Goal: Task Accomplishment & Management: Complete application form

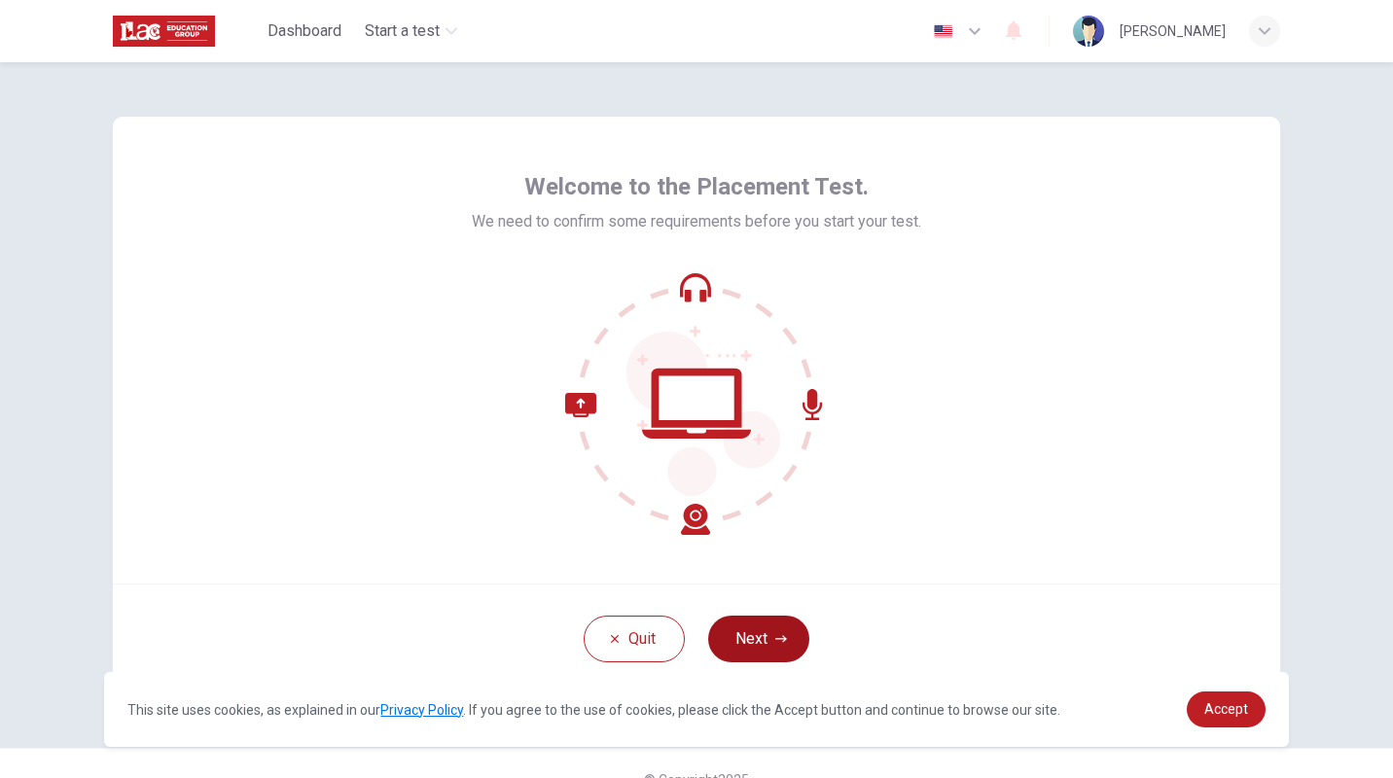
click at [775, 641] on icon "button" at bounding box center [781, 639] width 12 height 12
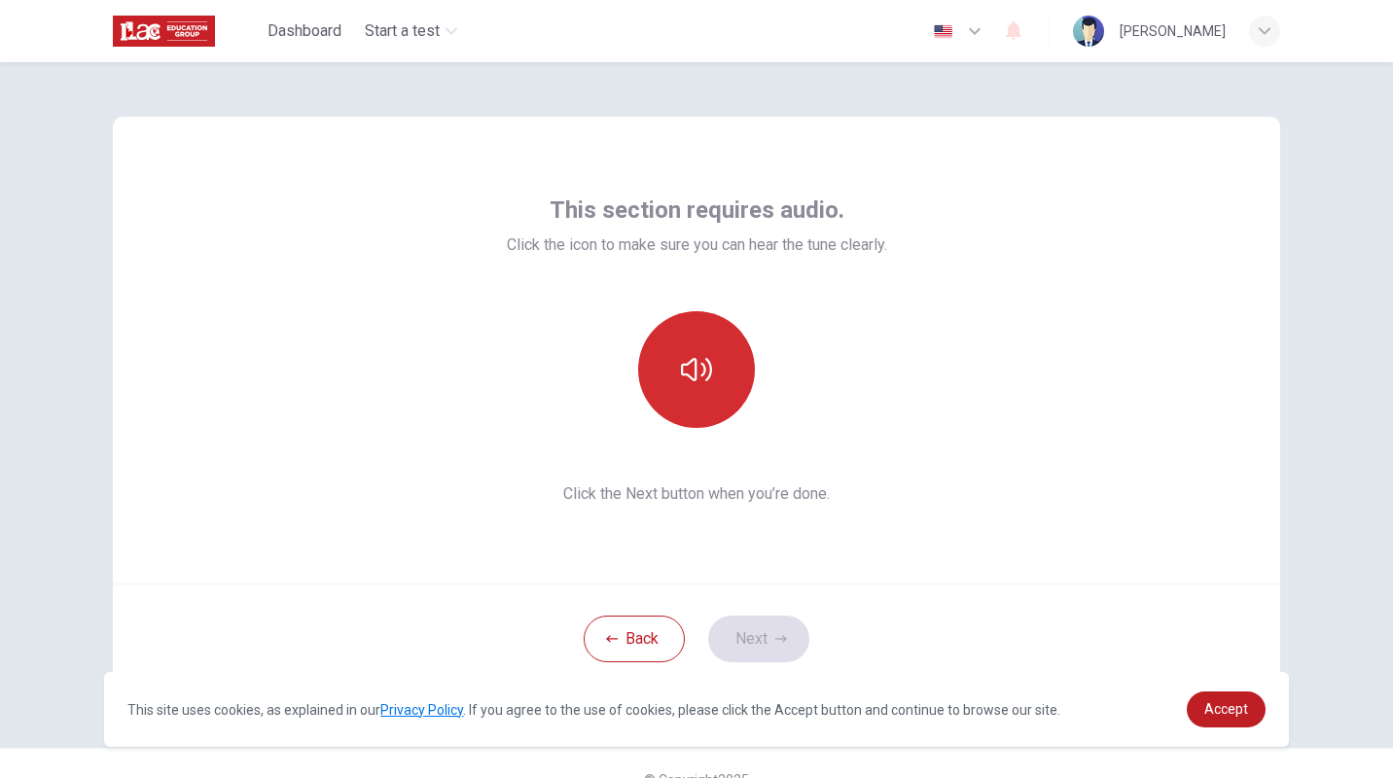
click at [690, 398] on button "button" at bounding box center [696, 369] width 117 height 117
click at [692, 390] on button "button" at bounding box center [696, 369] width 117 height 117
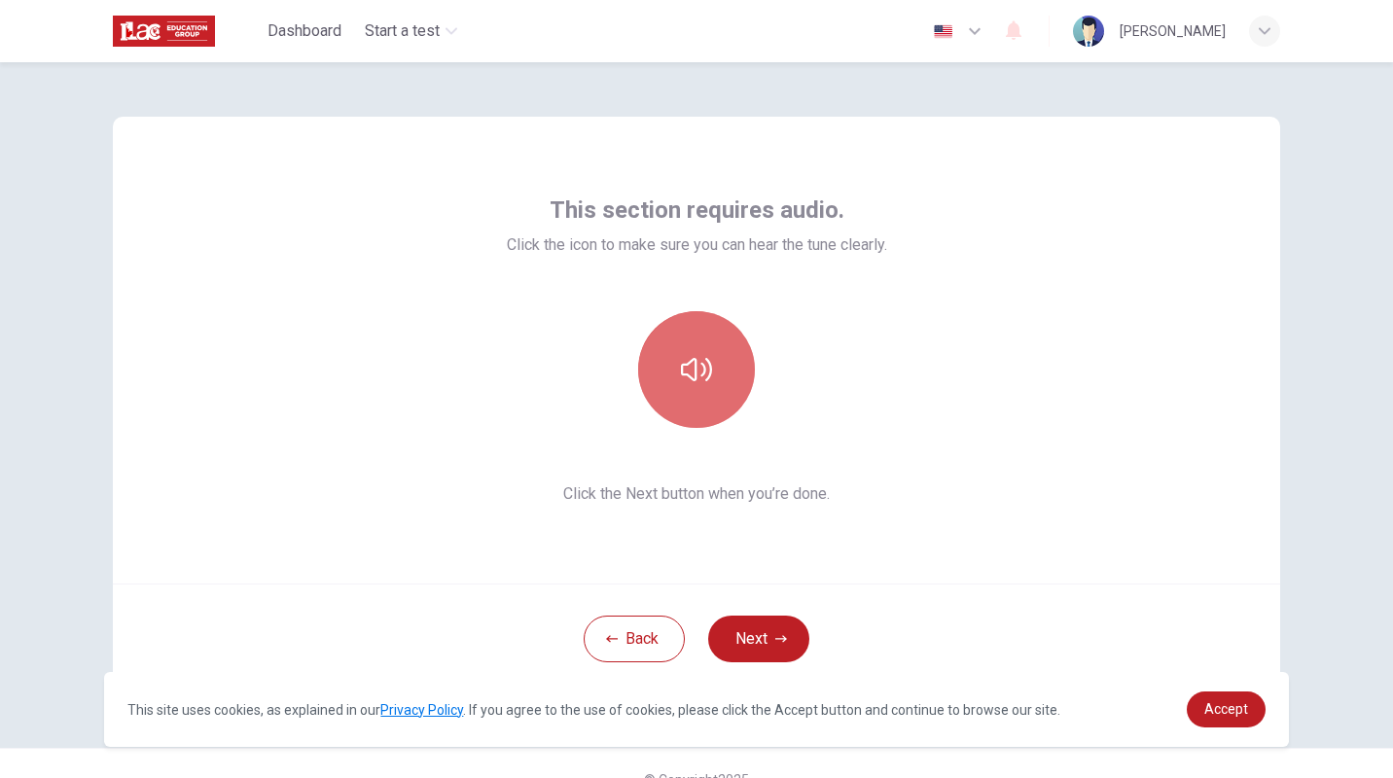
click at [715, 354] on button "button" at bounding box center [696, 369] width 117 height 117
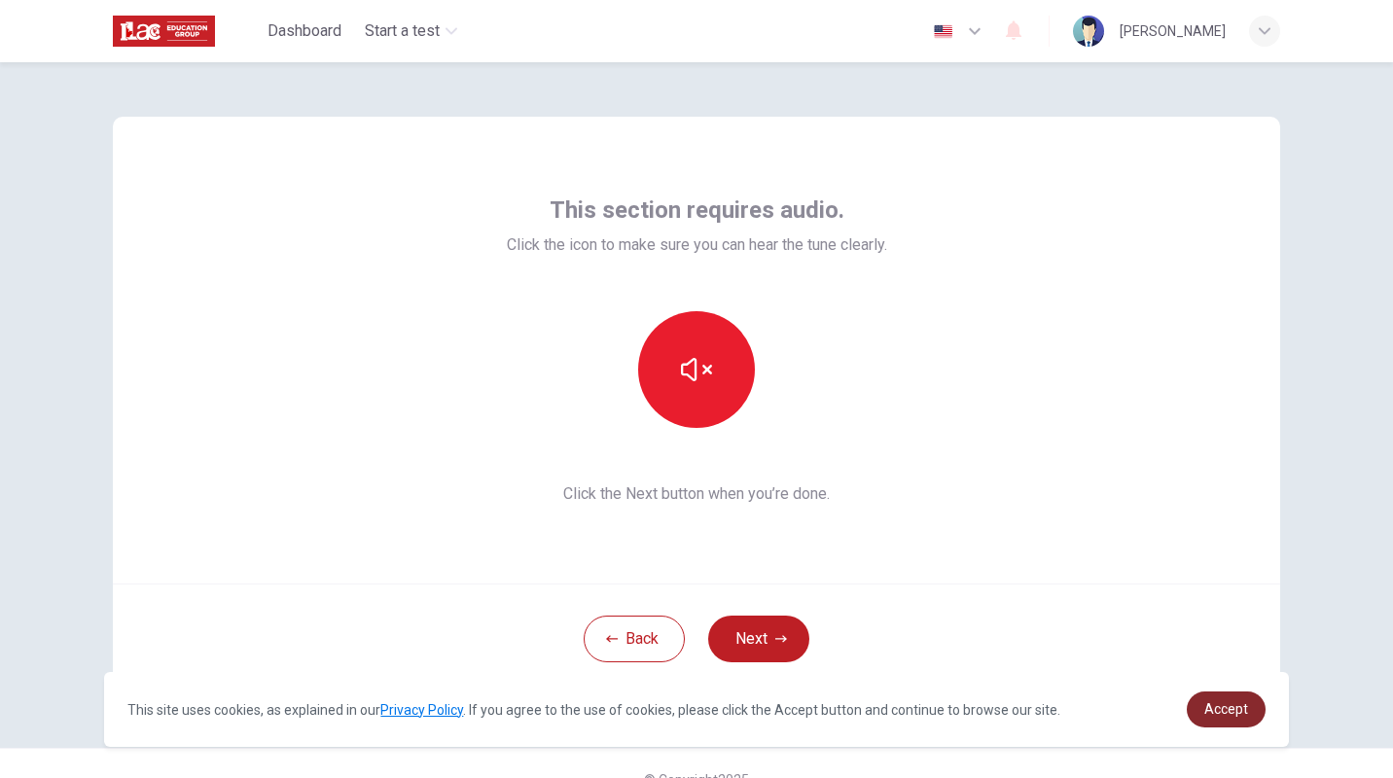
click at [1218, 708] on span "Accept" at bounding box center [1227, 709] width 44 height 16
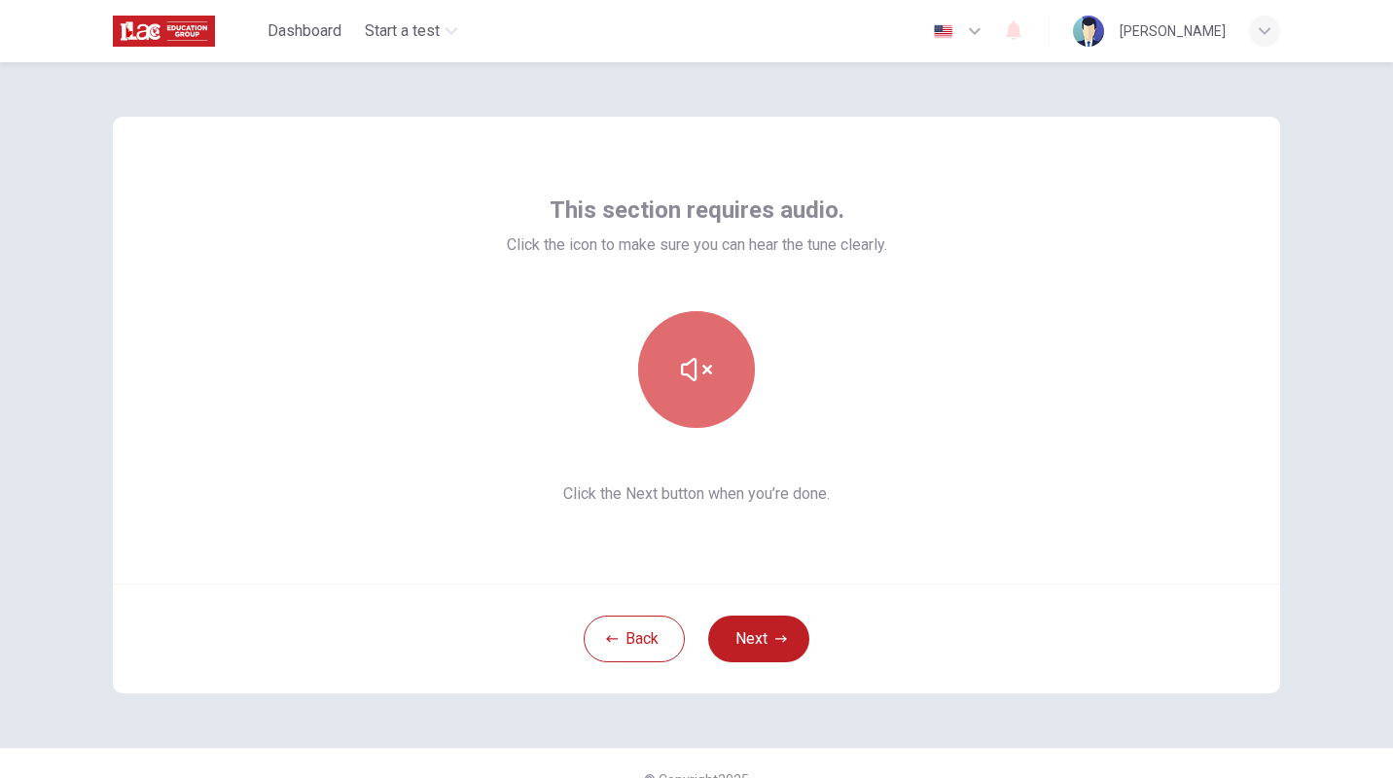
click at [671, 363] on button "button" at bounding box center [696, 369] width 117 height 117
click at [705, 343] on button "button" at bounding box center [696, 369] width 117 height 117
click at [911, 358] on div "This section requires audio. Click the icon to make sure you can hear the tune …" at bounding box center [697, 350] width 1168 height 467
click at [708, 372] on button "button" at bounding box center [696, 369] width 117 height 117
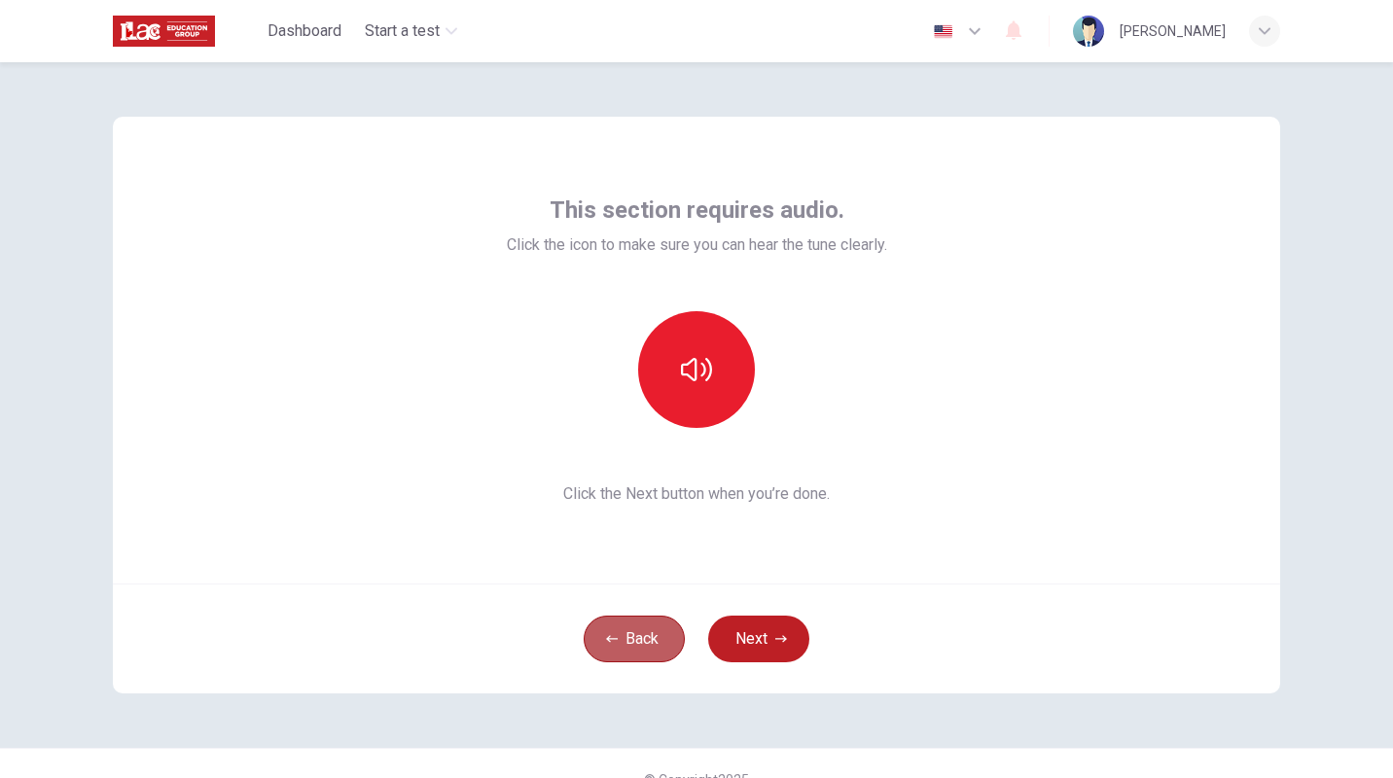
click at [653, 630] on button "Back" at bounding box center [634, 639] width 101 height 47
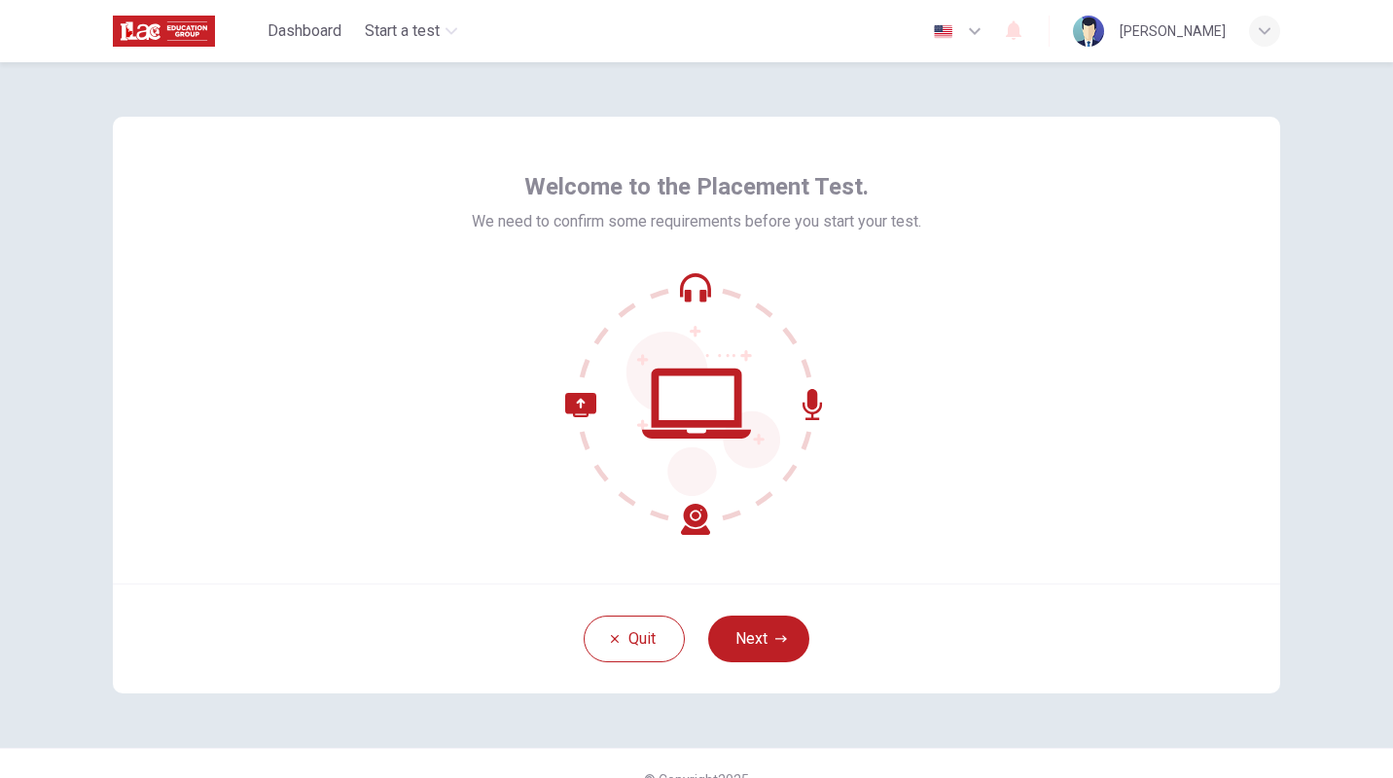
click at [701, 402] on icon at bounding box center [696, 403] width 263 height 263
click at [777, 629] on button "Next" at bounding box center [758, 639] width 101 height 47
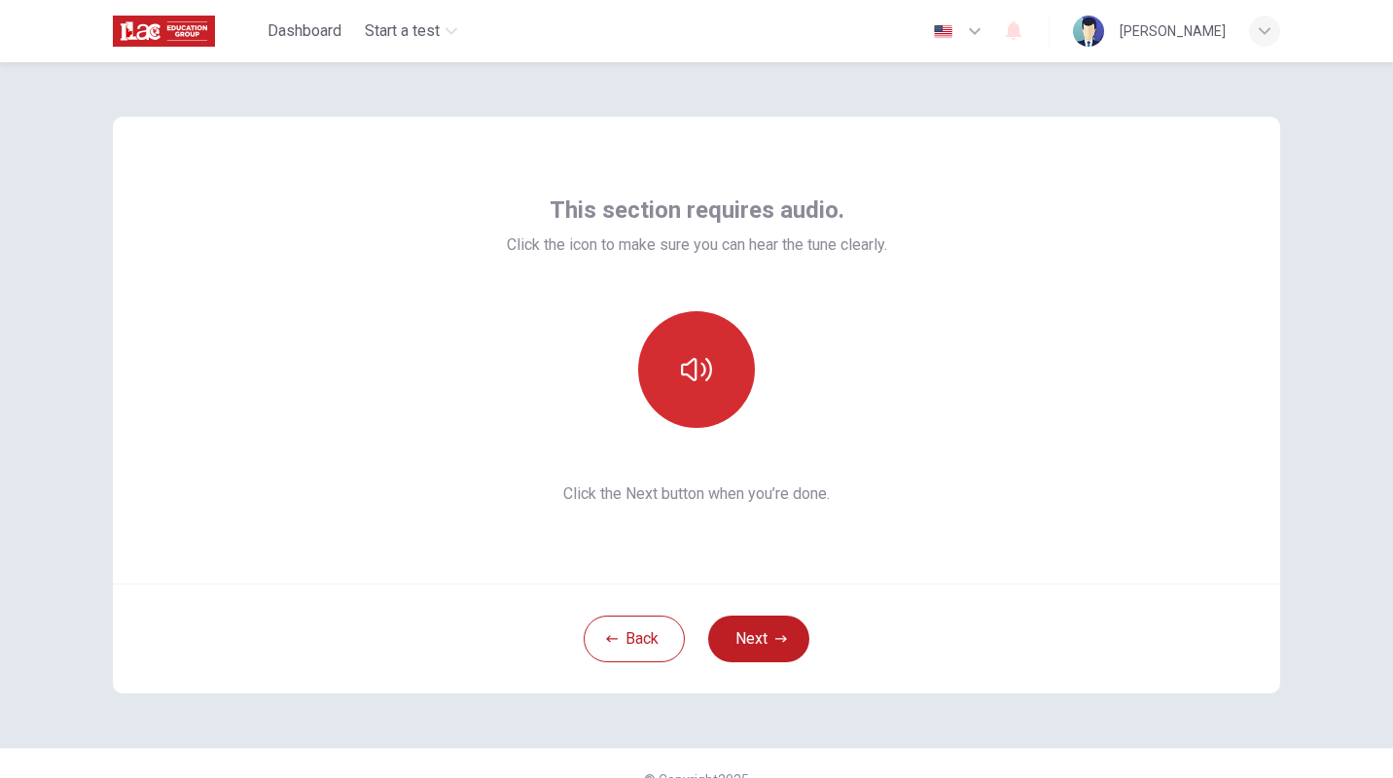
click at [706, 352] on button "button" at bounding box center [696, 369] width 117 height 117
click at [689, 343] on button "button" at bounding box center [696, 369] width 117 height 117
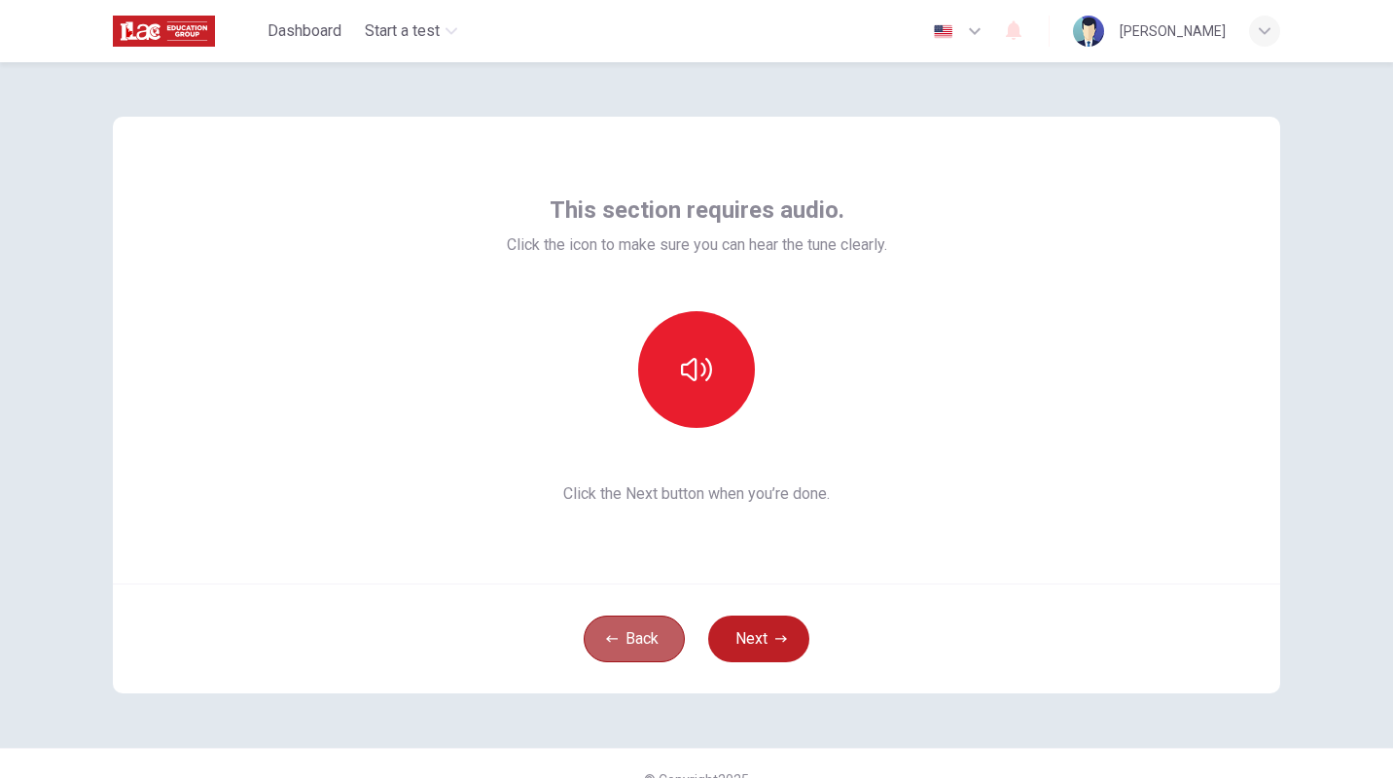
click at [632, 643] on button "Back" at bounding box center [634, 639] width 101 height 47
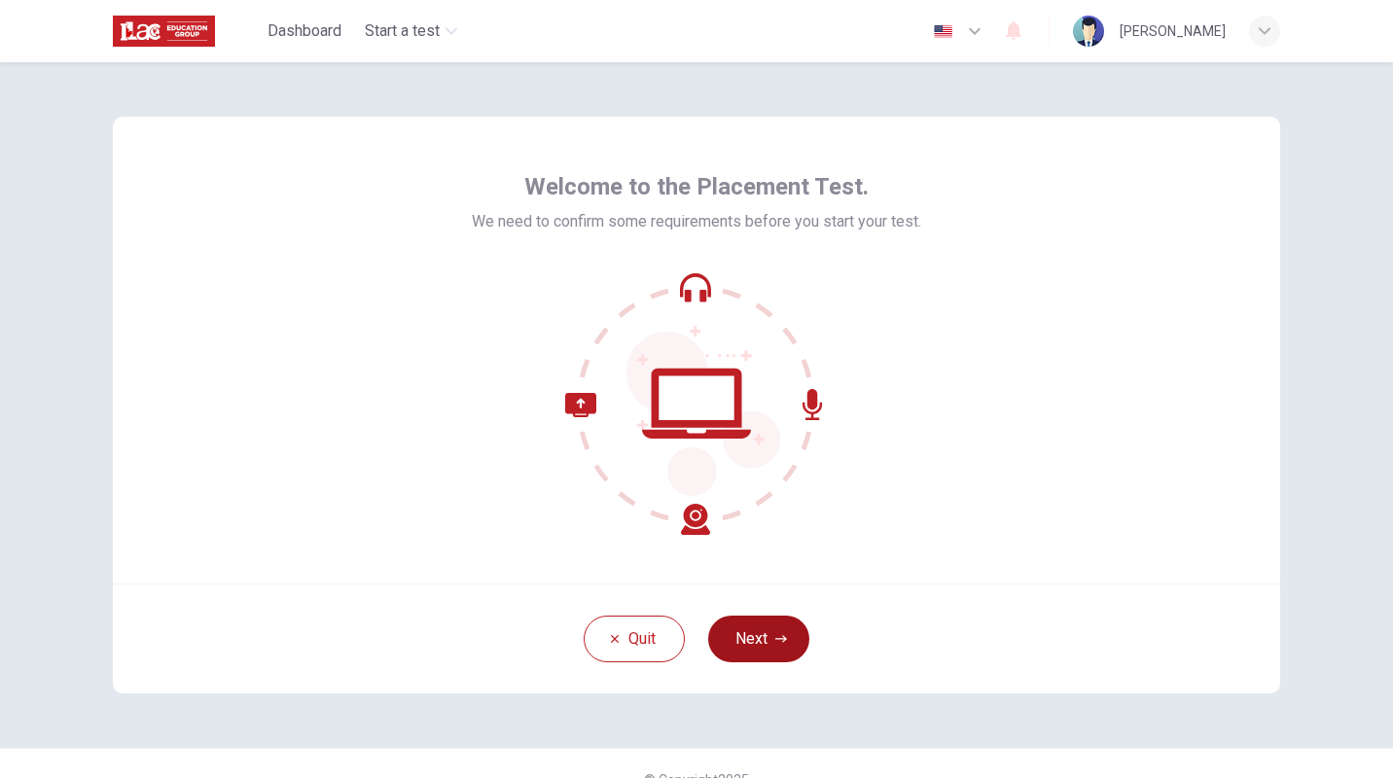
click at [792, 638] on button "Next" at bounding box center [758, 639] width 101 height 47
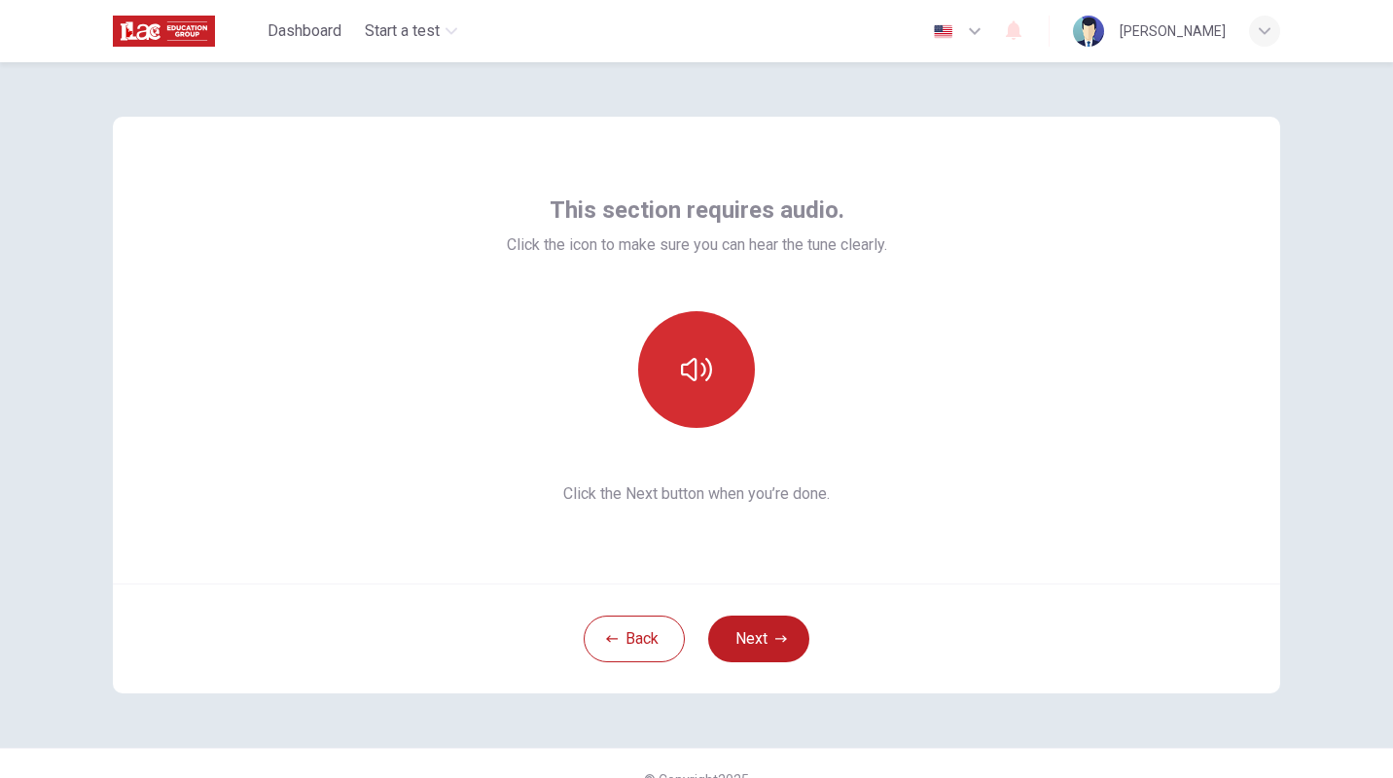
click at [690, 363] on icon "button" at bounding box center [696, 369] width 31 height 23
click at [691, 363] on icon "button" at bounding box center [696, 369] width 31 height 23
click at [772, 631] on button "Next" at bounding box center [758, 639] width 101 height 47
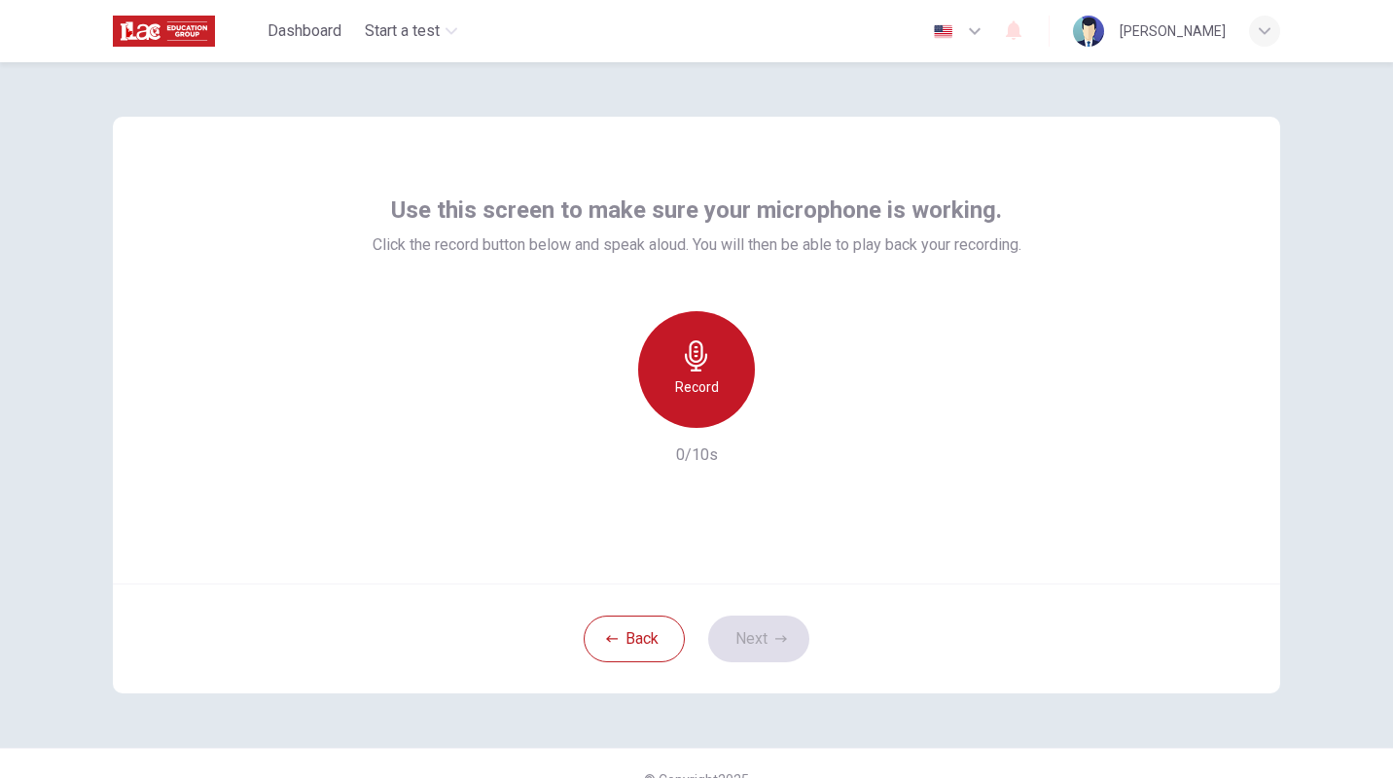
click at [714, 366] on div "Record" at bounding box center [696, 369] width 117 height 117
click at [714, 366] on div "Stop" at bounding box center [696, 369] width 117 height 117
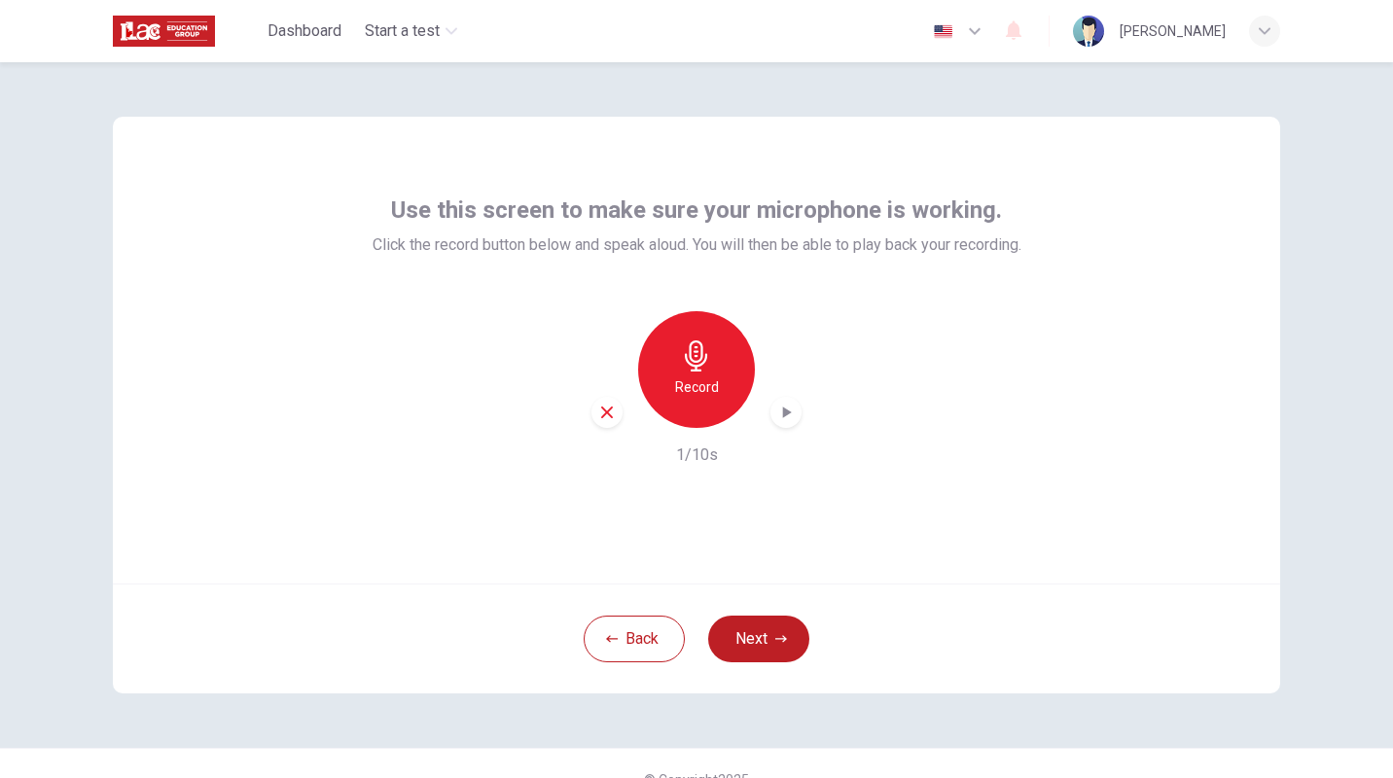
click at [714, 366] on div "Record" at bounding box center [696, 369] width 117 height 117
click at [714, 366] on div "Stop" at bounding box center [696, 369] width 117 height 117
click at [714, 366] on div "Record" at bounding box center [696, 369] width 117 height 117
drag, startPoint x: 714, startPoint y: 366, endPoint x: 651, endPoint y: 424, distance: 86.1
click at [651, 424] on div "Stop" at bounding box center [697, 369] width 210 height 117
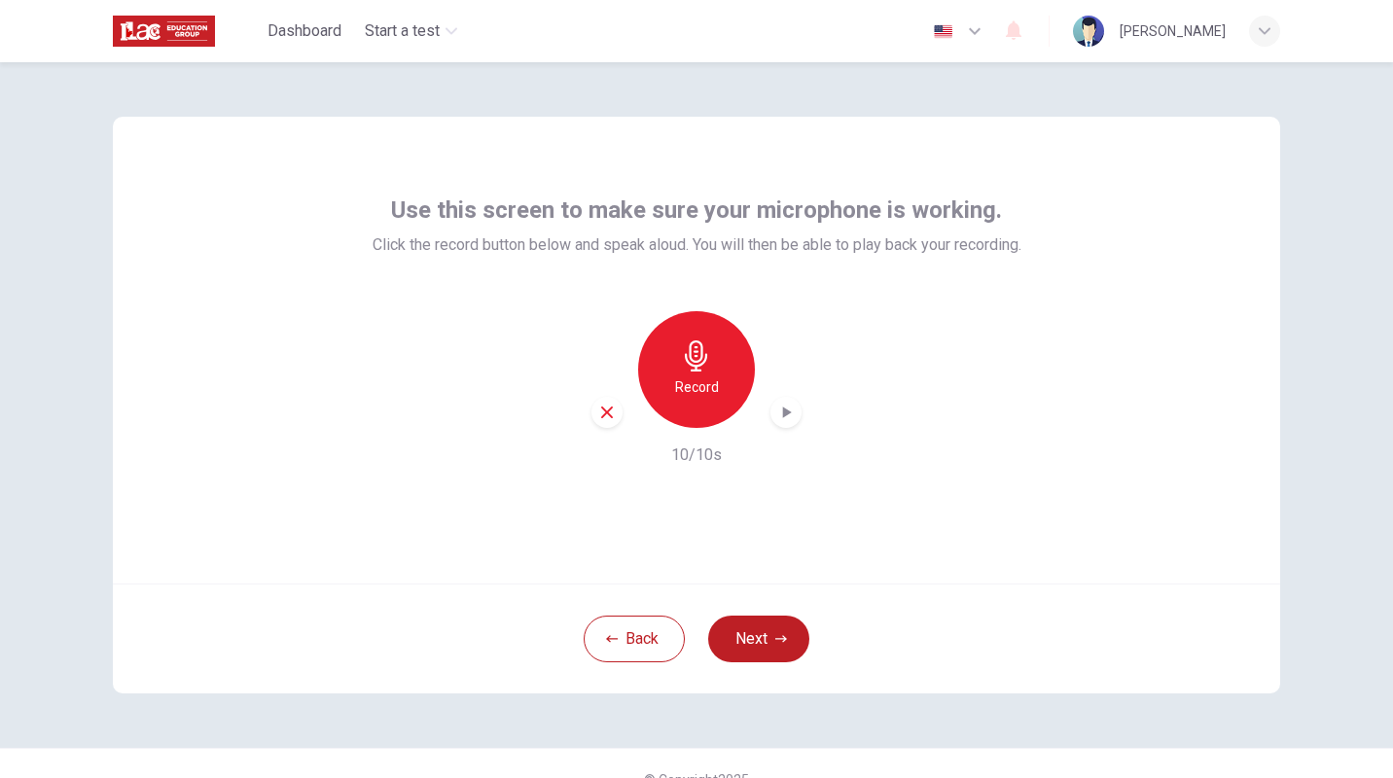
click at [786, 405] on icon "button" at bounding box center [785, 412] width 19 height 19
click at [776, 415] on icon "button" at bounding box center [785, 412] width 19 height 19
click at [605, 415] on icon "button" at bounding box center [607, 413] width 12 height 12
click at [708, 373] on div "Record" at bounding box center [696, 369] width 117 height 117
click at [777, 407] on icon "button" at bounding box center [785, 412] width 19 height 19
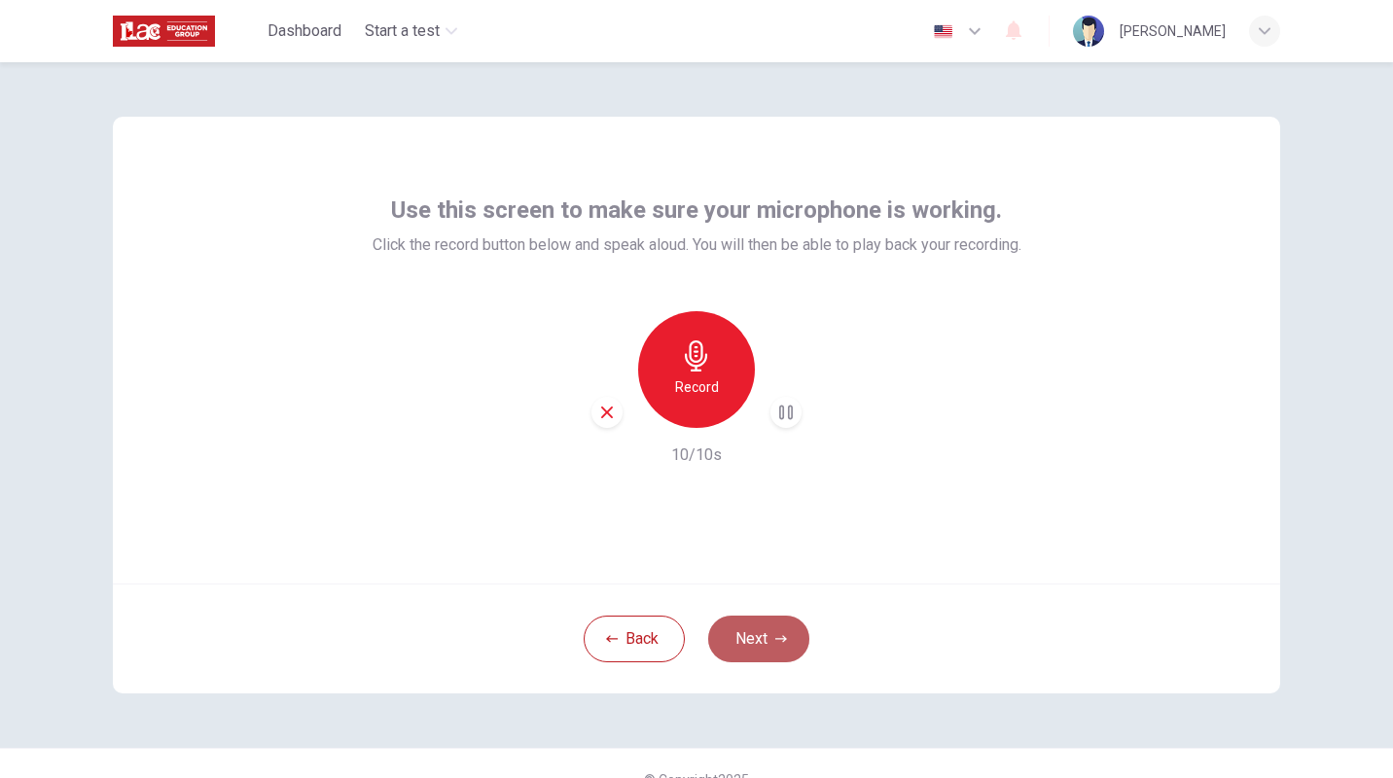
click at [784, 629] on button "Next" at bounding box center [758, 639] width 101 height 47
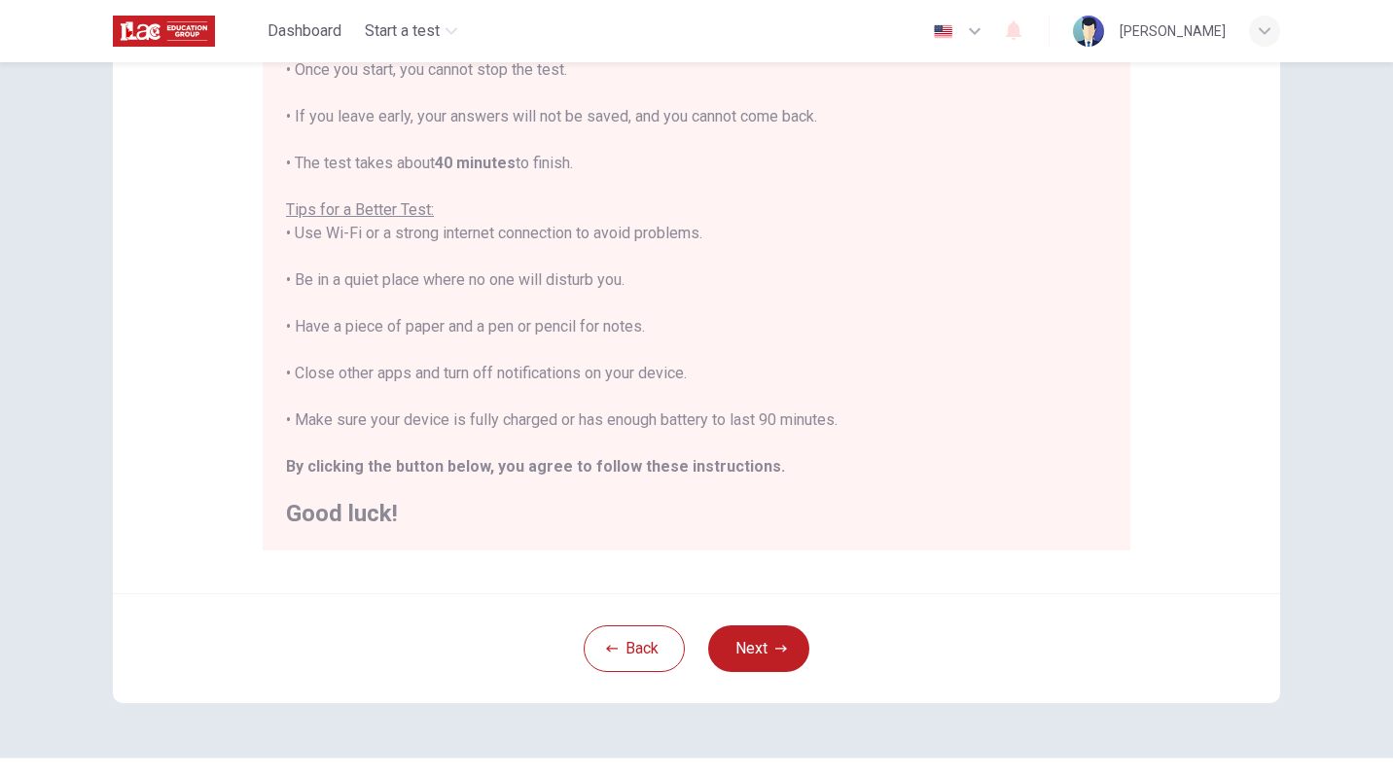
scroll to position [261, 0]
click at [755, 662] on button "Next" at bounding box center [758, 650] width 101 height 47
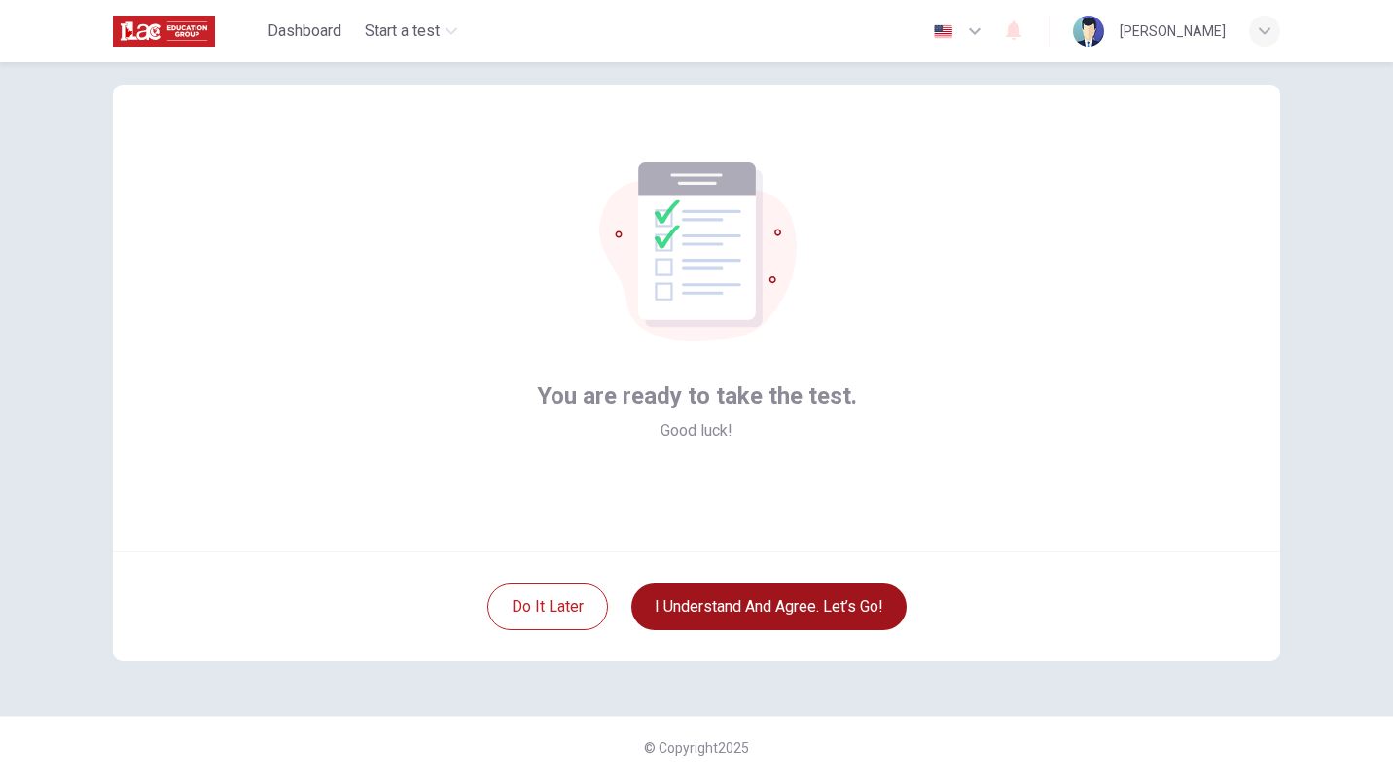
scroll to position [32, 0]
click at [763, 617] on button "I understand and agree. Let’s go!" at bounding box center [768, 607] width 275 height 47
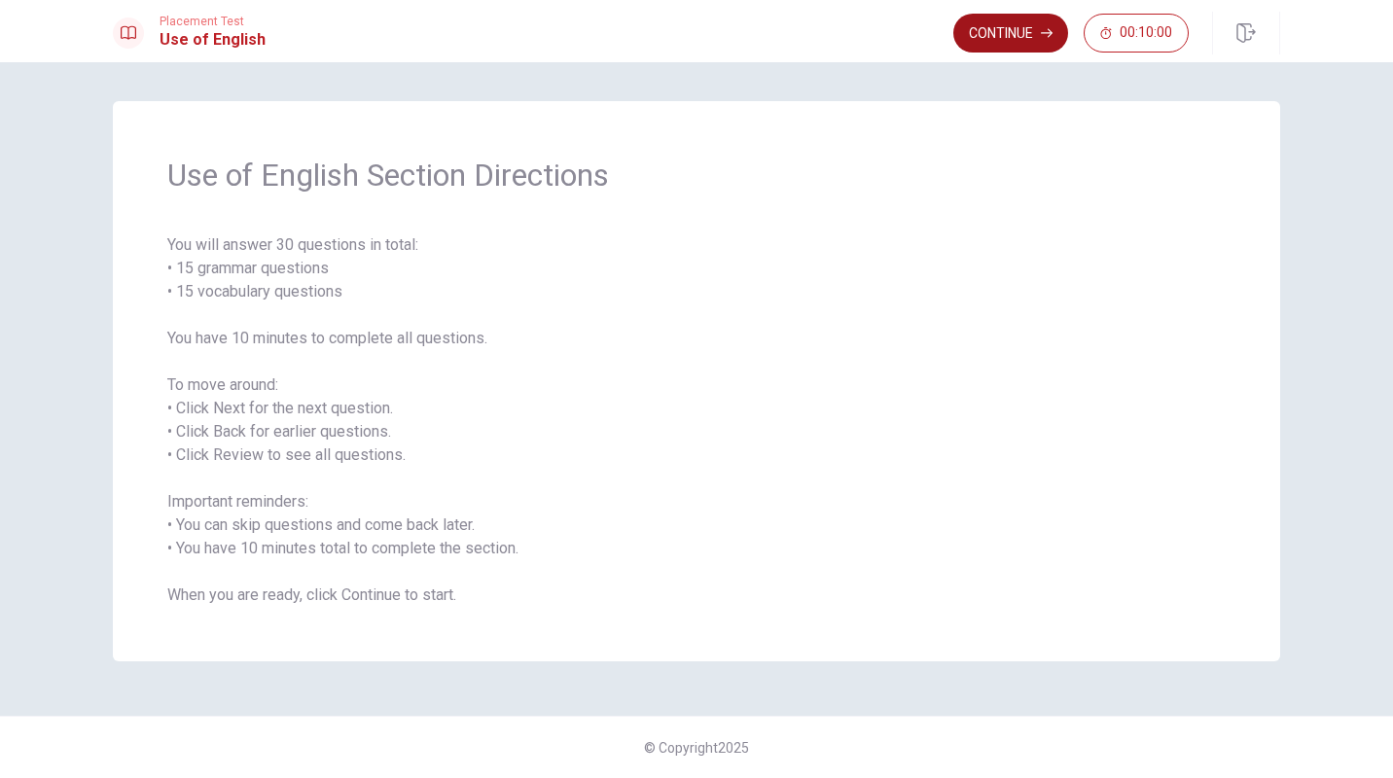
click at [1016, 47] on button "Continue" at bounding box center [1010, 33] width 115 height 39
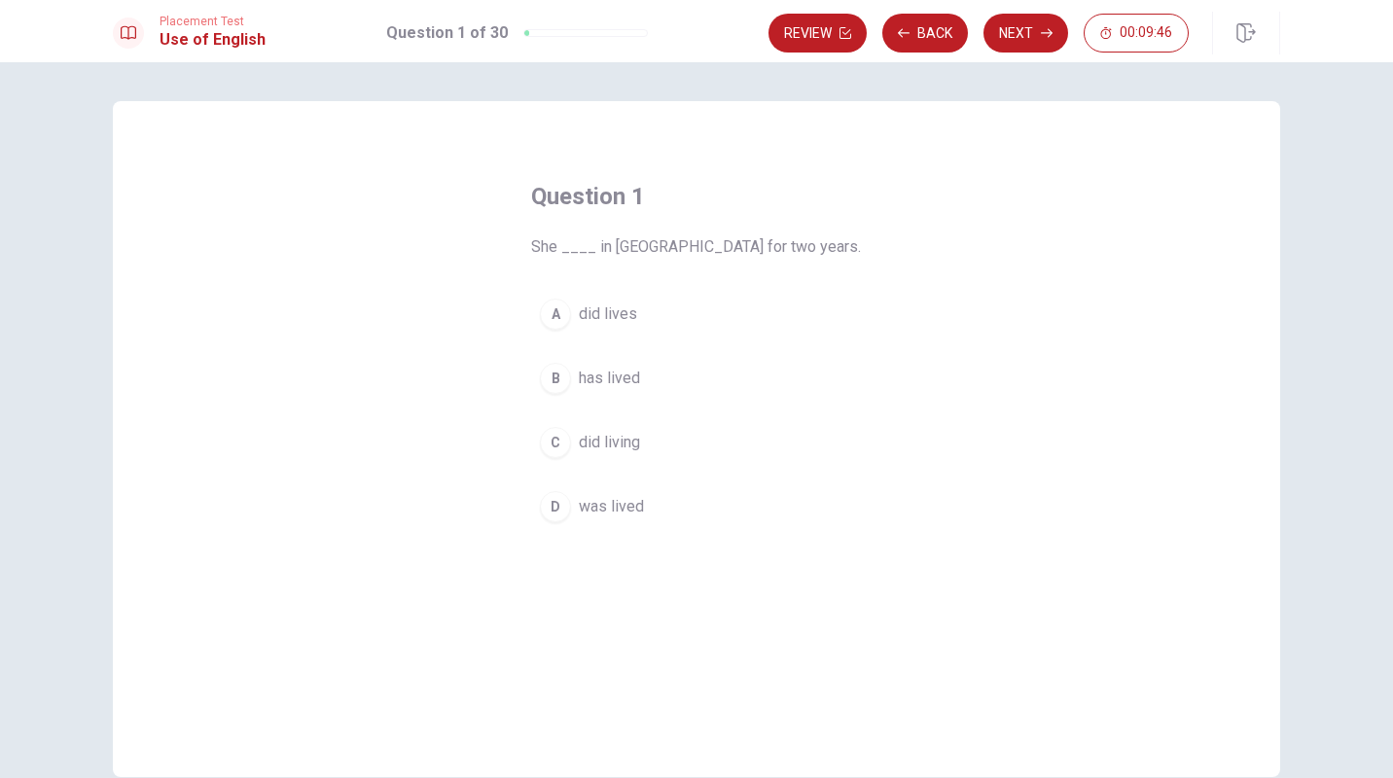
click at [551, 377] on div "B" at bounding box center [555, 378] width 31 height 31
click at [1036, 27] on button "Next" at bounding box center [1026, 33] width 85 height 39
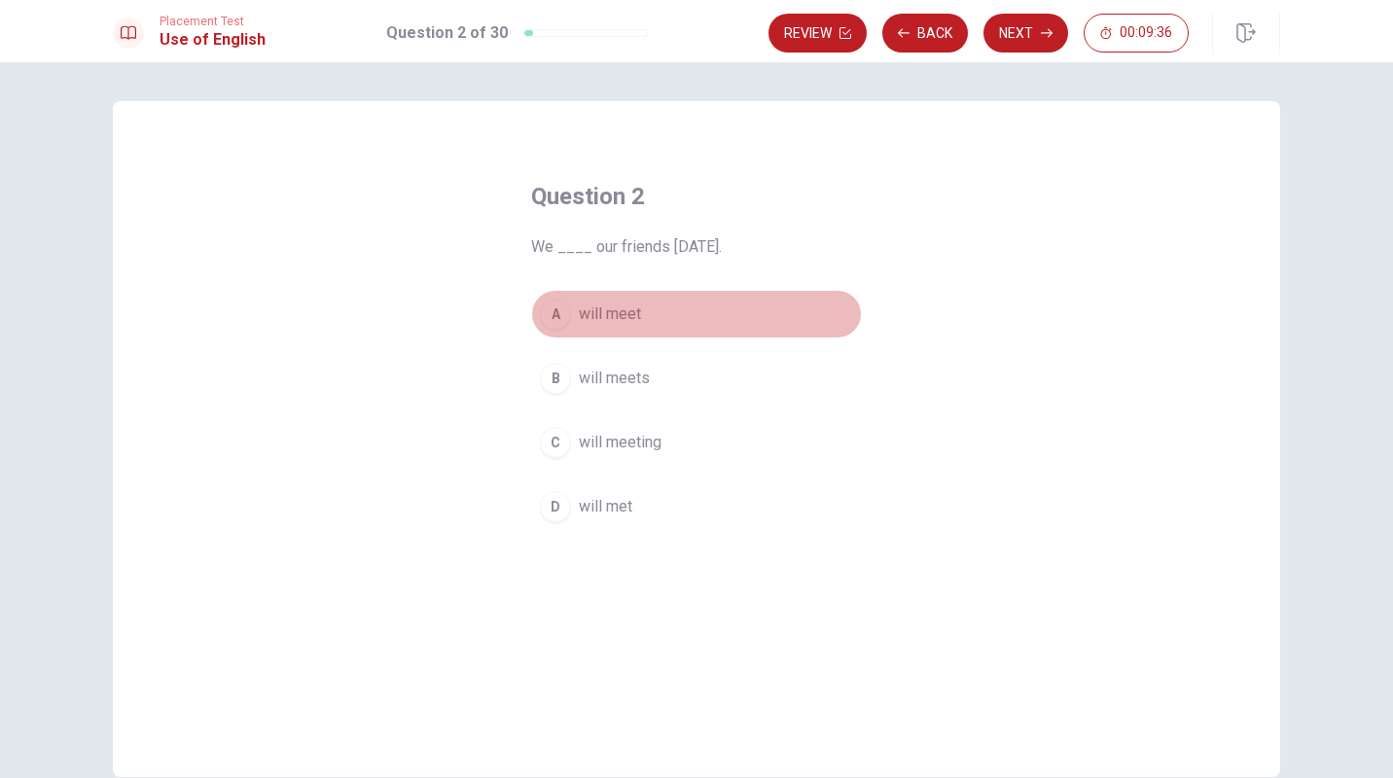
click at [554, 315] on div "A" at bounding box center [555, 314] width 31 height 31
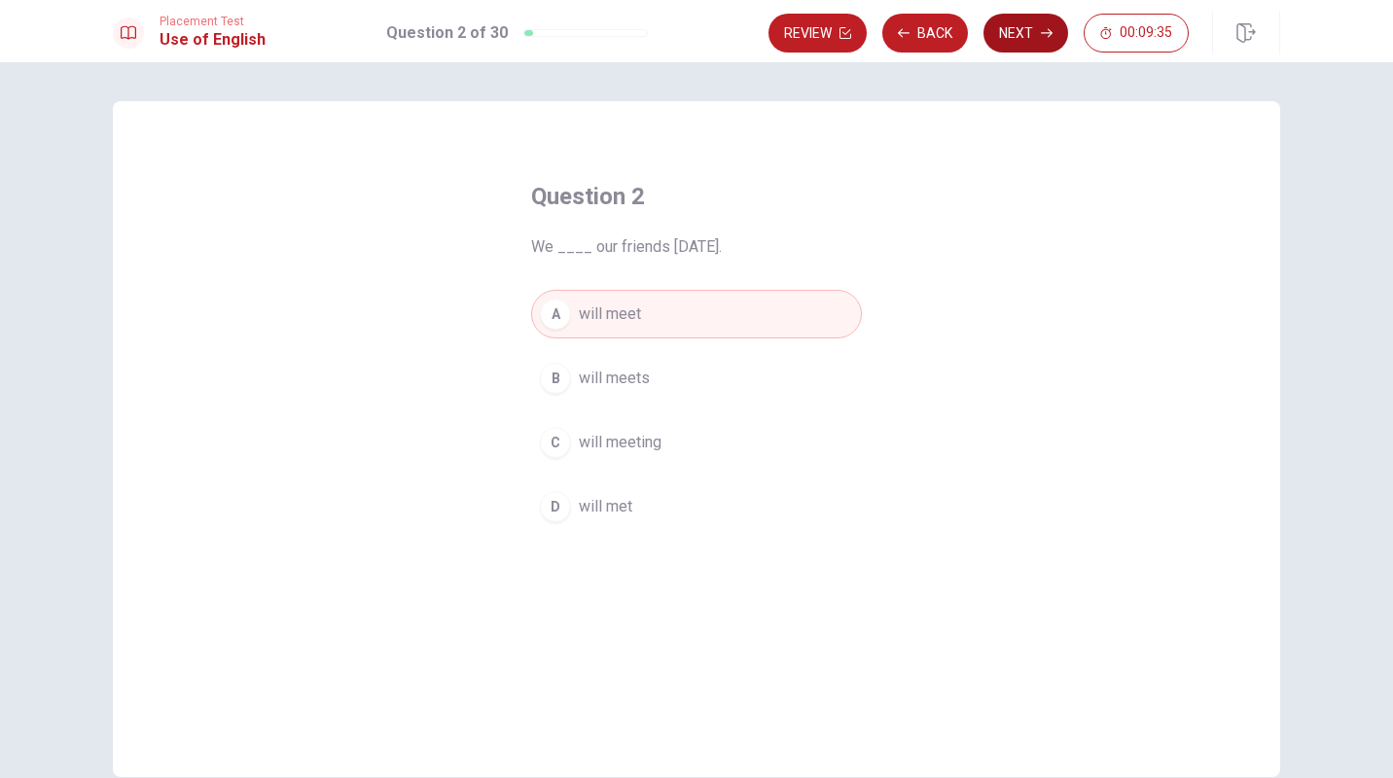
click at [996, 37] on button "Next" at bounding box center [1026, 33] width 85 height 39
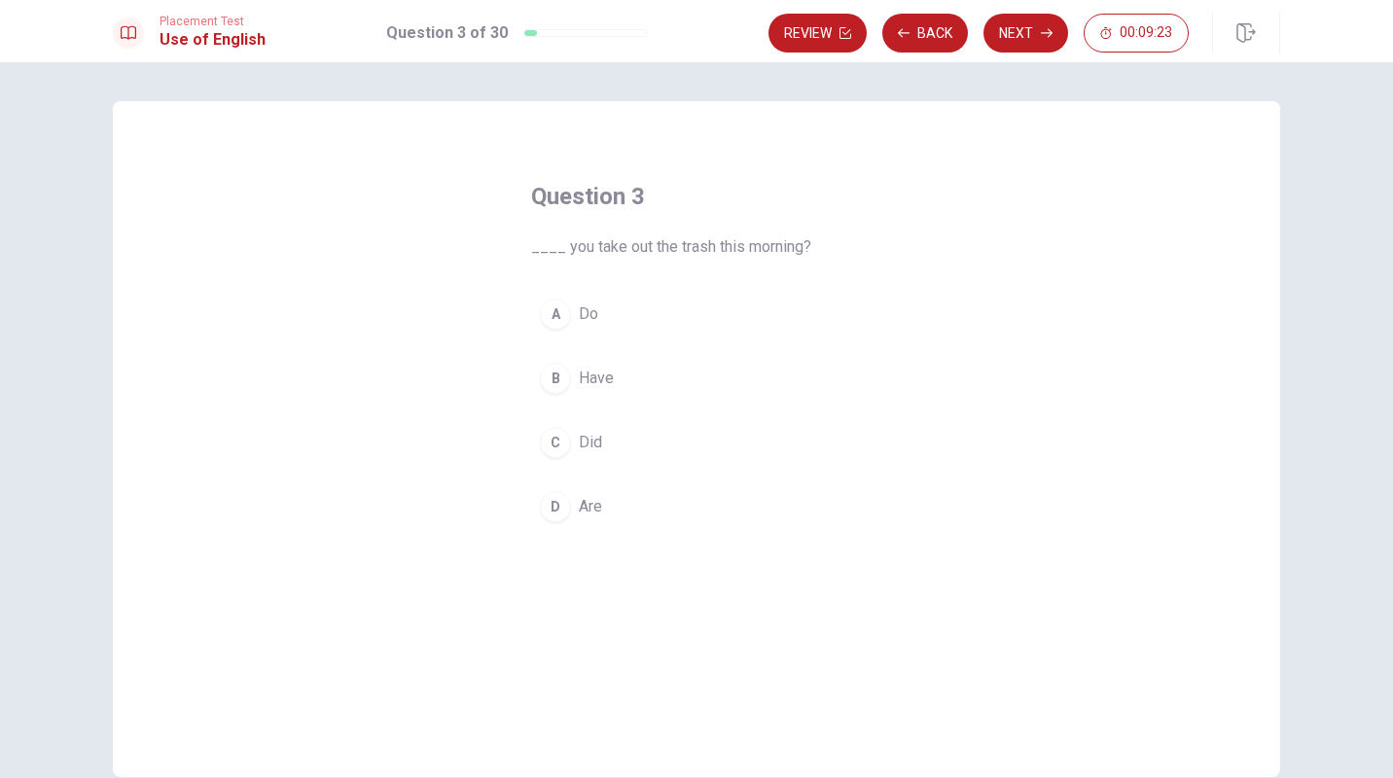
click at [554, 446] on div "C" at bounding box center [555, 442] width 31 height 31
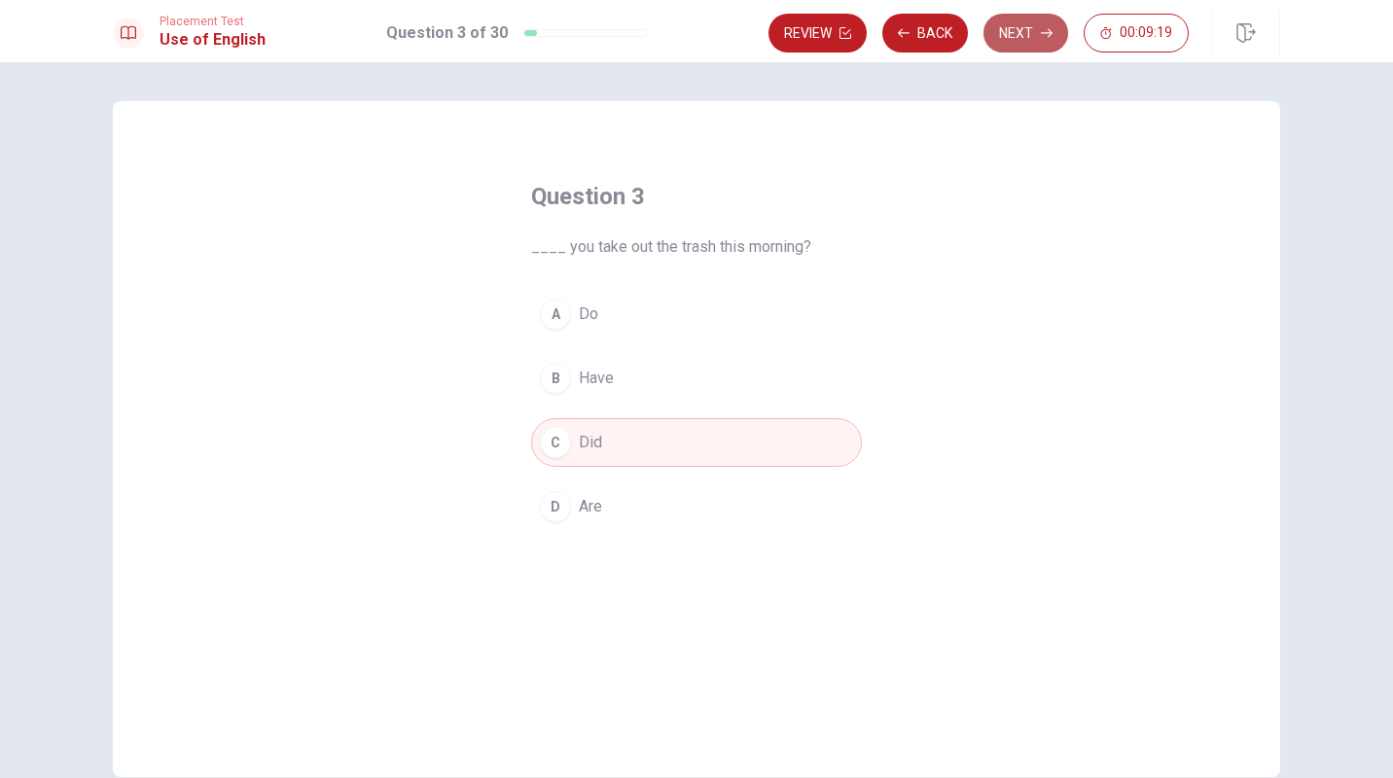
click at [1019, 42] on button "Next" at bounding box center [1026, 33] width 85 height 39
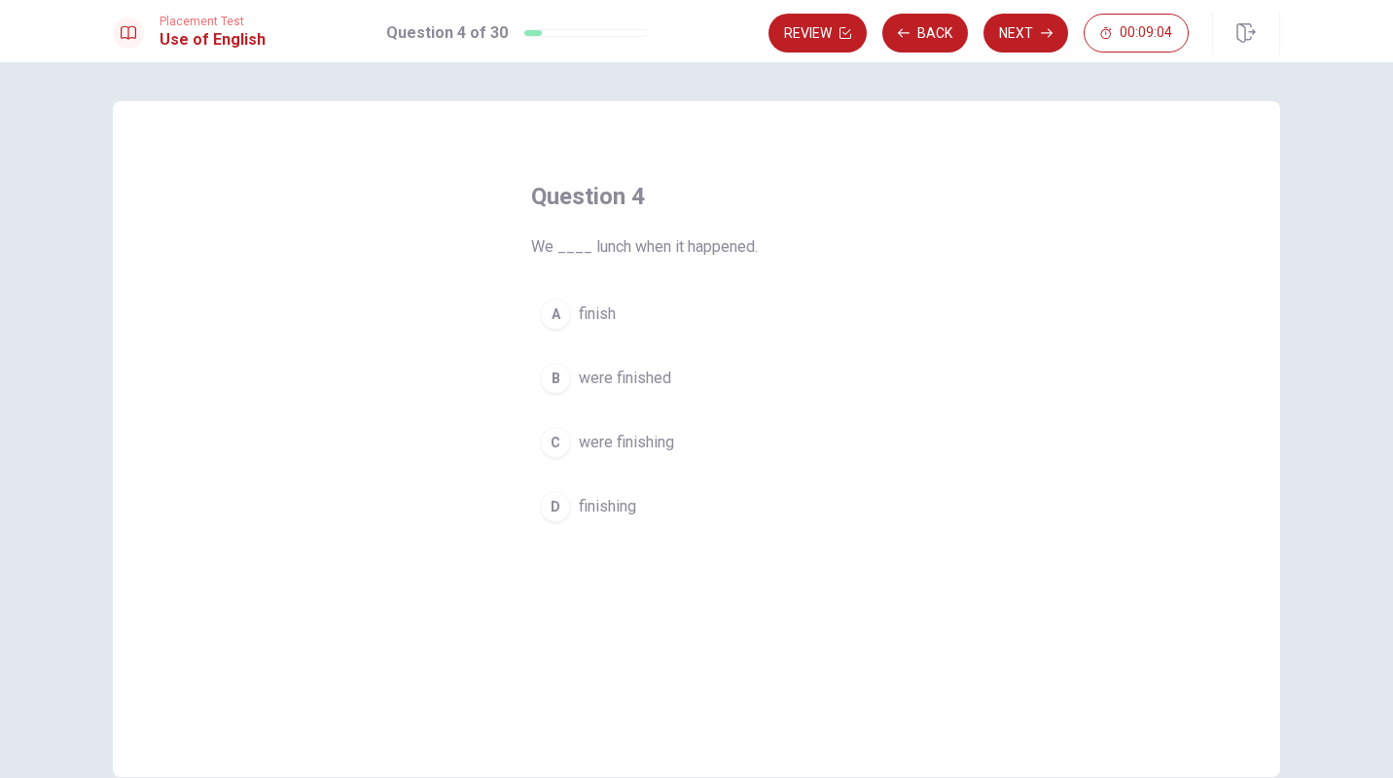
click at [554, 379] on div "B" at bounding box center [555, 378] width 31 height 31
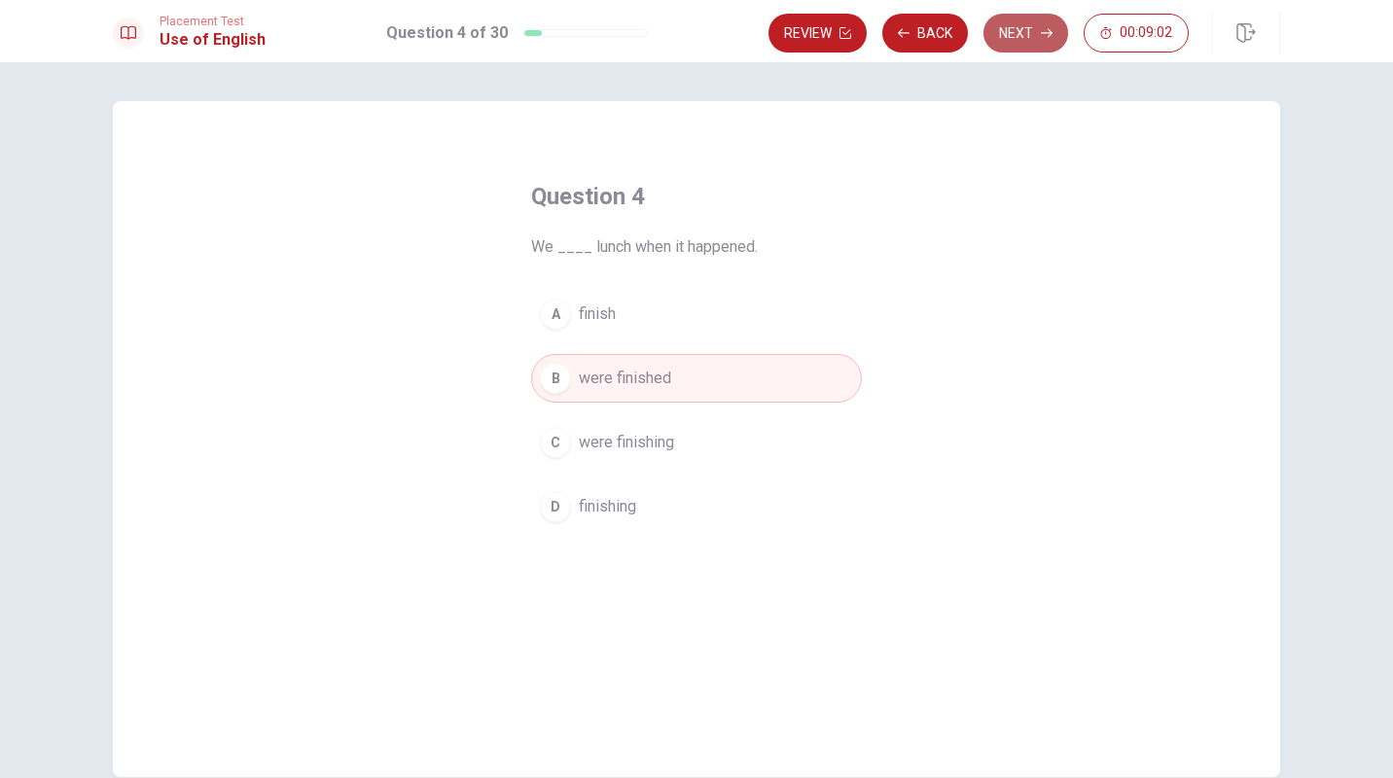
click at [1002, 39] on button "Next" at bounding box center [1026, 33] width 85 height 39
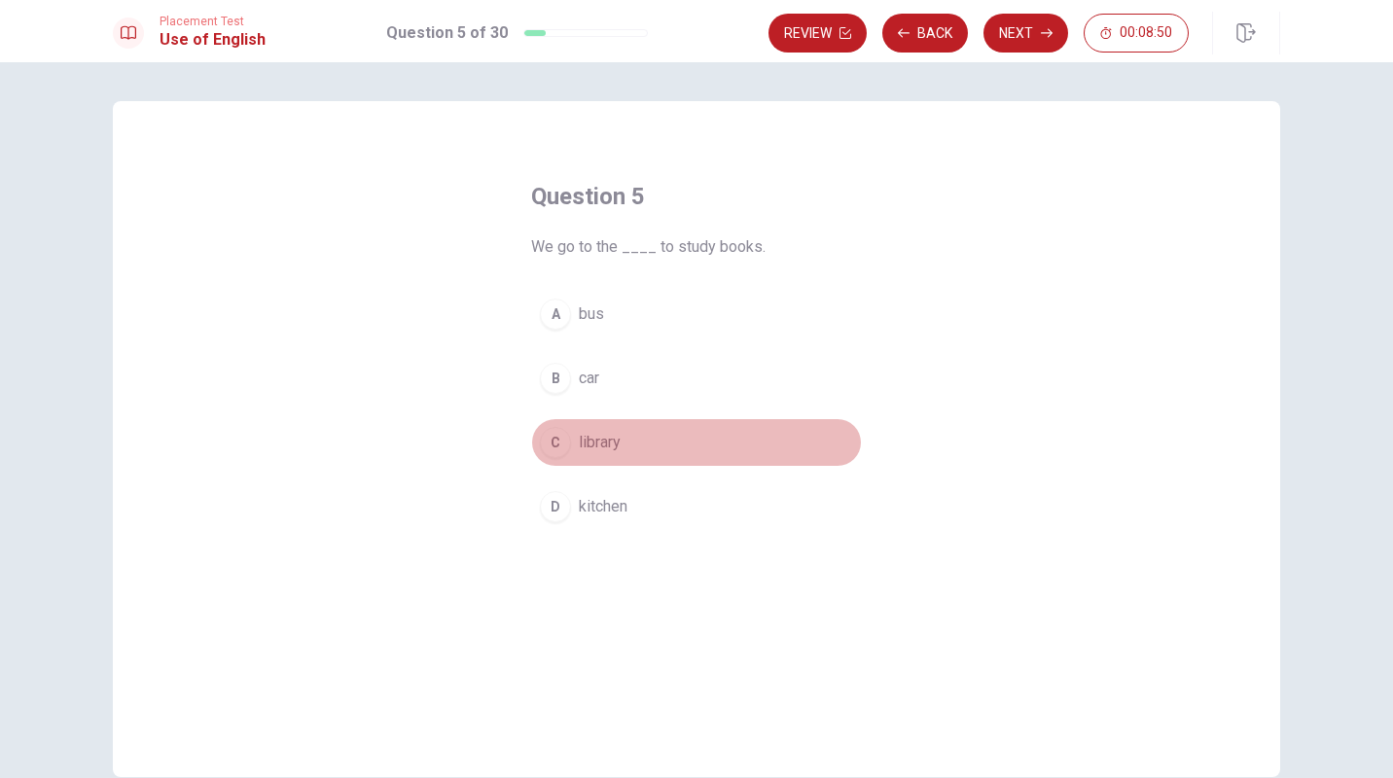
click at [551, 442] on div "C" at bounding box center [555, 442] width 31 height 31
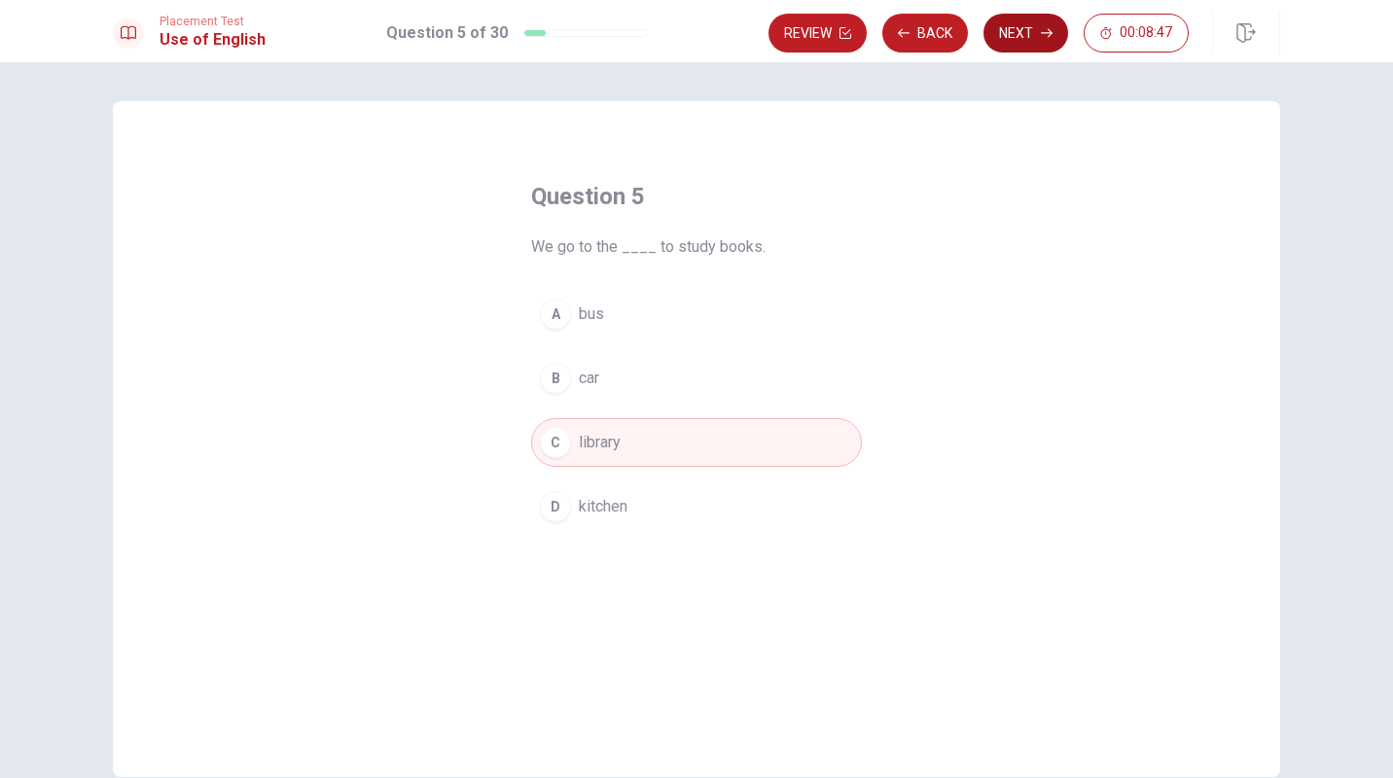
click at [1030, 40] on button "Next" at bounding box center [1026, 33] width 85 height 39
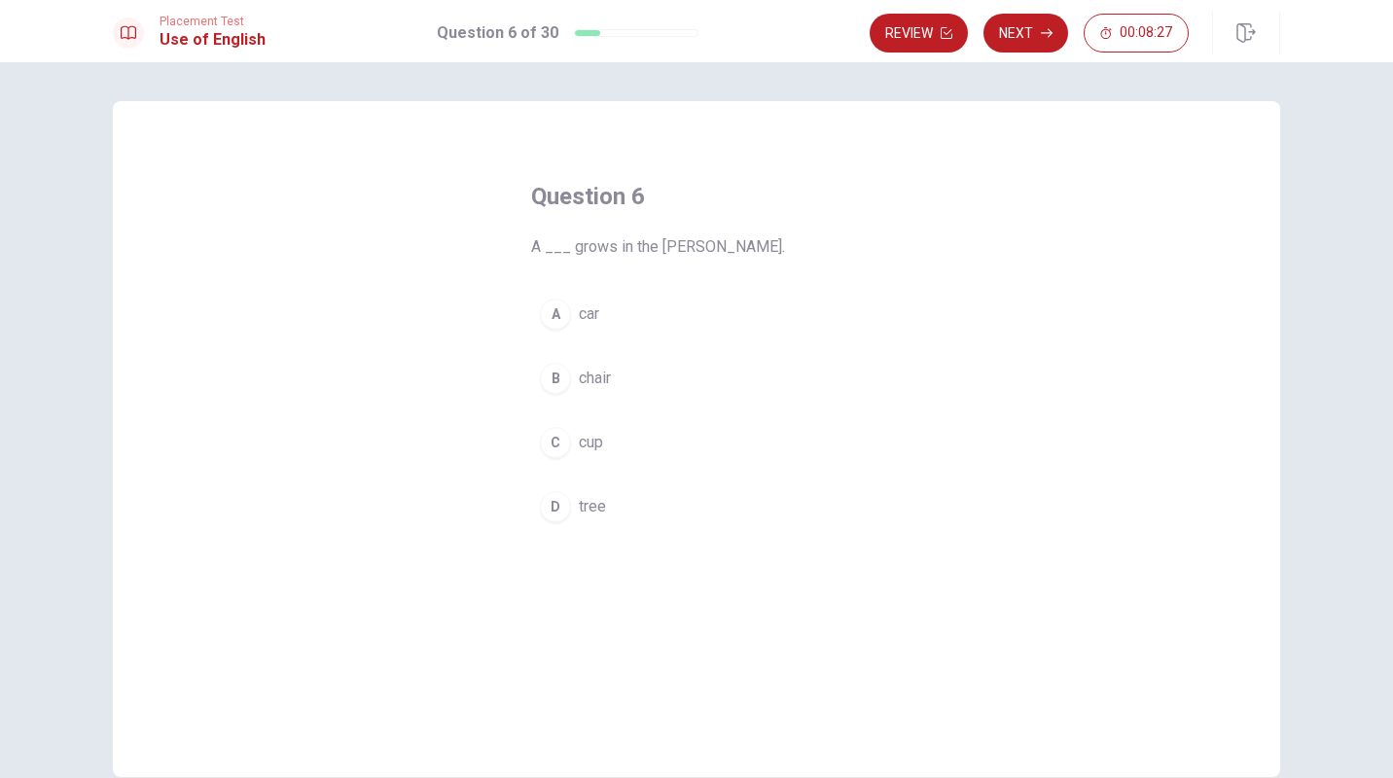
click at [559, 502] on div "D" at bounding box center [555, 506] width 31 height 31
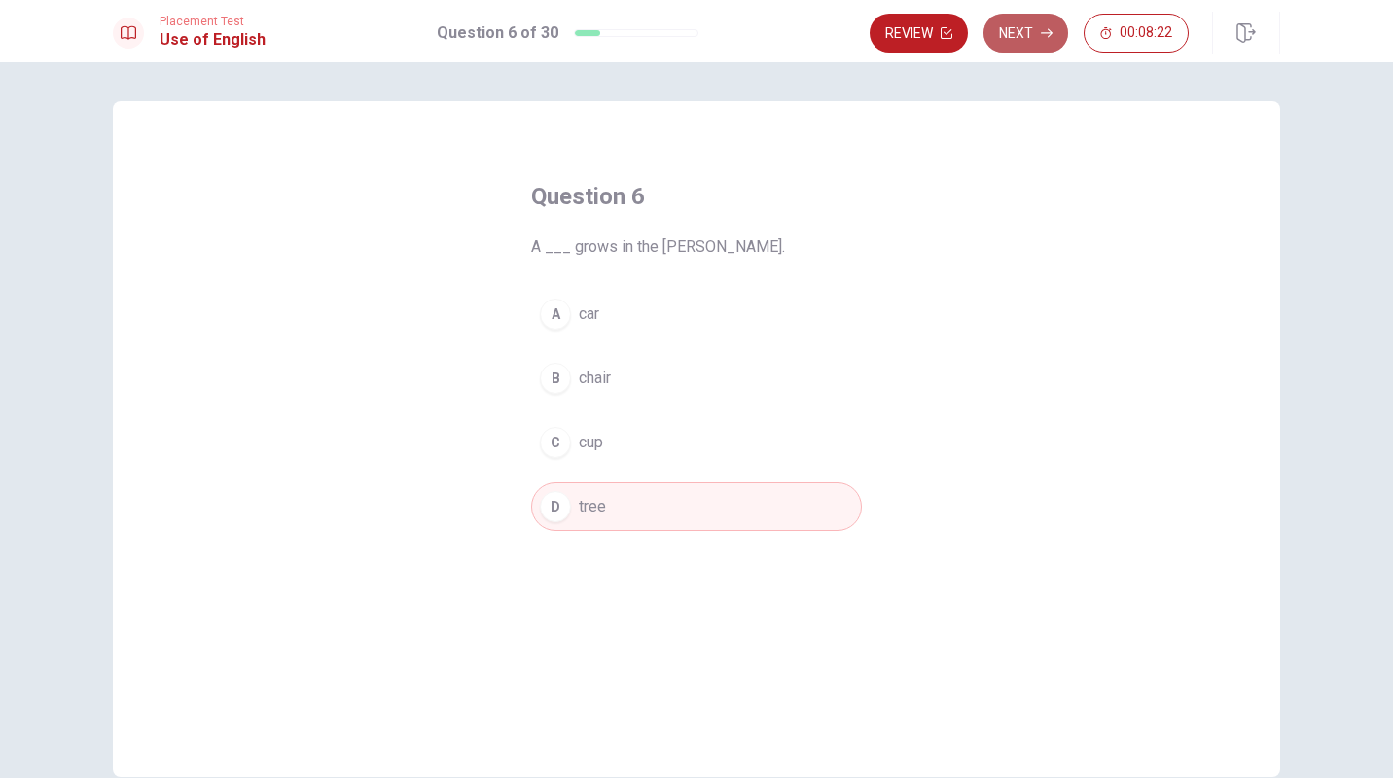
click at [1025, 28] on button "Next" at bounding box center [1026, 33] width 85 height 39
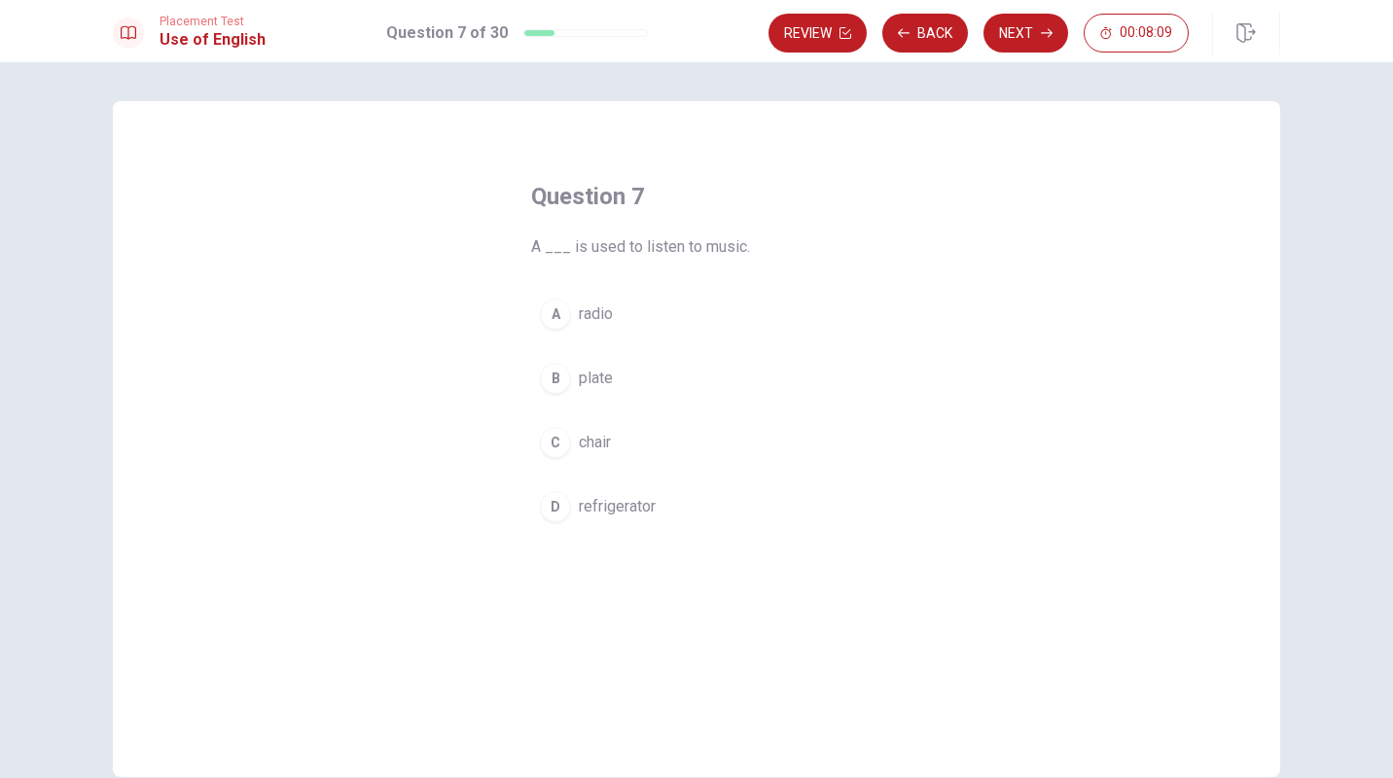
click at [559, 313] on div "A" at bounding box center [555, 314] width 31 height 31
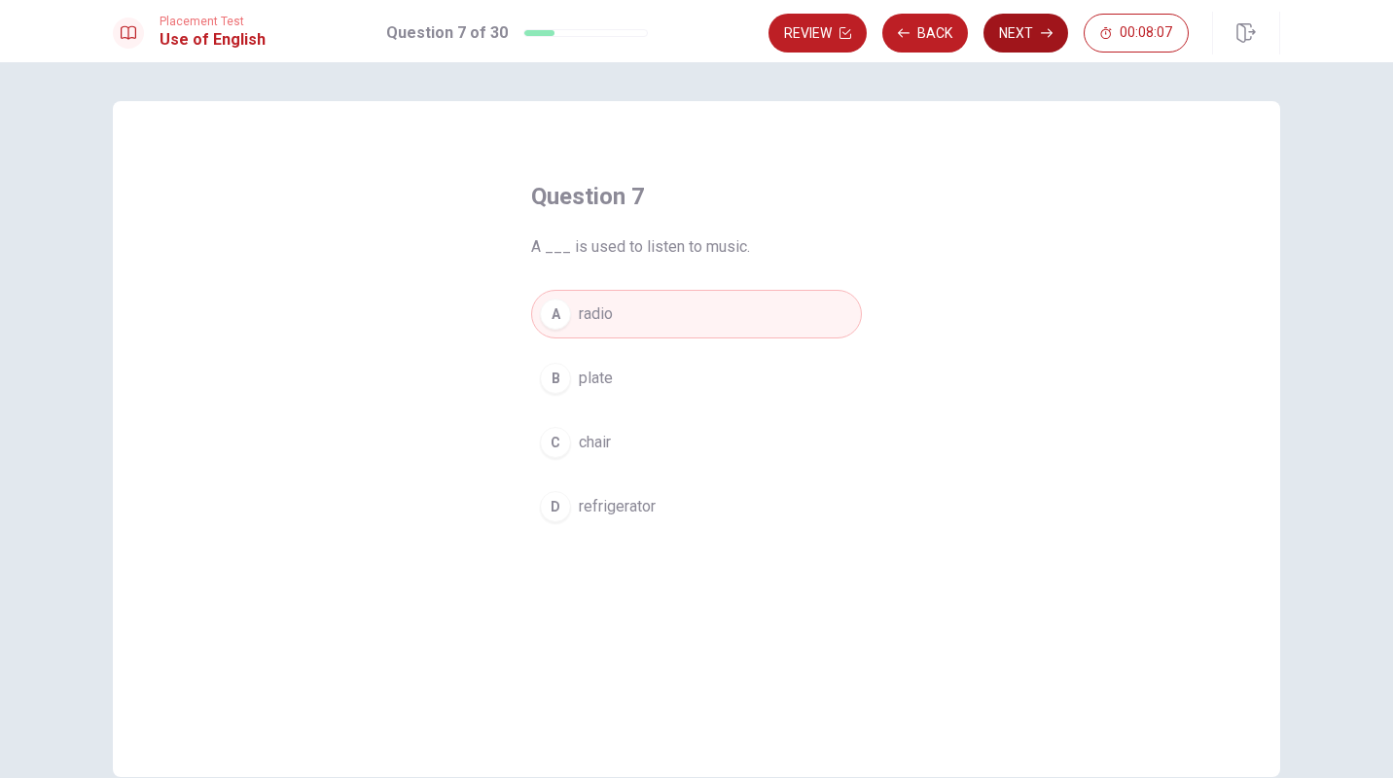
click at [1009, 42] on button "Next" at bounding box center [1026, 33] width 85 height 39
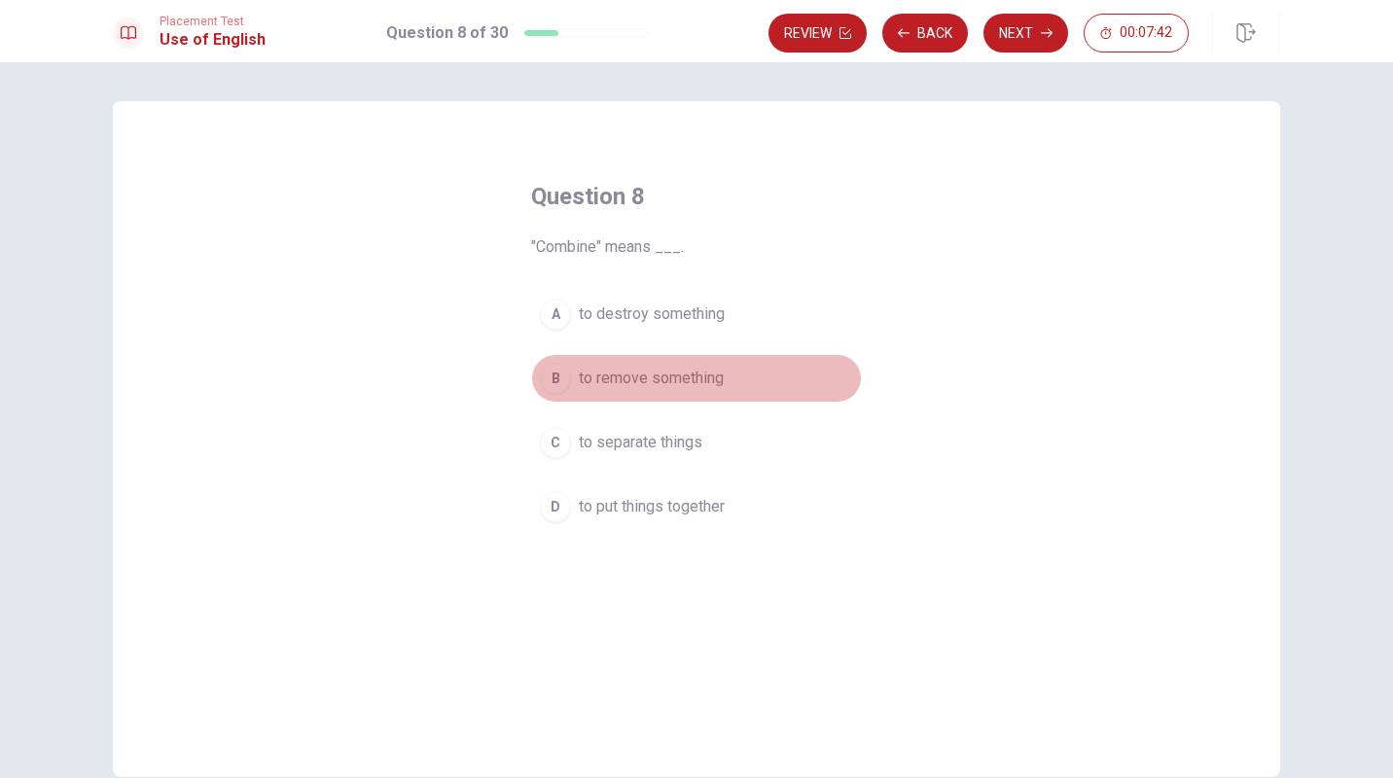
click at [559, 375] on div "B" at bounding box center [555, 378] width 31 height 31
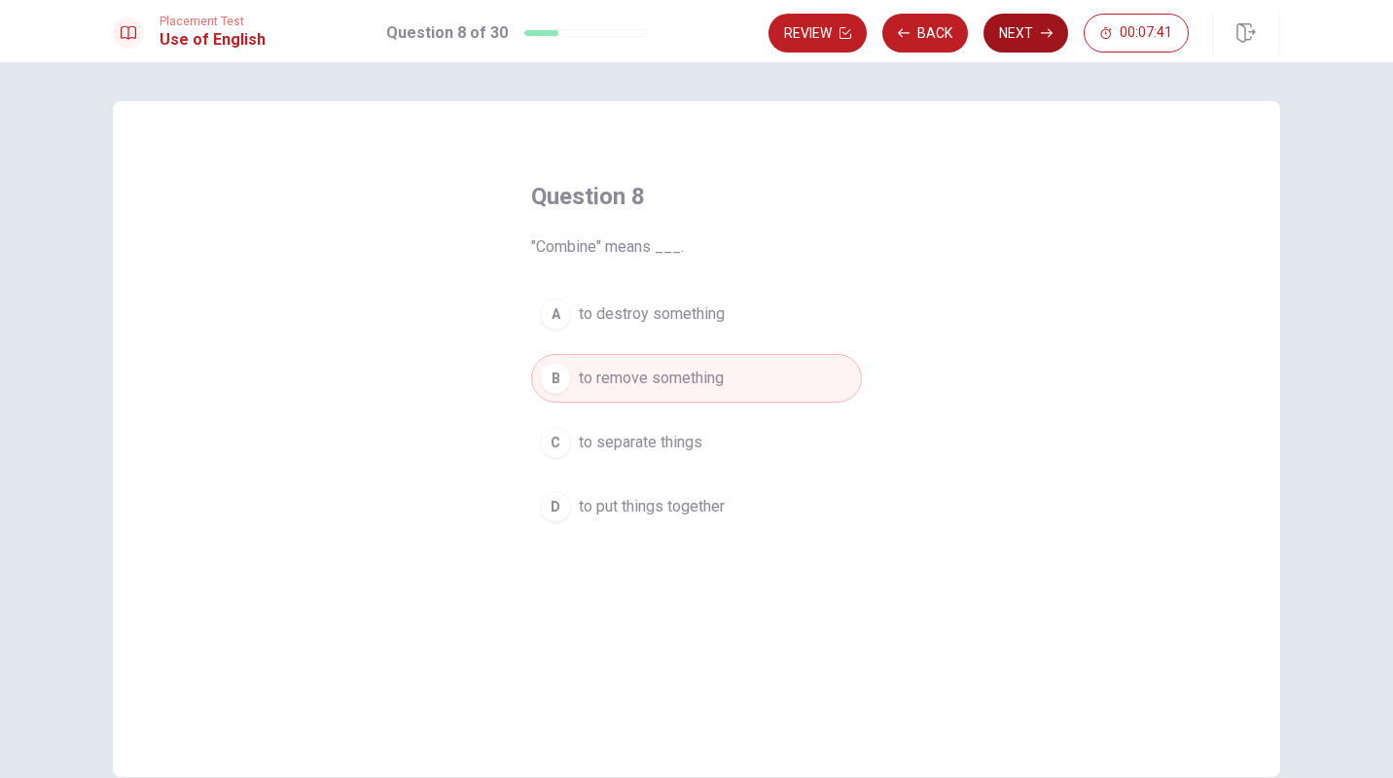
click at [1019, 36] on button "Next" at bounding box center [1026, 33] width 85 height 39
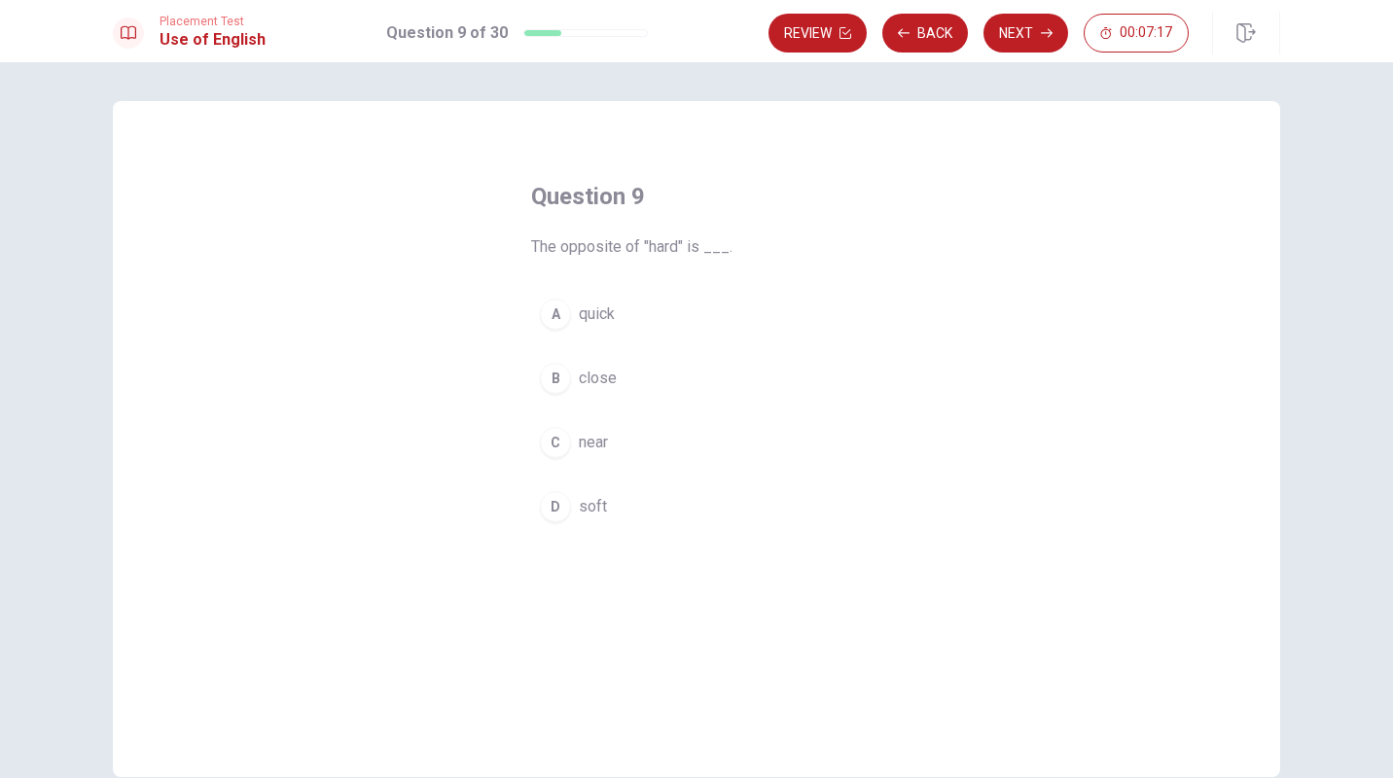
click at [550, 499] on div "D" at bounding box center [555, 506] width 31 height 31
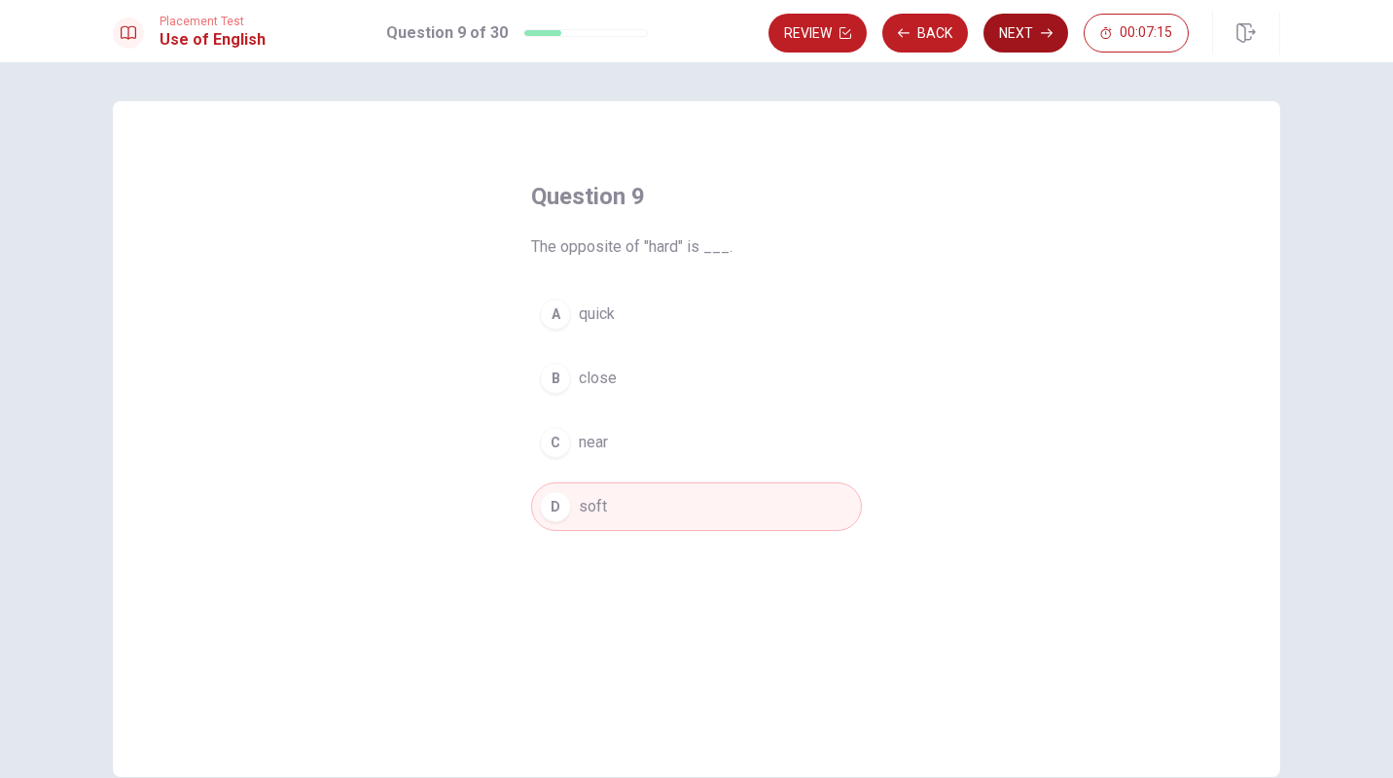
click at [1011, 26] on button "Next" at bounding box center [1026, 33] width 85 height 39
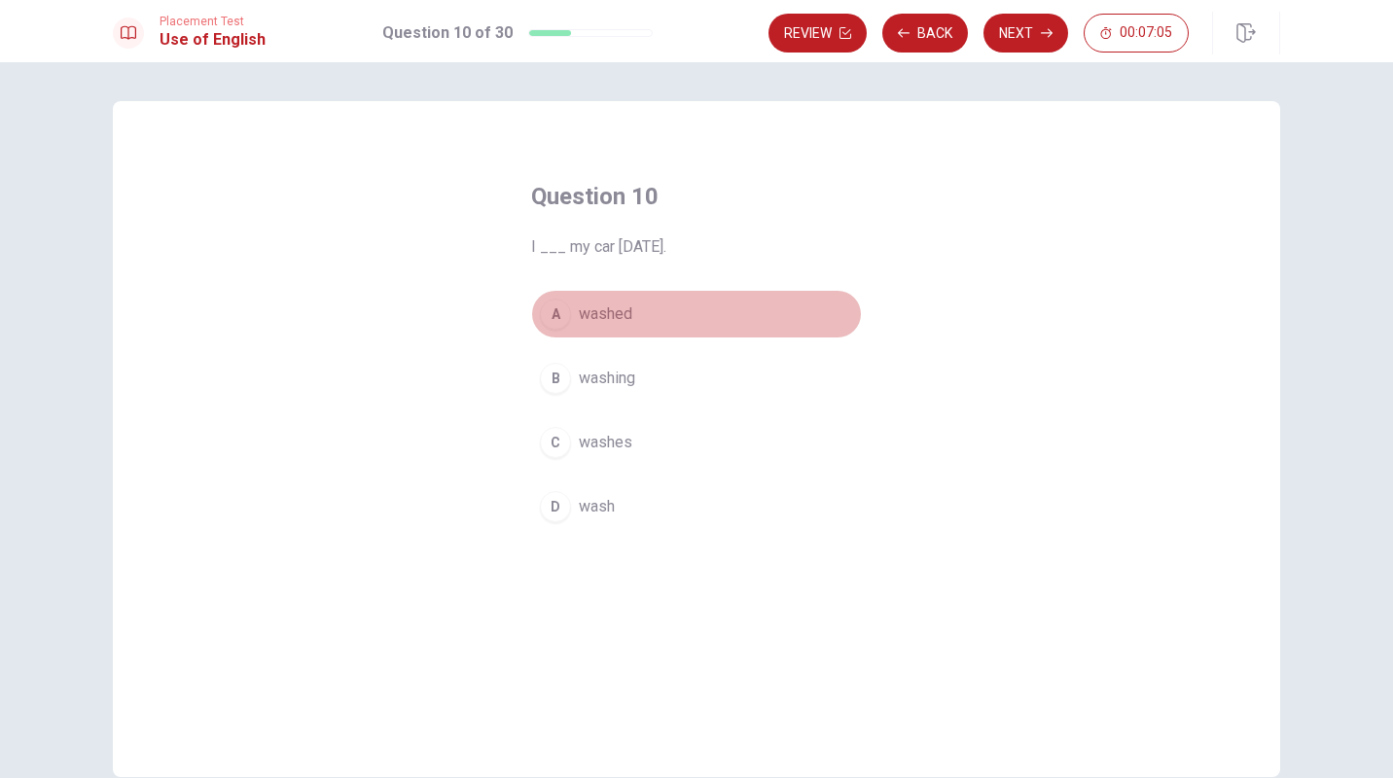
click at [572, 305] on button "A washed" at bounding box center [696, 314] width 331 height 49
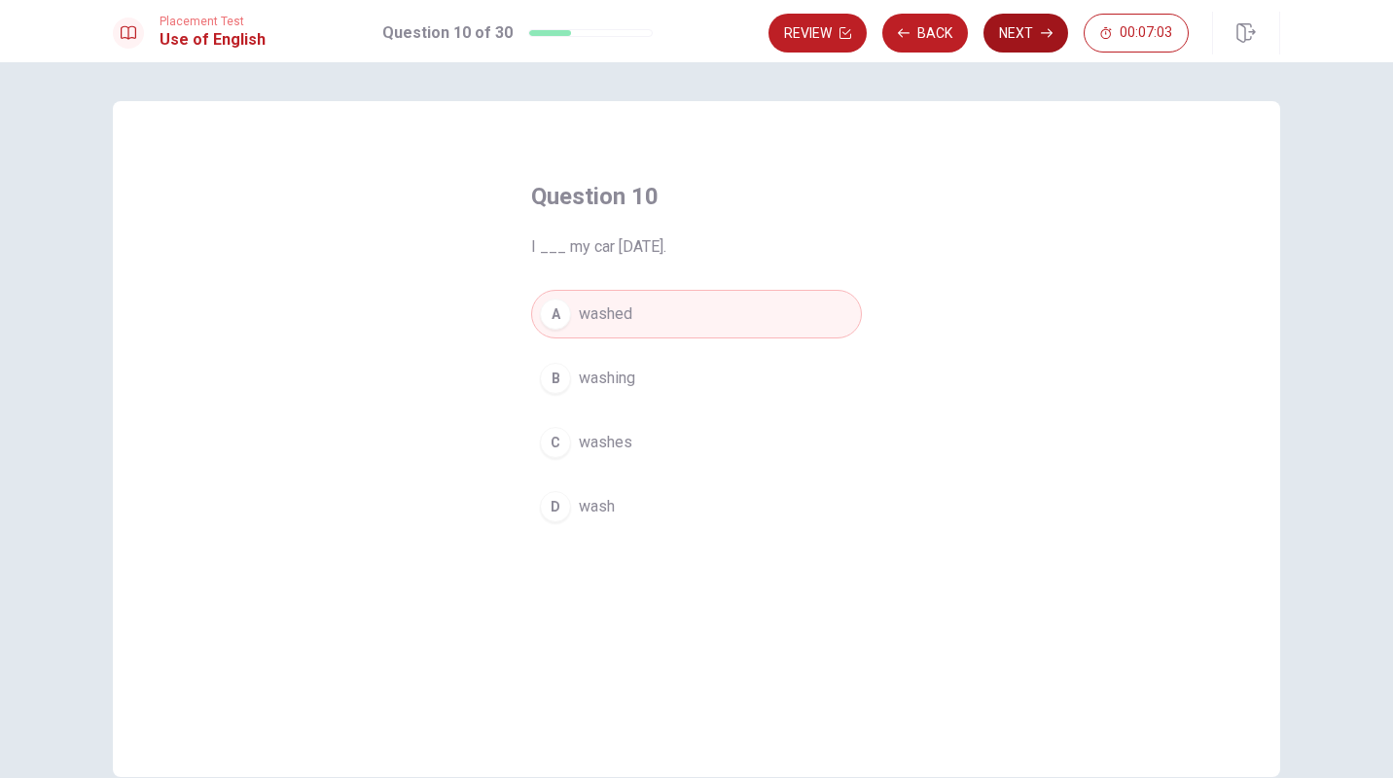
click at [1021, 28] on button "Next" at bounding box center [1026, 33] width 85 height 39
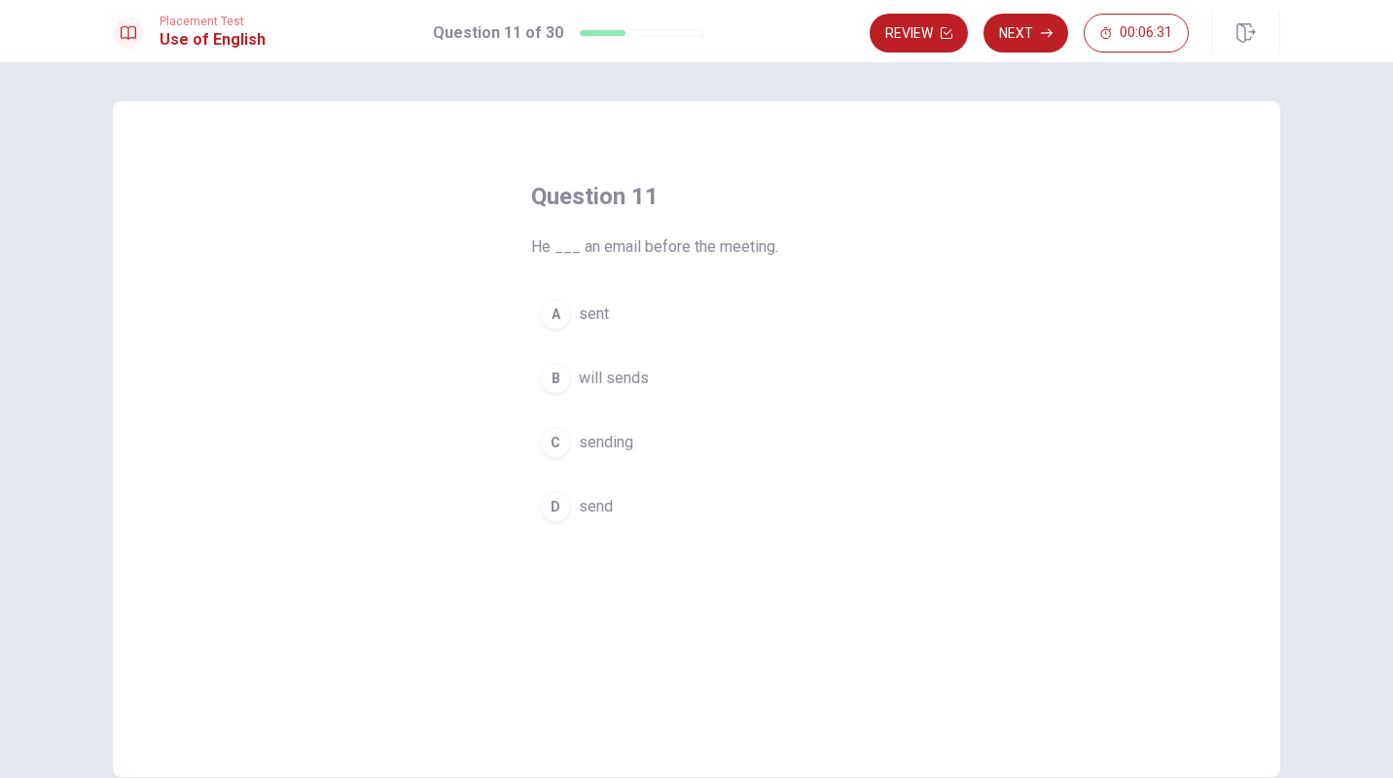
click at [557, 310] on div "A" at bounding box center [555, 314] width 31 height 31
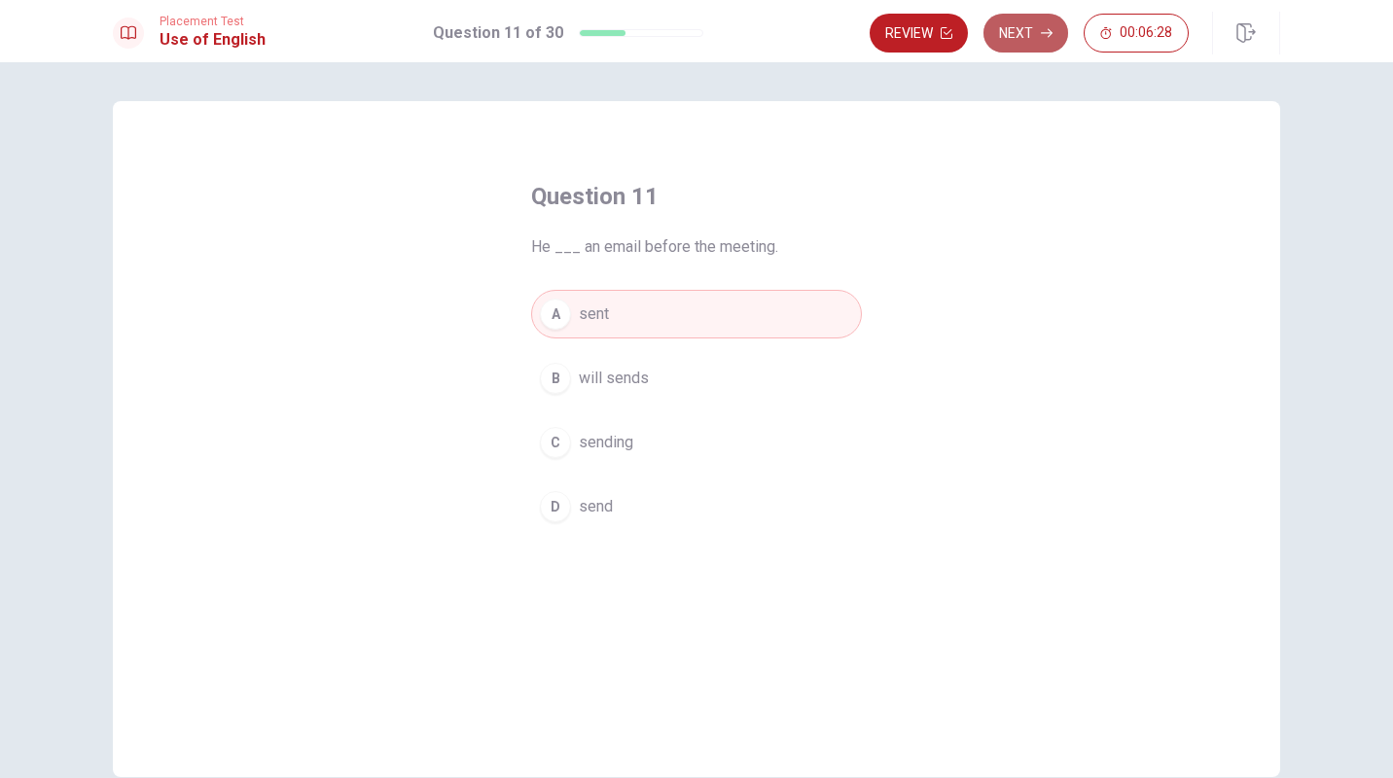
click at [1014, 42] on button "Next" at bounding box center [1026, 33] width 85 height 39
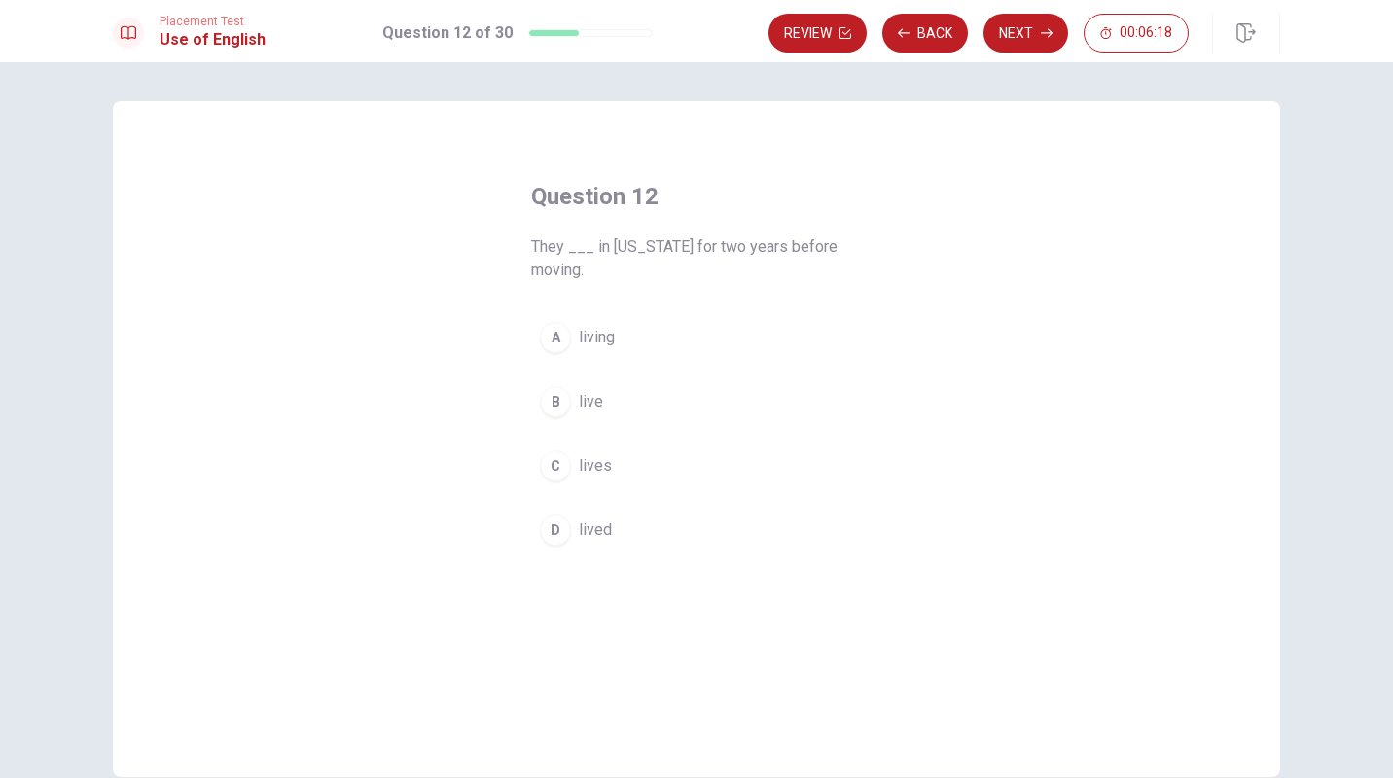
click at [543, 537] on div "D" at bounding box center [555, 530] width 31 height 31
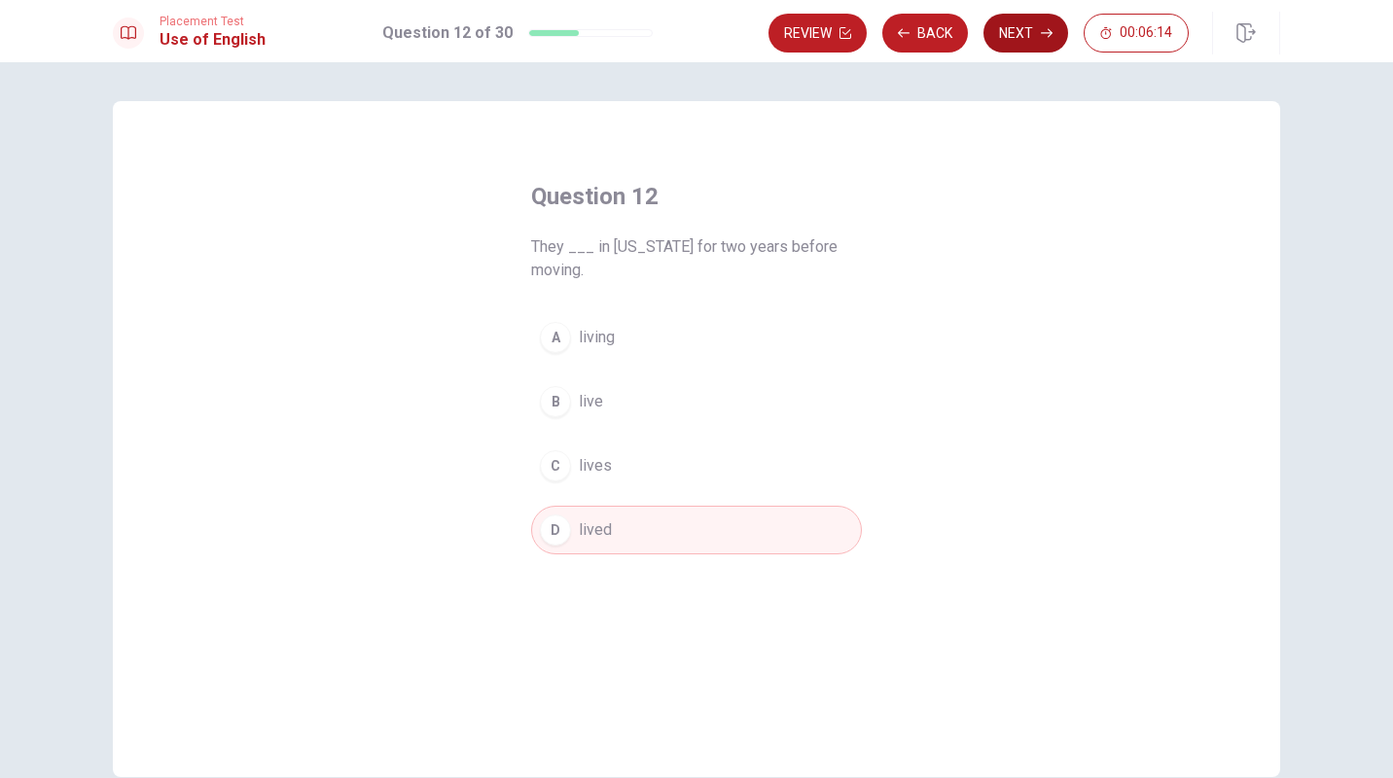
click at [1026, 33] on button "Next" at bounding box center [1026, 33] width 85 height 39
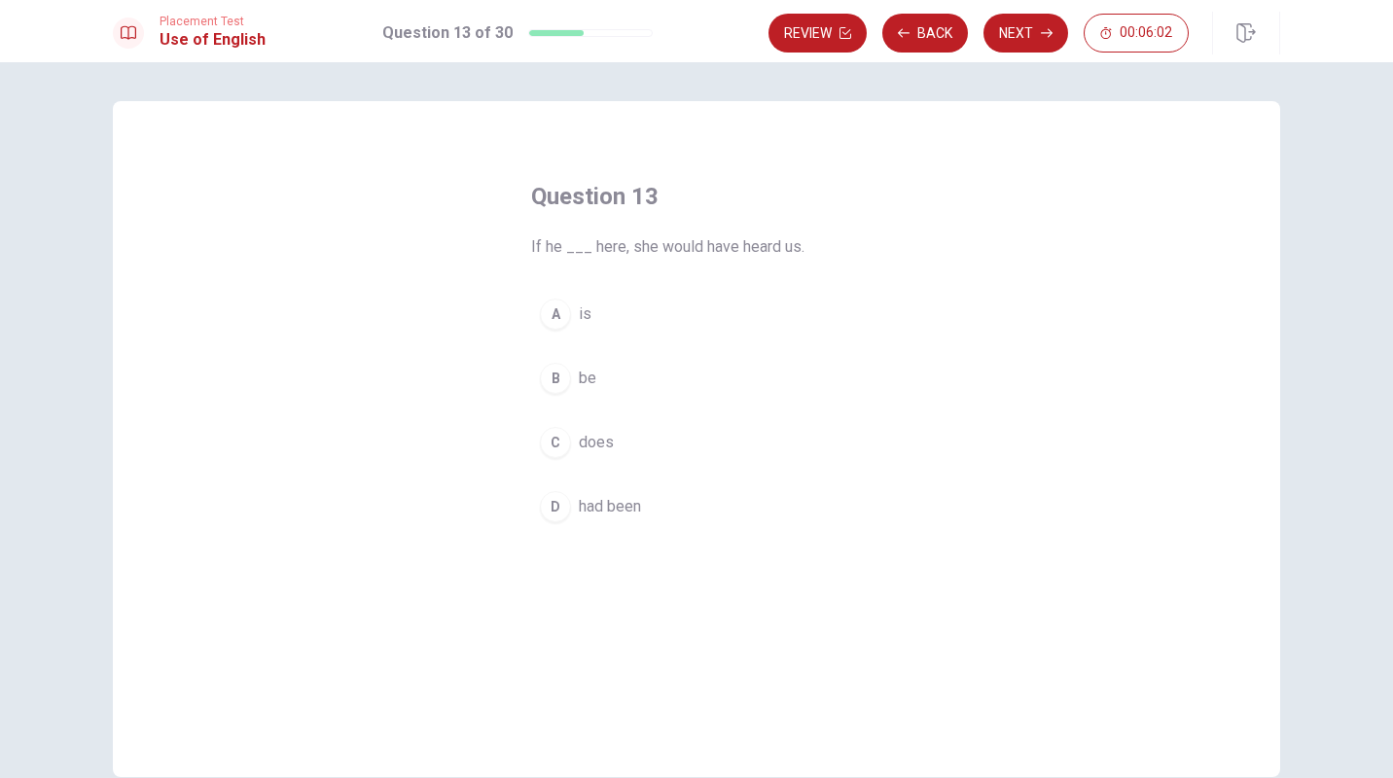
click at [557, 512] on div "D" at bounding box center [555, 506] width 31 height 31
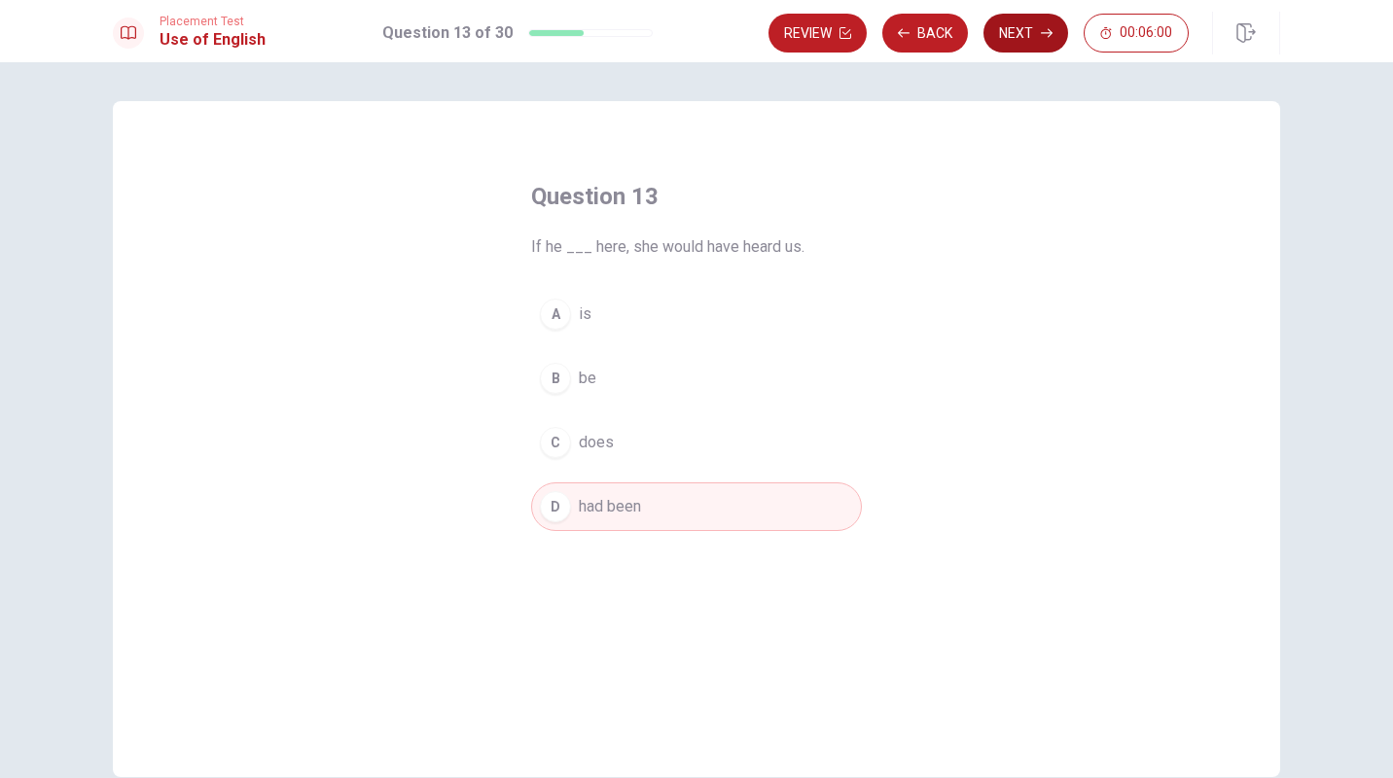
click at [1027, 41] on button "Next" at bounding box center [1026, 33] width 85 height 39
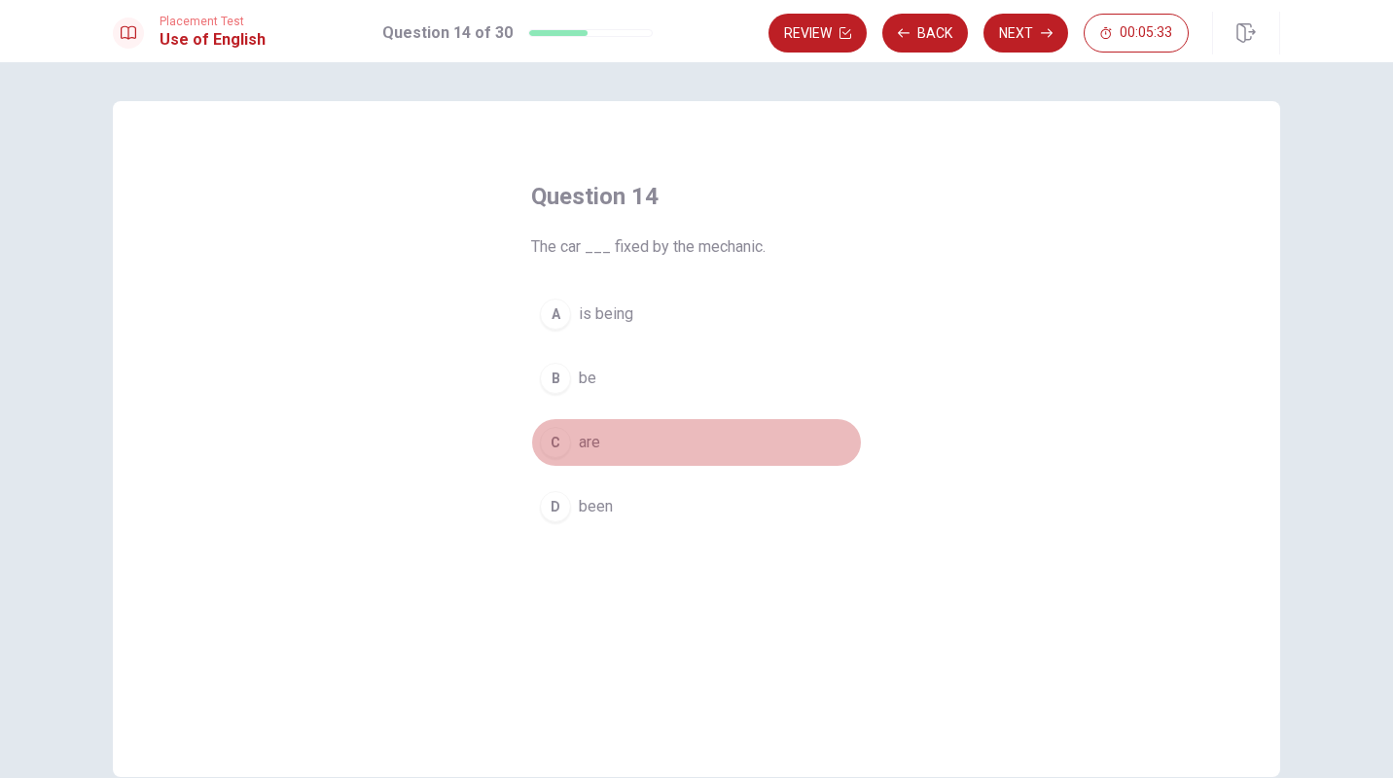
click at [553, 444] on div "C" at bounding box center [555, 442] width 31 height 31
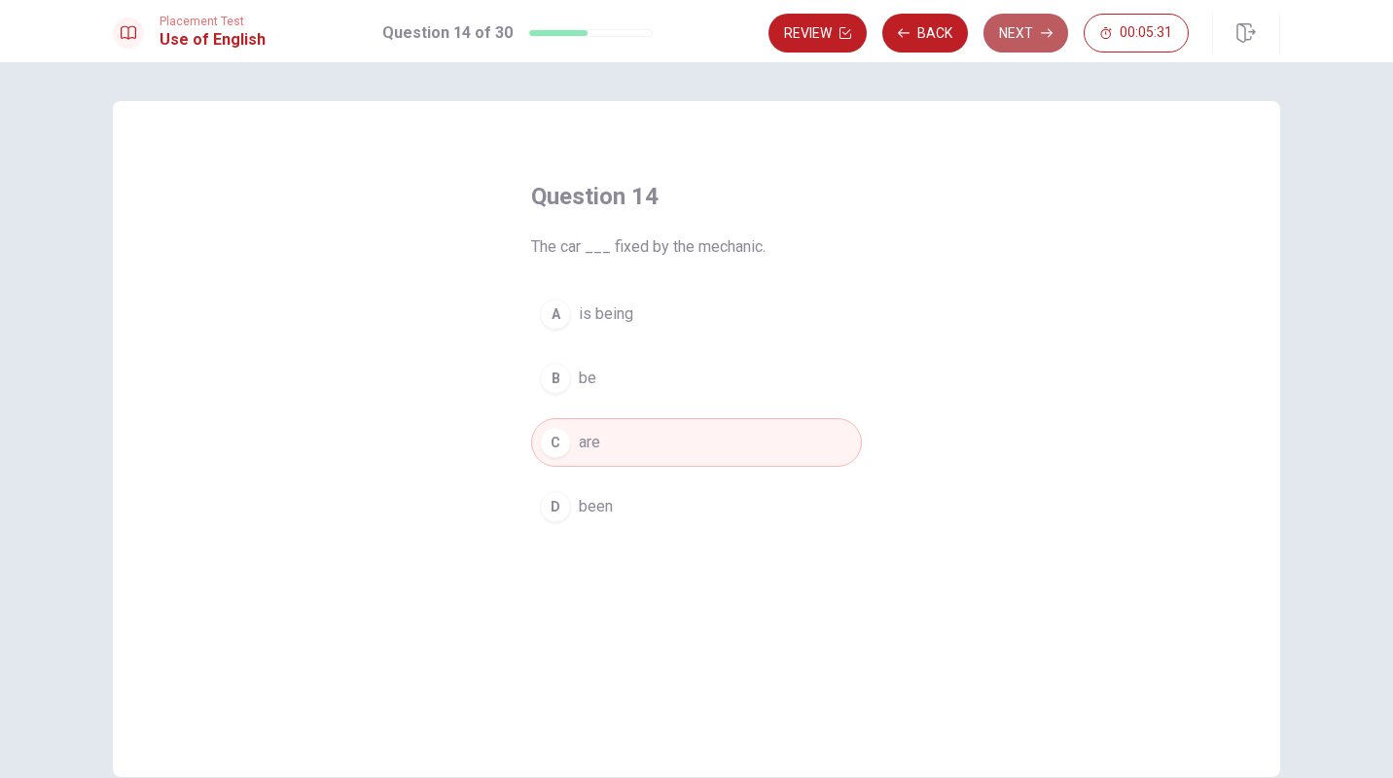
click at [1051, 29] on icon "button" at bounding box center [1047, 33] width 12 height 12
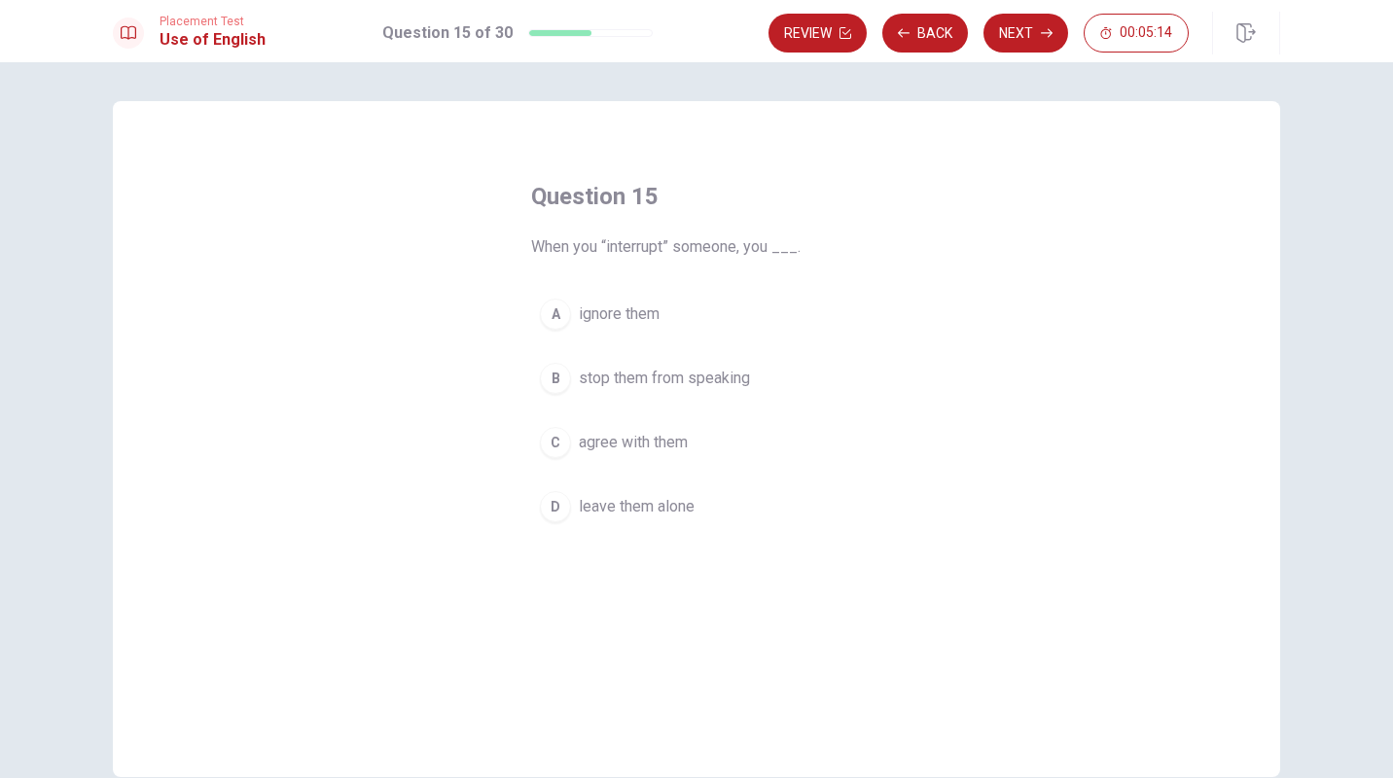
click at [552, 437] on div "C" at bounding box center [555, 442] width 31 height 31
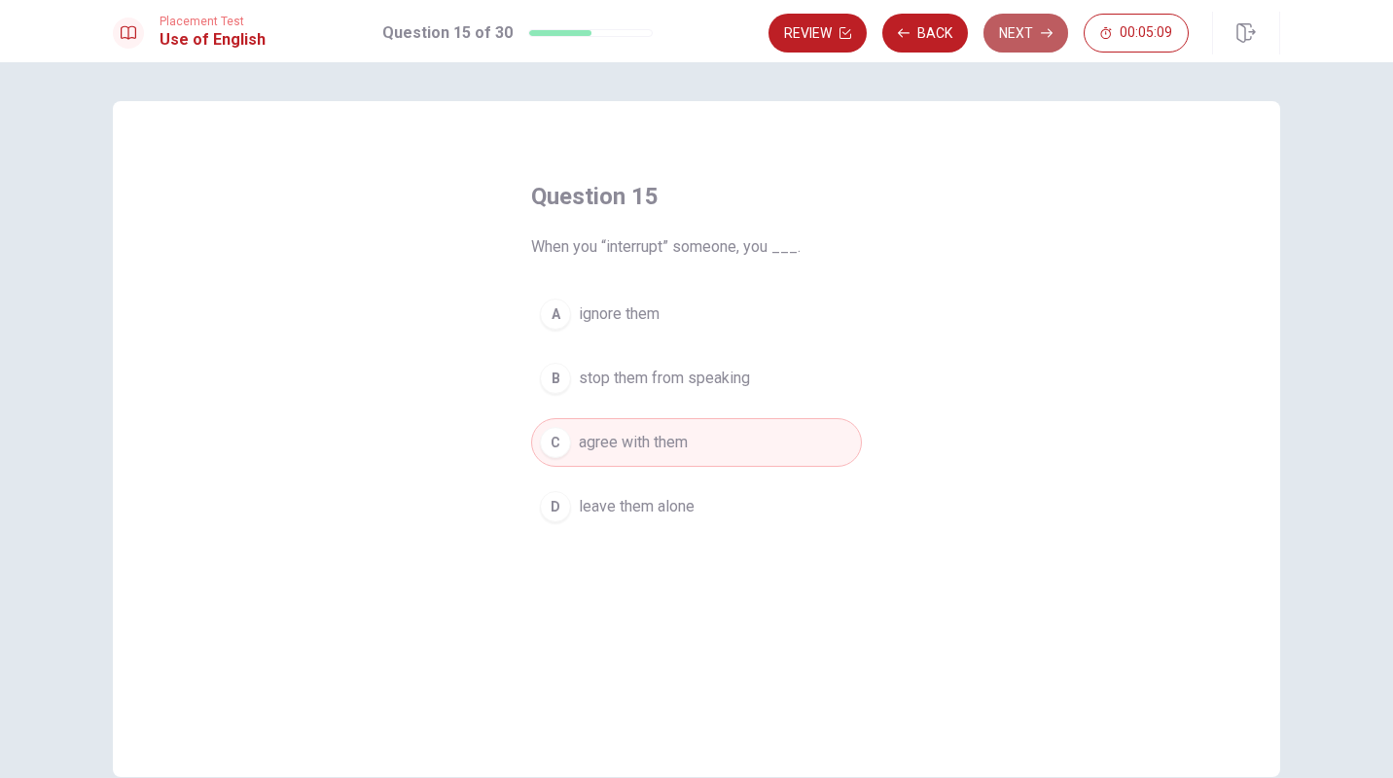
click at [1032, 42] on button "Next" at bounding box center [1026, 33] width 85 height 39
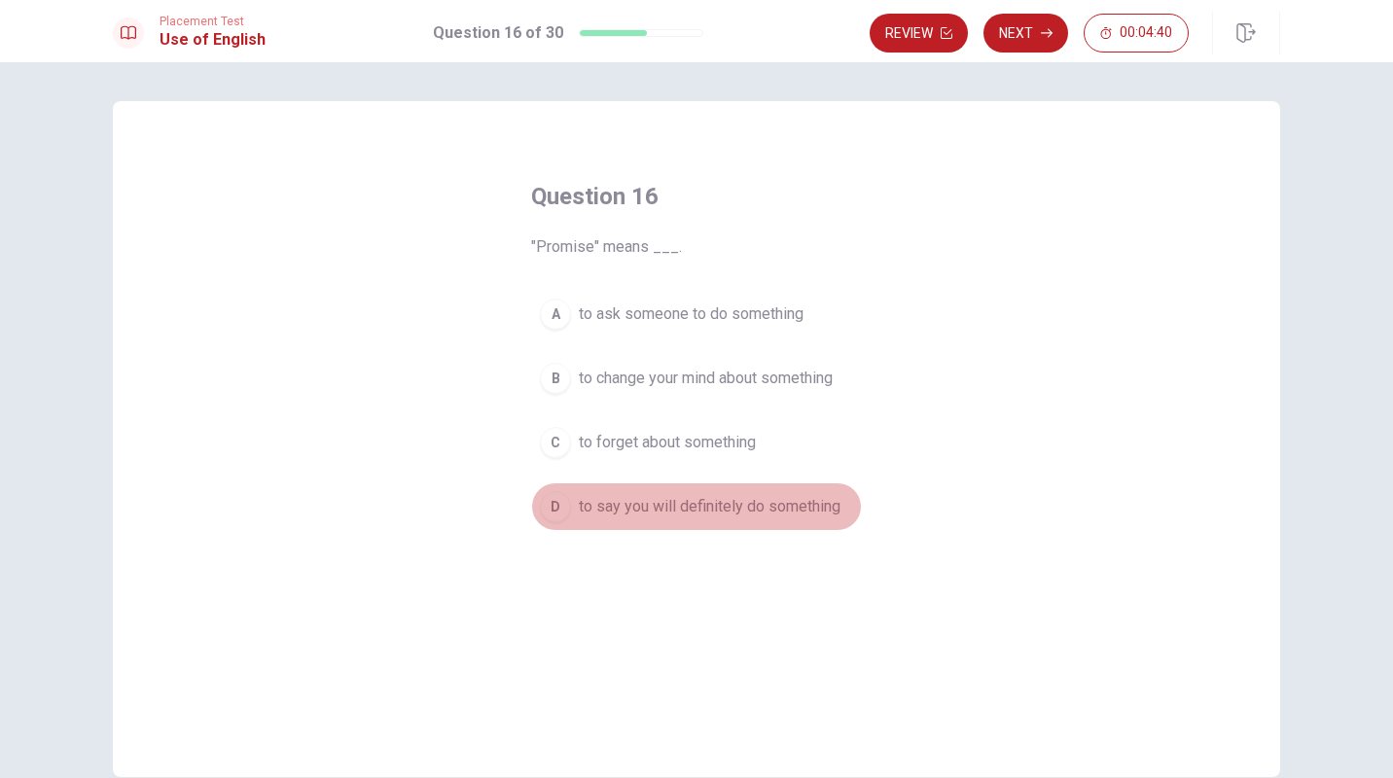
click at [551, 512] on div "D" at bounding box center [555, 506] width 31 height 31
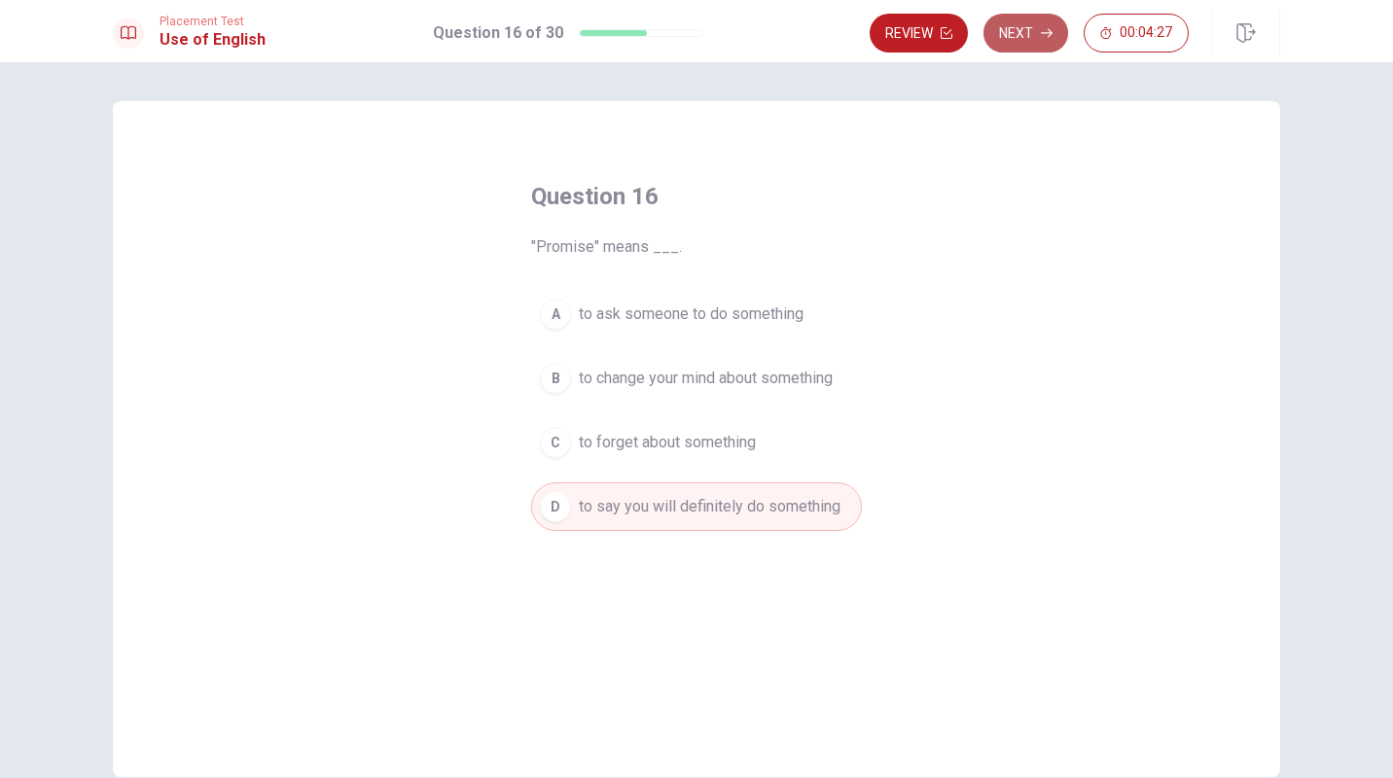
click at [1016, 23] on button "Next" at bounding box center [1026, 33] width 85 height 39
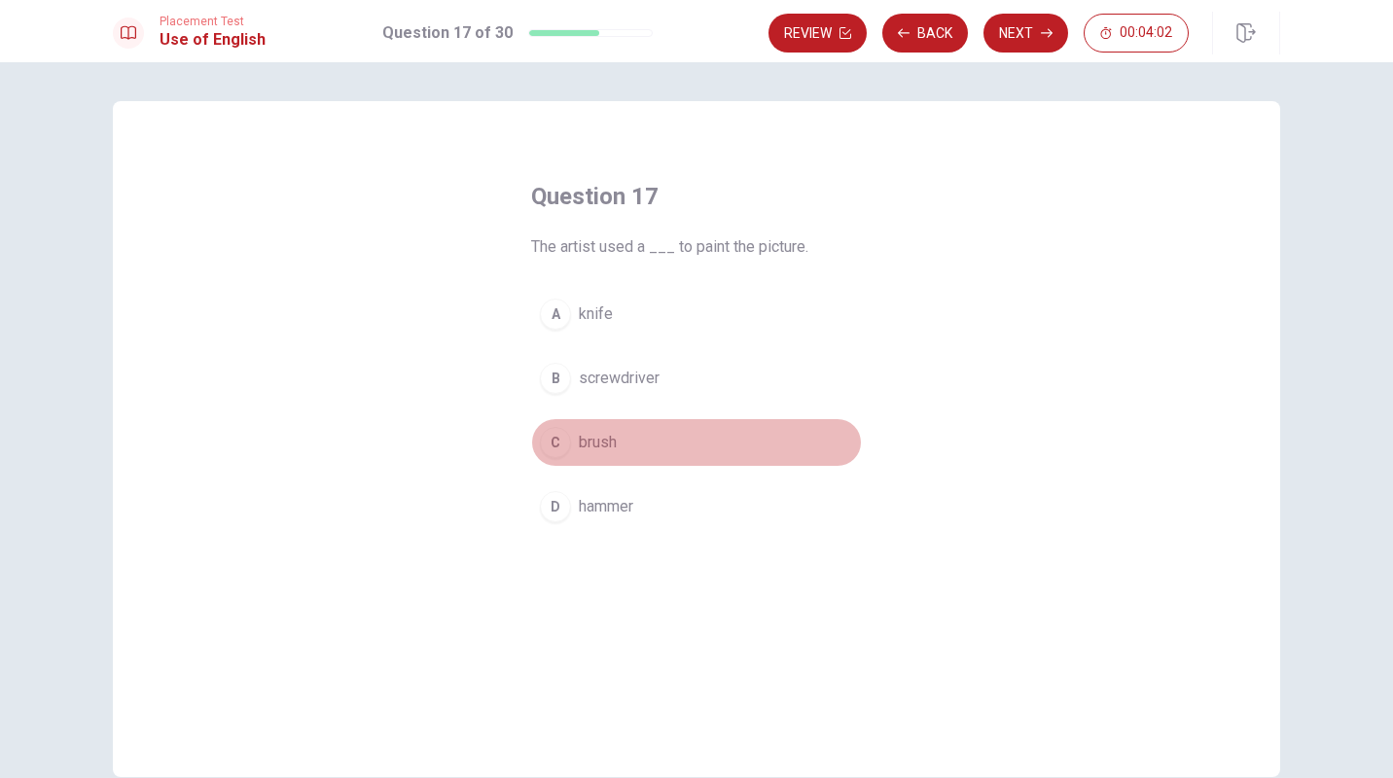
click at [560, 436] on div "C" at bounding box center [555, 442] width 31 height 31
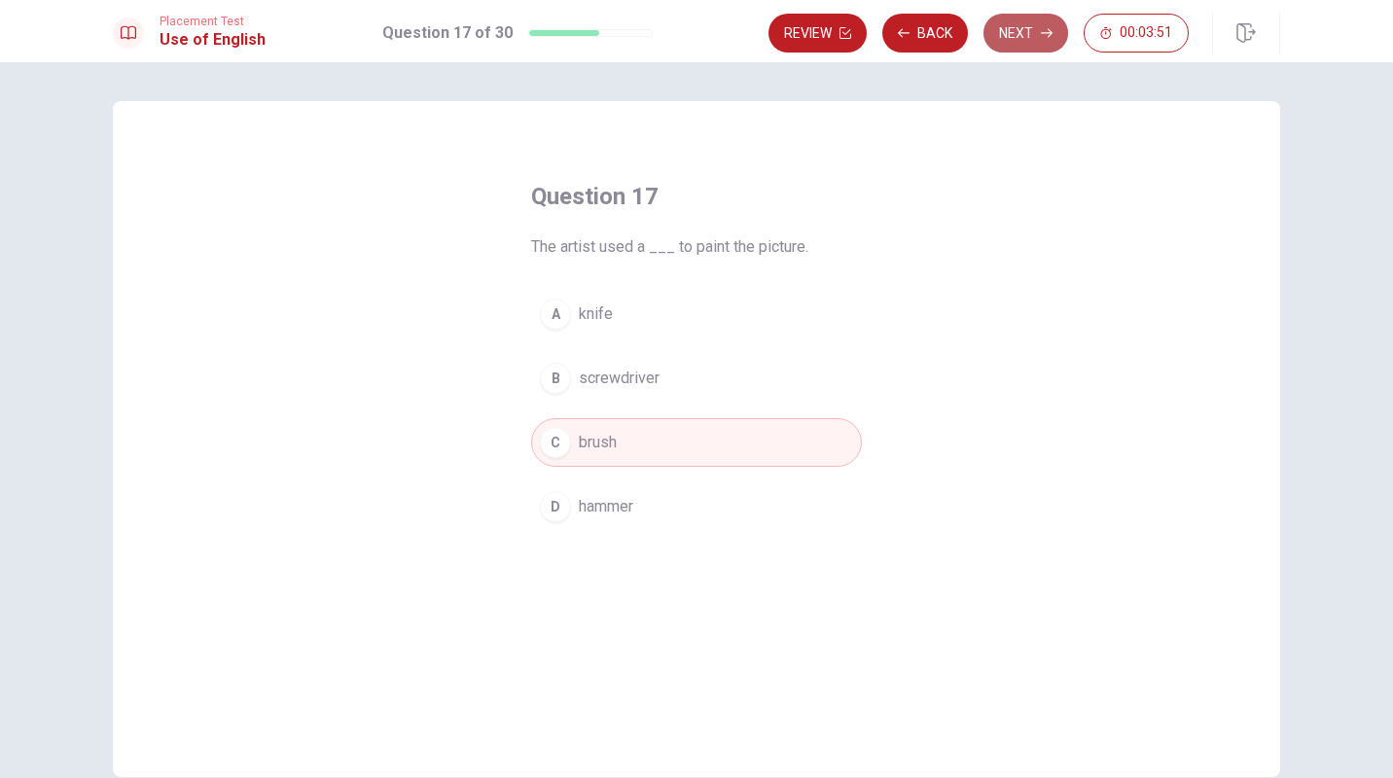
click at [1034, 37] on button "Next" at bounding box center [1026, 33] width 85 height 39
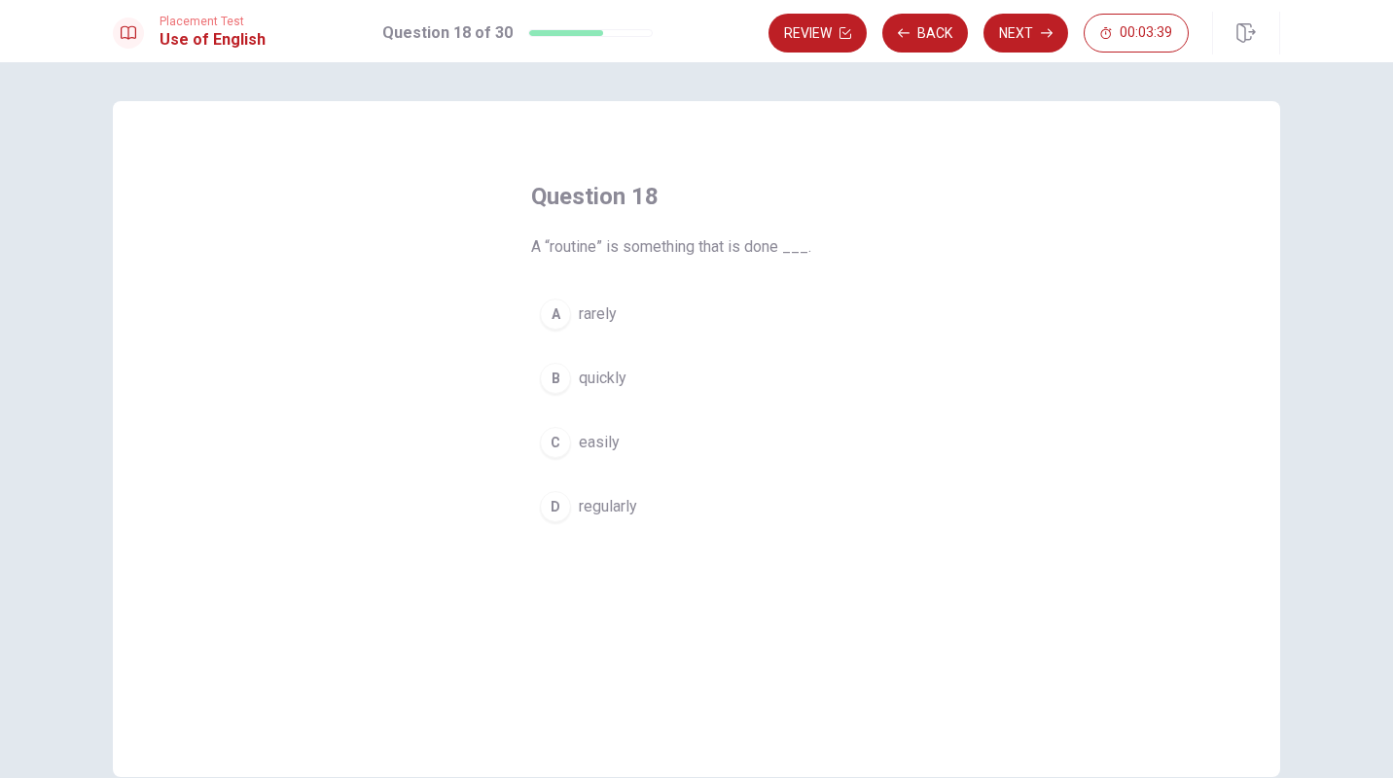
click at [558, 512] on div "D" at bounding box center [555, 506] width 31 height 31
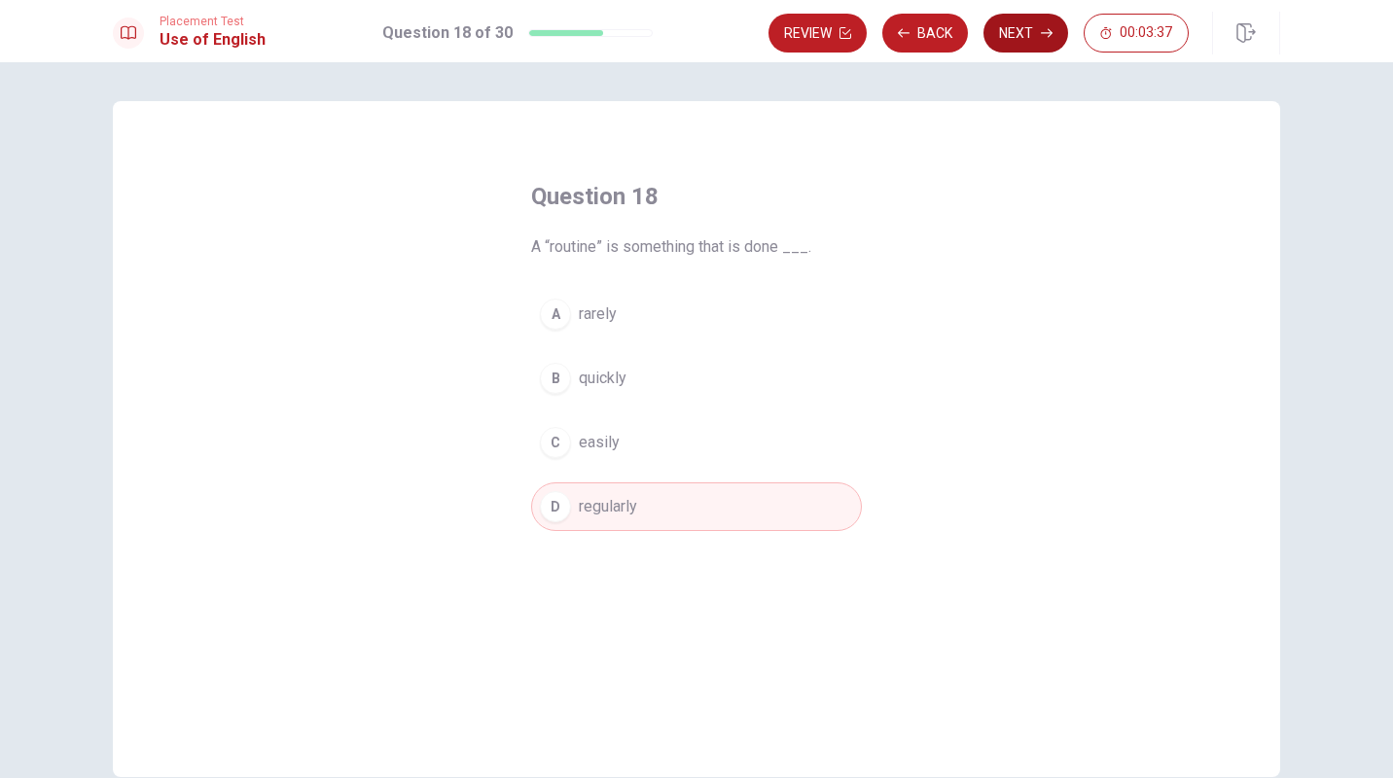
click at [1028, 36] on button "Next" at bounding box center [1026, 33] width 85 height 39
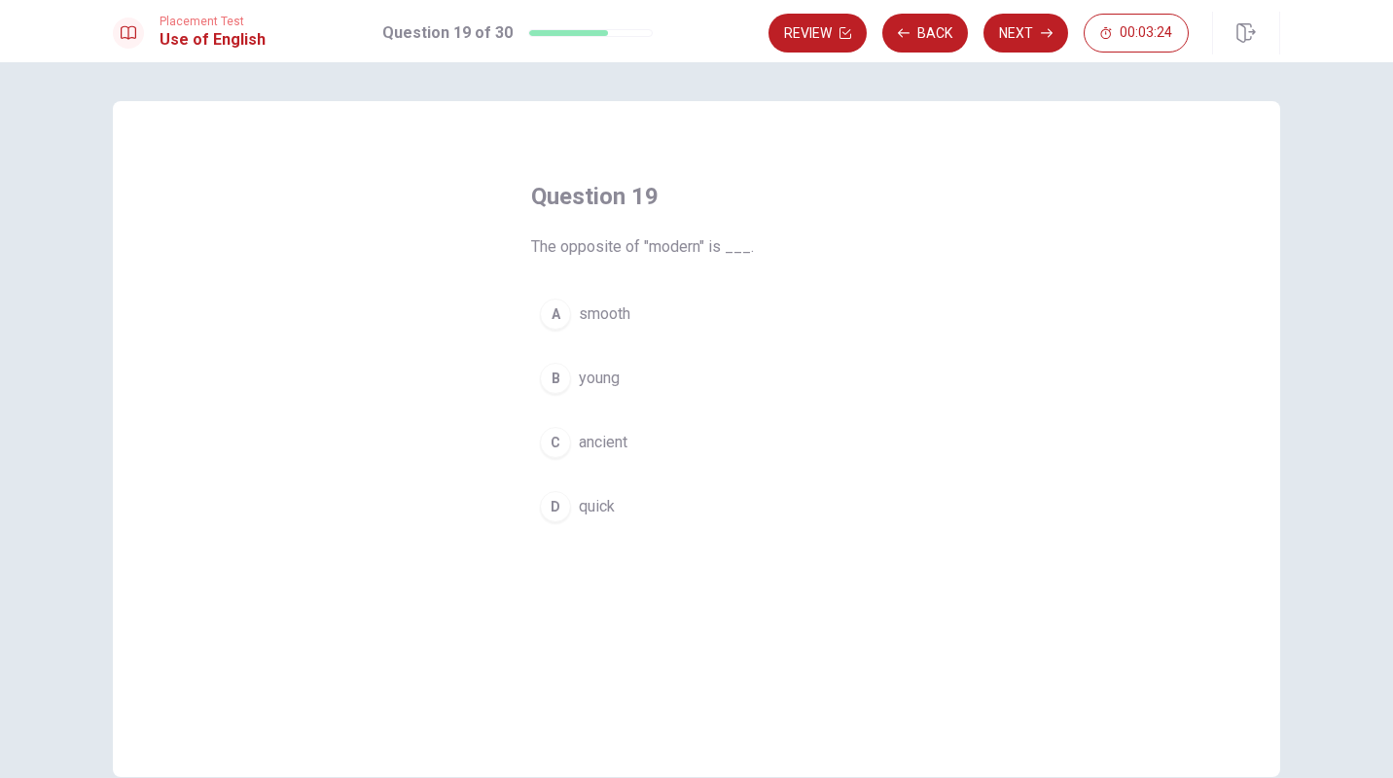
click at [558, 376] on div "B" at bounding box center [555, 378] width 31 height 31
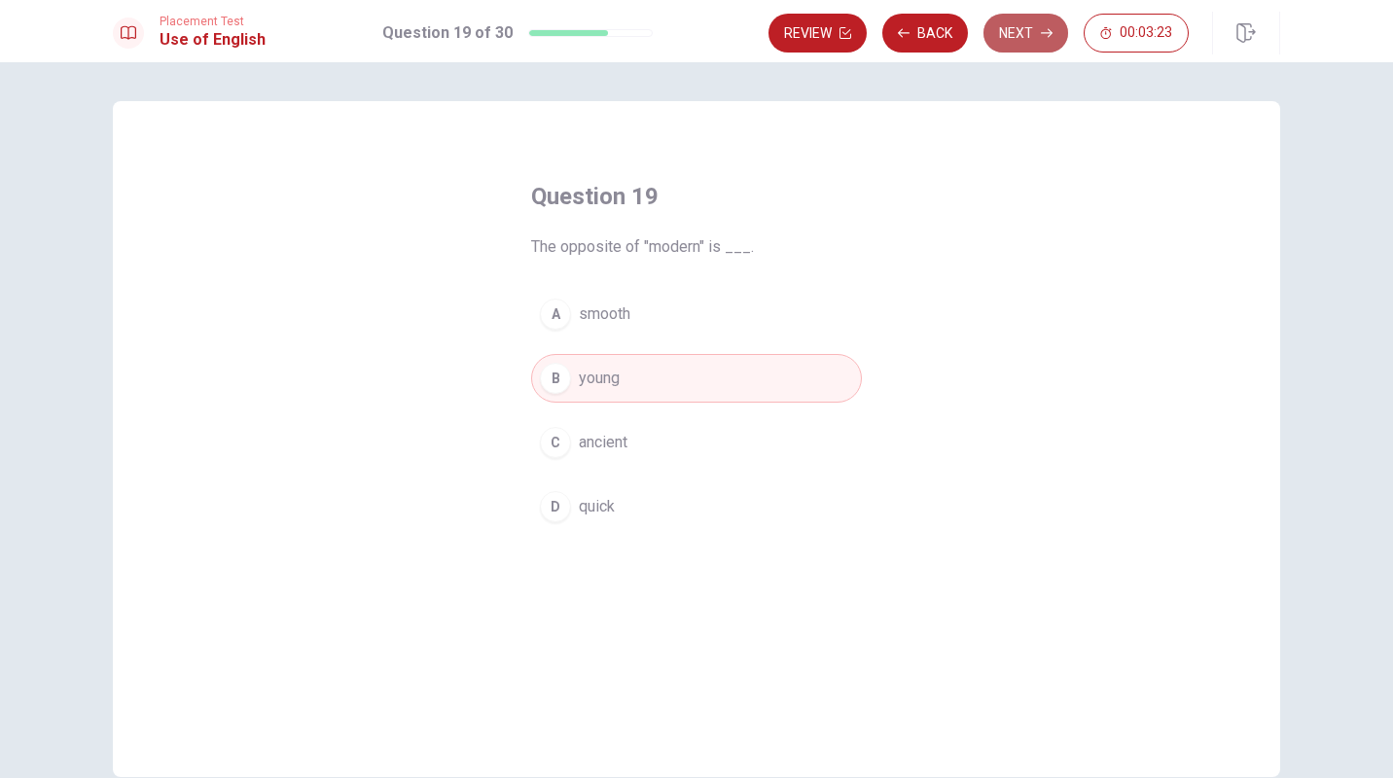
click at [1023, 35] on button "Next" at bounding box center [1026, 33] width 85 height 39
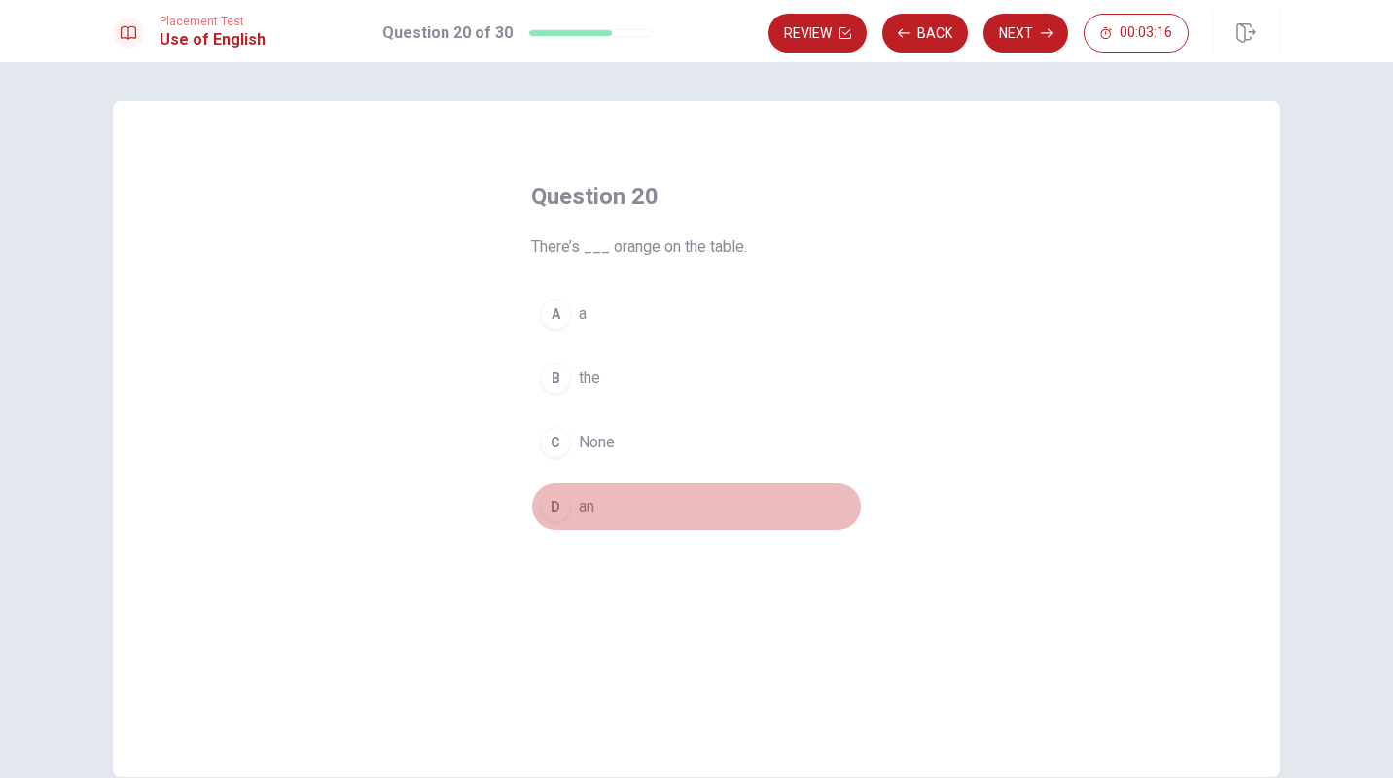
click at [556, 507] on div "D" at bounding box center [555, 506] width 31 height 31
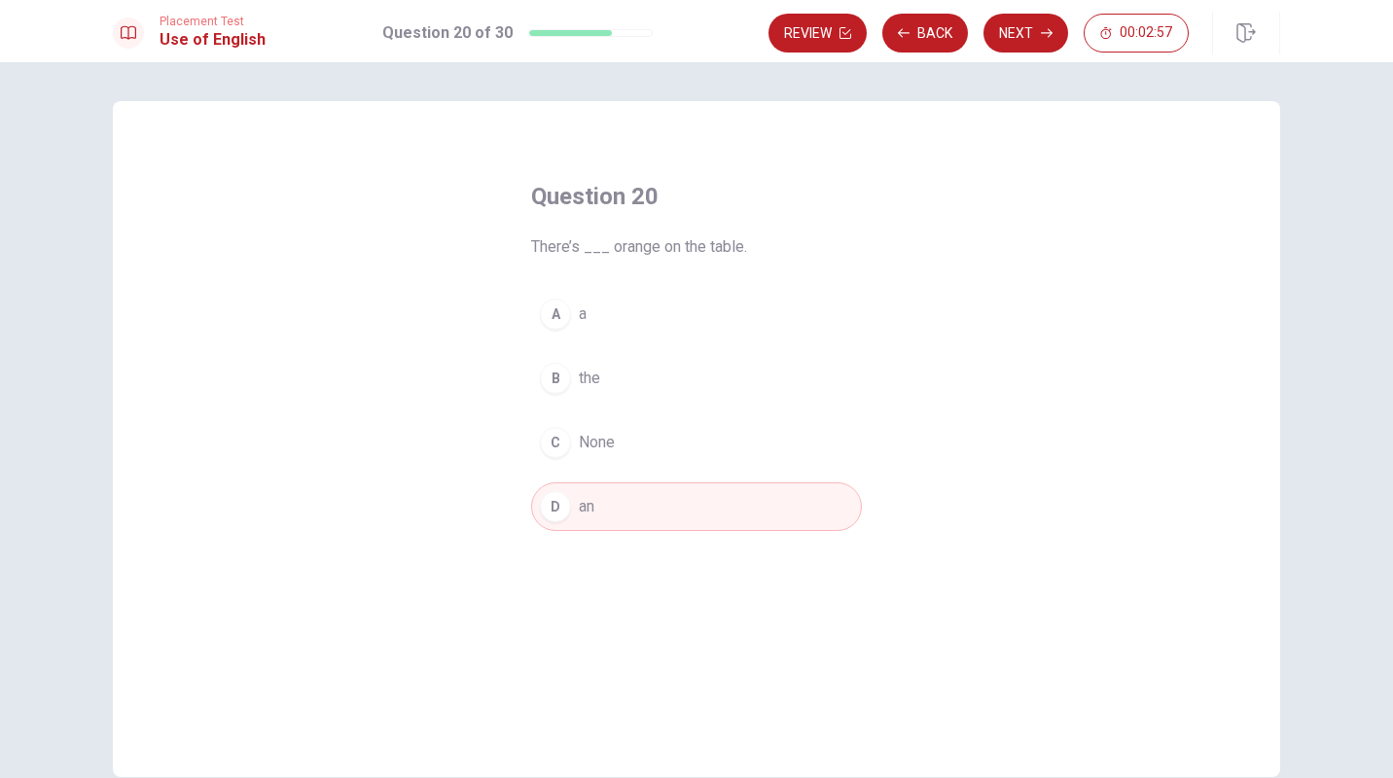
click at [557, 375] on div "B" at bounding box center [555, 378] width 31 height 31
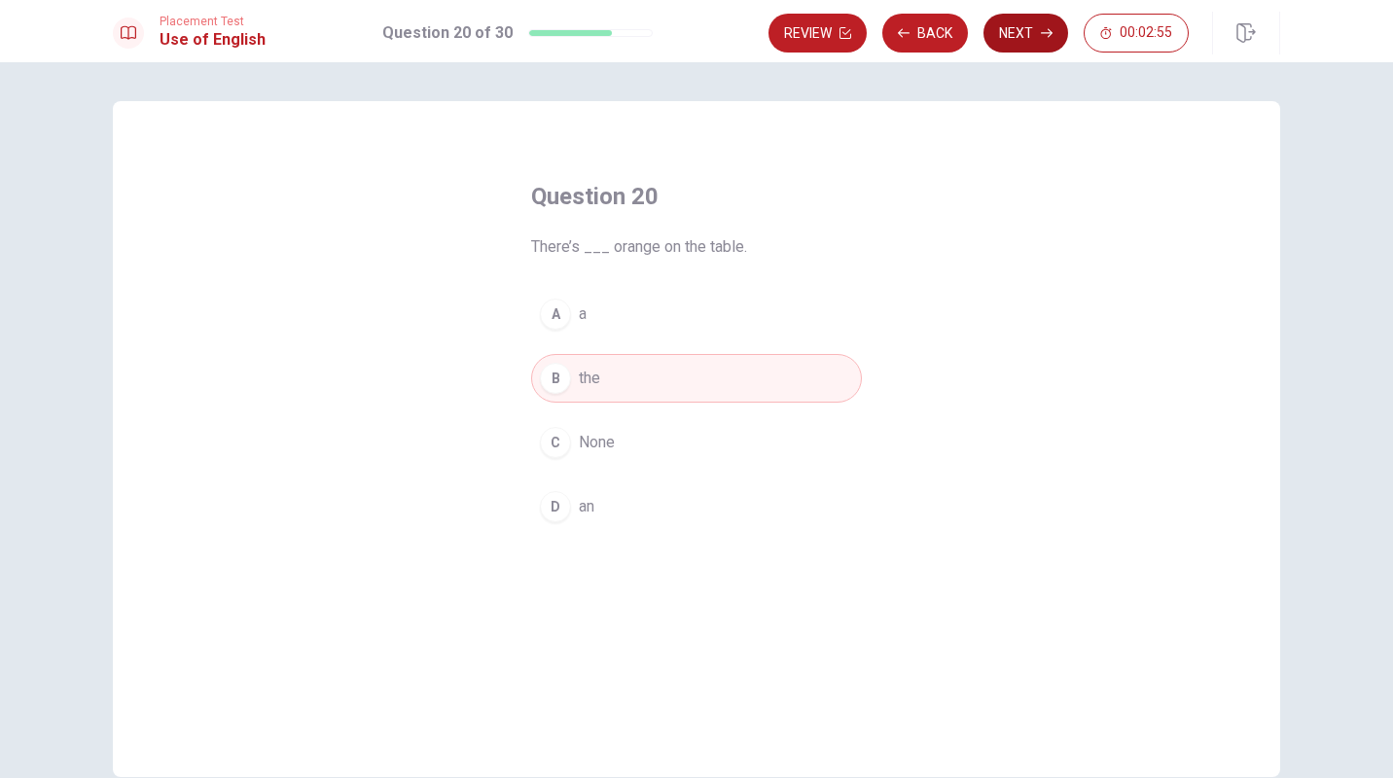
click at [1020, 42] on button "Next" at bounding box center [1026, 33] width 85 height 39
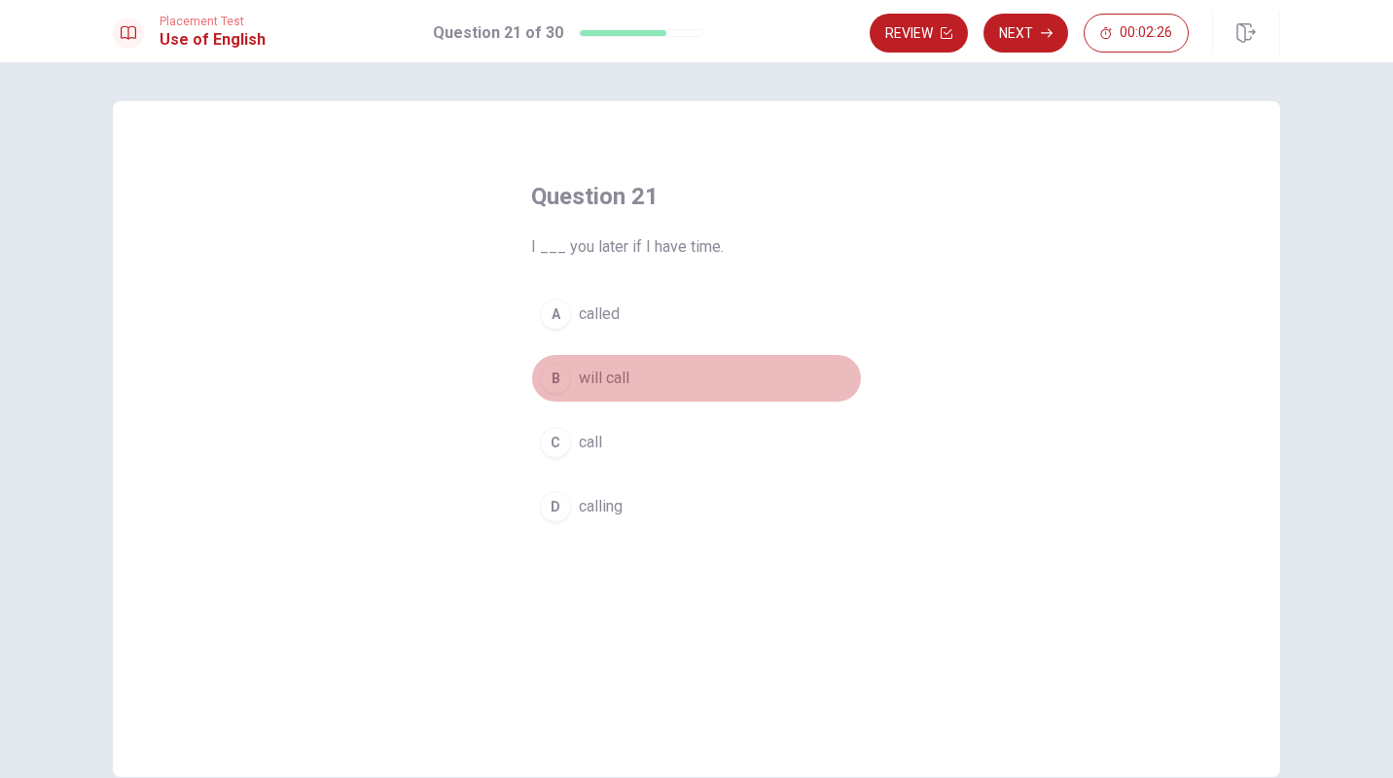
click at [550, 386] on div "B" at bounding box center [555, 378] width 31 height 31
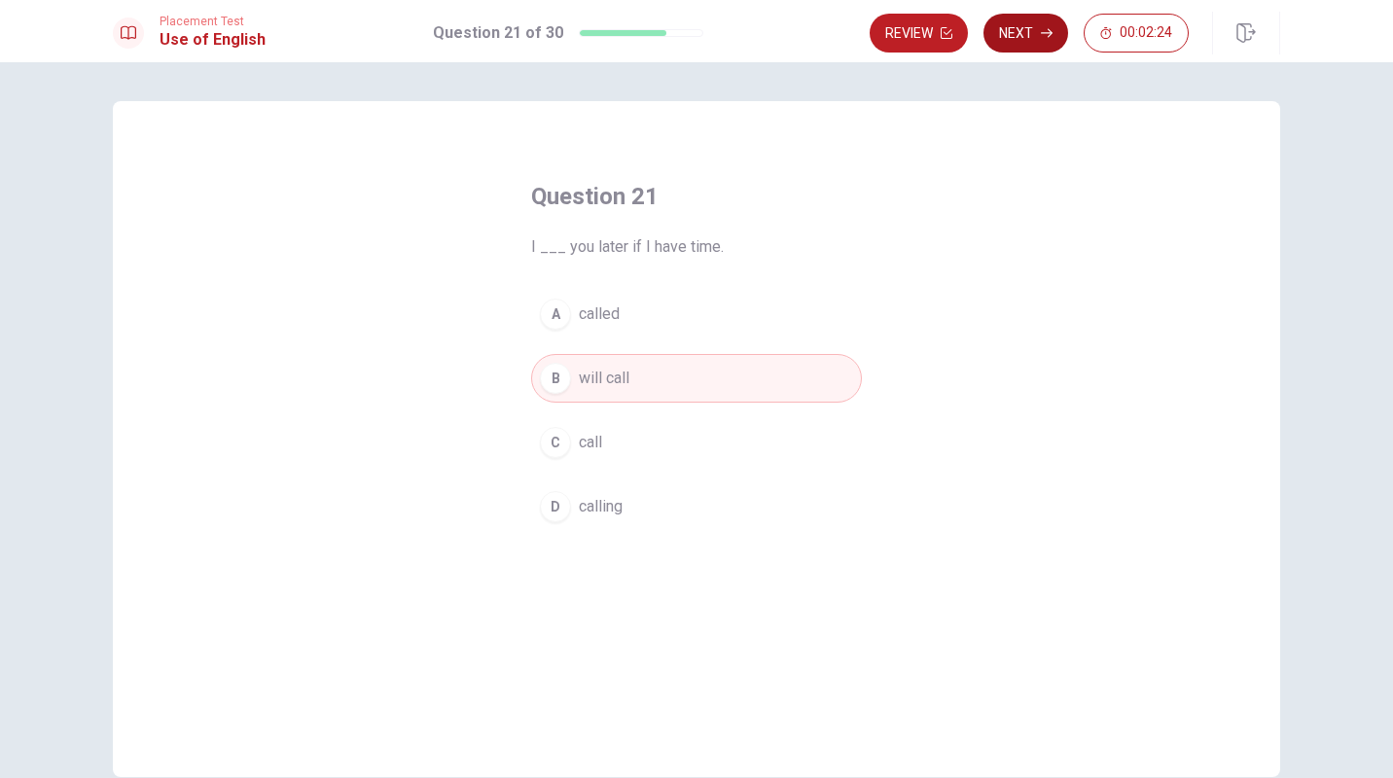
click at [1033, 28] on button "Next" at bounding box center [1026, 33] width 85 height 39
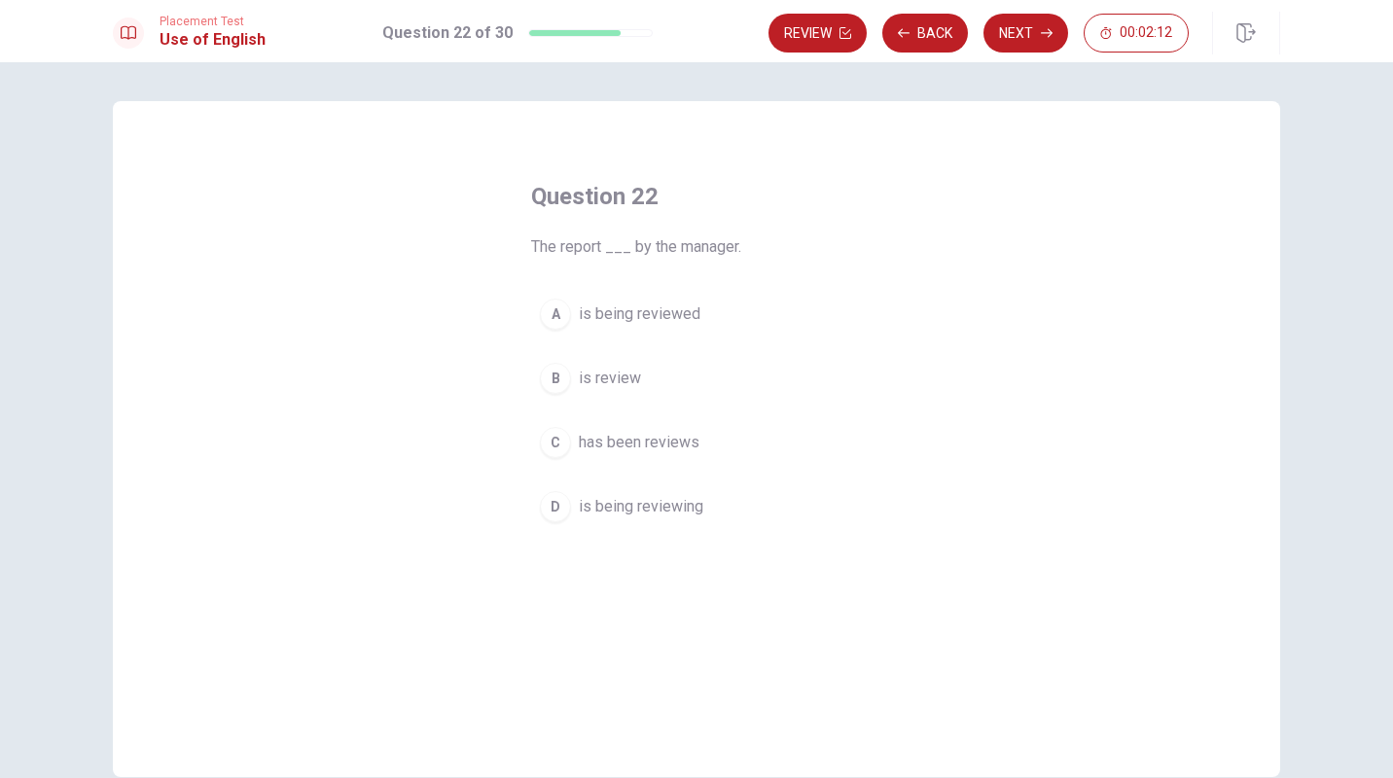
click at [556, 313] on div "A" at bounding box center [555, 314] width 31 height 31
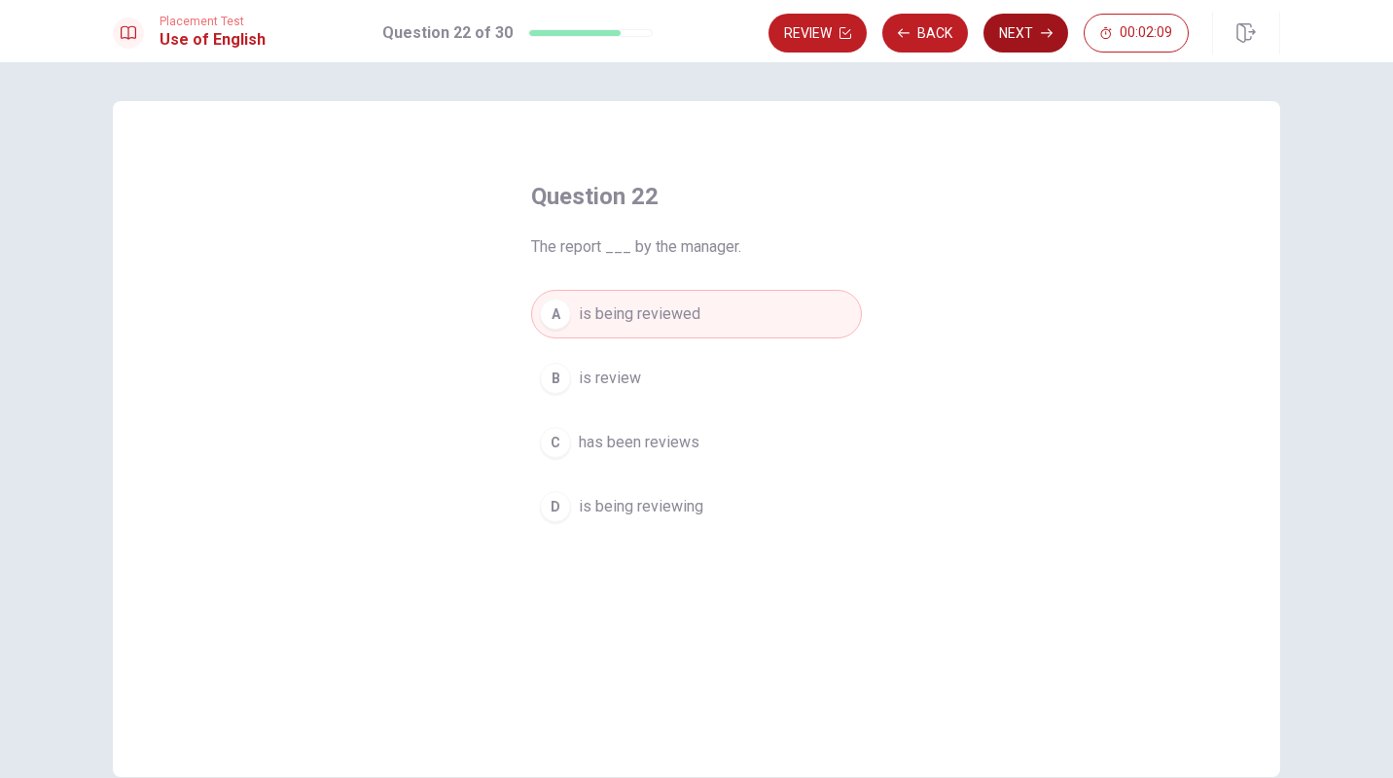
click at [1023, 33] on button "Next" at bounding box center [1026, 33] width 85 height 39
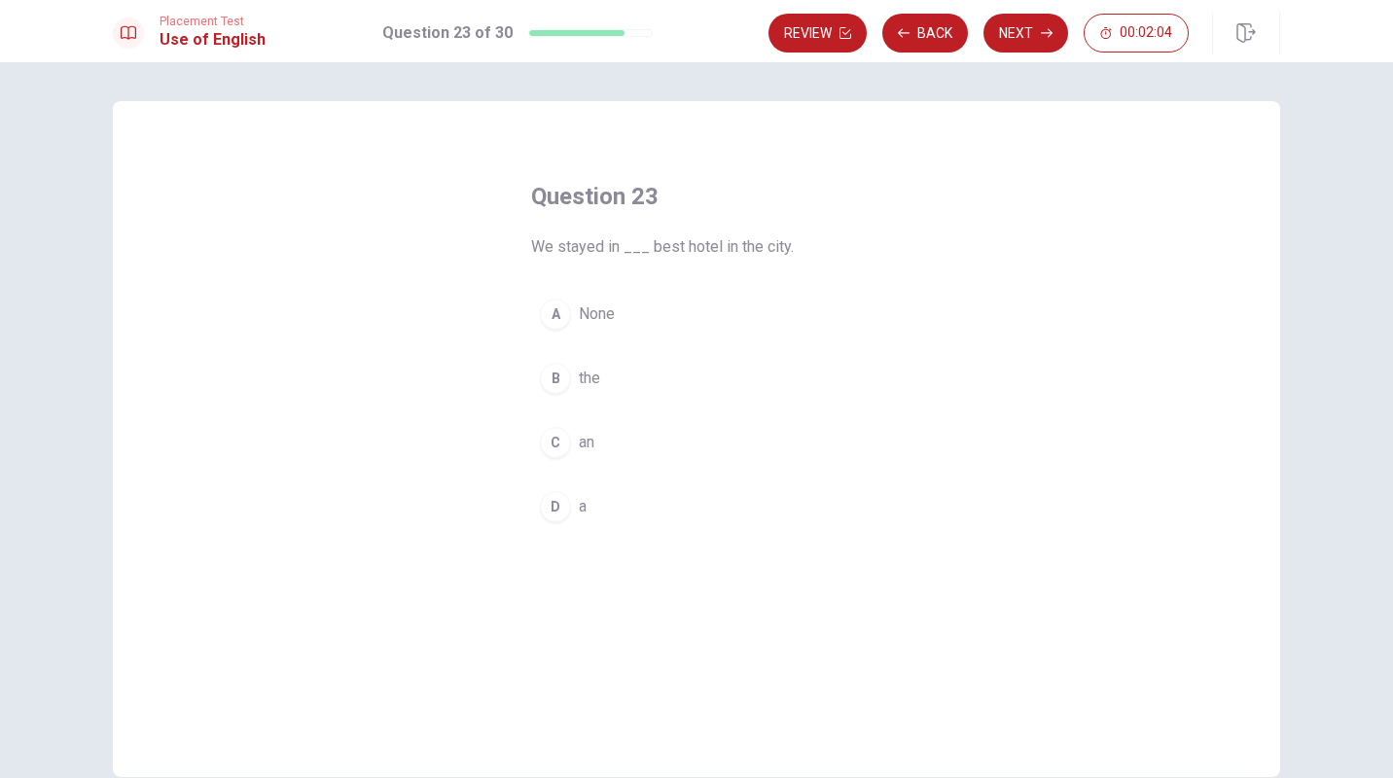
click at [547, 374] on div "B" at bounding box center [555, 378] width 31 height 31
click at [1017, 32] on button "Next" at bounding box center [1026, 33] width 85 height 39
click at [556, 454] on div "C" at bounding box center [555, 442] width 31 height 31
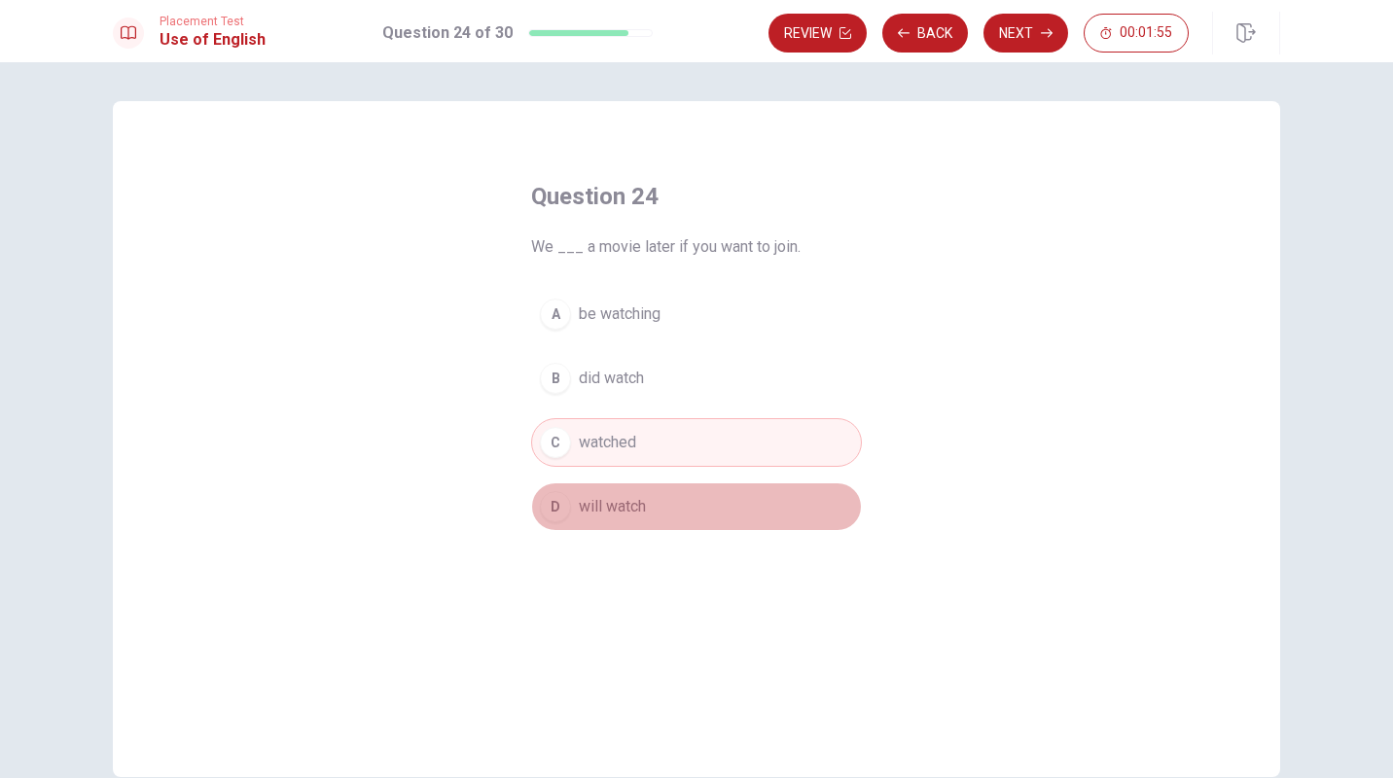
click at [551, 510] on div "D" at bounding box center [555, 506] width 31 height 31
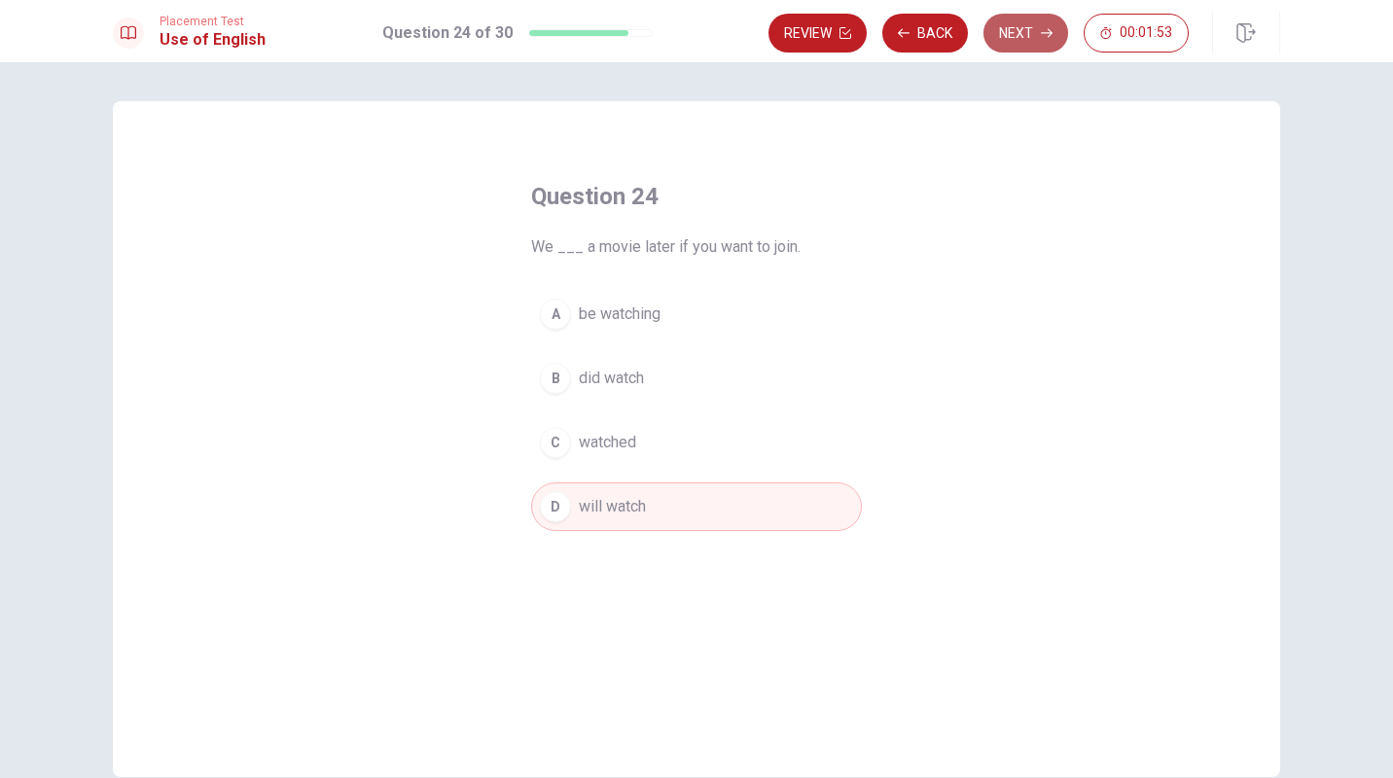
click at [1015, 36] on button "Next" at bounding box center [1026, 33] width 85 height 39
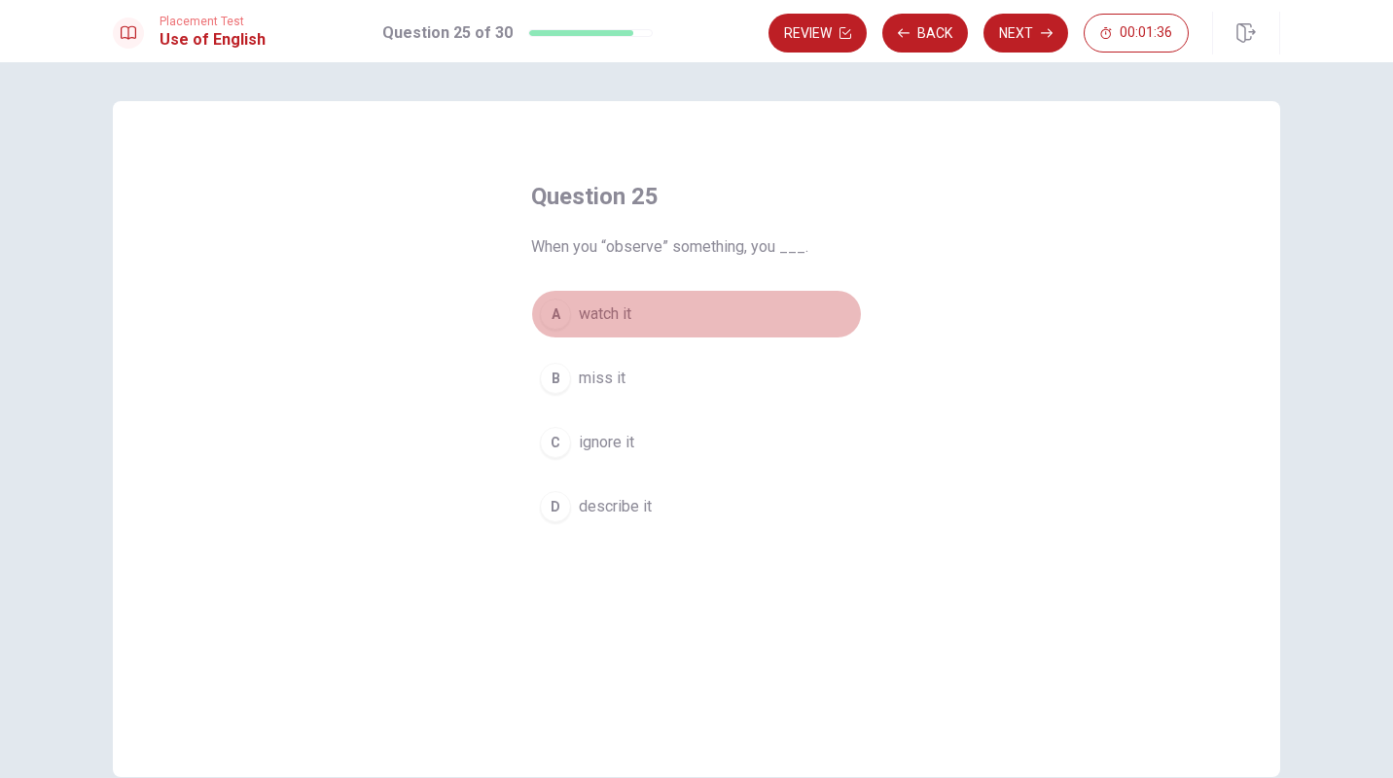
click at [545, 325] on div "A" at bounding box center [555, 314] width 31 height 31
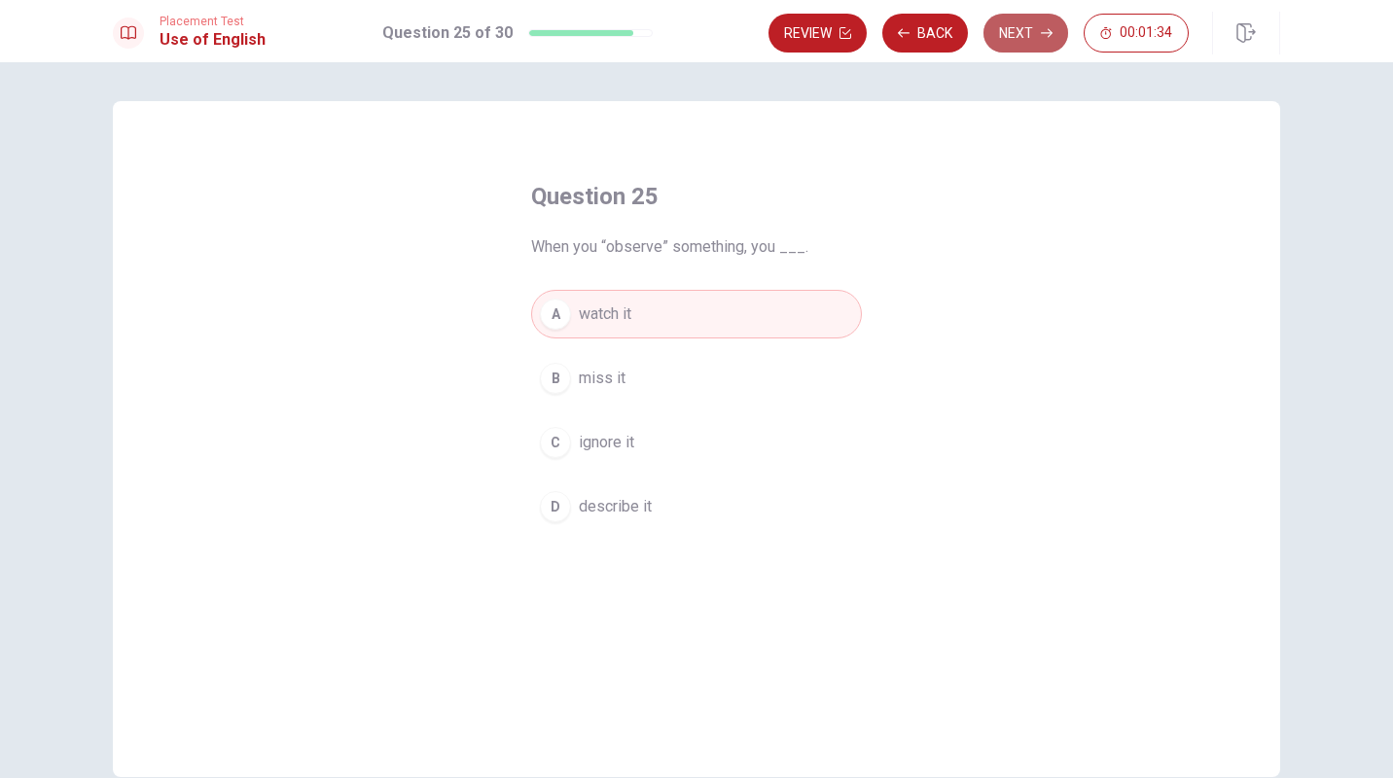
click at [1030, 33] on button "Next" at bounding box center [1026, 33] width 85 height 39
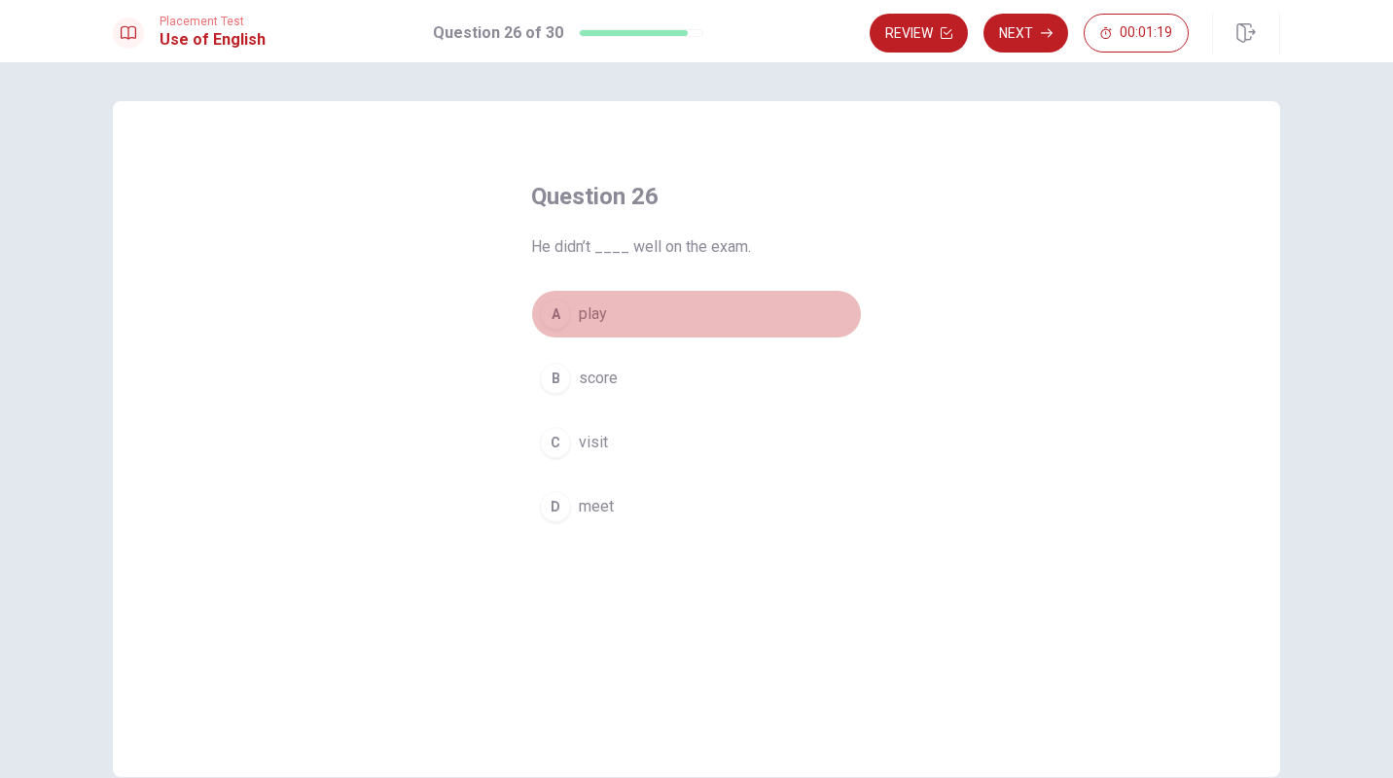
click at [544, 319] on div "A" at bounding box center [555, 314] width 31 height 31
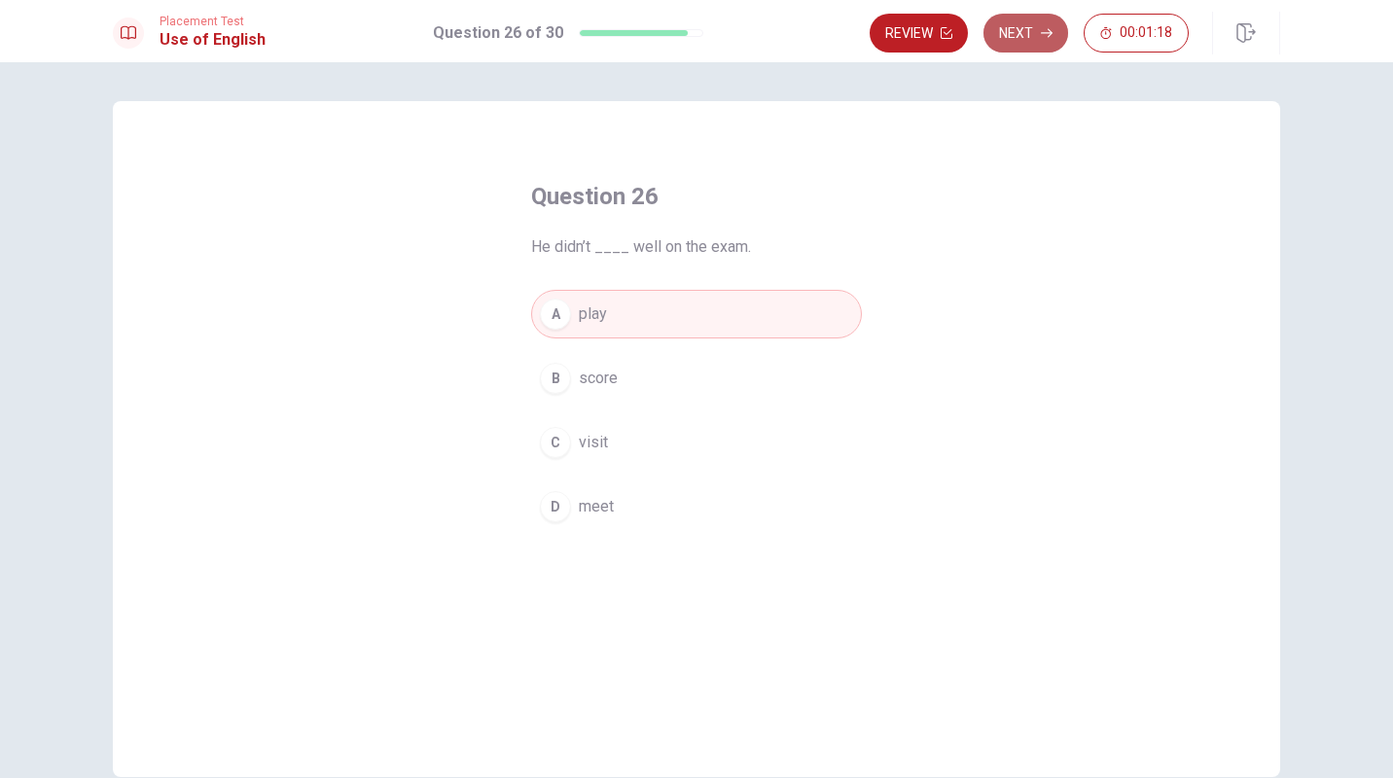
click at [1014, 26] on button "Next" at bounding box center [1026, 33] width 85 height 39
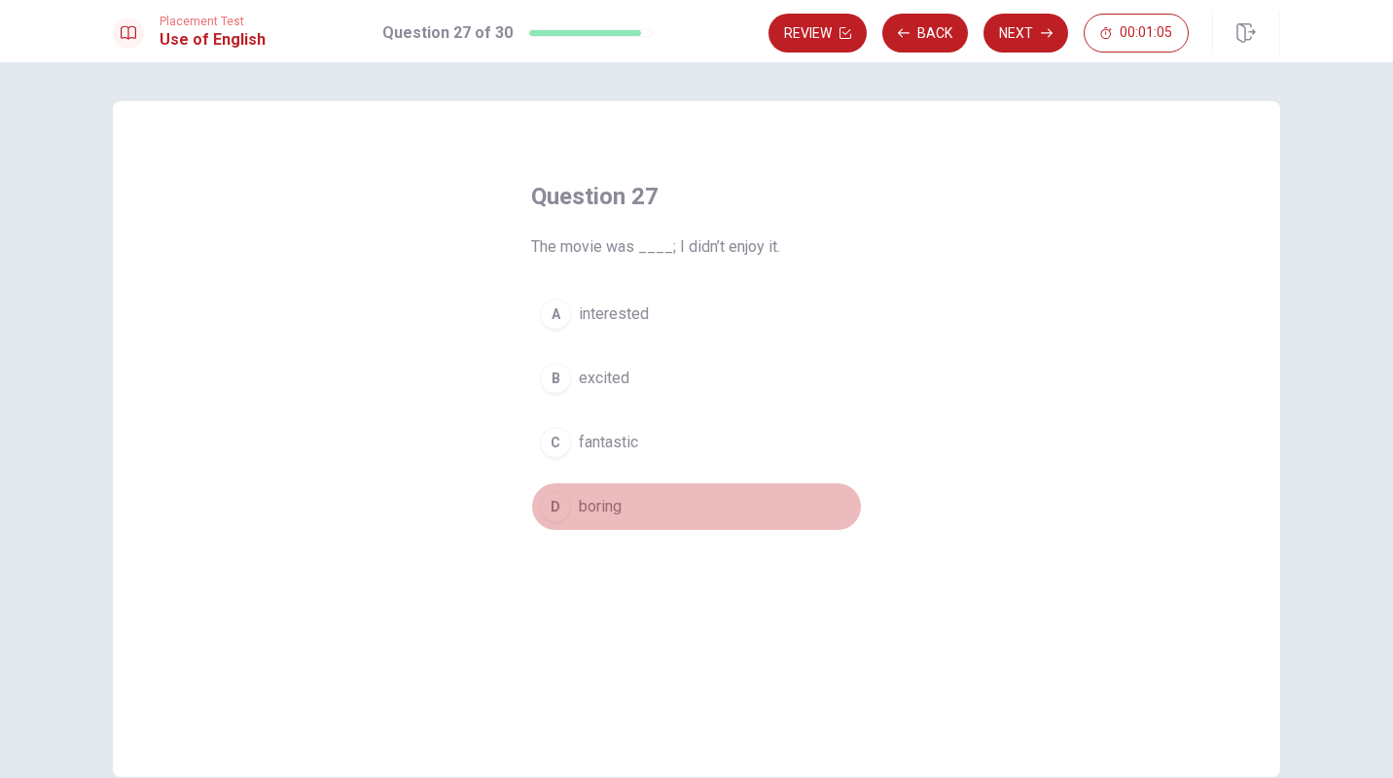
click at [558, 508] on div "D" at bounding box center [555, 506] width 31 height 31
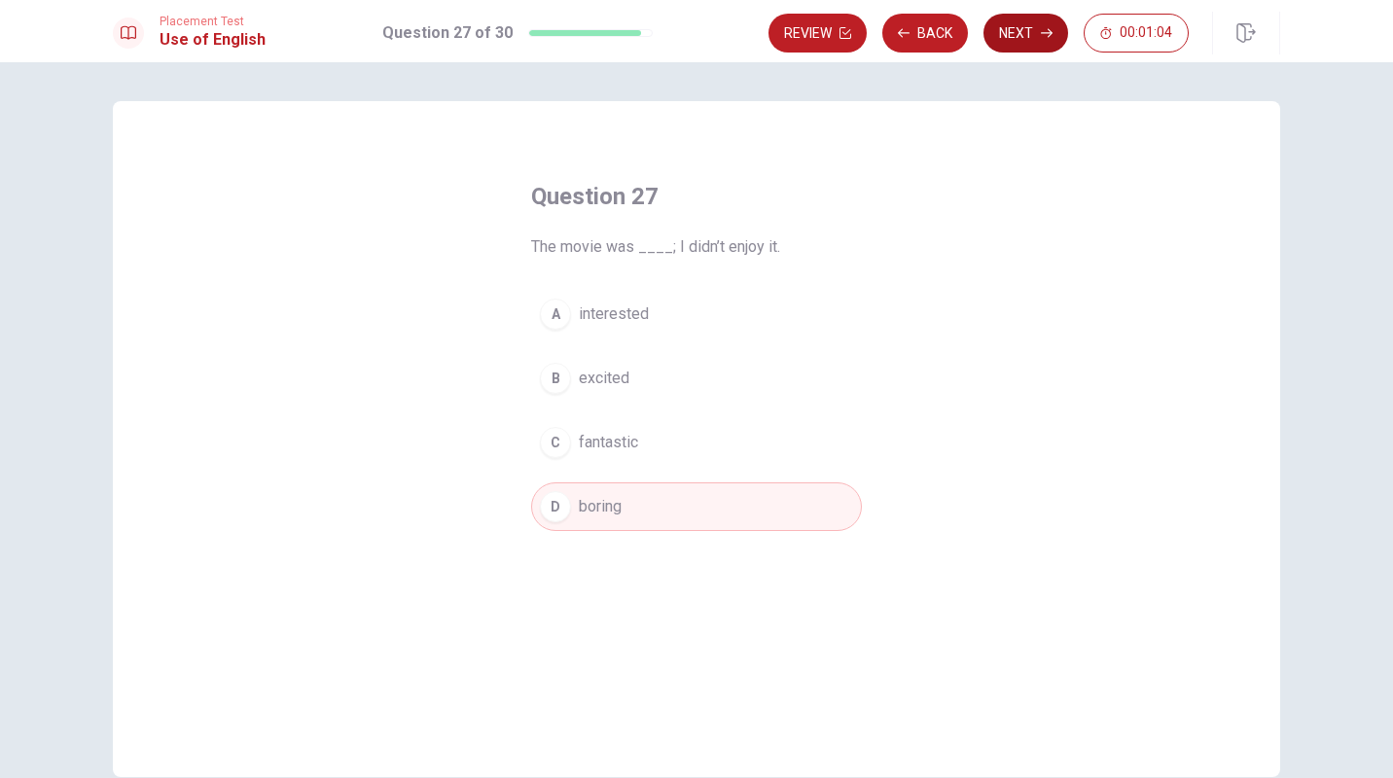
click at [1049, 21] on button "Next" at bounding box center [1026, 33] width 85 height 39
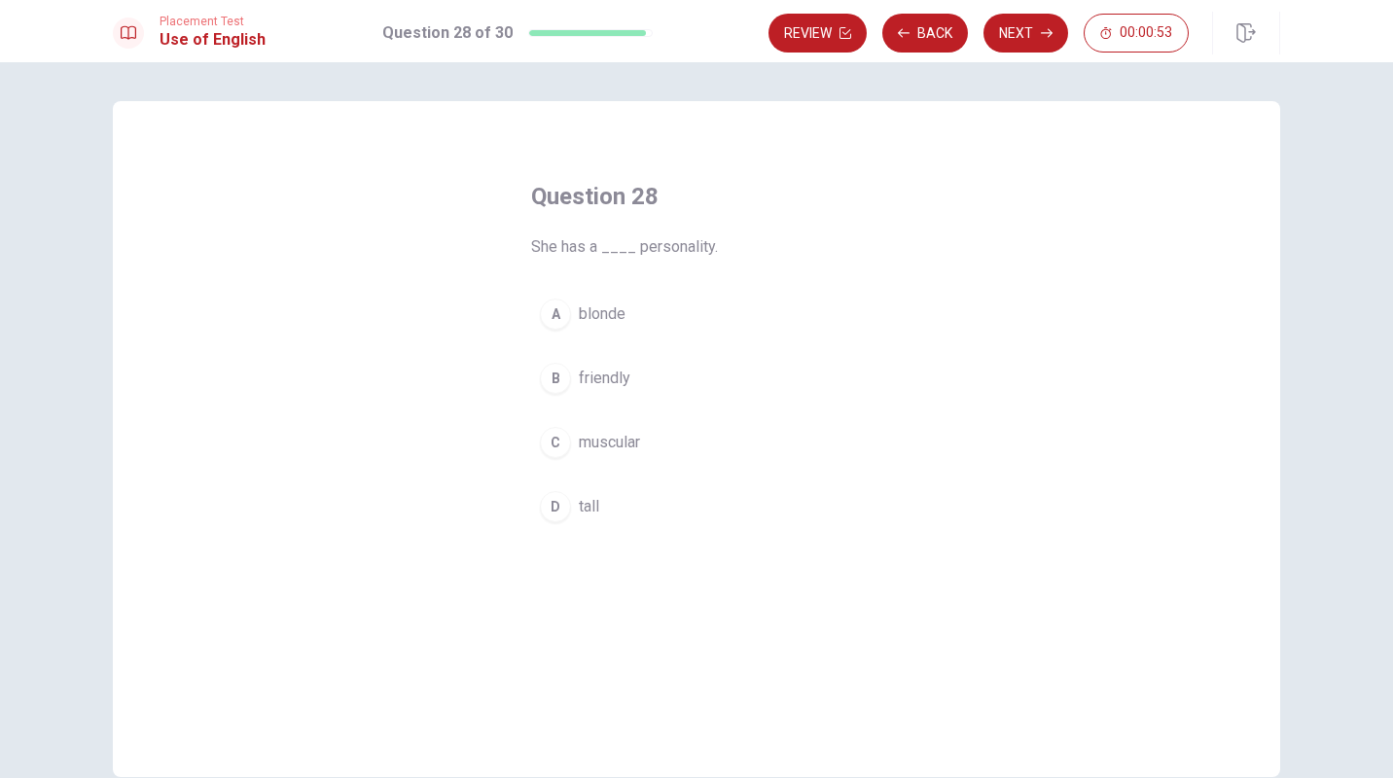
click at [557, 381] on div "B" at bounding box center [555, 378] width 31 height 31
click at [1013, 26] on button "Next" at bounding box center [1026, 33] width 85 height 39
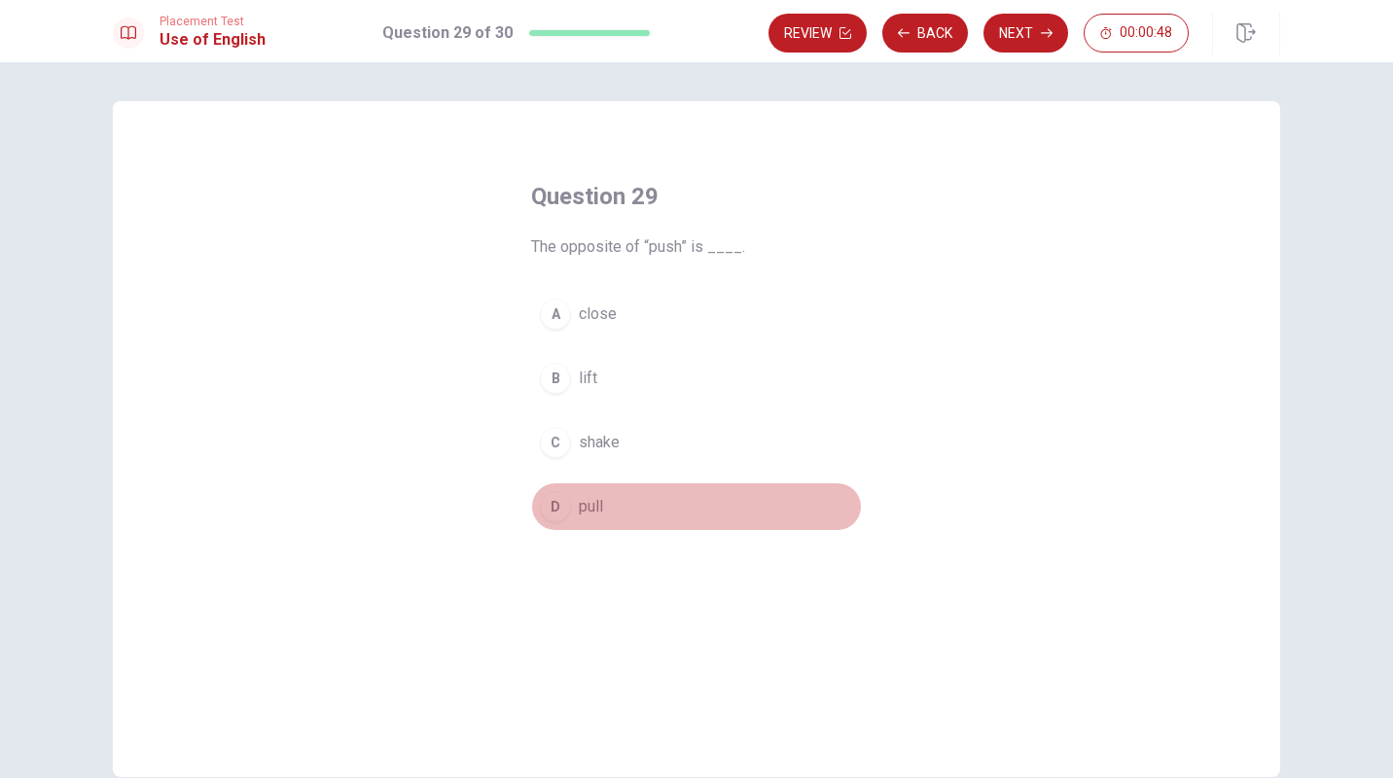
click at [555, 515] on div "D" at bounding box center [555, 506] width 31 height 31
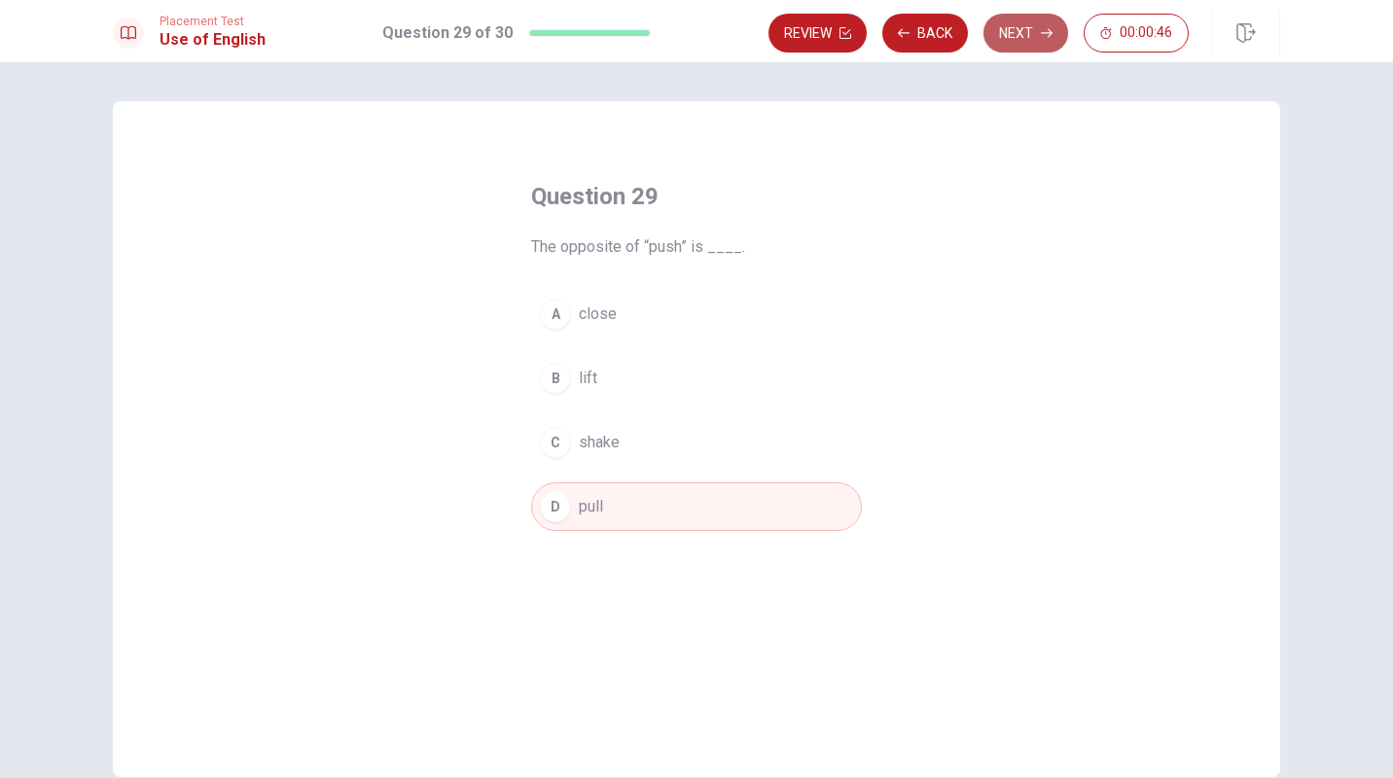
click at [1020, 49] on button "Next" at bounding box center [1026, 33] width 85 height 39
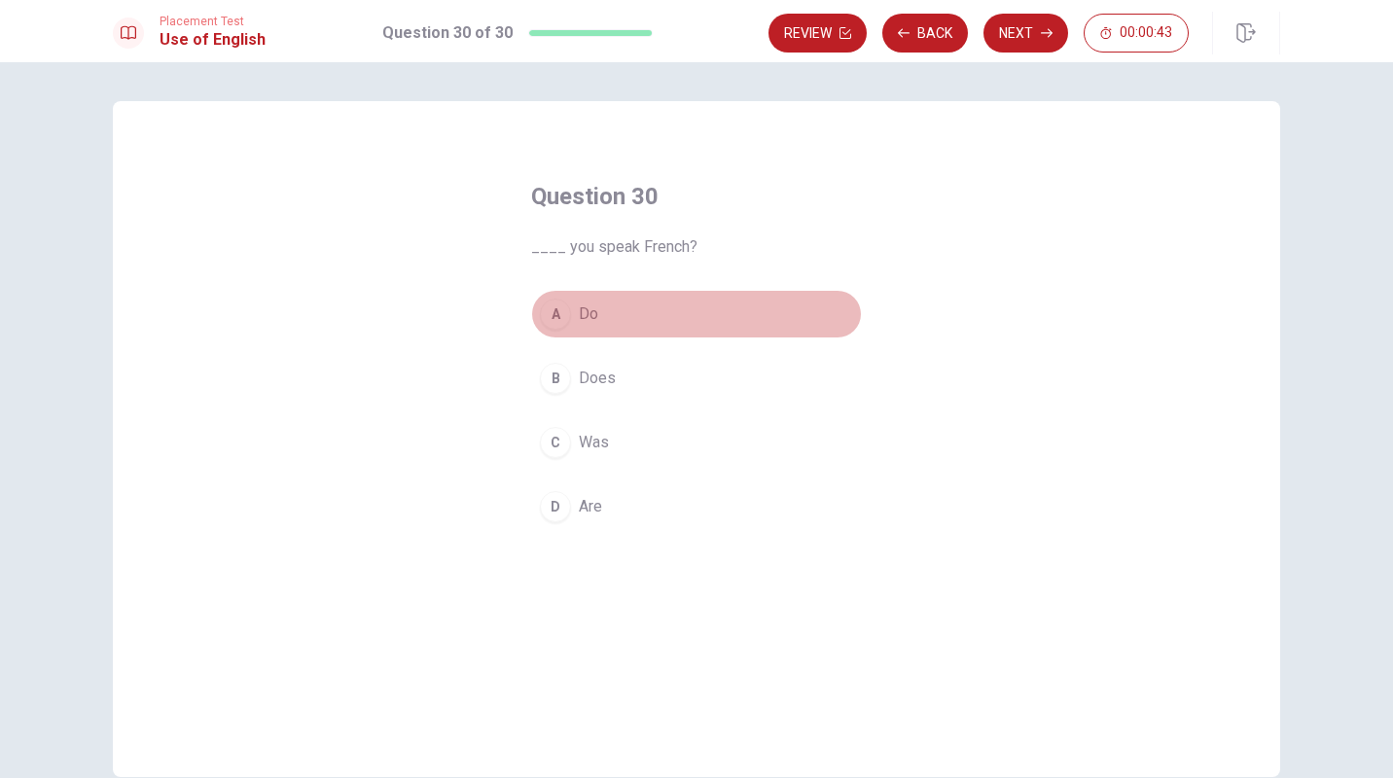
click at [555, 321] on div "A" at bounding box center [555, 314] width 31 height 31
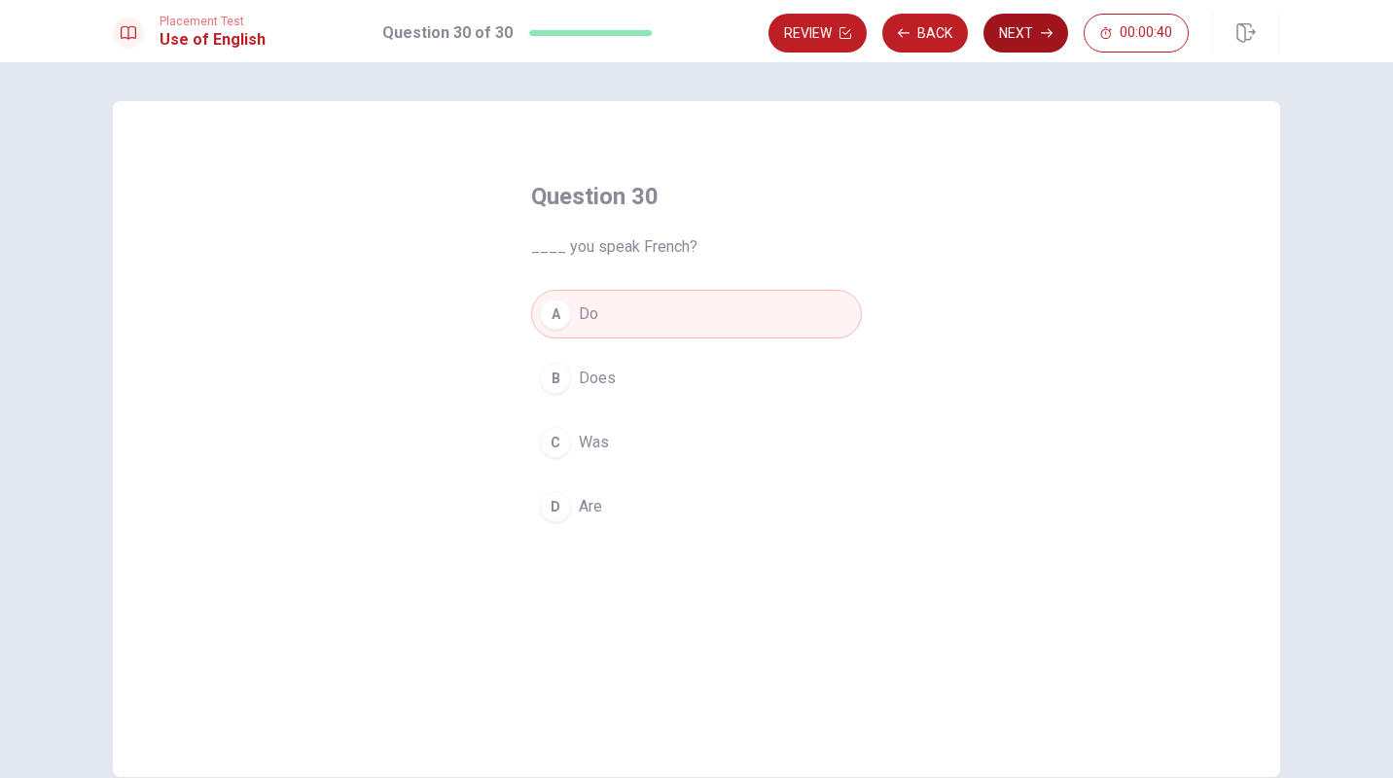
click at [1009, 34] on button "Next" at bounding box center [1026, 33] width 85 height 39
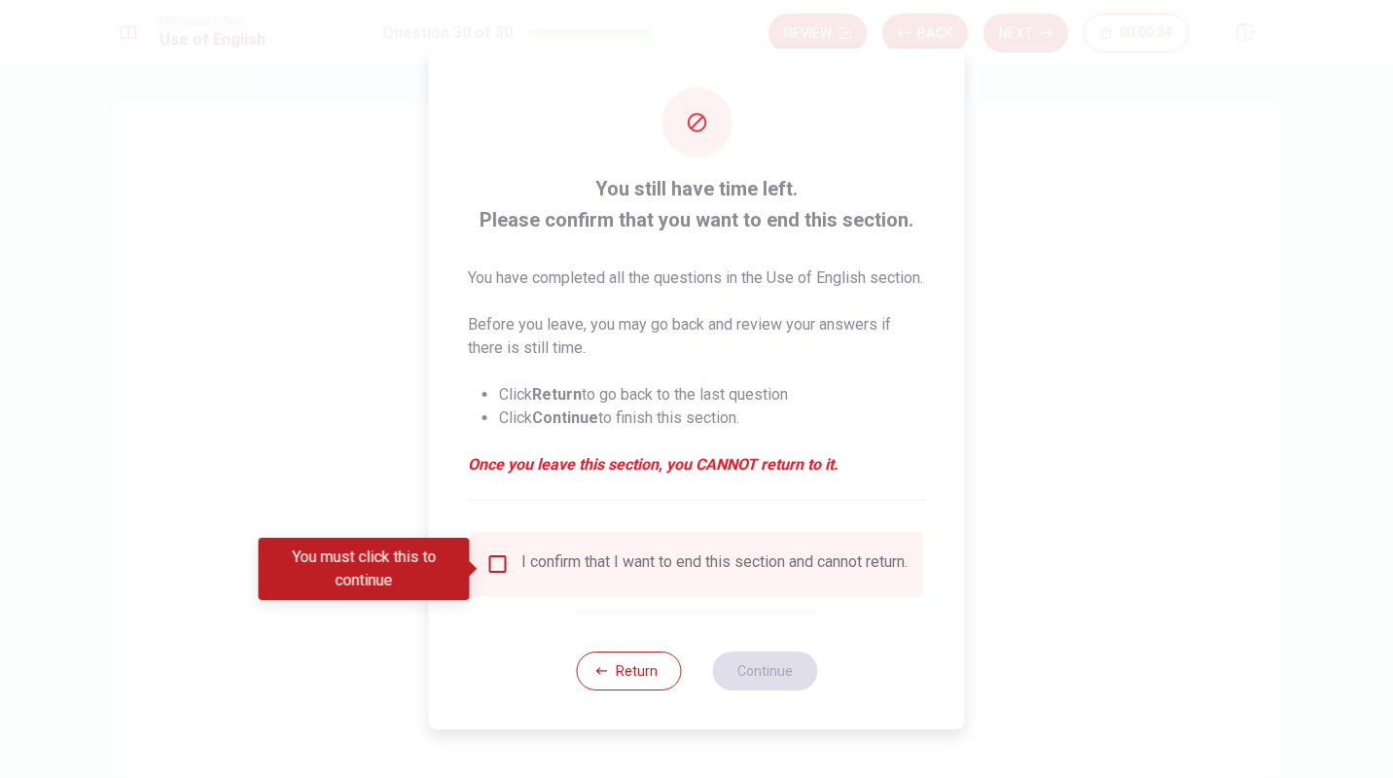
click at [491, 566] on input "You must click this to continue" at bounding box center [497, 564] width 23 height 23
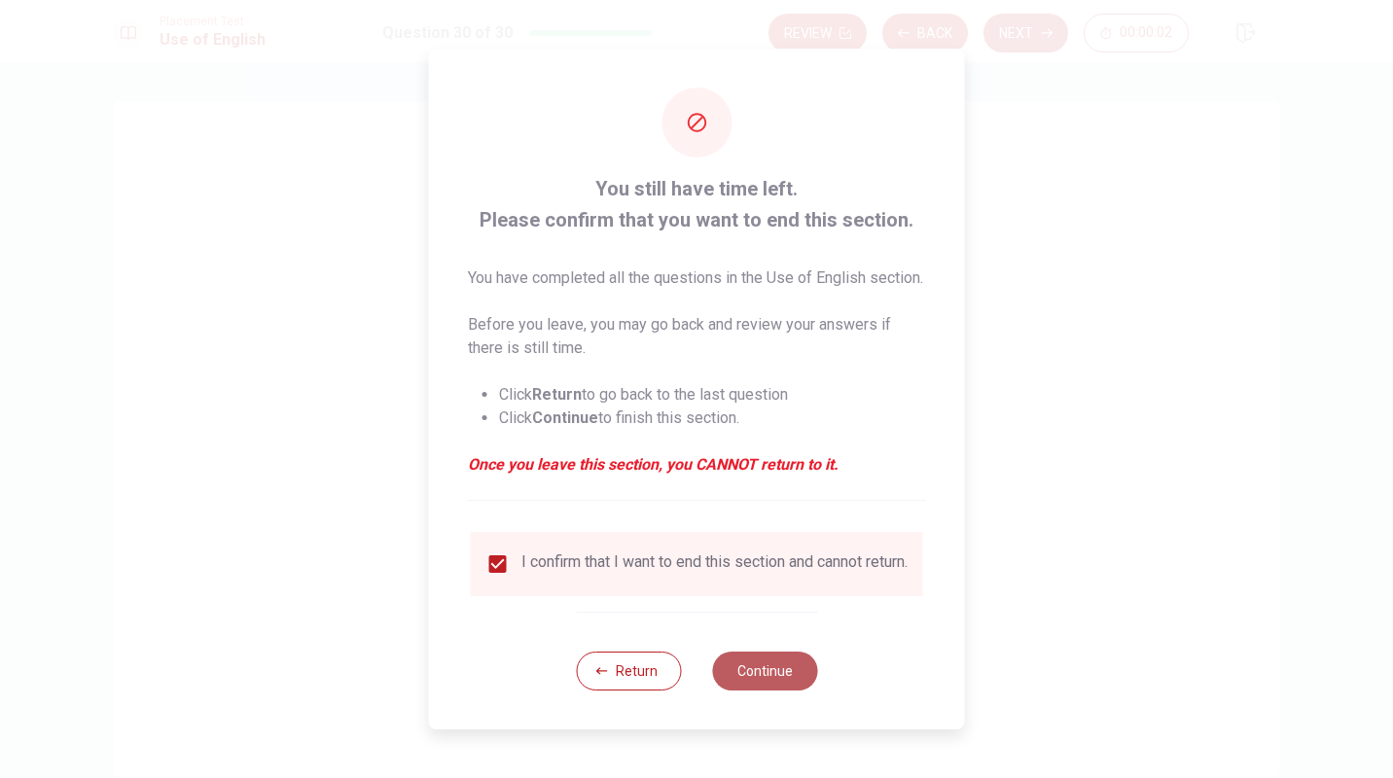
click at [769, 689] on button "Continue" at bounding box center [764, 671] width 105 height 39
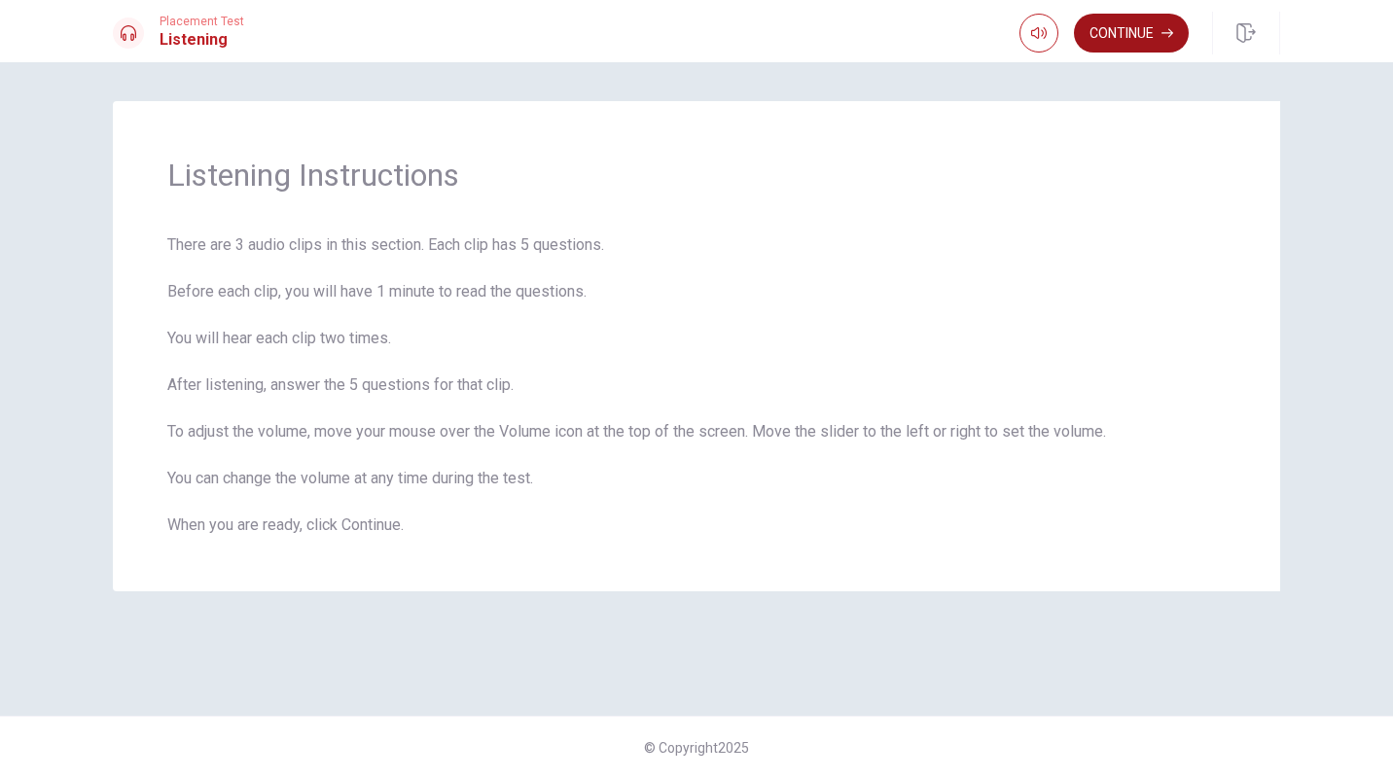
click at [1118, 30] on button "Continue" at bounding box center [1131, 33] width 115 height 39
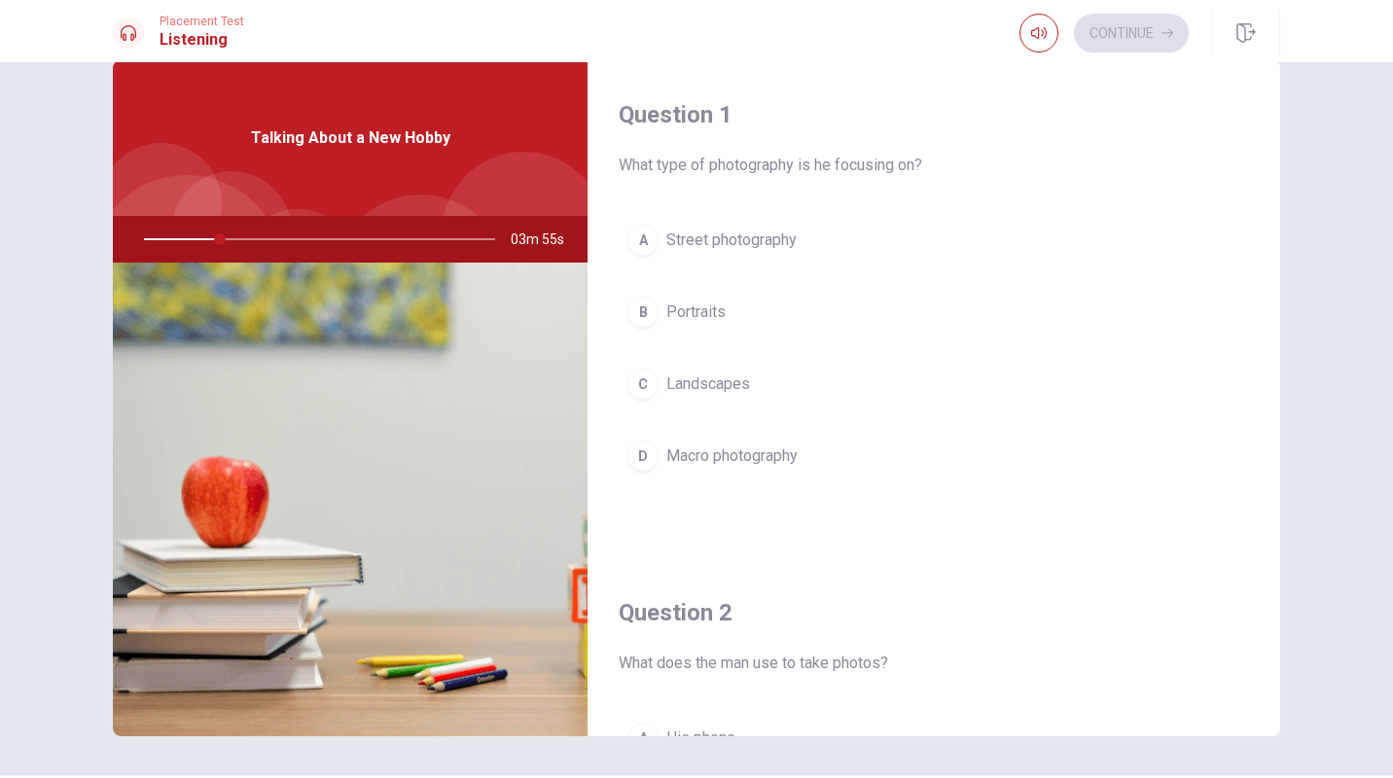
scroll to position [13, 0]
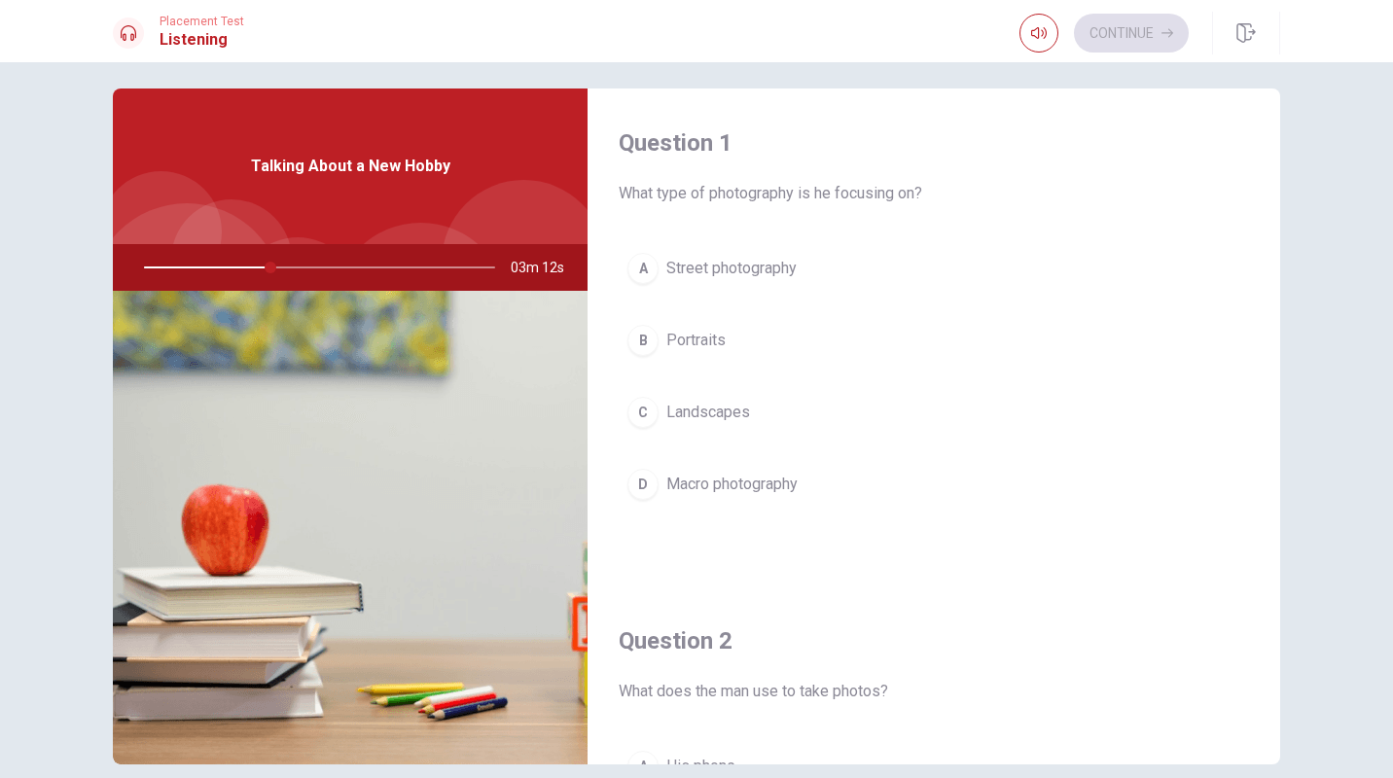
click at [640, 273] on div "A" at bounding box center [643, 268] width 31 height 31
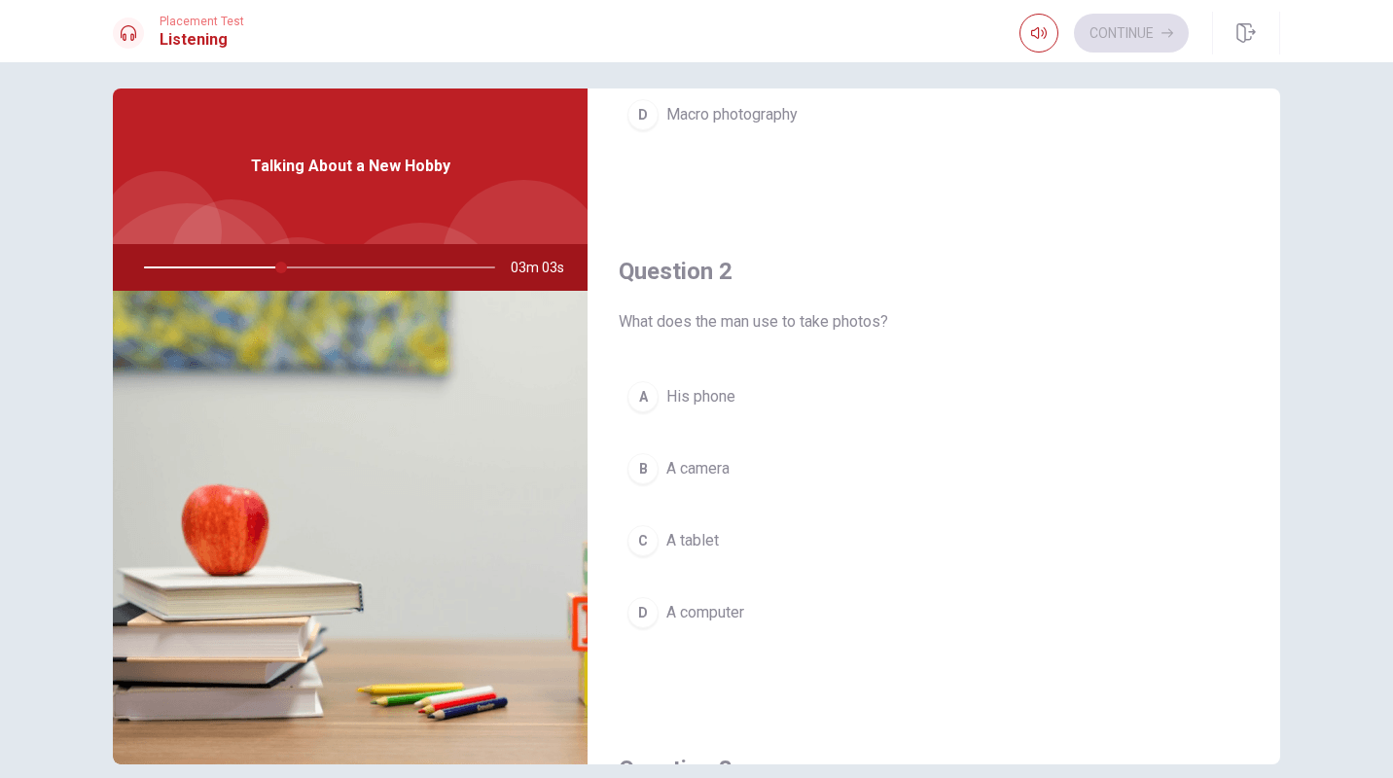
scroll to position [370, 0]
click at [638, 465] on div "B" at bounding box center [643, 468] width 31 height 31
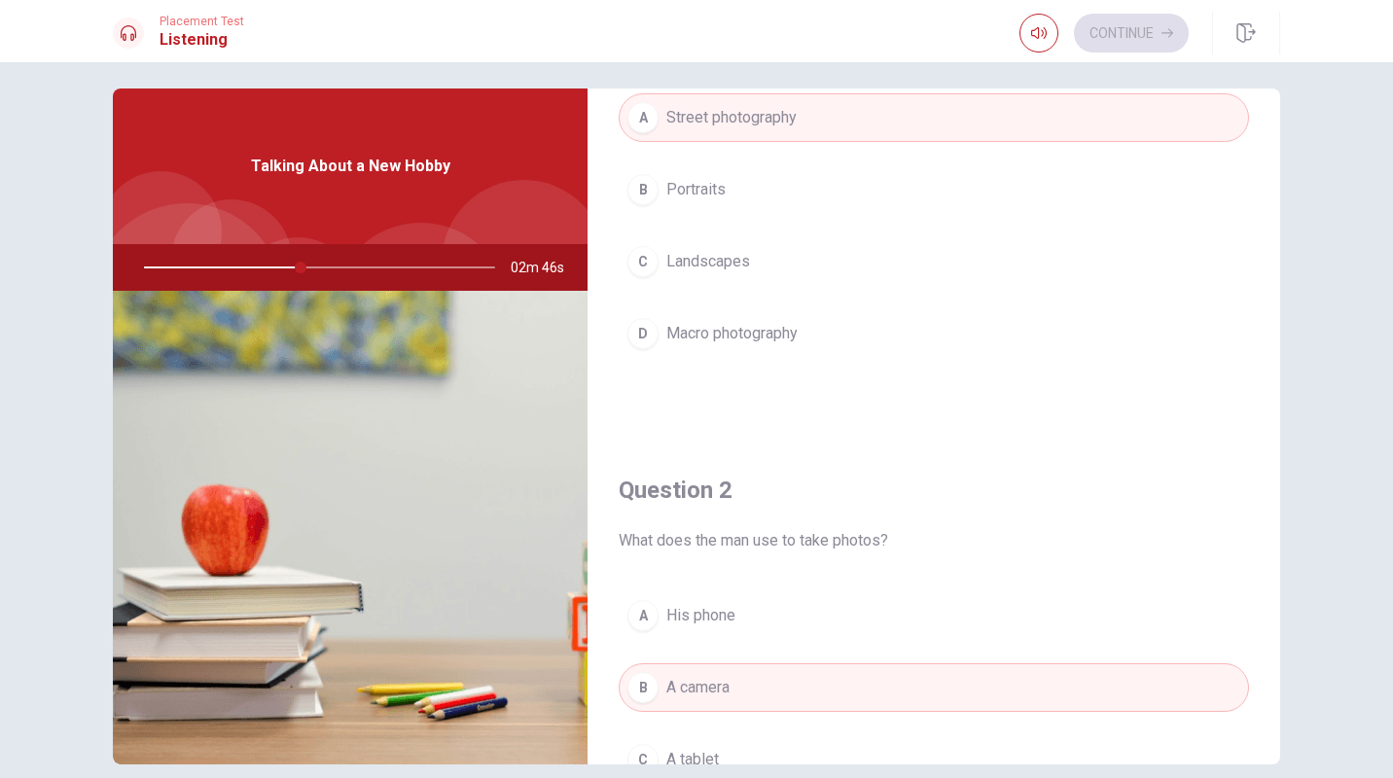
scroll to position [117, 0]
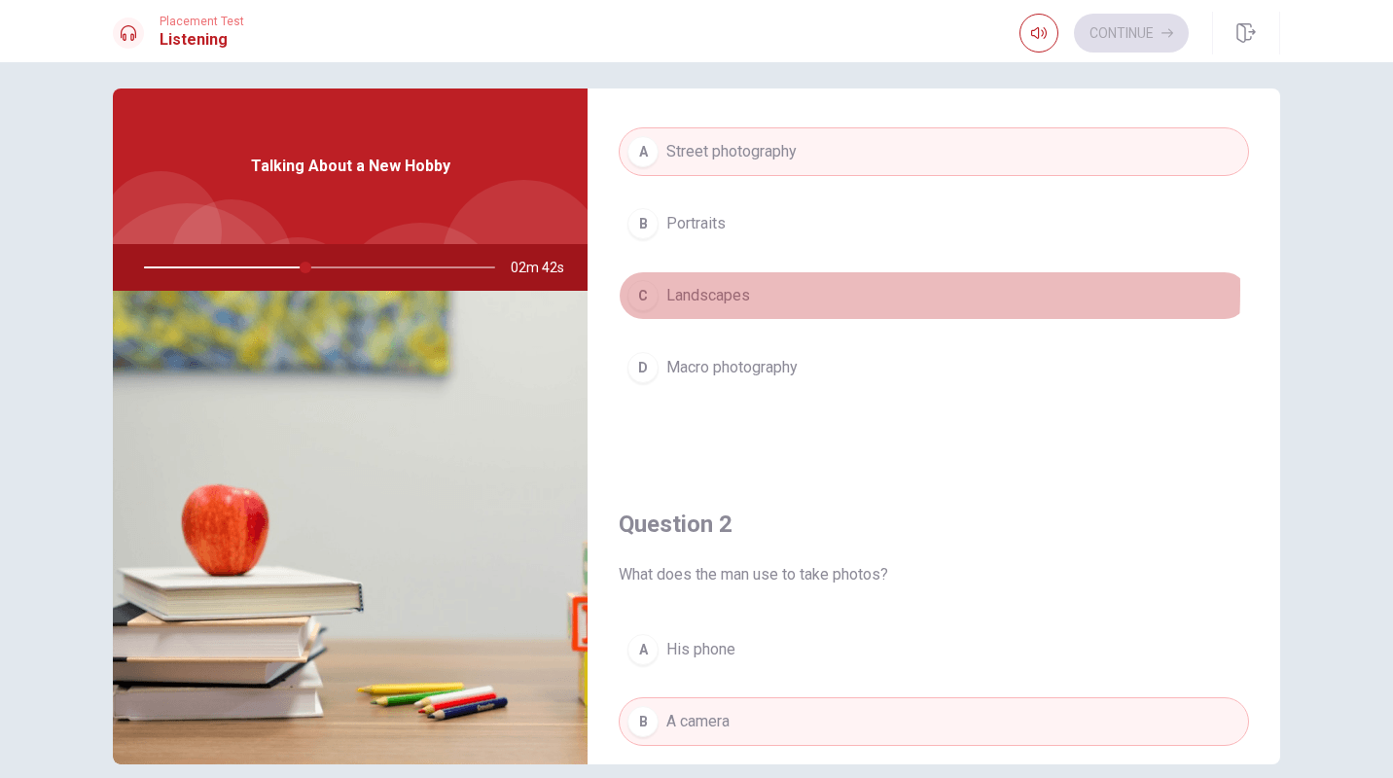
click at [640, 289] on div "C" at bounding box center [643, 295] width 31 height 31
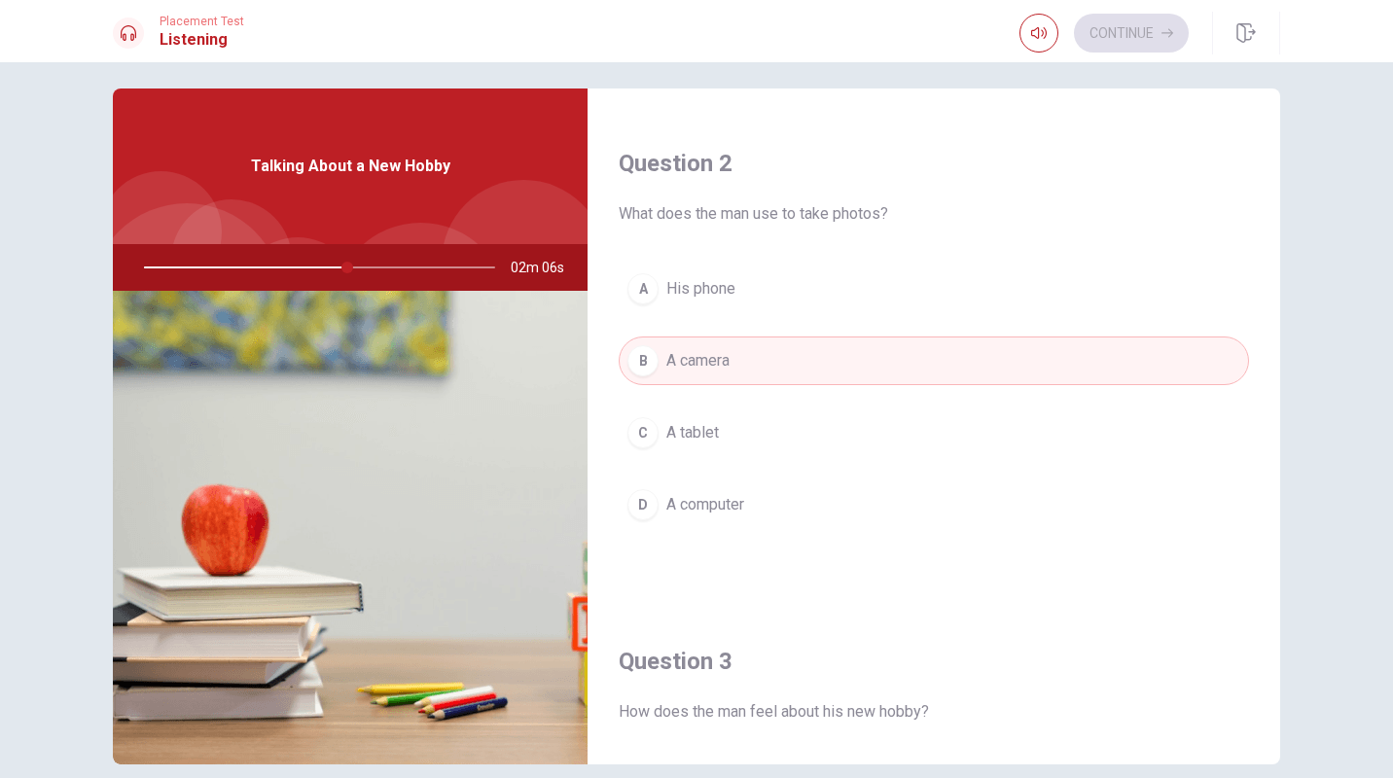
scroll to position [477, 0]
click at [379, 265] on div at bounding box center [316, 267] width 390 height 47
drag, startPoint x: 357, startPoint y: 265, endPoint x: 371, endPoint y: 265, distance: 13.6
click at [371, 265] on div at bounding box center [316, 267] width 390 height 47
drag, startPoint x: 358, startPoint y: 268, endPoint x: 231, endPoint y: 261, distance: 127.6
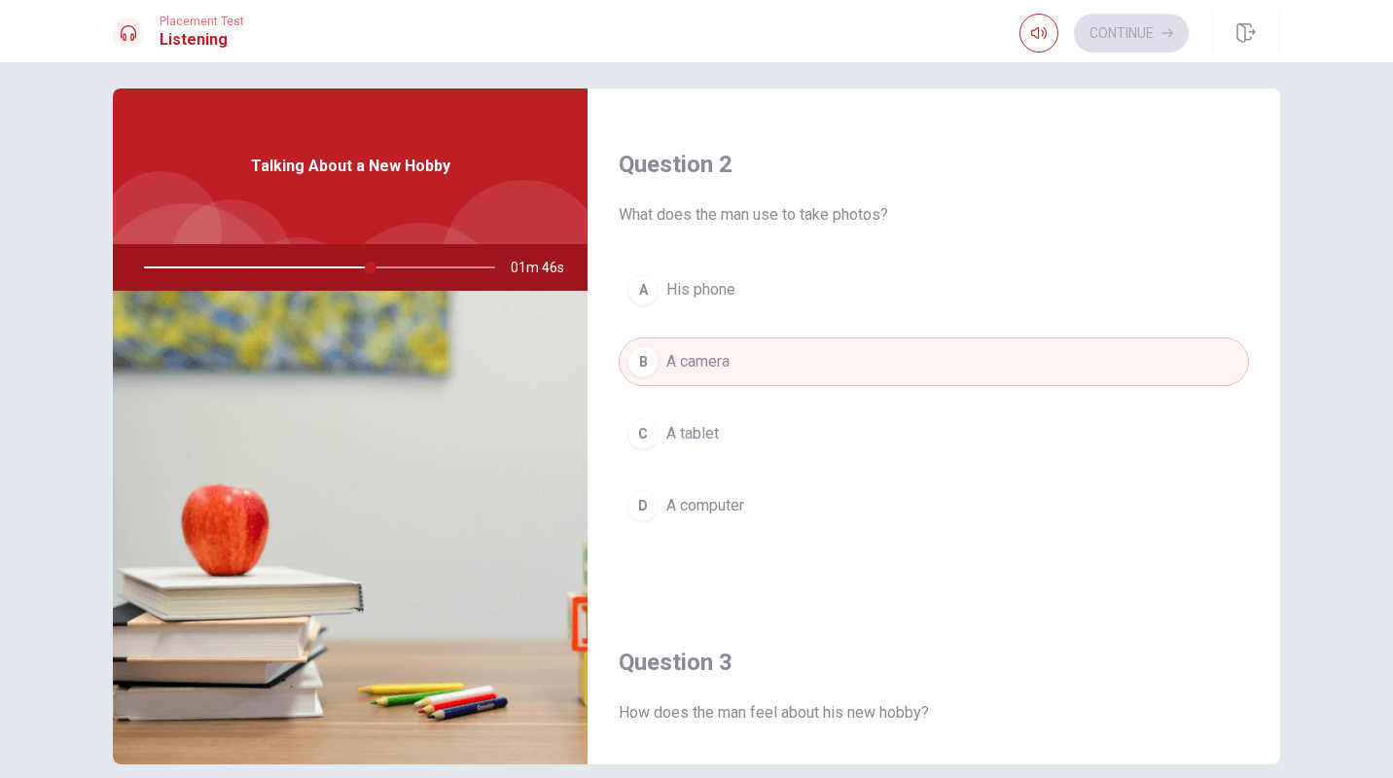
click at [231, 261] on div at bounding box center [316, 267] width 390 height 47
drag, startPoint x: 367, startPoint y: 262, endPoint x: 206, endPoint y: 265, distance: 160.6
click at [206, 265] on div at bounding box center [316, 267] width 390 height 47
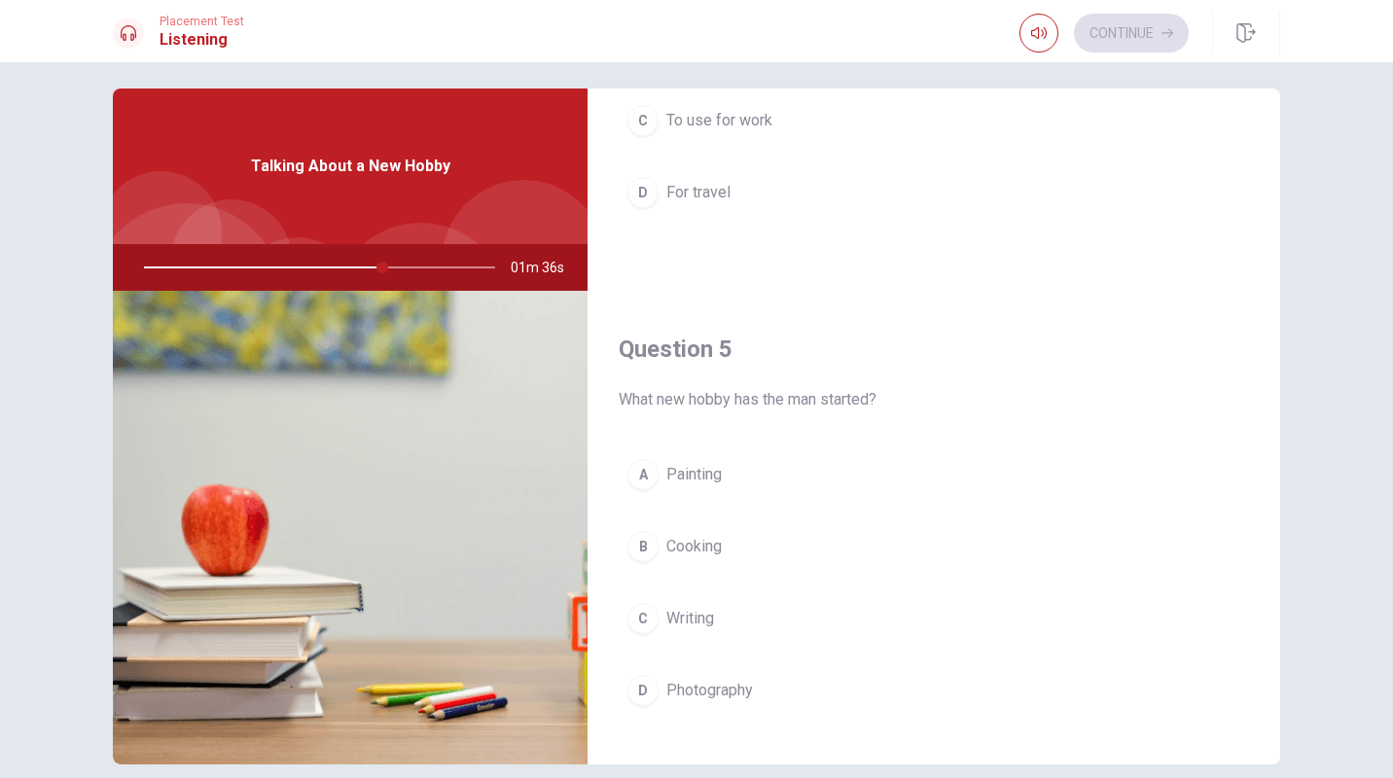
scroll to position [1785, 0]
click at [639, 695] on div "D" at bounding box center [643, 691] width 31 height 31
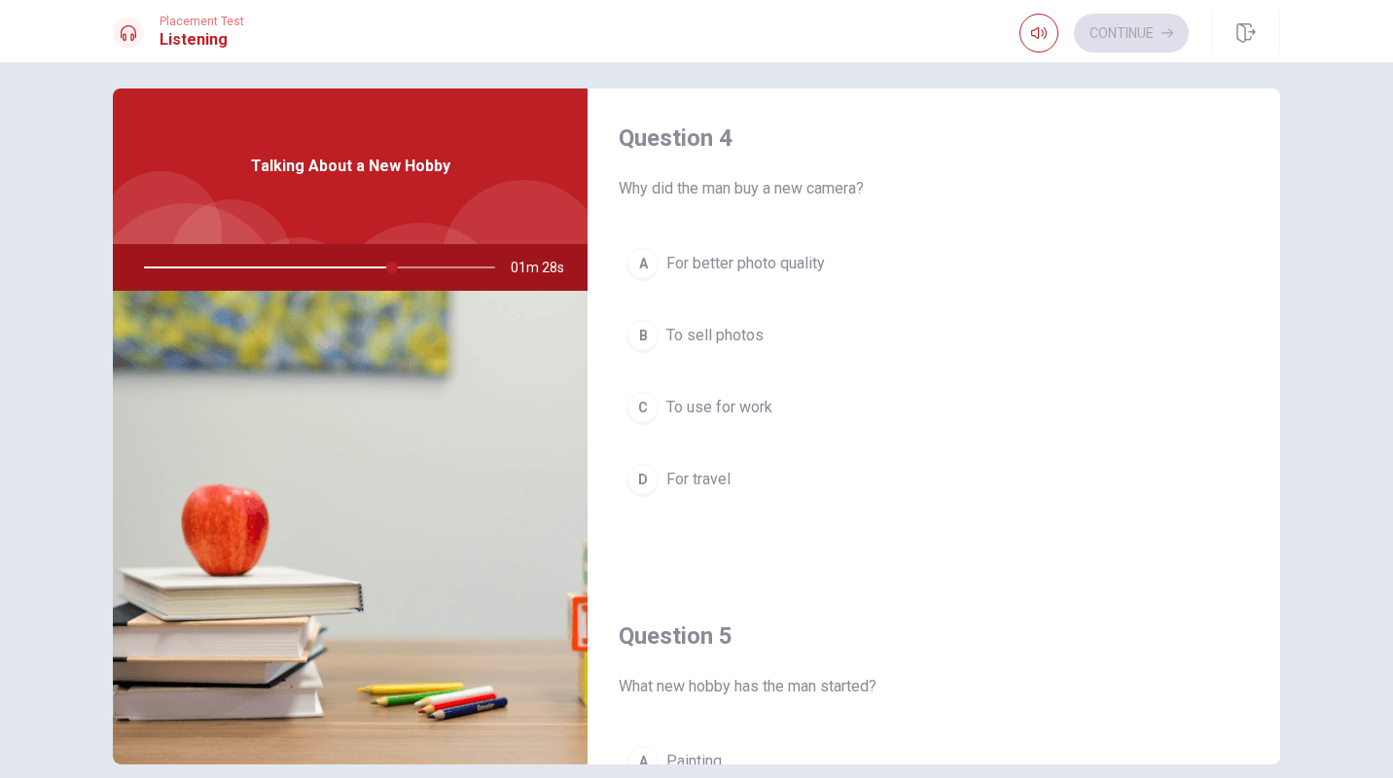
scroll to position [1500, 0]
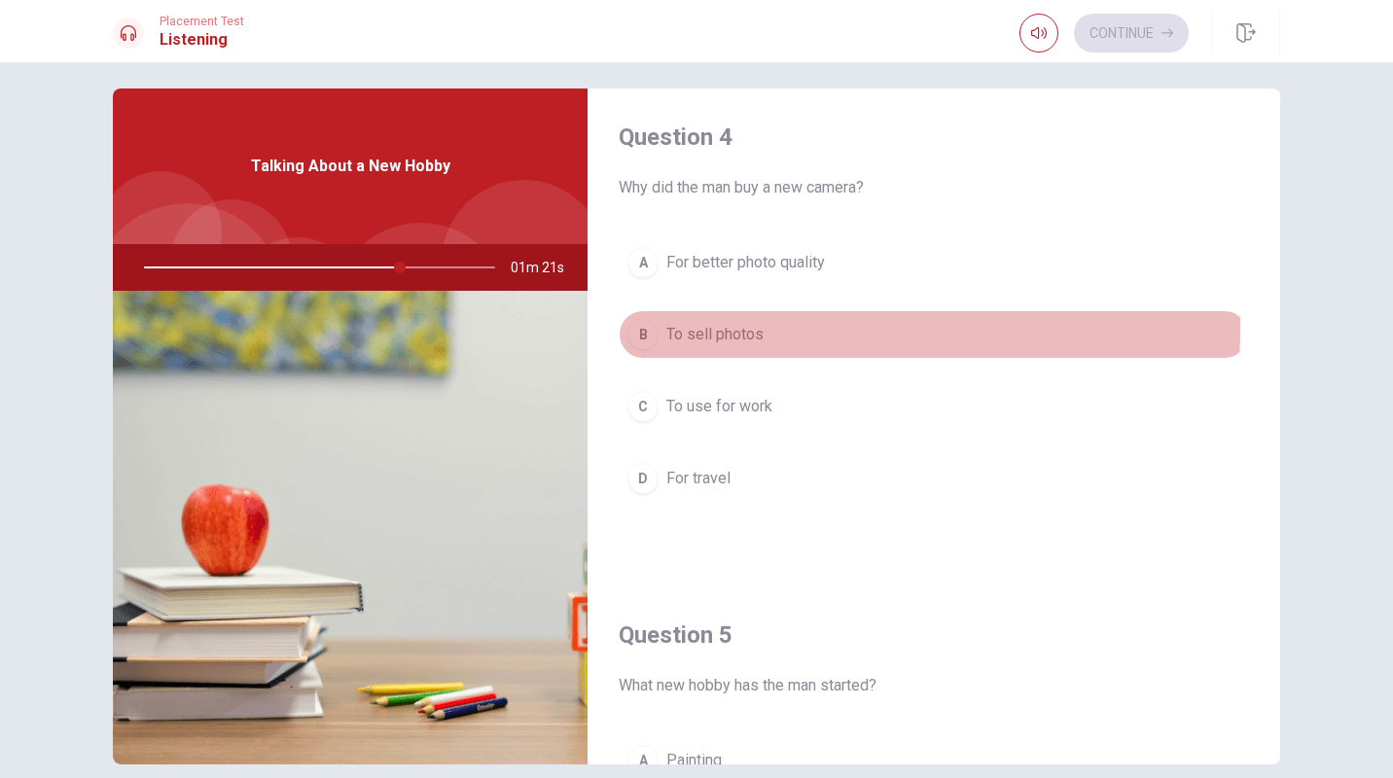
click at [641, 326] on div "B" at bounding box center [643, 334] width 31 height 31
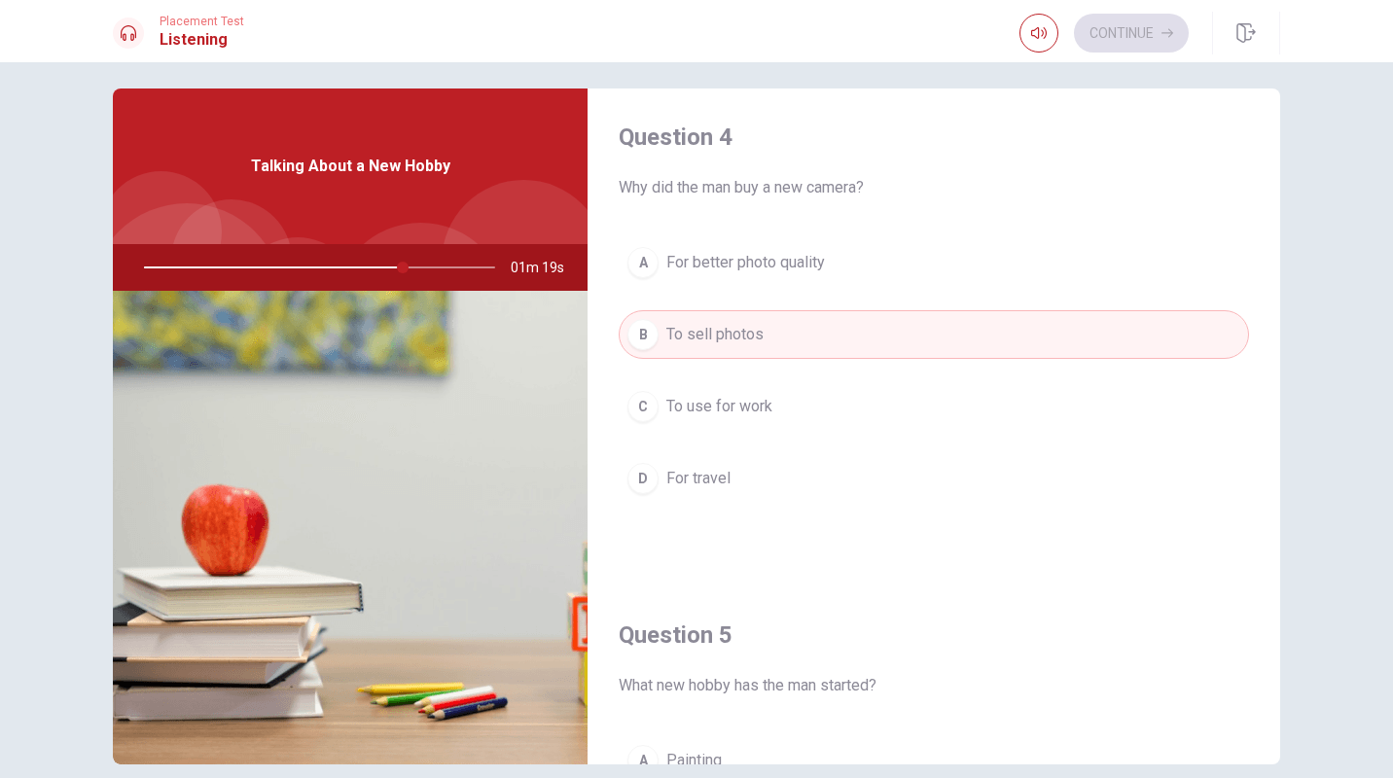
click at [651, 488] on button "D For travel" at bounding box center [934, 478] width 630 height 49
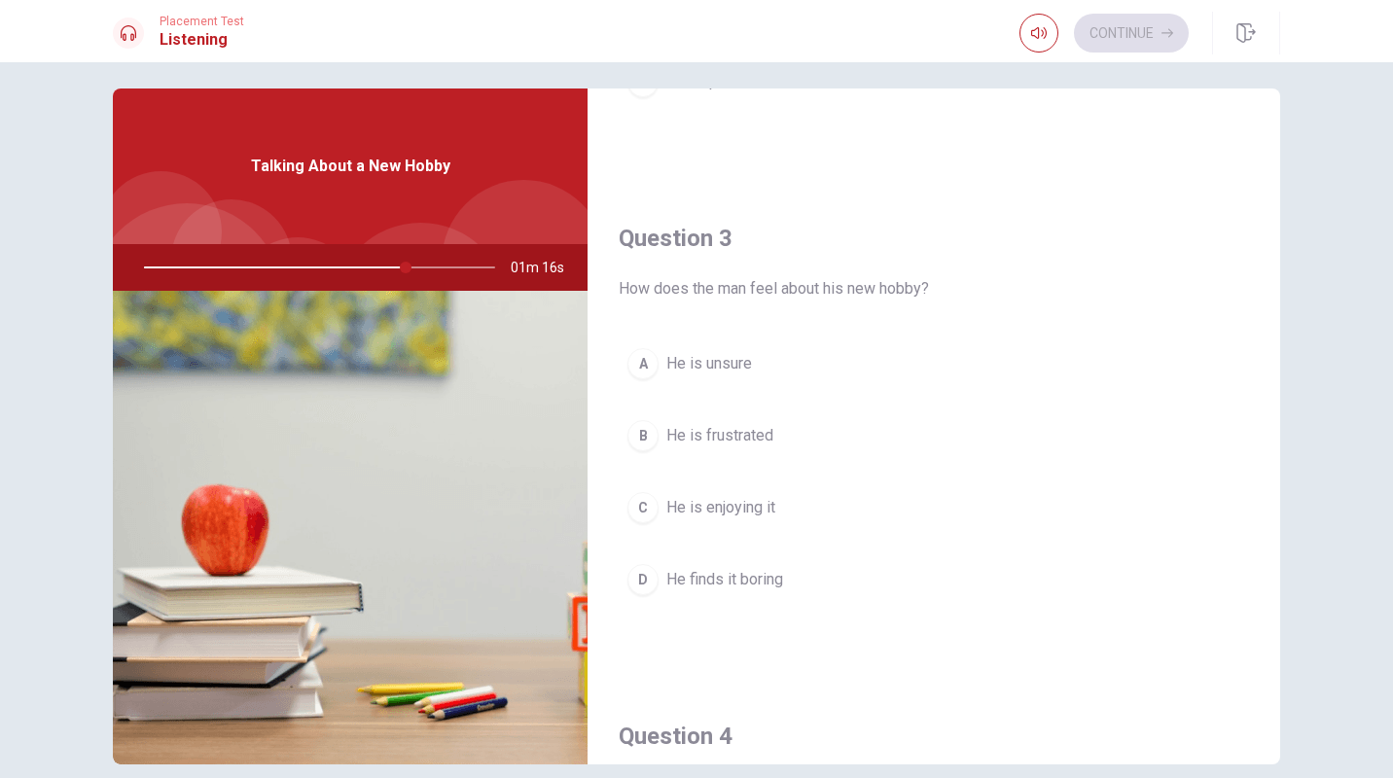
scroll to position [900, 0]
click at [643, 512] on div "C" at bounding box center [643, 508] width 31 height 31
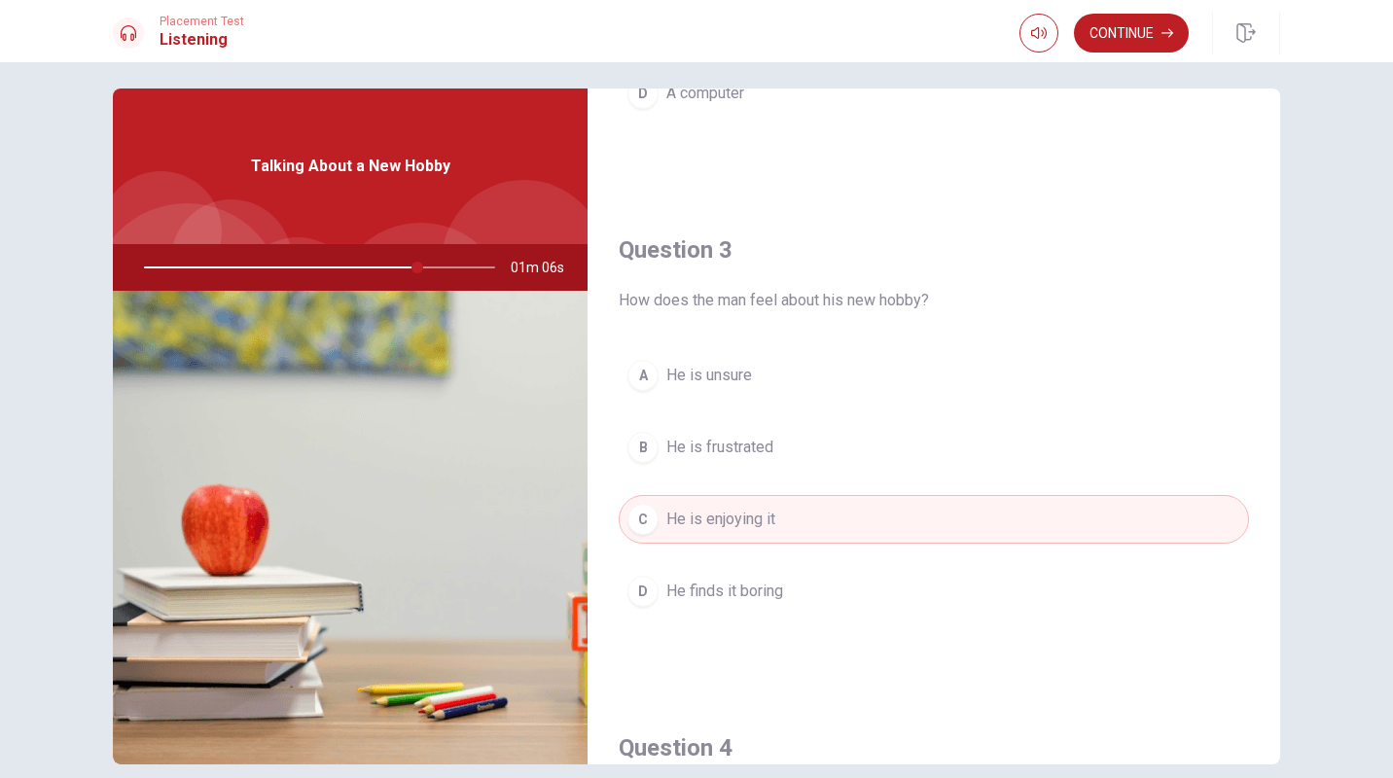
scroll to position [888, 0]
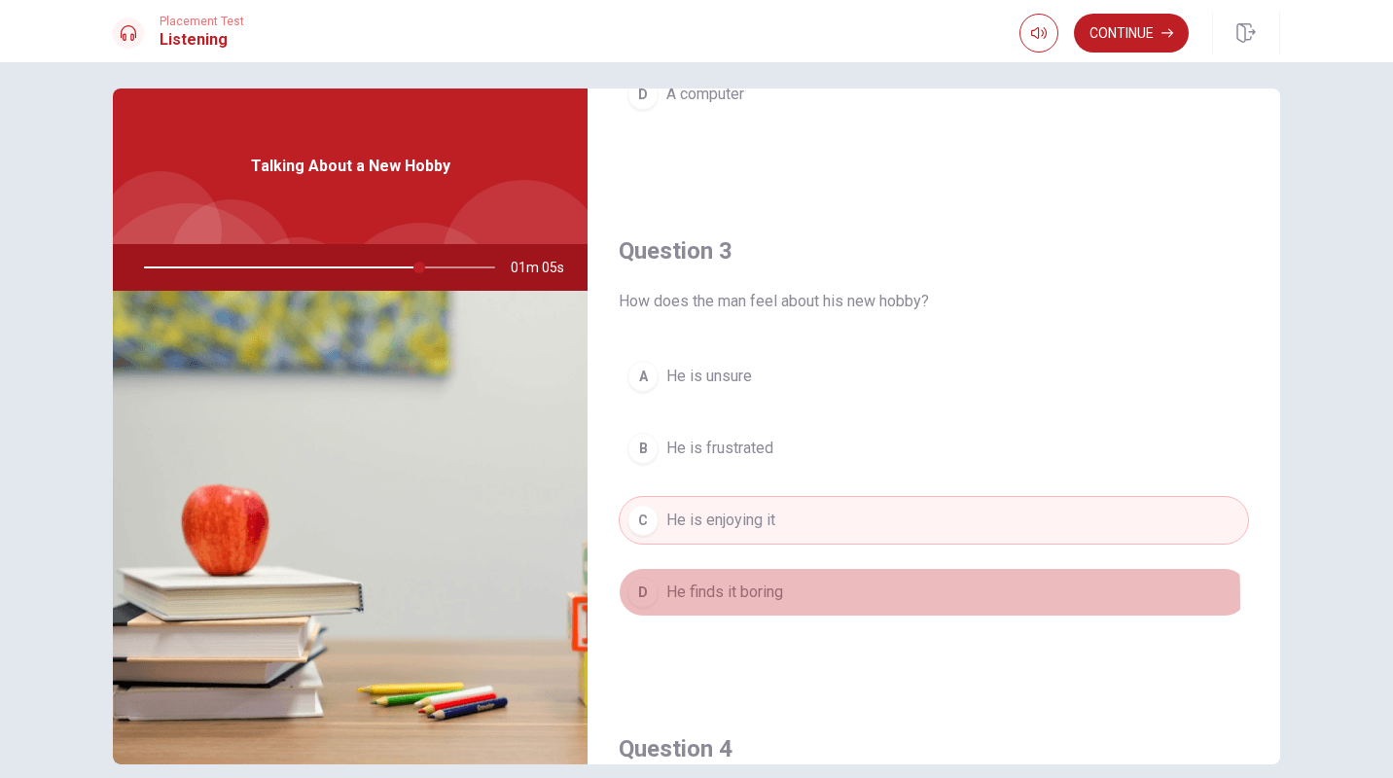
click at [645, 599] on div "D" at bounding box center [643, 592] width 31 height 31
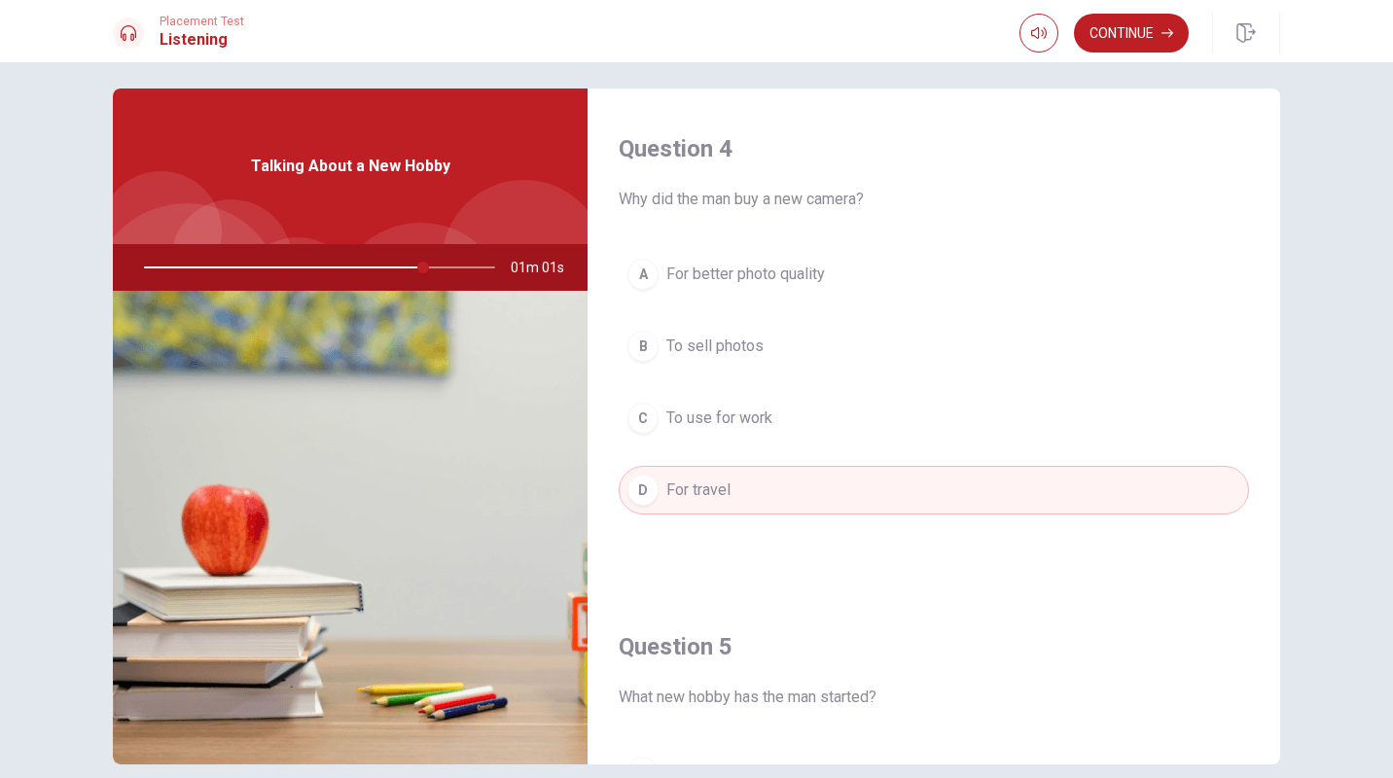
scroll to position [1517, 0]
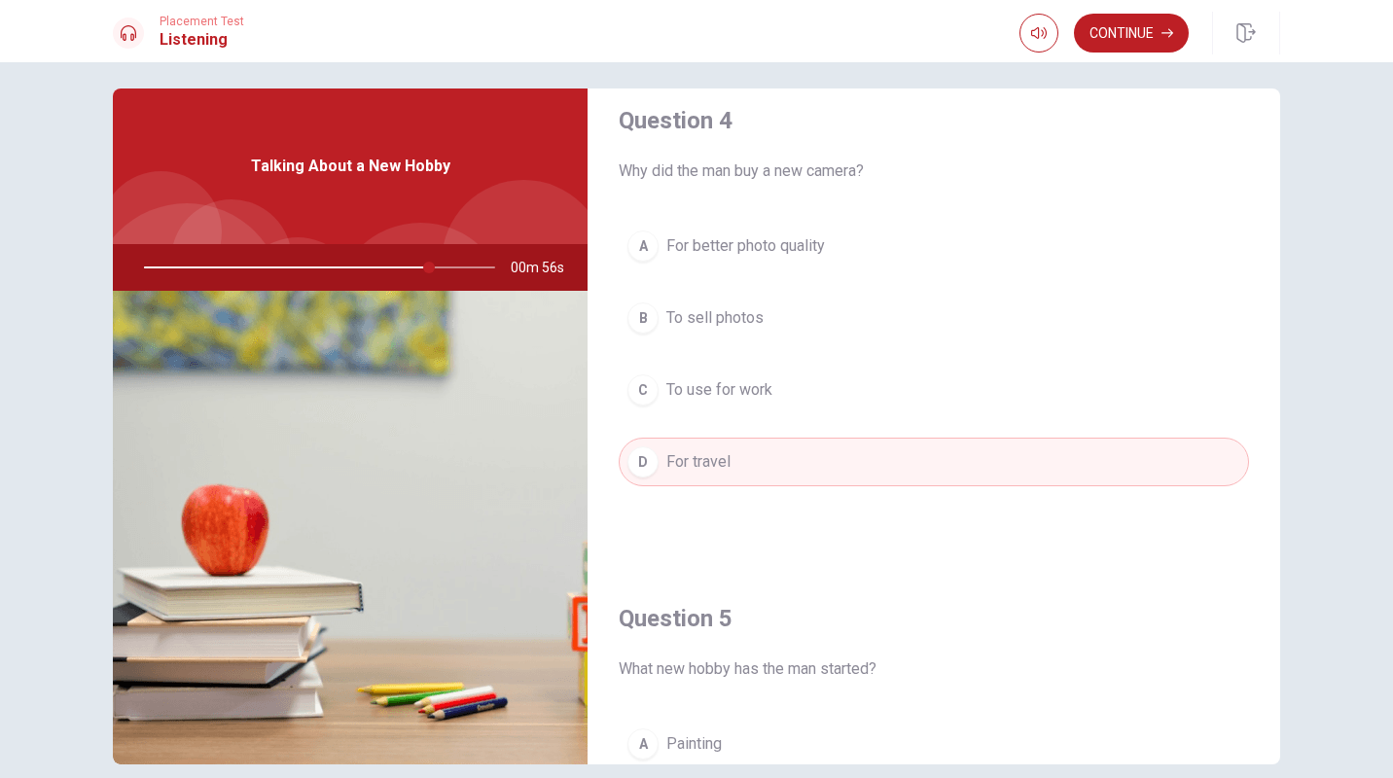
drag, startPoint x: 422, startPoint y: 269, endPoint x: 323, endPoint y: 283, distance: 100.3
click at [323, 283] on div at bounding box center [316, 267] width 390 height 47
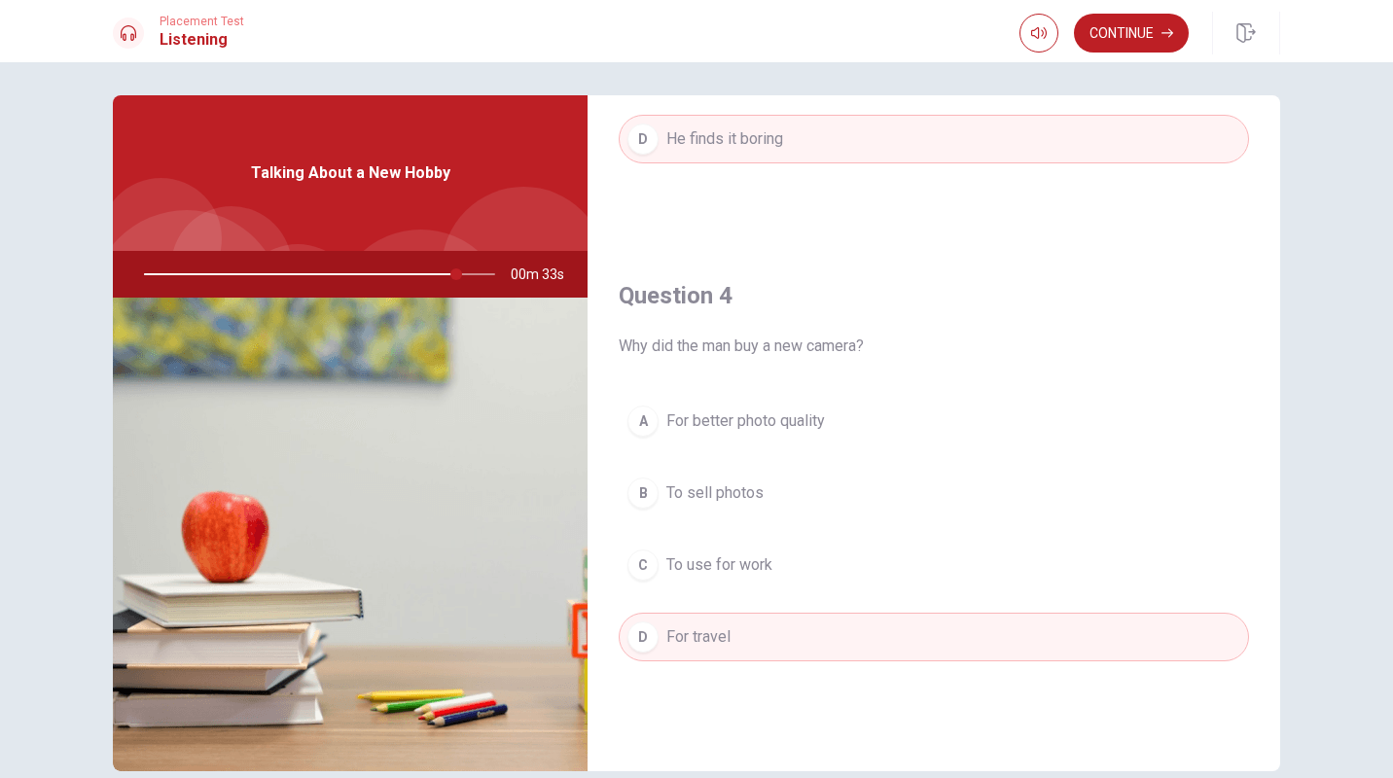
scroll to position [1359, 0]
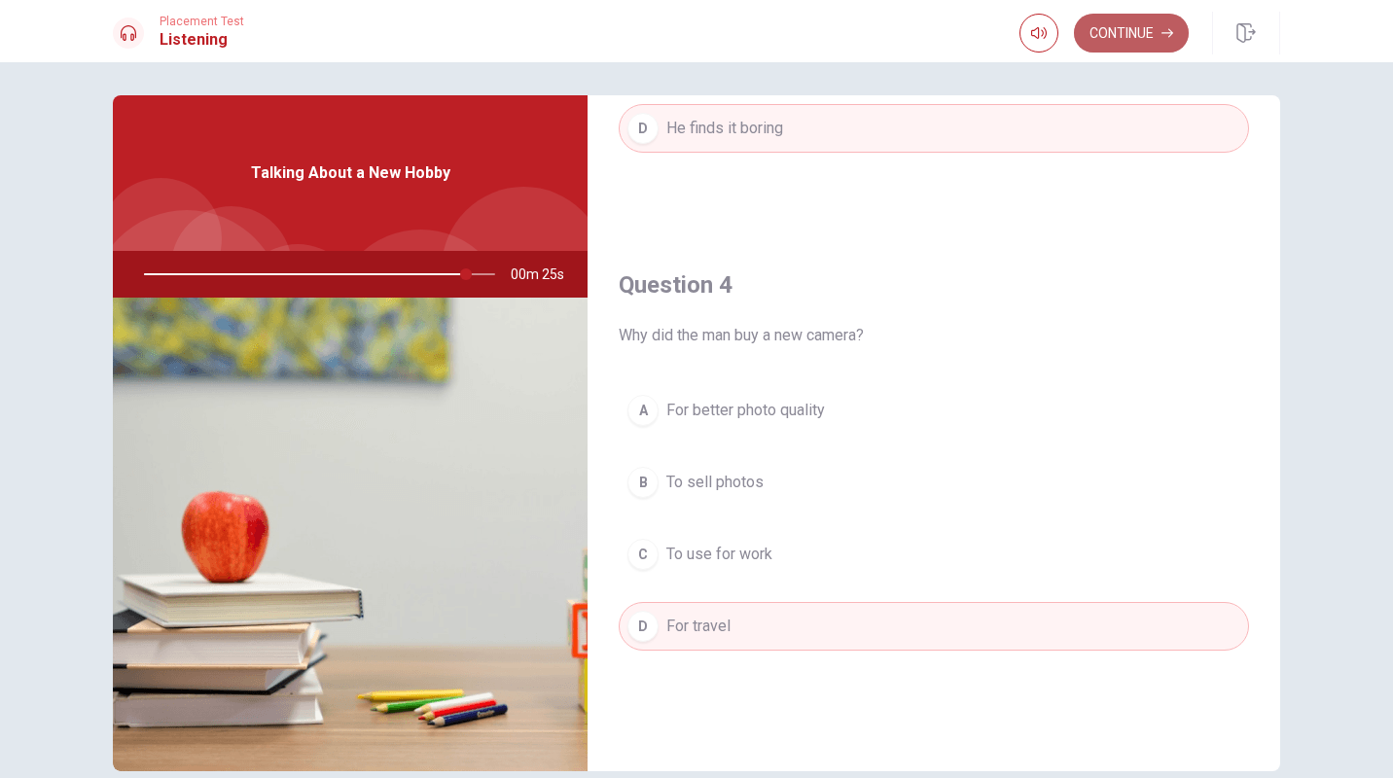
click at [1155, 38] on button "Continue" at bounding box center [1131, 33] width 115 height 39
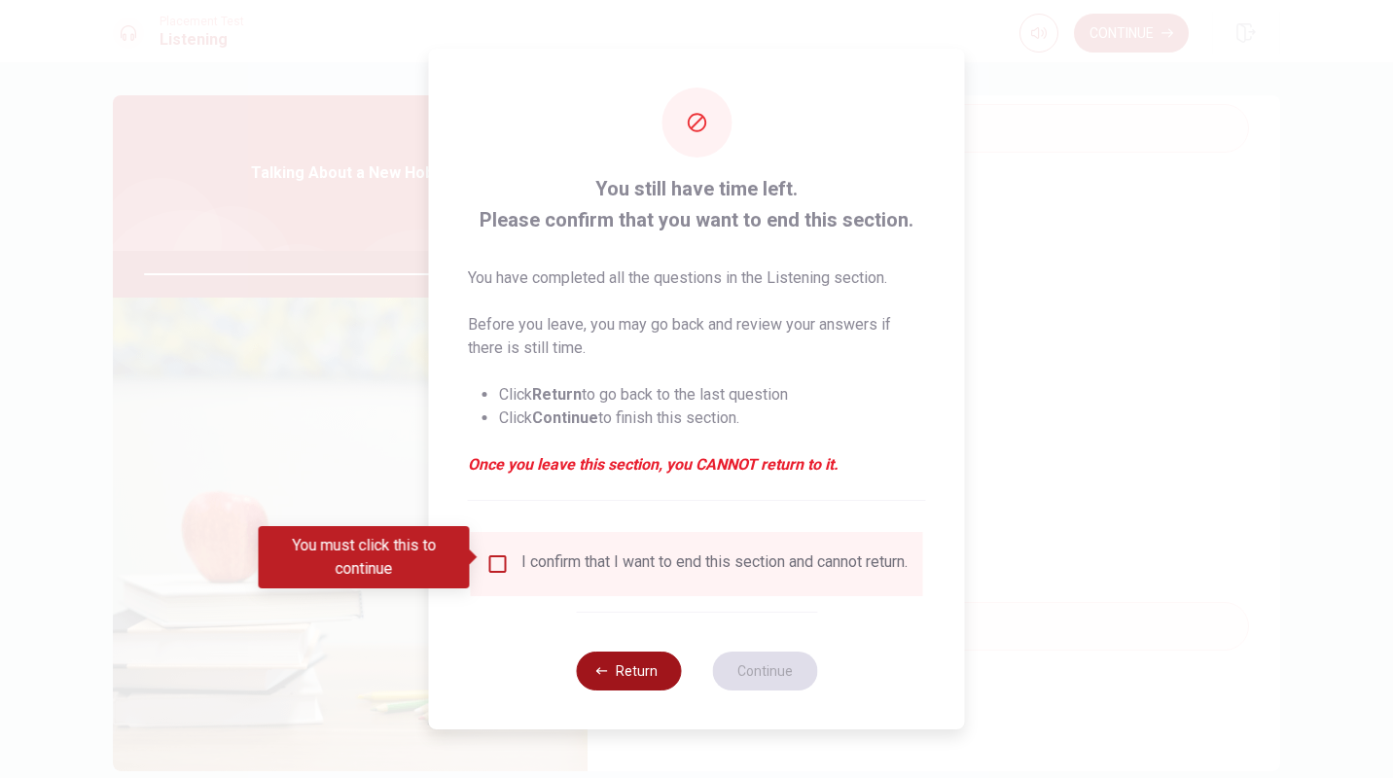
click at [589, 672] on button "Return" at bounding box center [628, 671] width 105 height 39
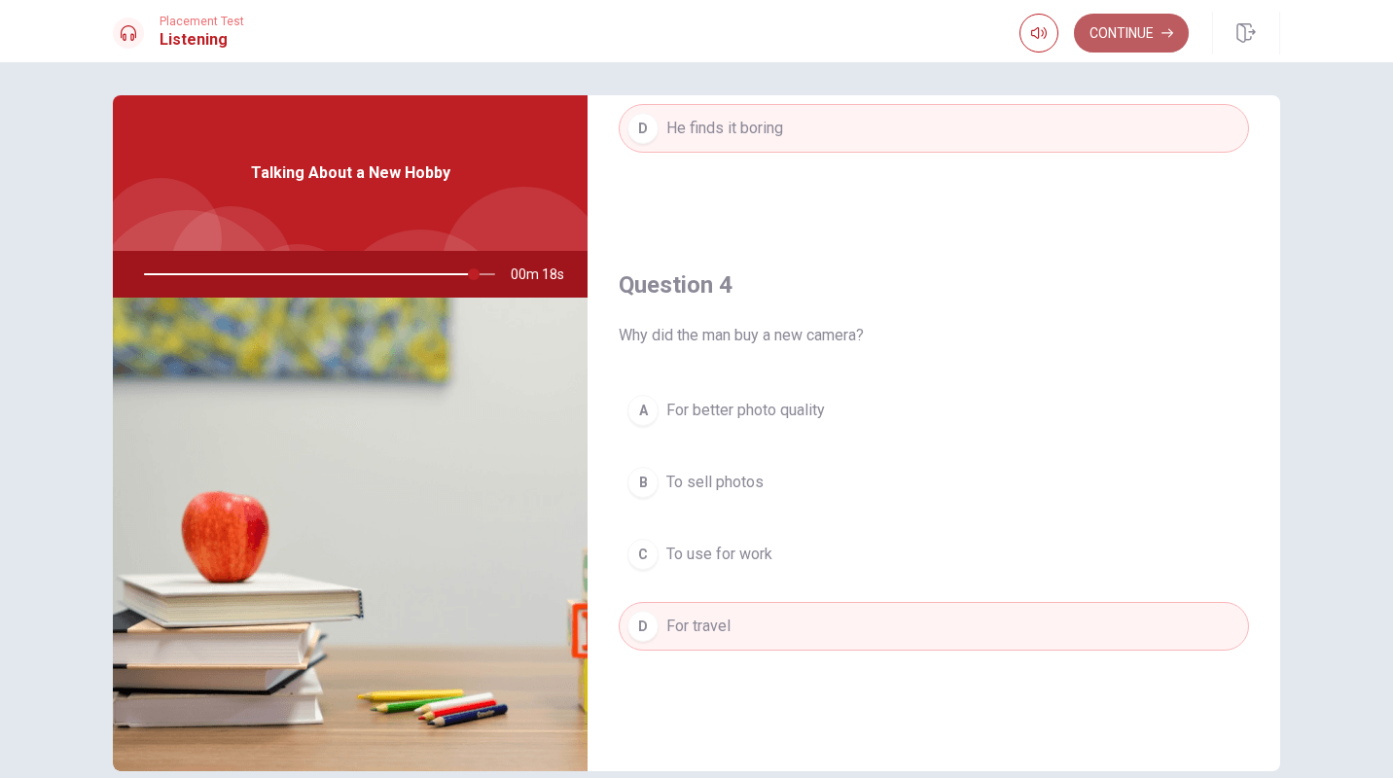
click at [1113, 39] on button "Continue" at bounding box center [1131, 33] width 115 height 39
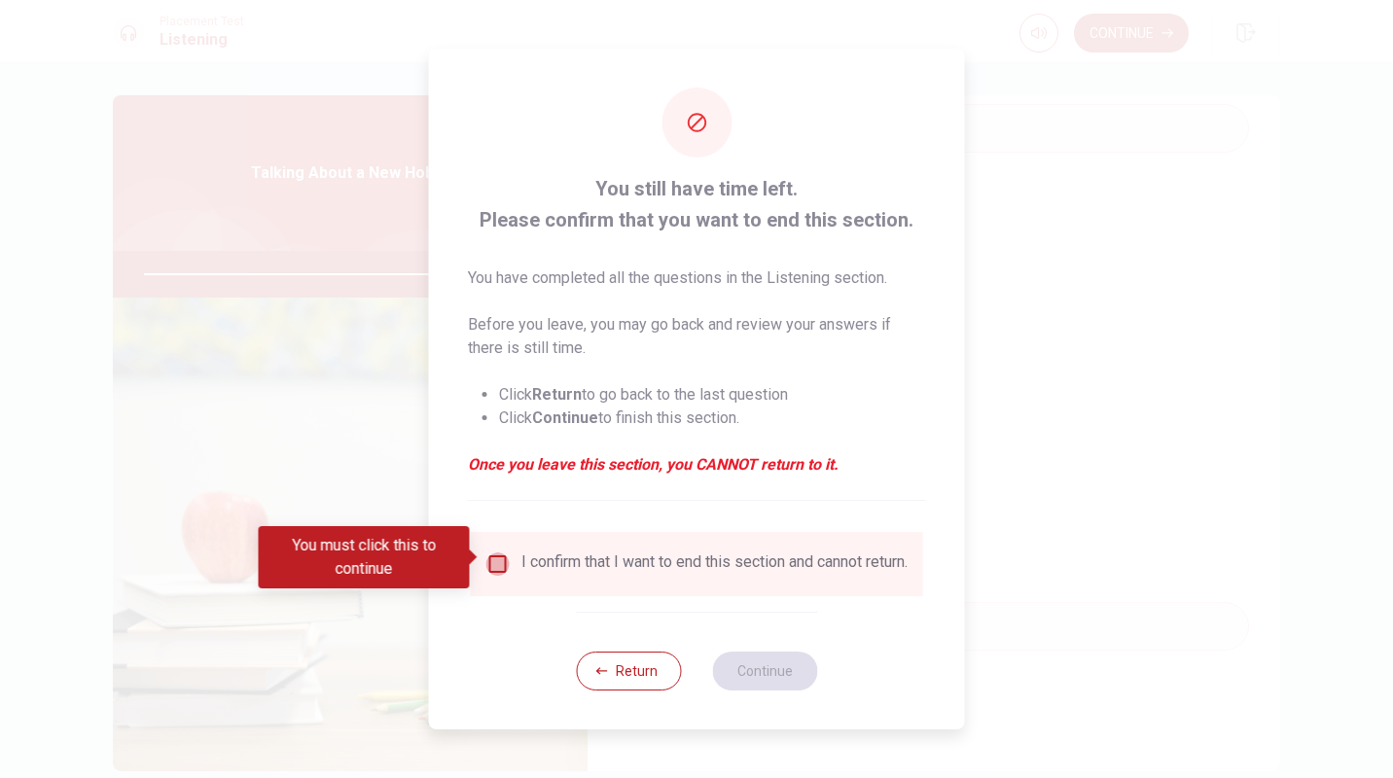
click at [491, 559] on input "You must click this to continue" at bounding box center [497, 564] width 23 height 23
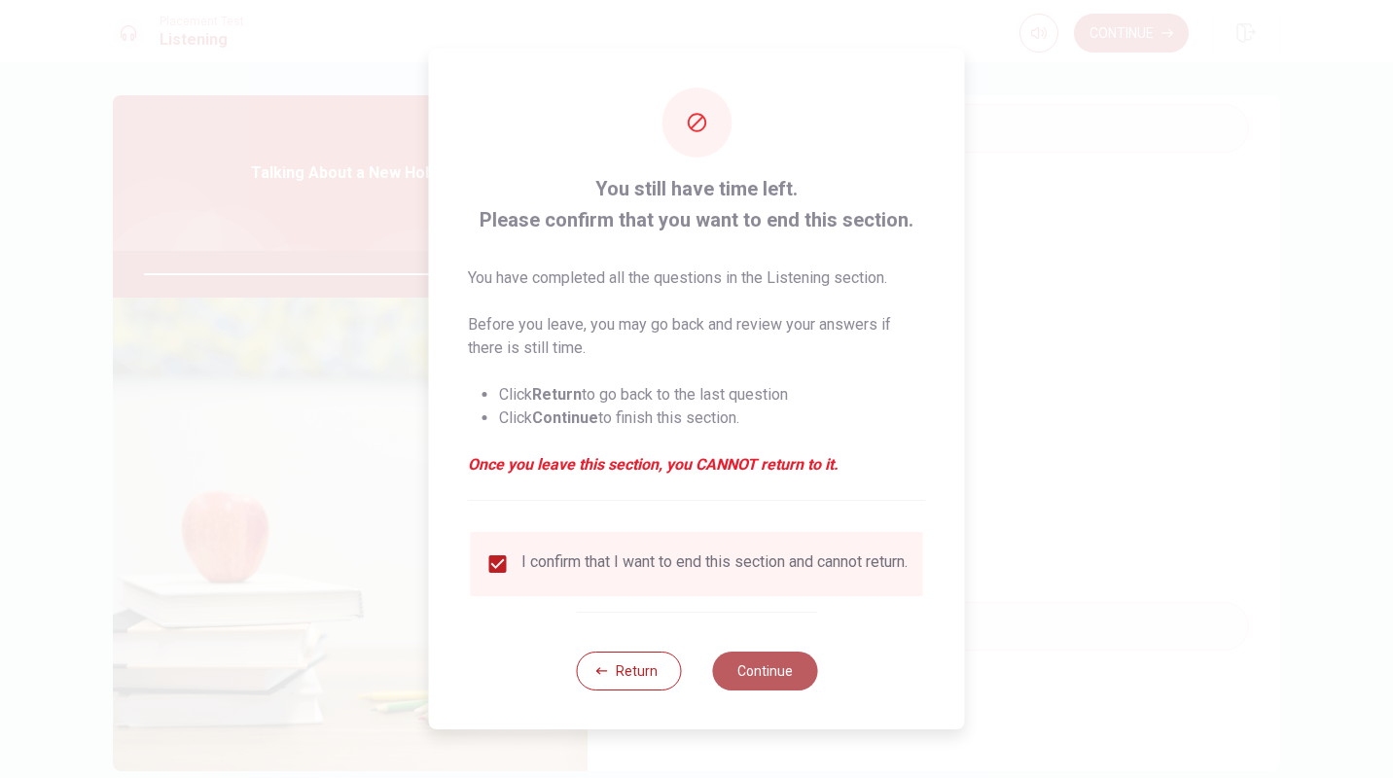
click at [768, 682] on button "Continue" at bounding box center [764, 671] width 105 height 39
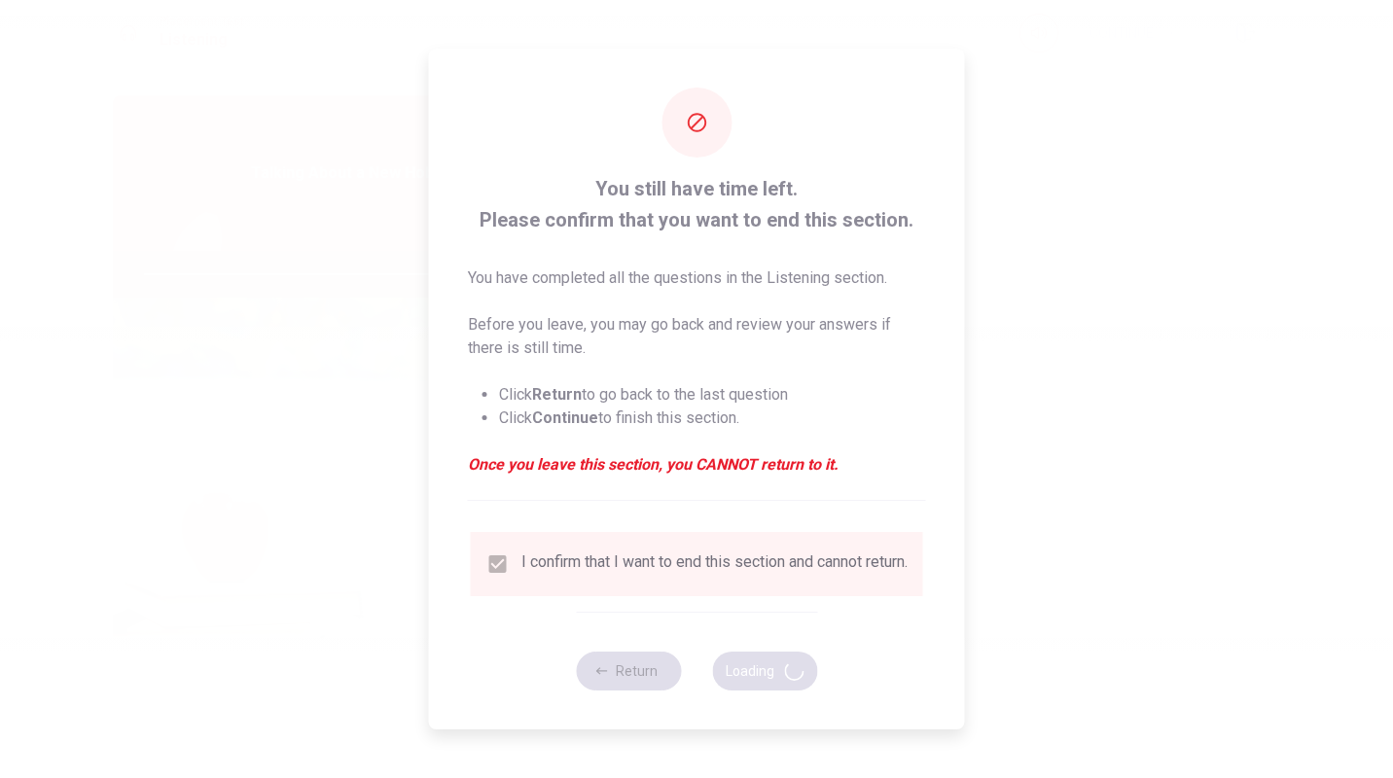
type input "96"
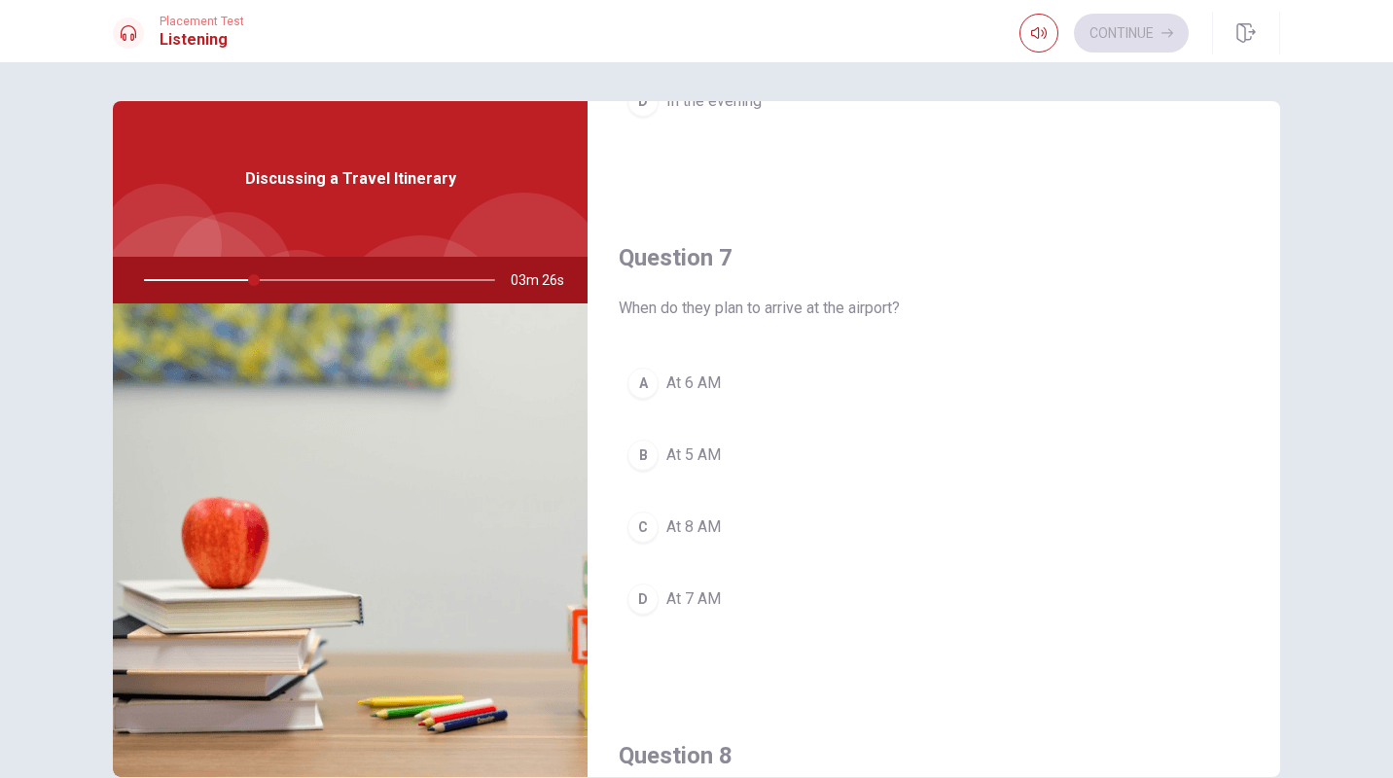
scroll to position [415, 0]
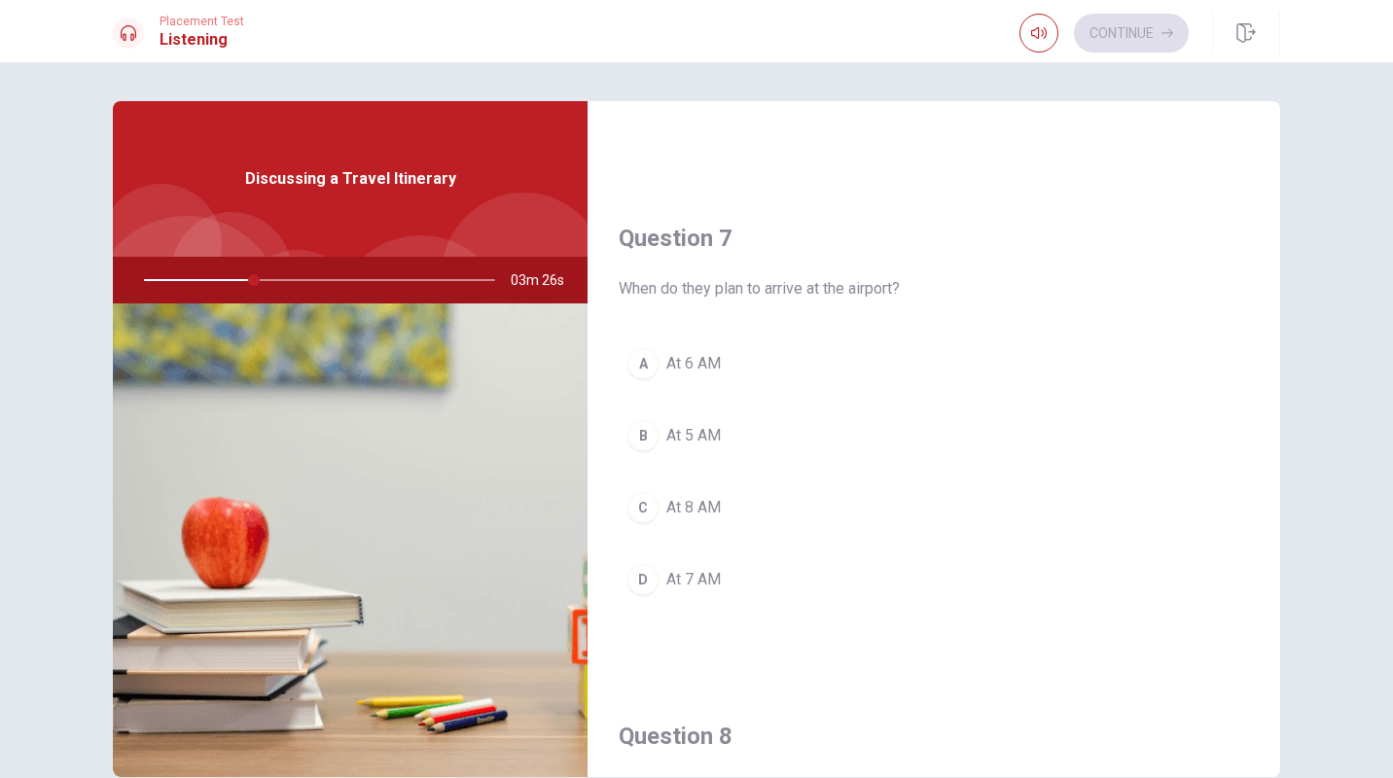
click at [639, 581] on div "D" at bounding box center [643, 579] width 31 height 31
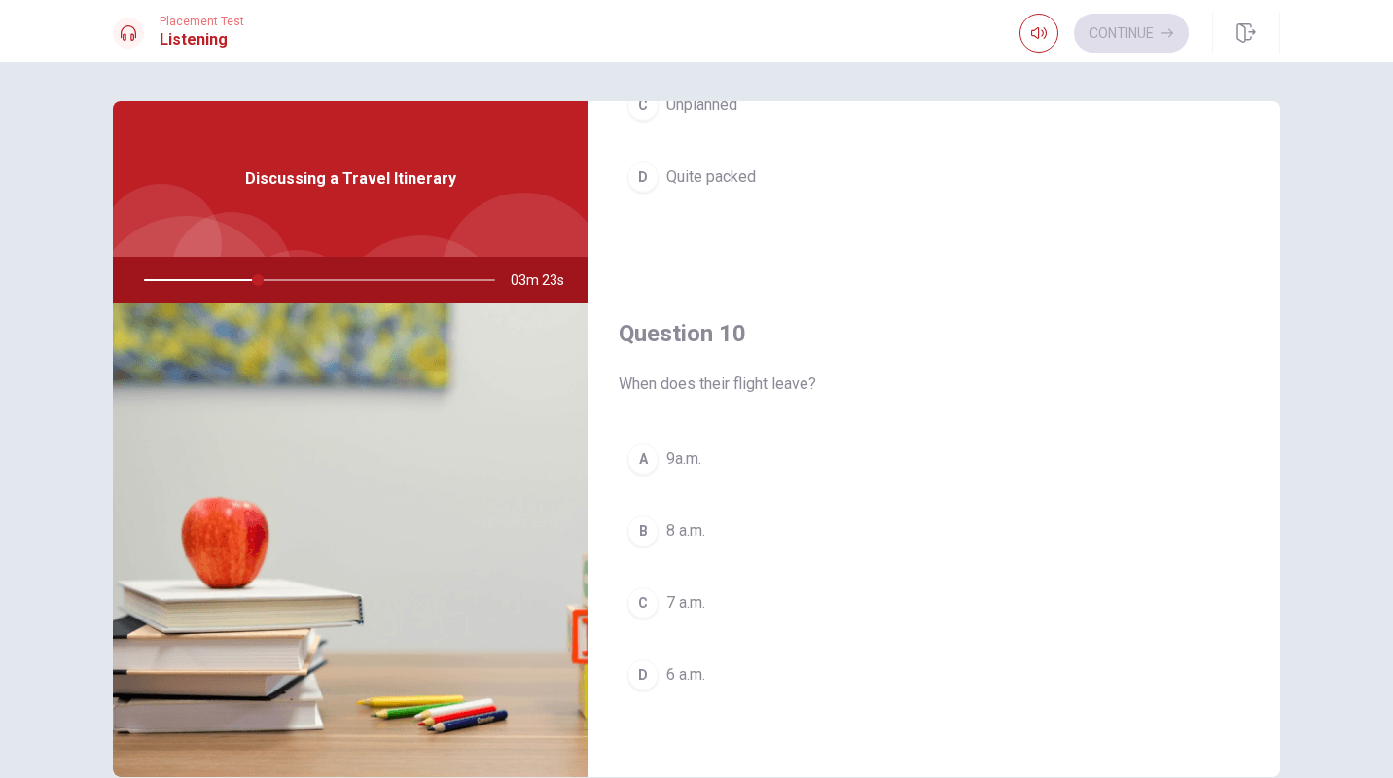
scroll to position [64, 0]
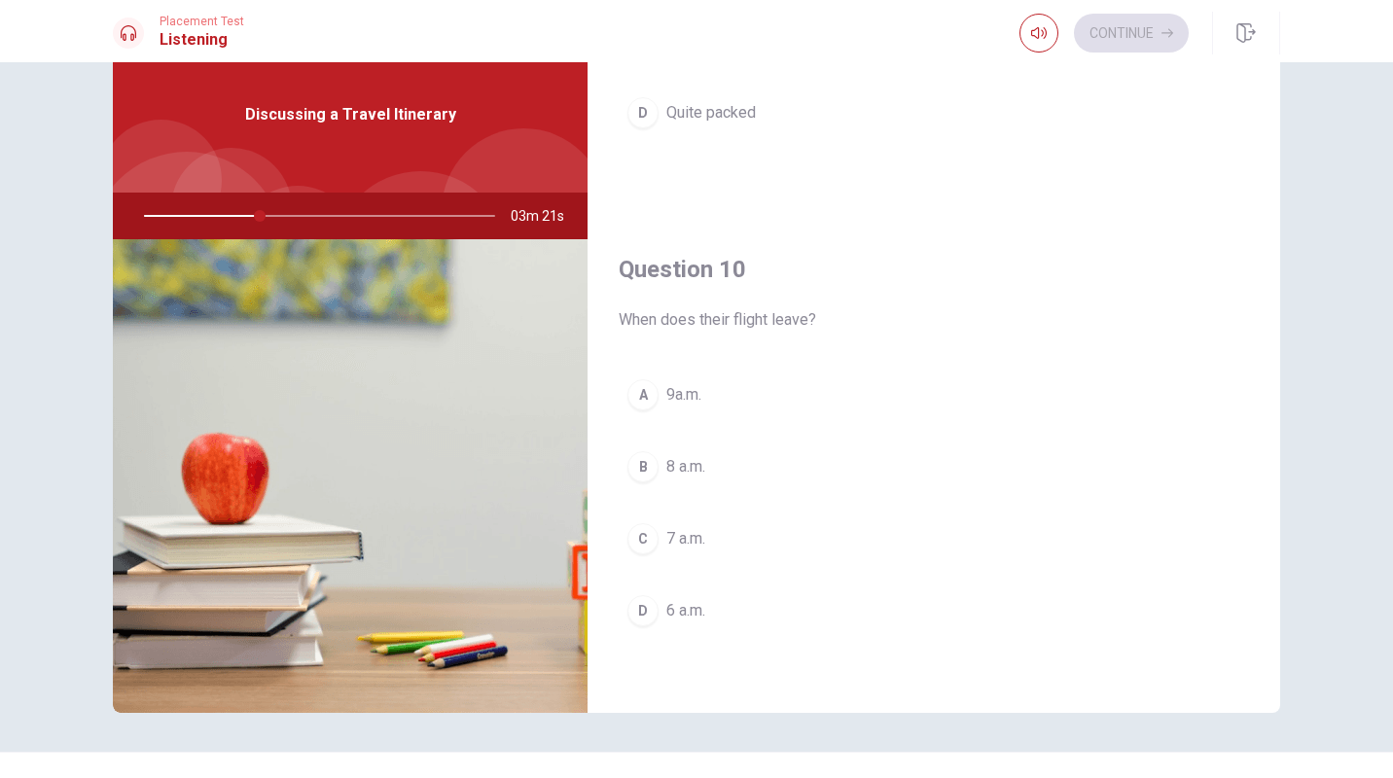
click at [647, 612] on div "D" at bounding box center [643, 610] width 31 height 31
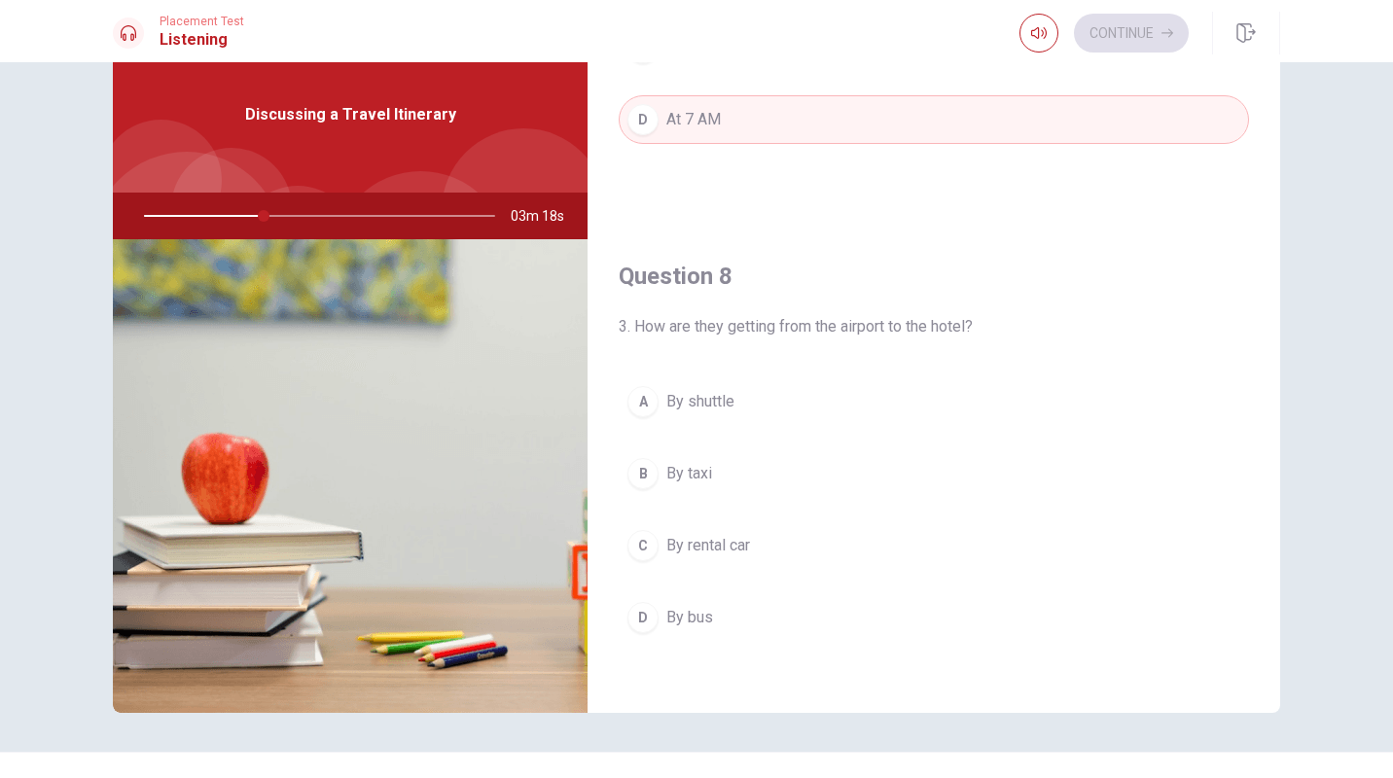
scroll to position [840, 0]
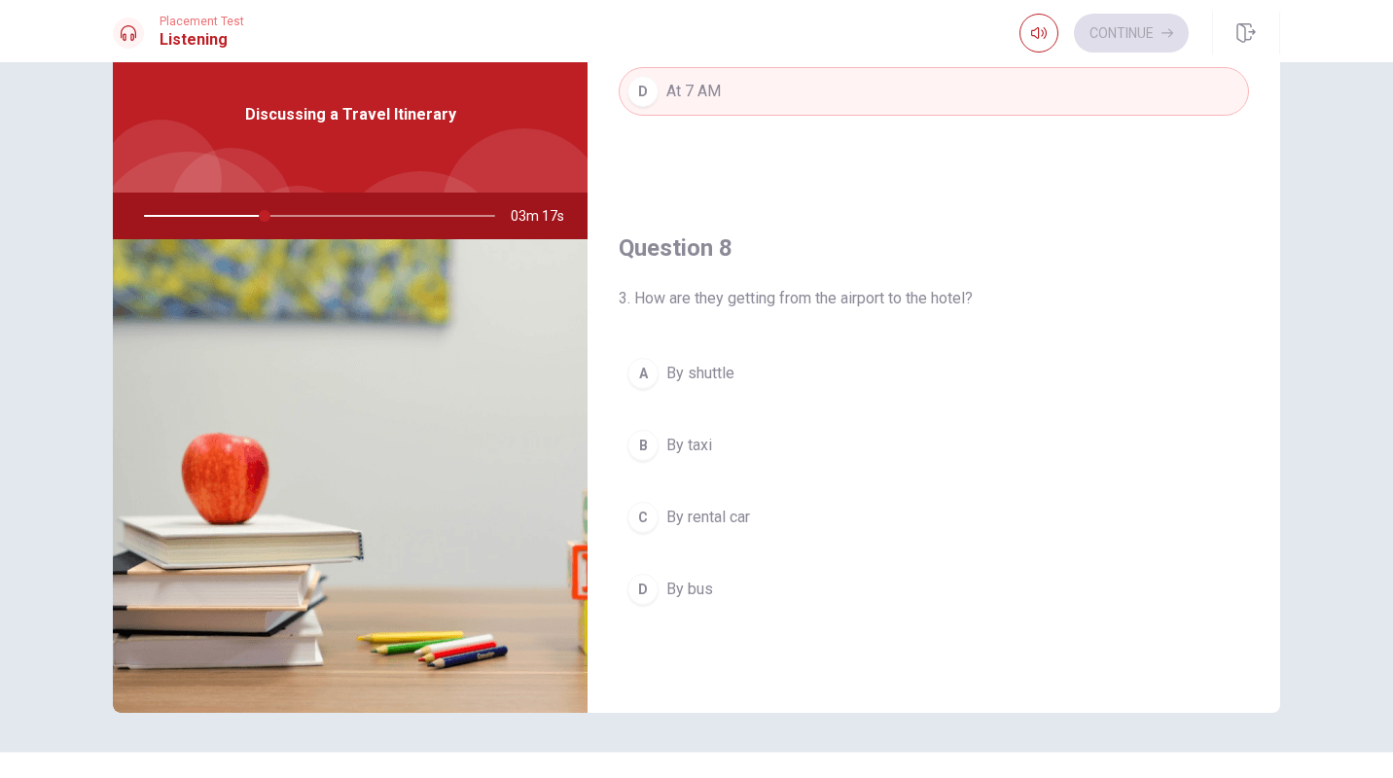
click at [655, 368] on button "A By shuttle" at bounding box center [934, 373] width 630 height 49
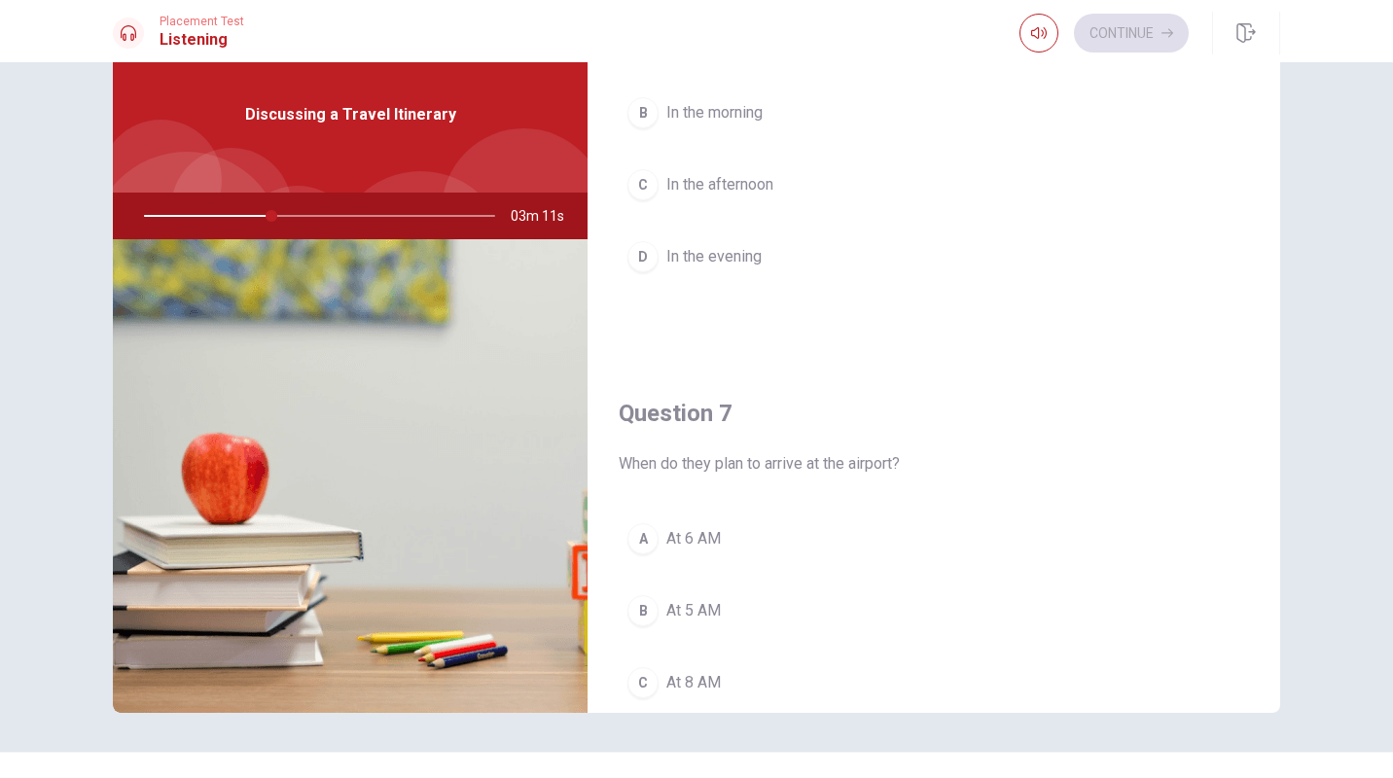
scroll to position [175, 0]
click at [638, 190] on div "C" at bounding box center [643, 185] width 31 height 31
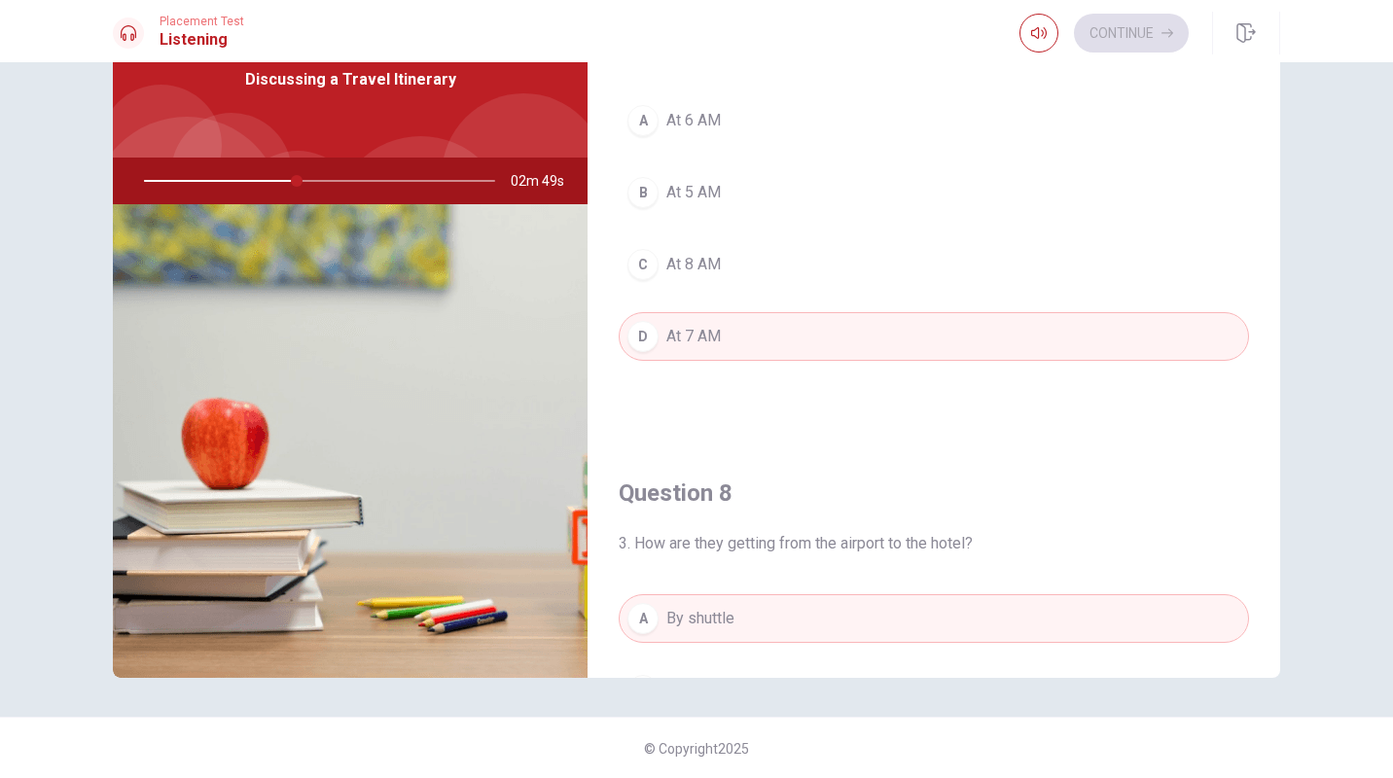
scroll to position [558, 0]
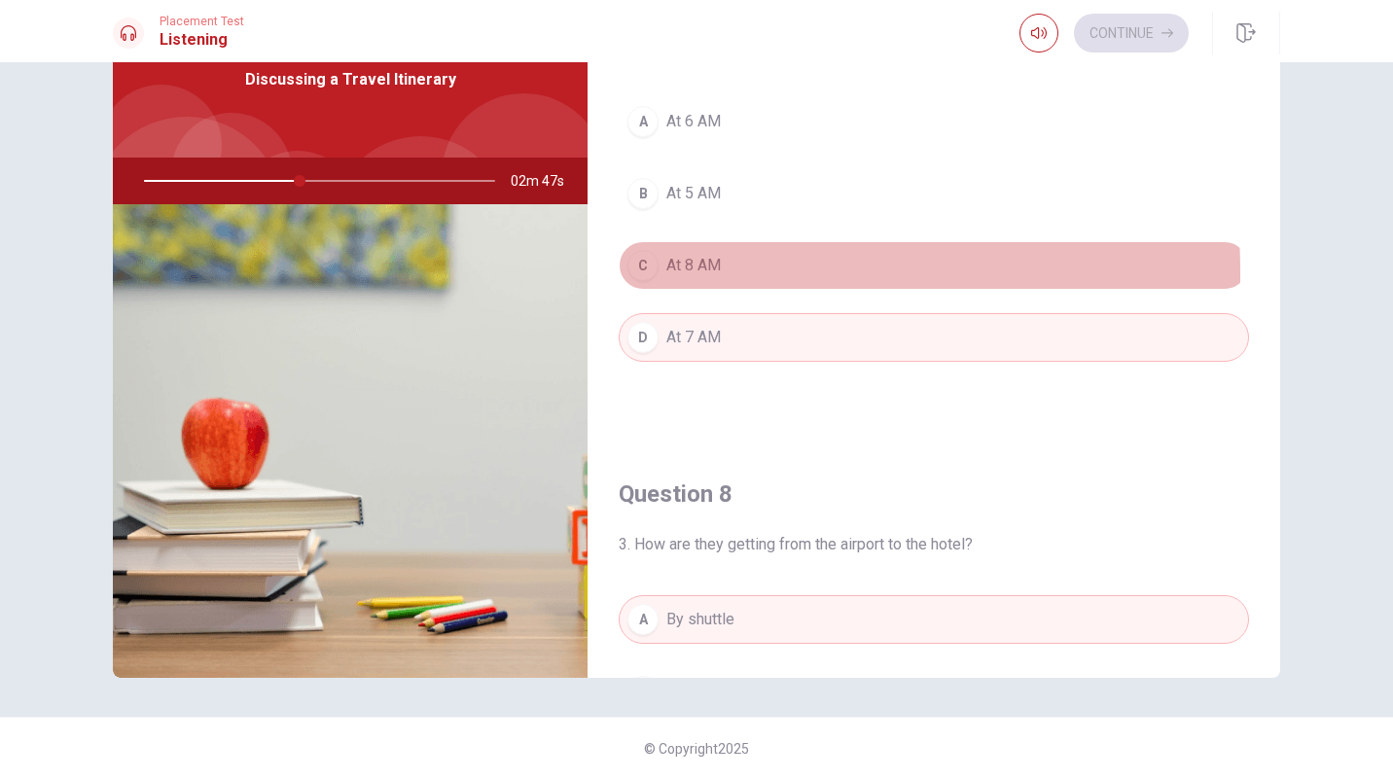
click at [642, 272] on div "C" at bounding box center [643, 265] width 31 height 31
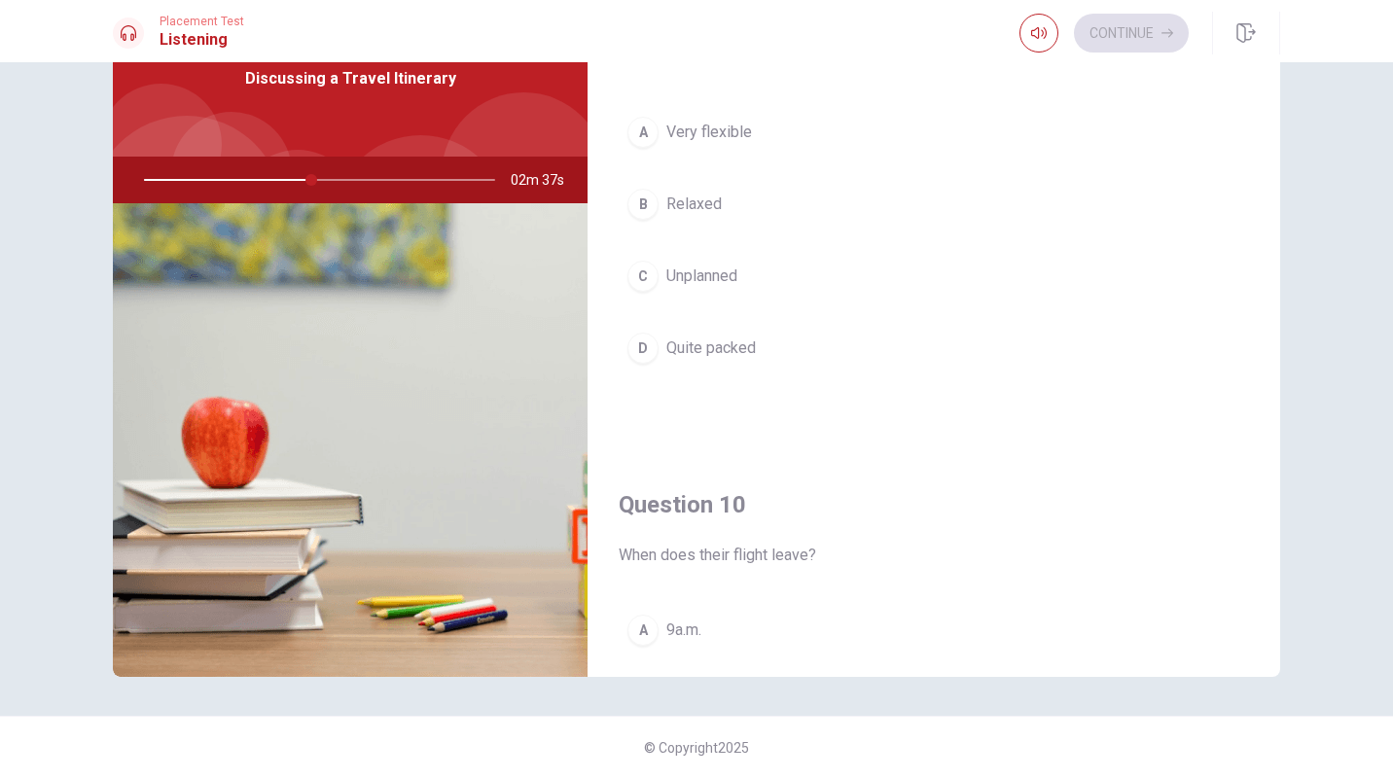
scroll to position [1542, 0]
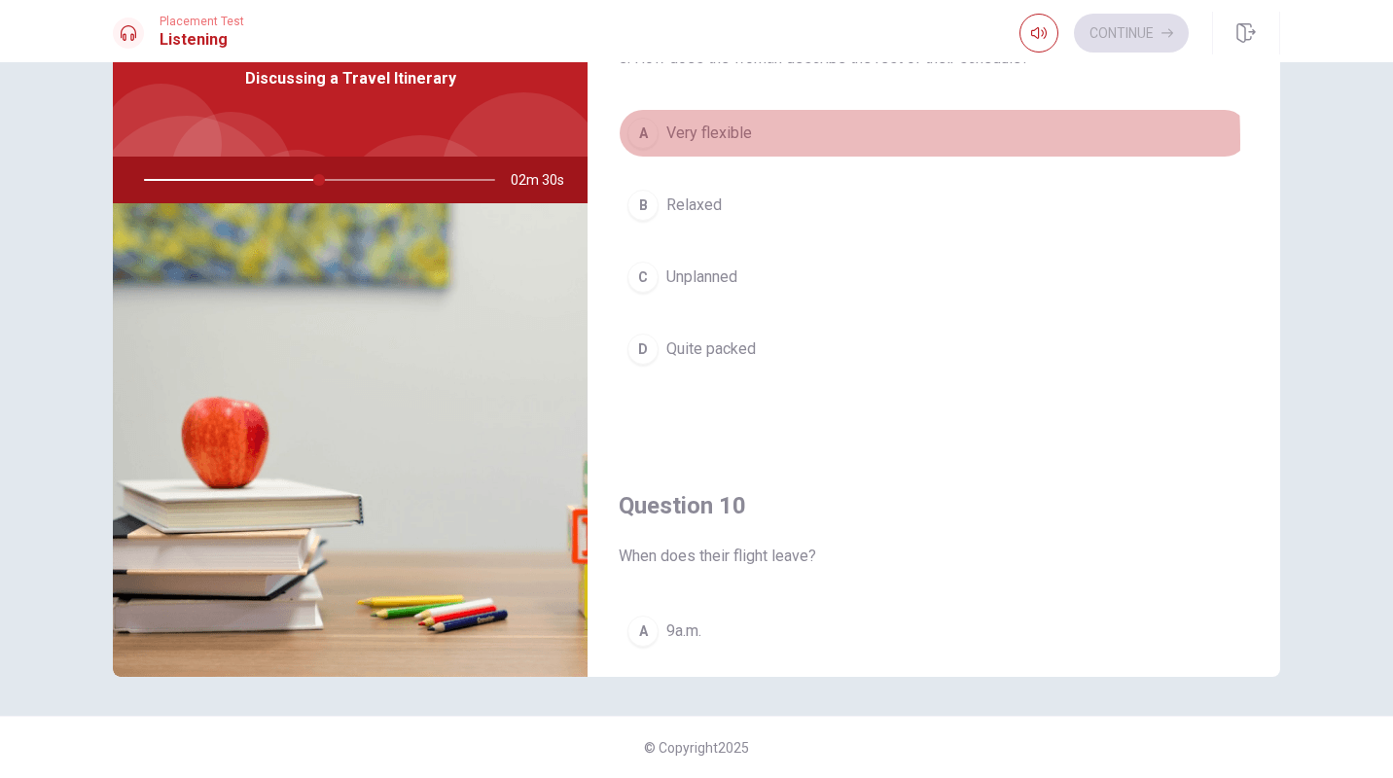
click at [643, 141] on div "A" at bounding box center [643, 133] width 31 height 31
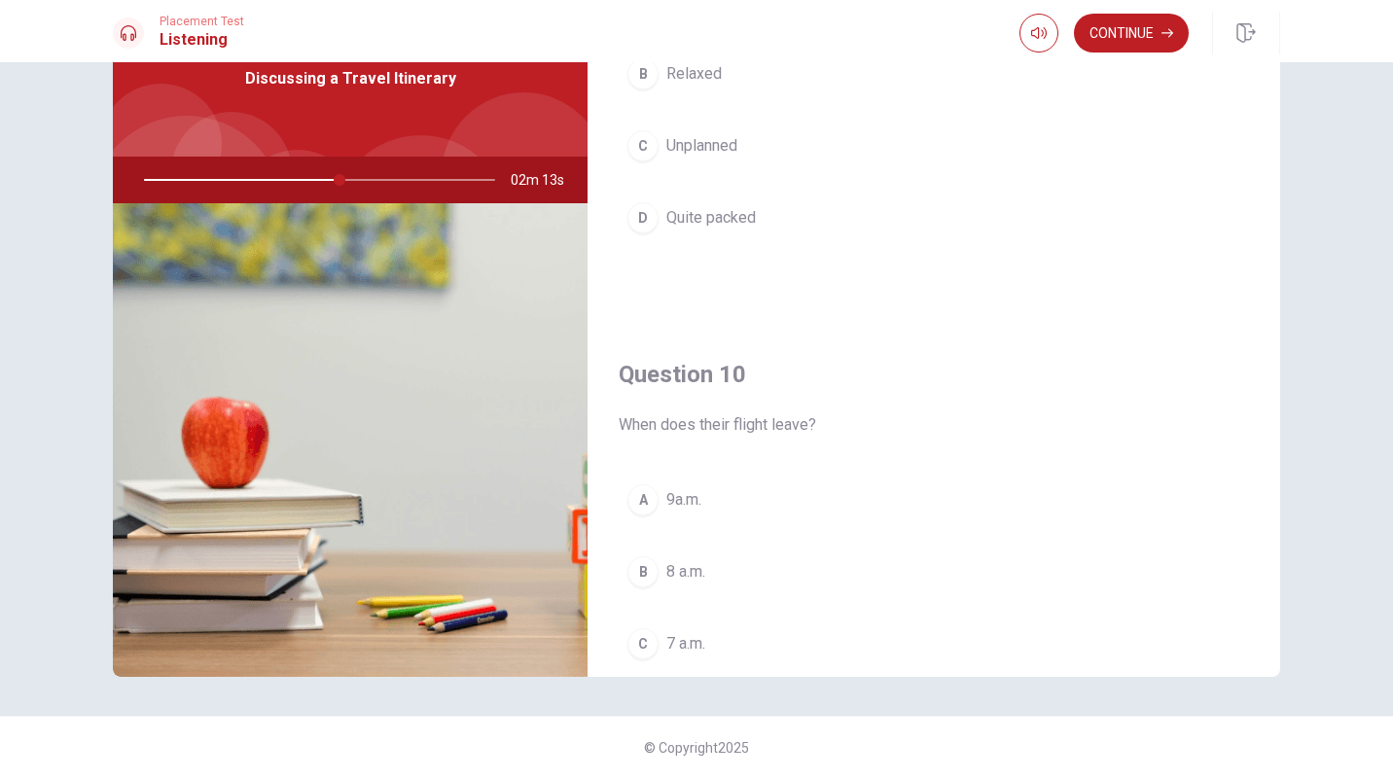
scroll to position [1815, 0]
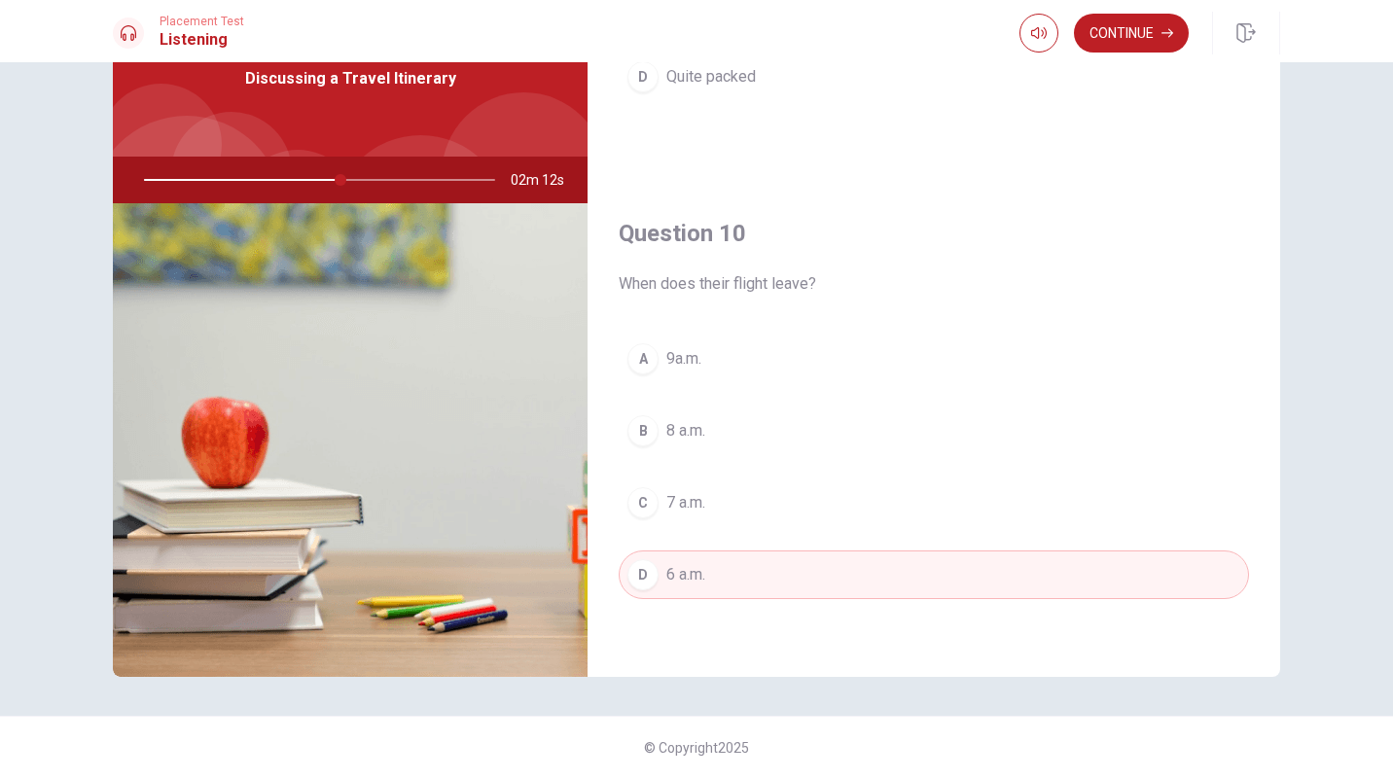
click at [637, 440] on div "B" at bounding box center [643, 430] width 31 height 31
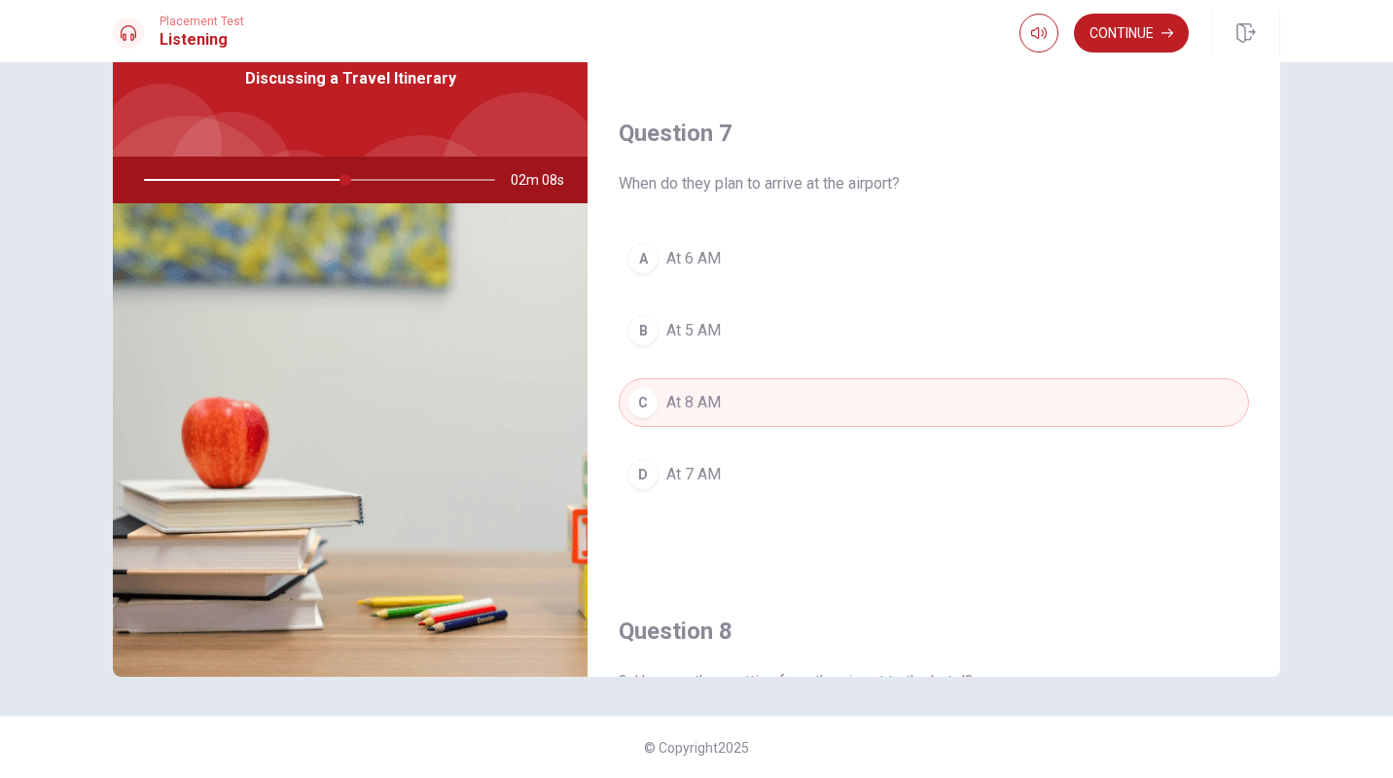
scroll to position [410, 0]
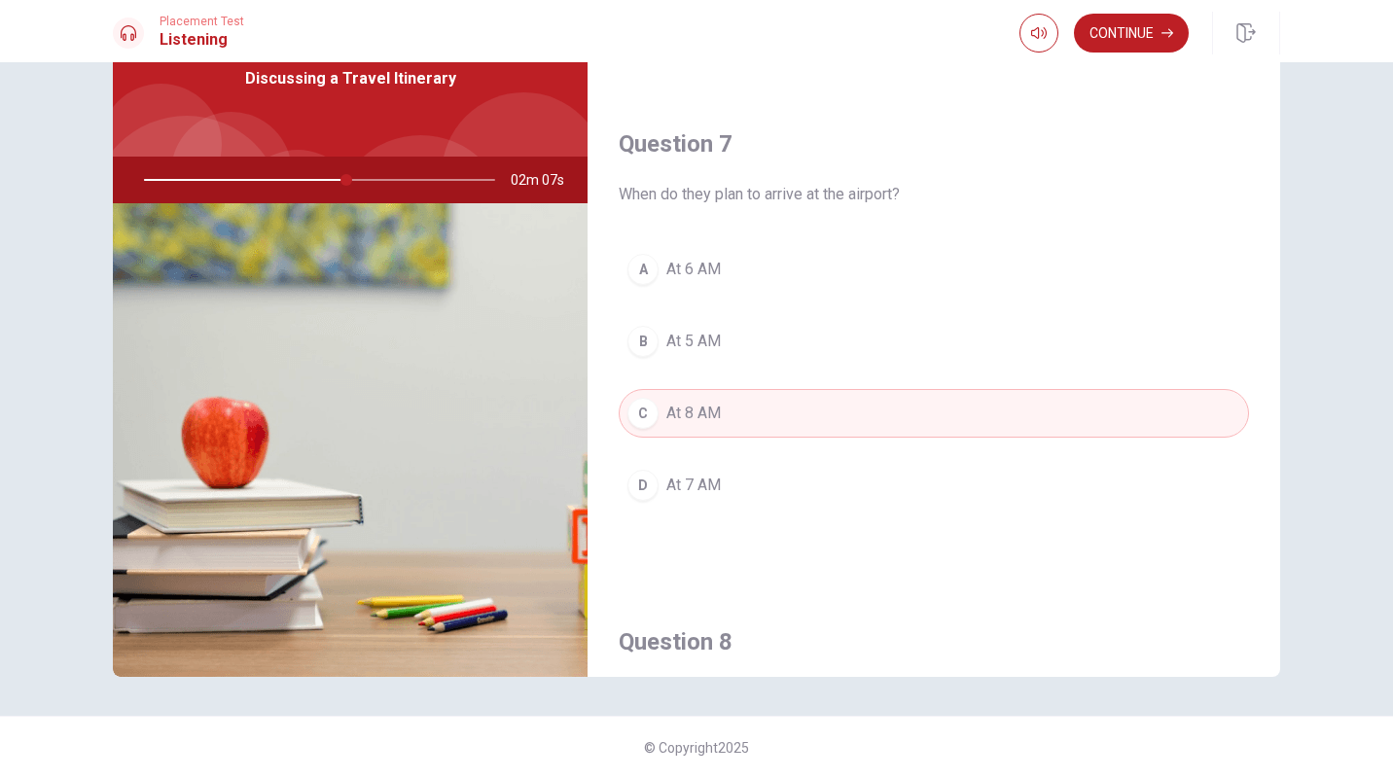
click at [637, 440] on div "A At 6 AM B At 5 AM C At 8 AM D At 7 AM" at bounding box center [934, 397] width 630 height 304
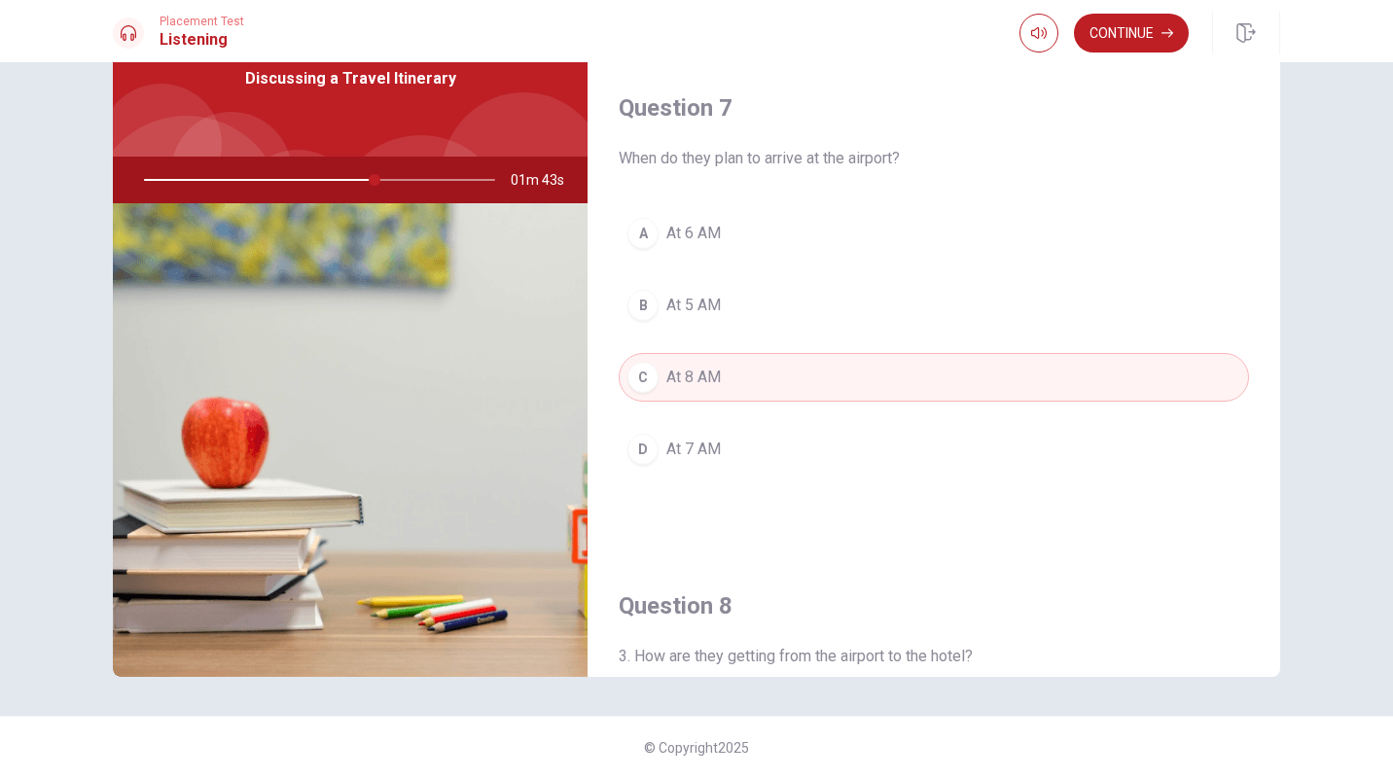
scroll to position [444, 0]
click at [1127, 37] on button "Continue" at bounding box center [1131, 33] width 115 height 39
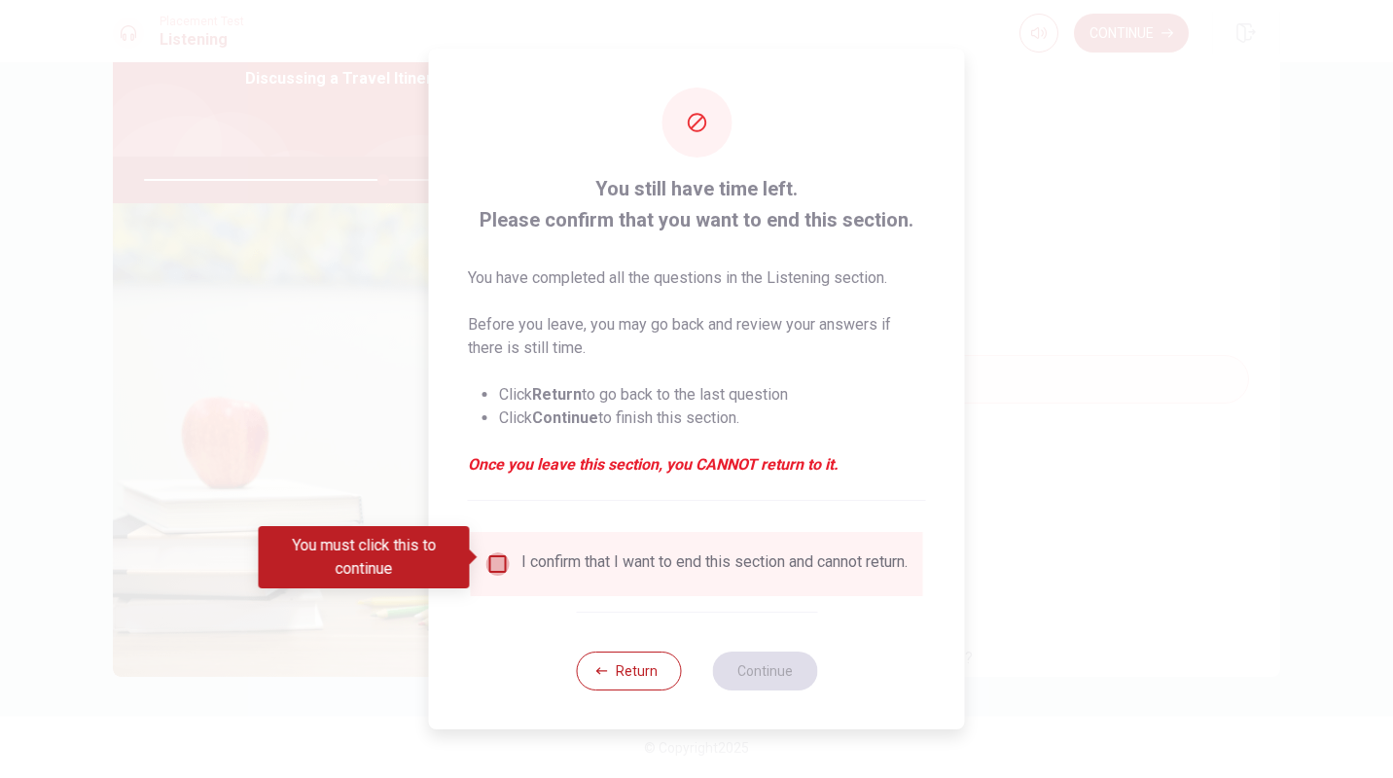
click at [496, 556] on input "You must click this to continue" at bounding box center [497, 564] width 23 height 23
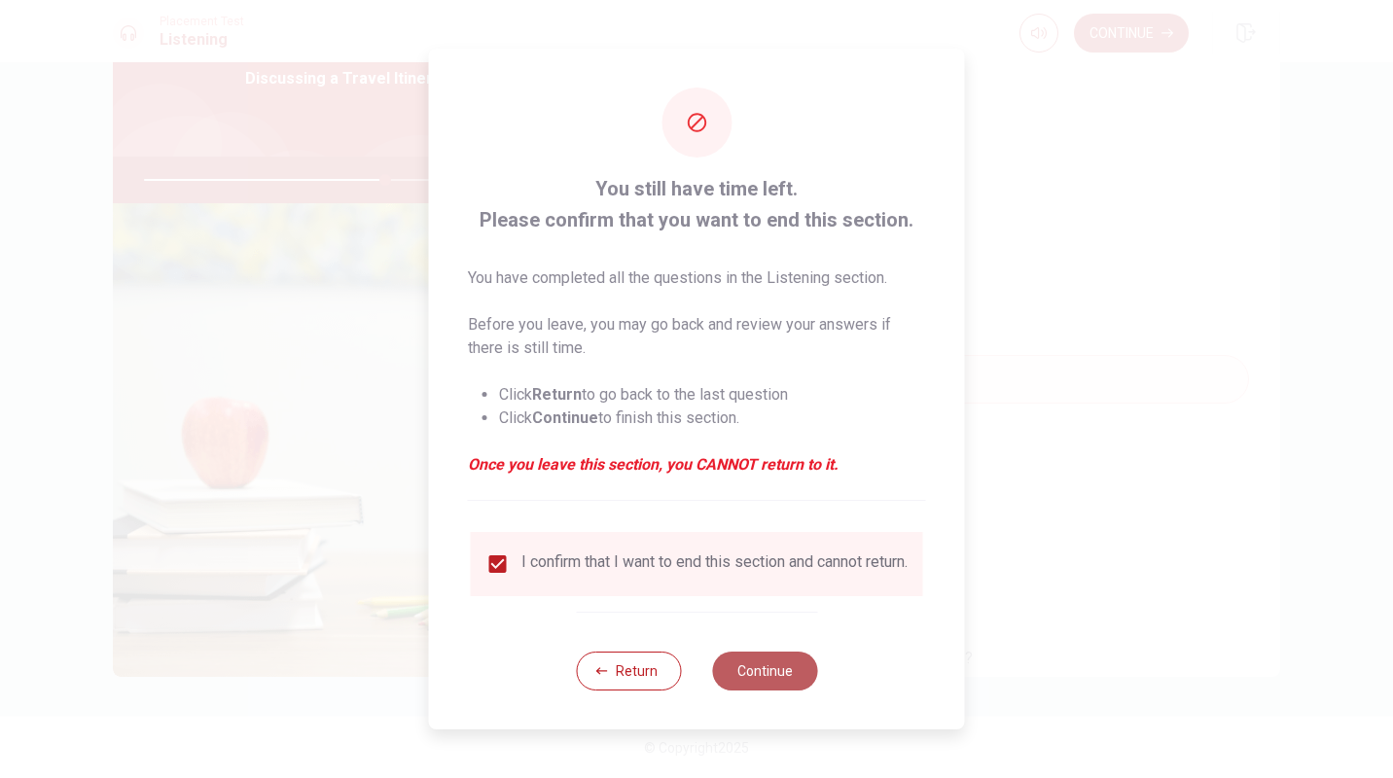
click at [757, 674] on button "Continue" at bounding box center [764, 671] width 105 height 39
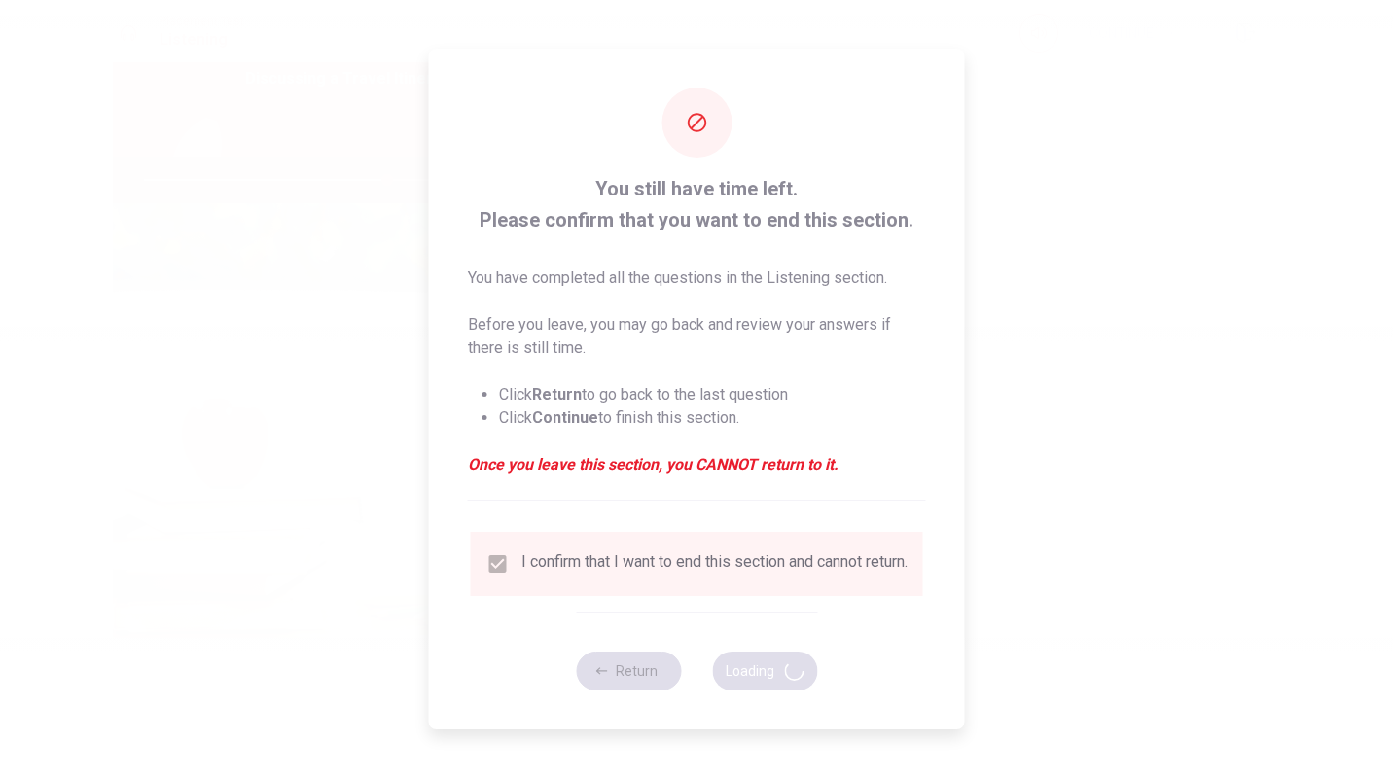
type input "70"
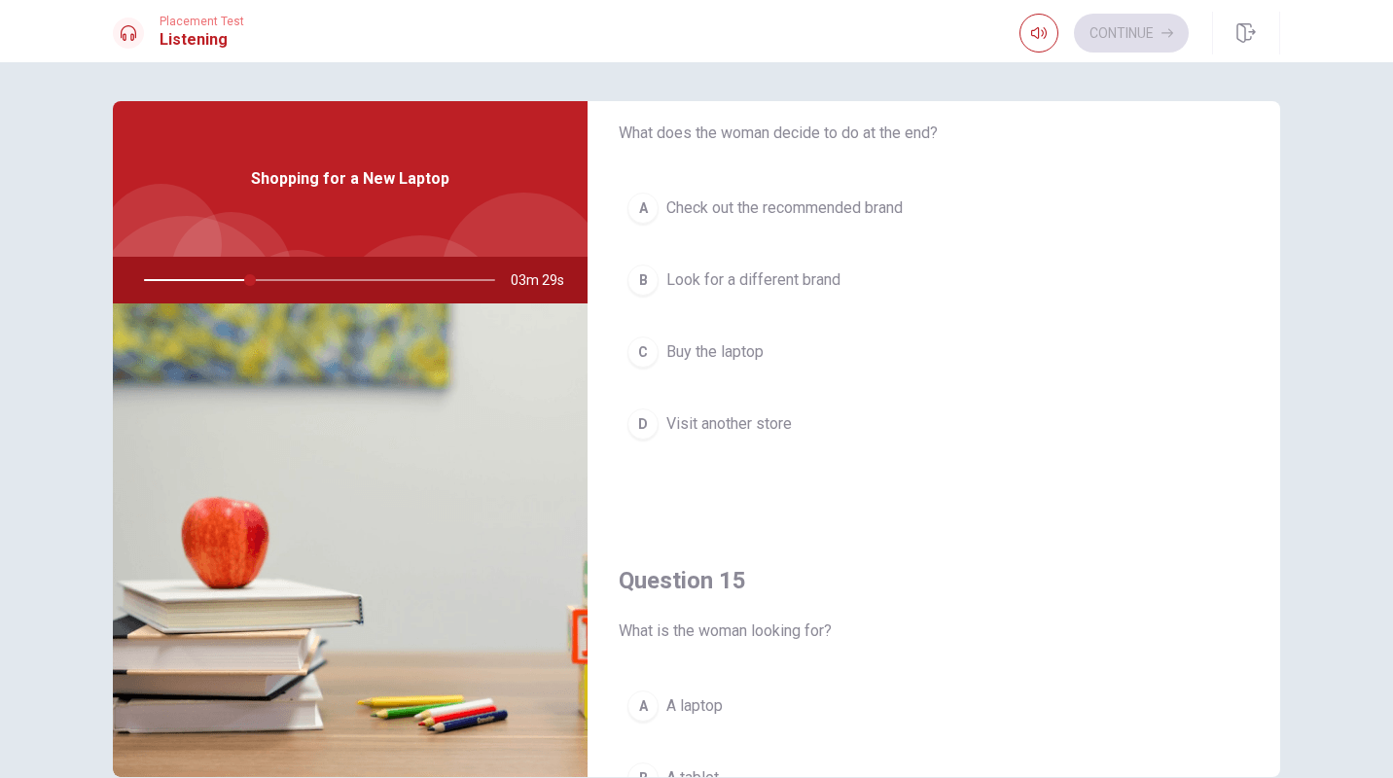
scroll to position [1599, 0]
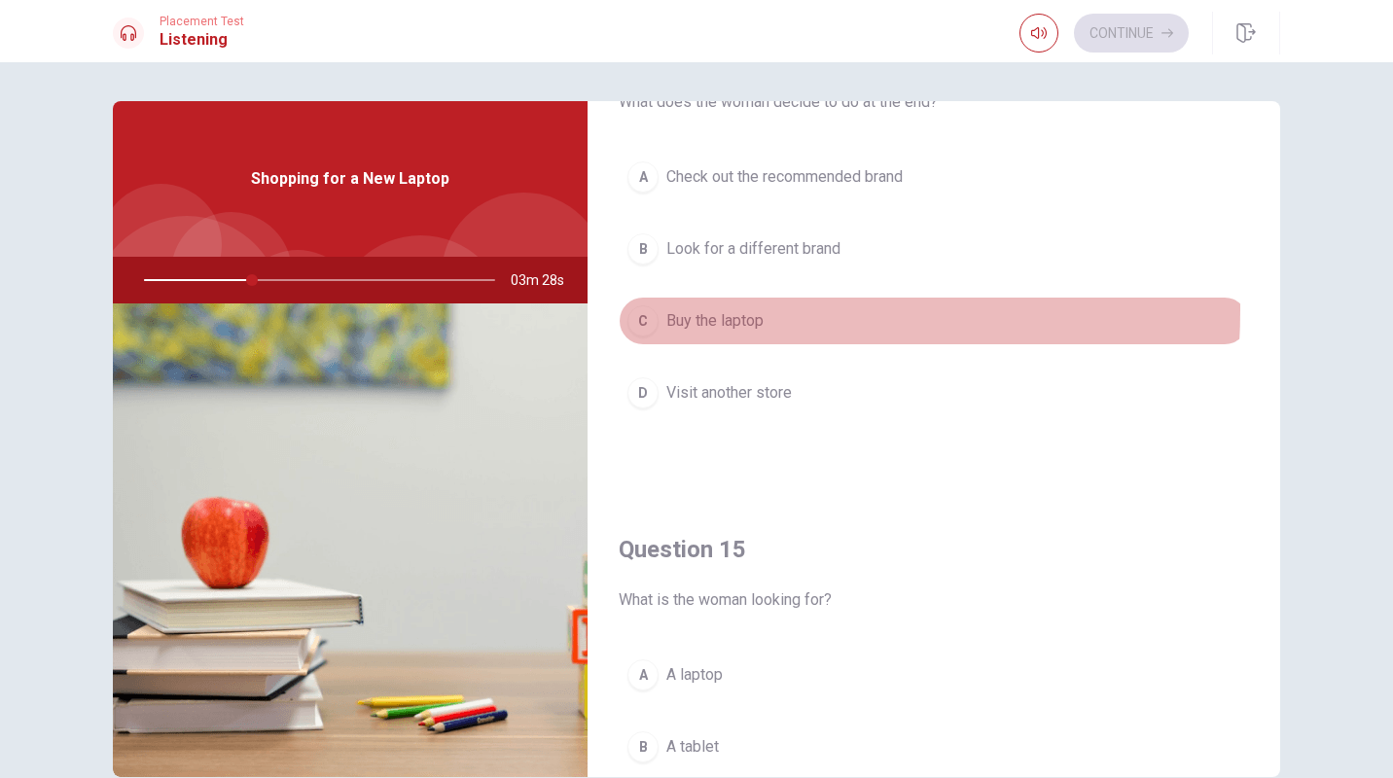
click at [634, 309] on div "C" at bounding box center [643, 321] width 31 height 31
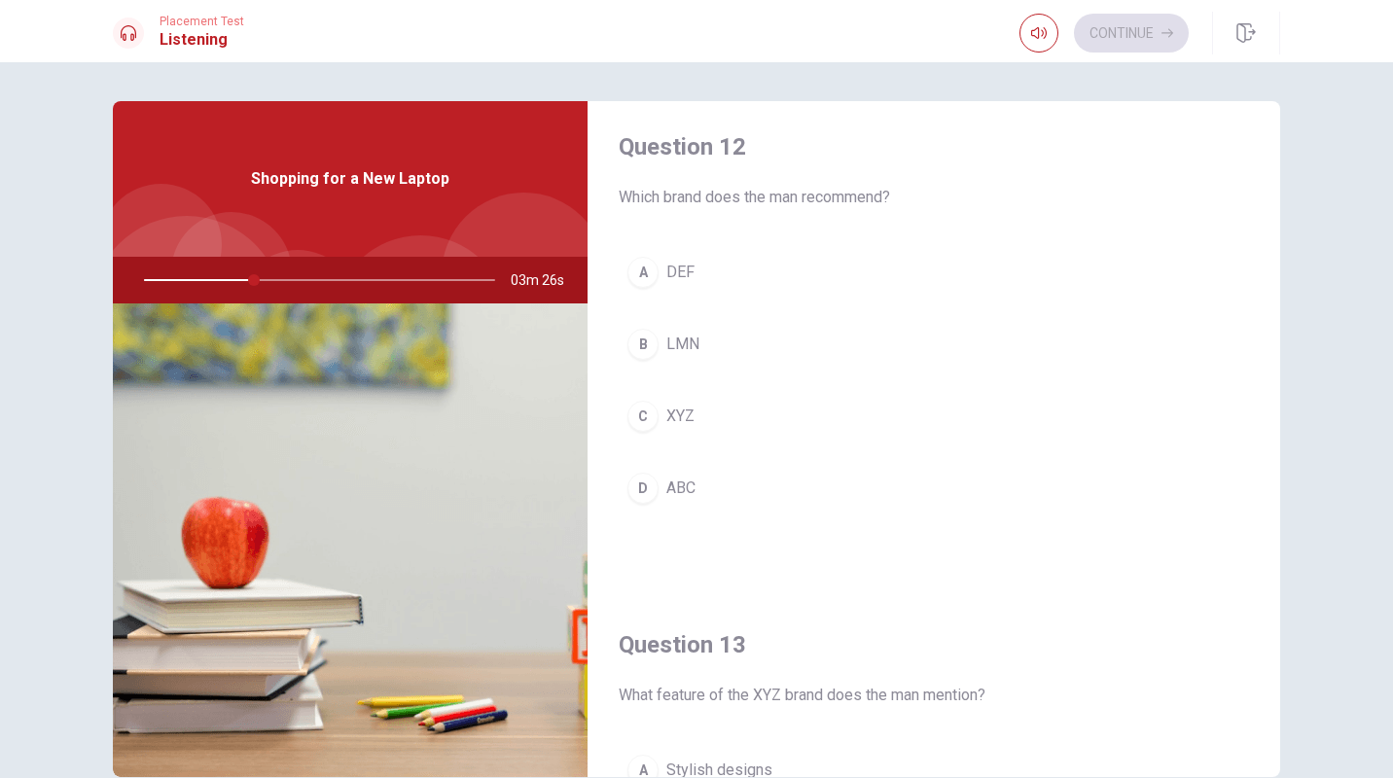
scroll to position [499, 0]
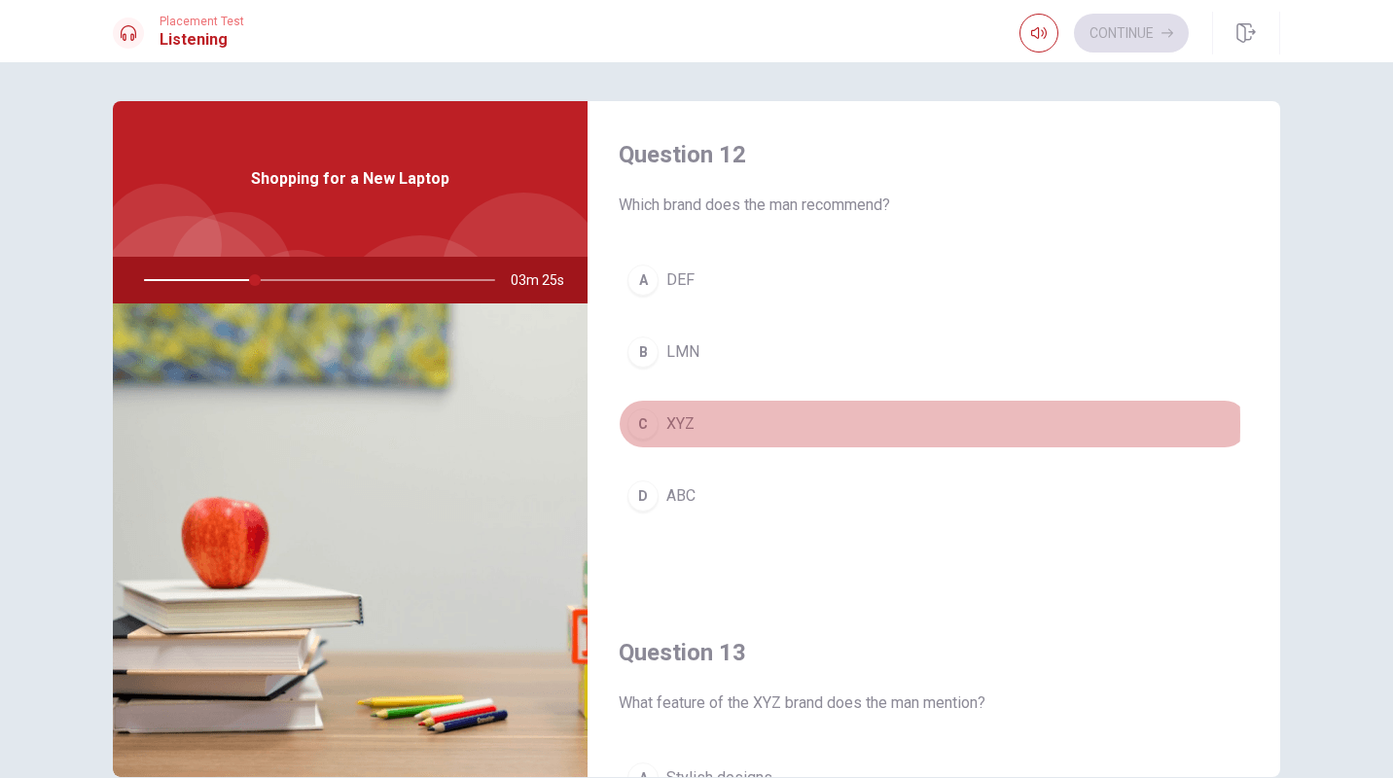
click at [649, 424] on div "C" at bounding box center [643, 424] width 31 height 31
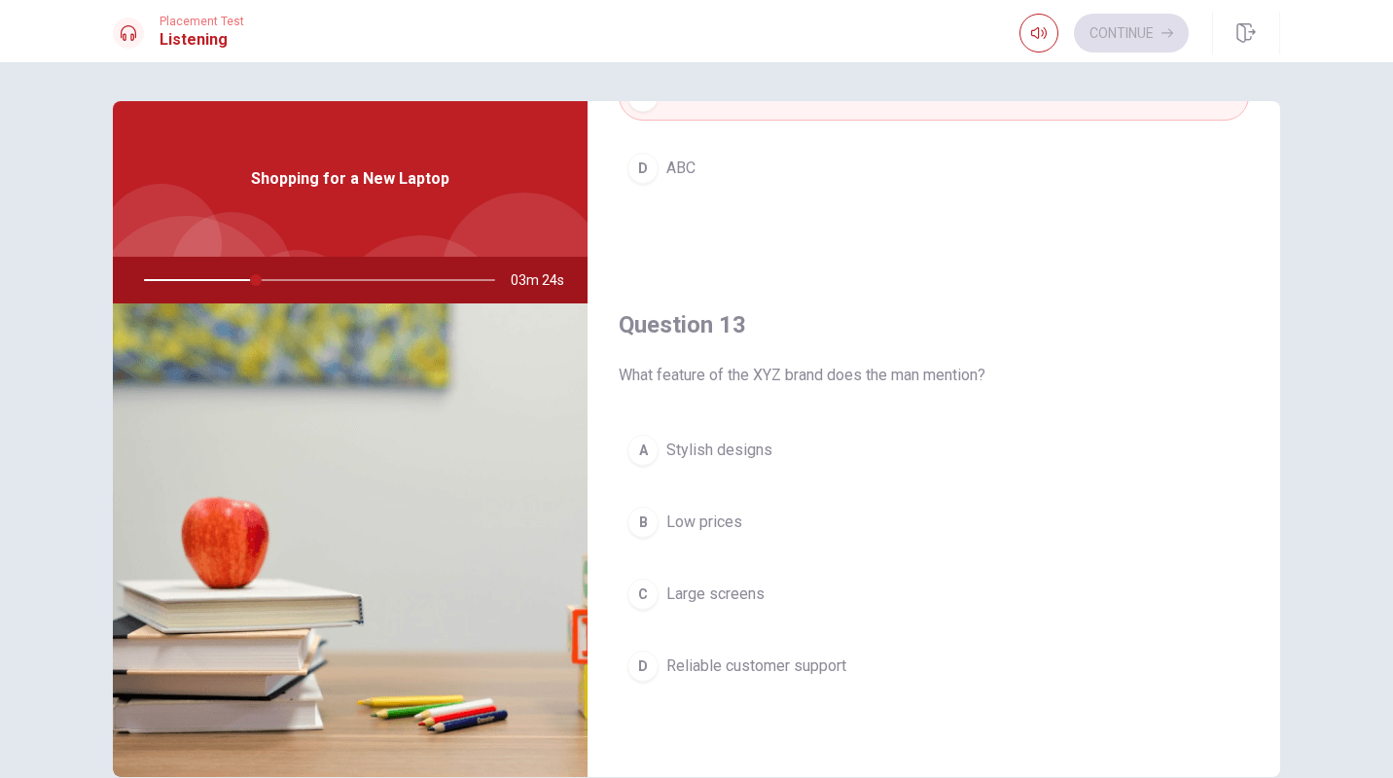
scroll to position [831, 0]
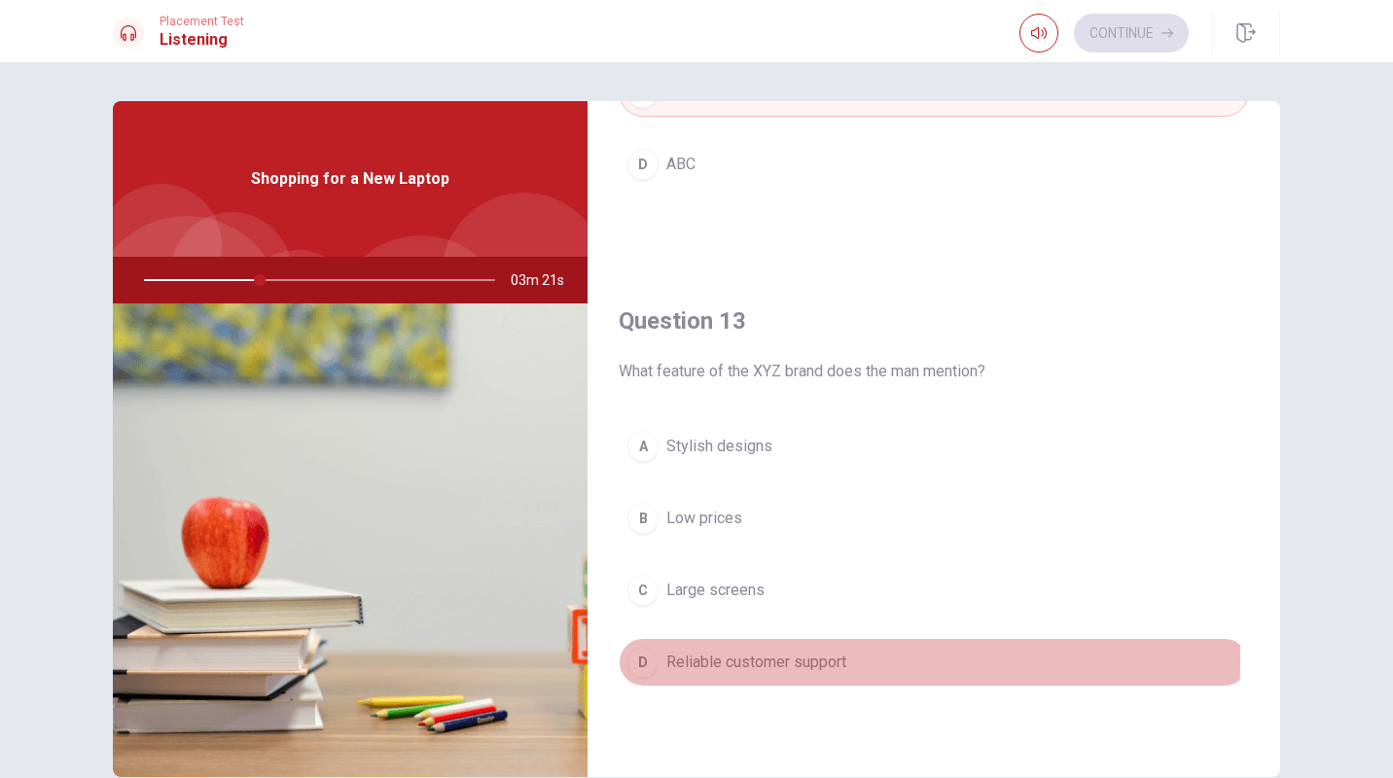
click at [649, 662] on div "D" at bounding box center [643, 662] width 31 height 31
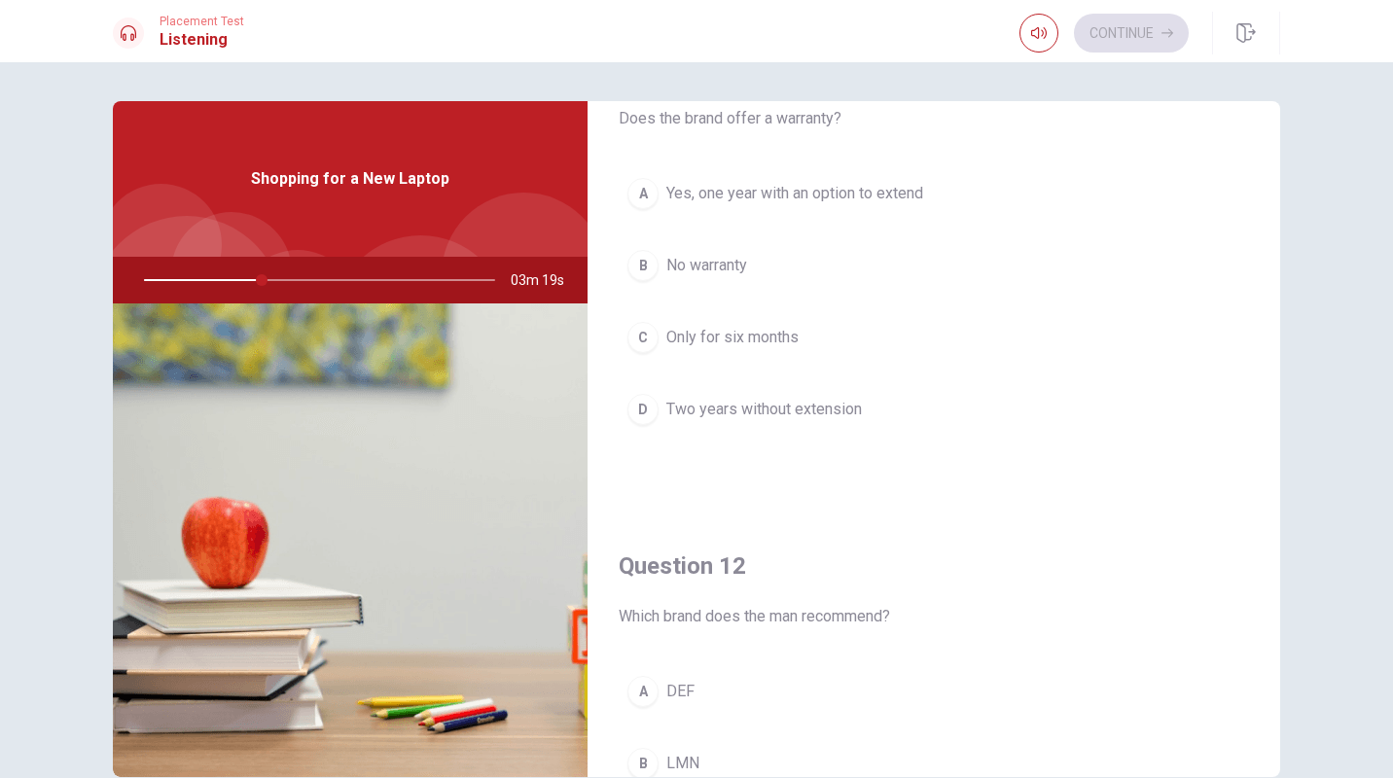
scroll to position [85, 0]
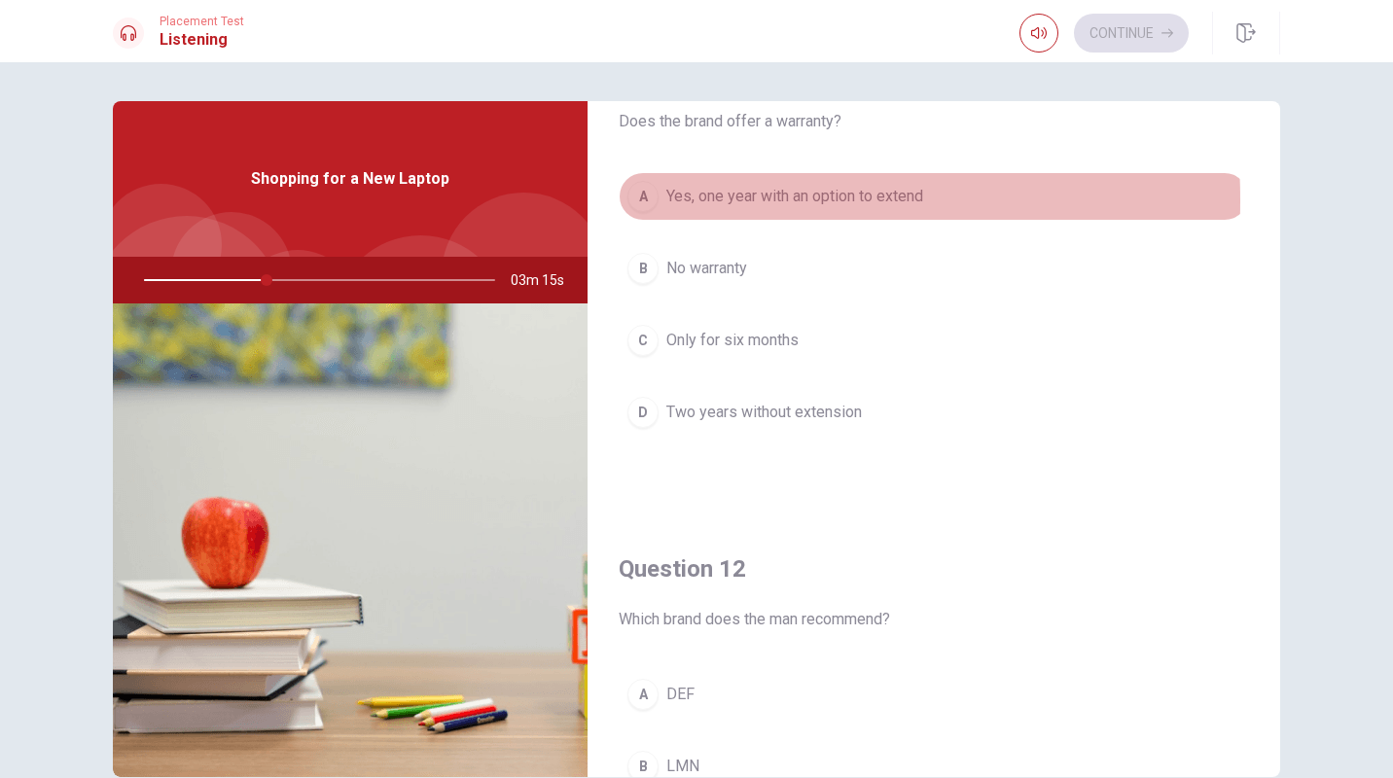
click at [647, 200] on div "A" at bounding box center [643, 196] width 31 height 31
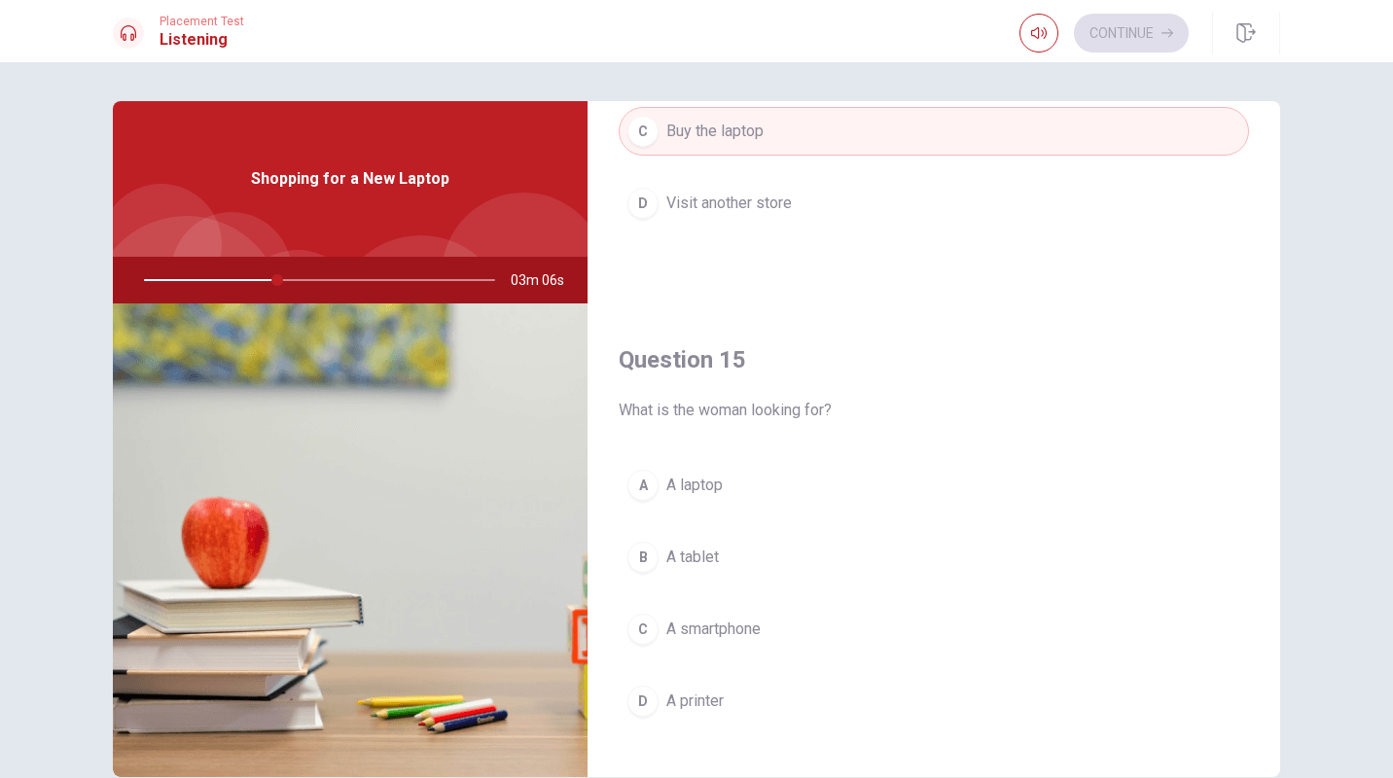
scroll to position [1815, 0]
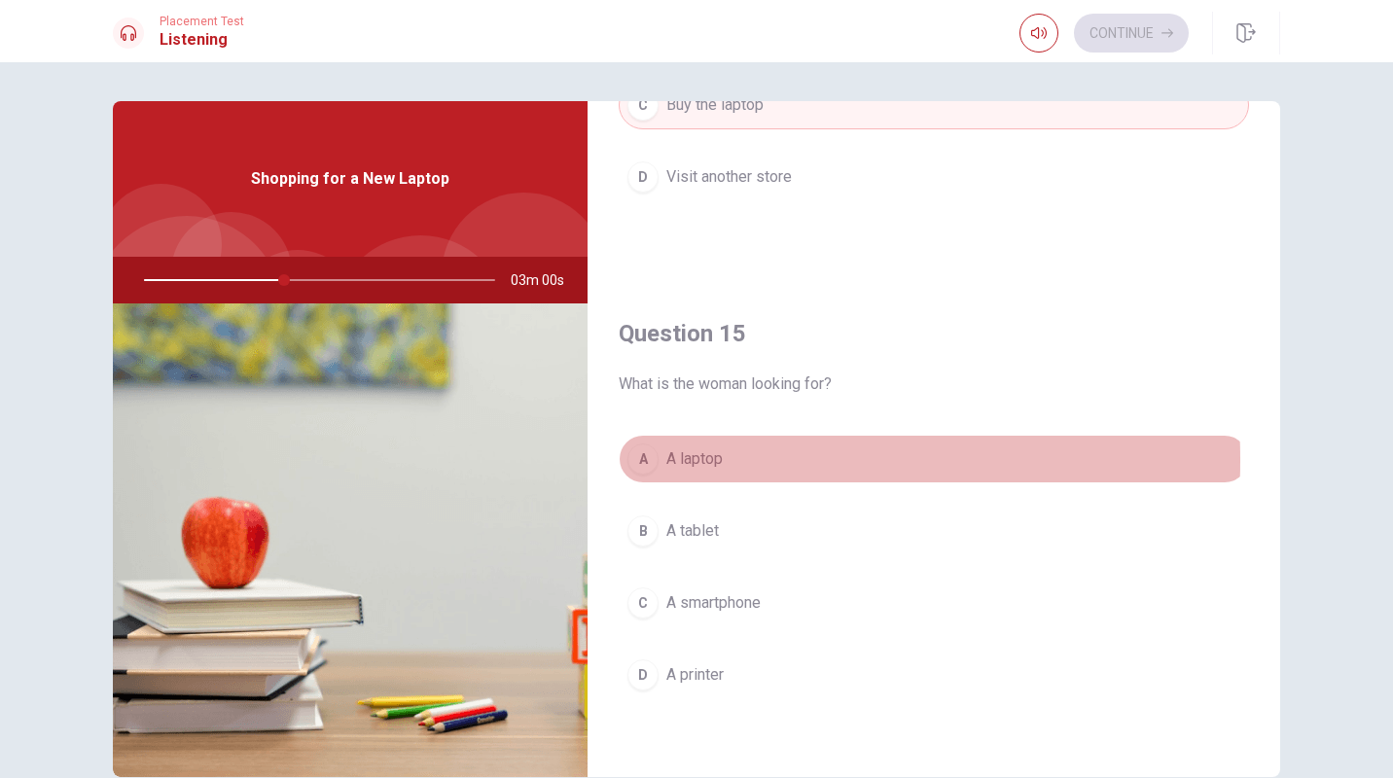
click at [647, 460] on div "A" at bounding box center [643, 459] width 31 height 31
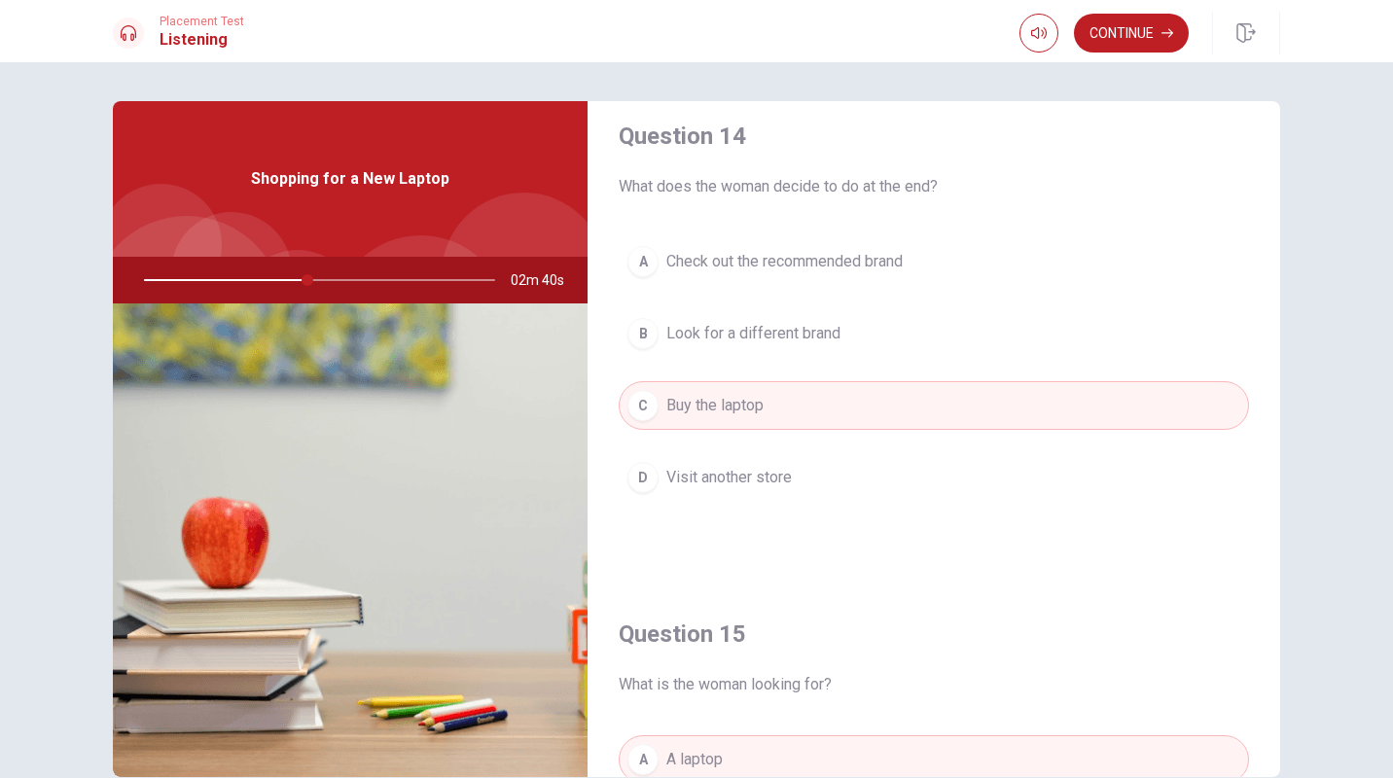
scroll to position [1513, 0]
click at [654, 265] on button "A Check out the recommended brand" at bounding box center [934, 262] width 630 height 49
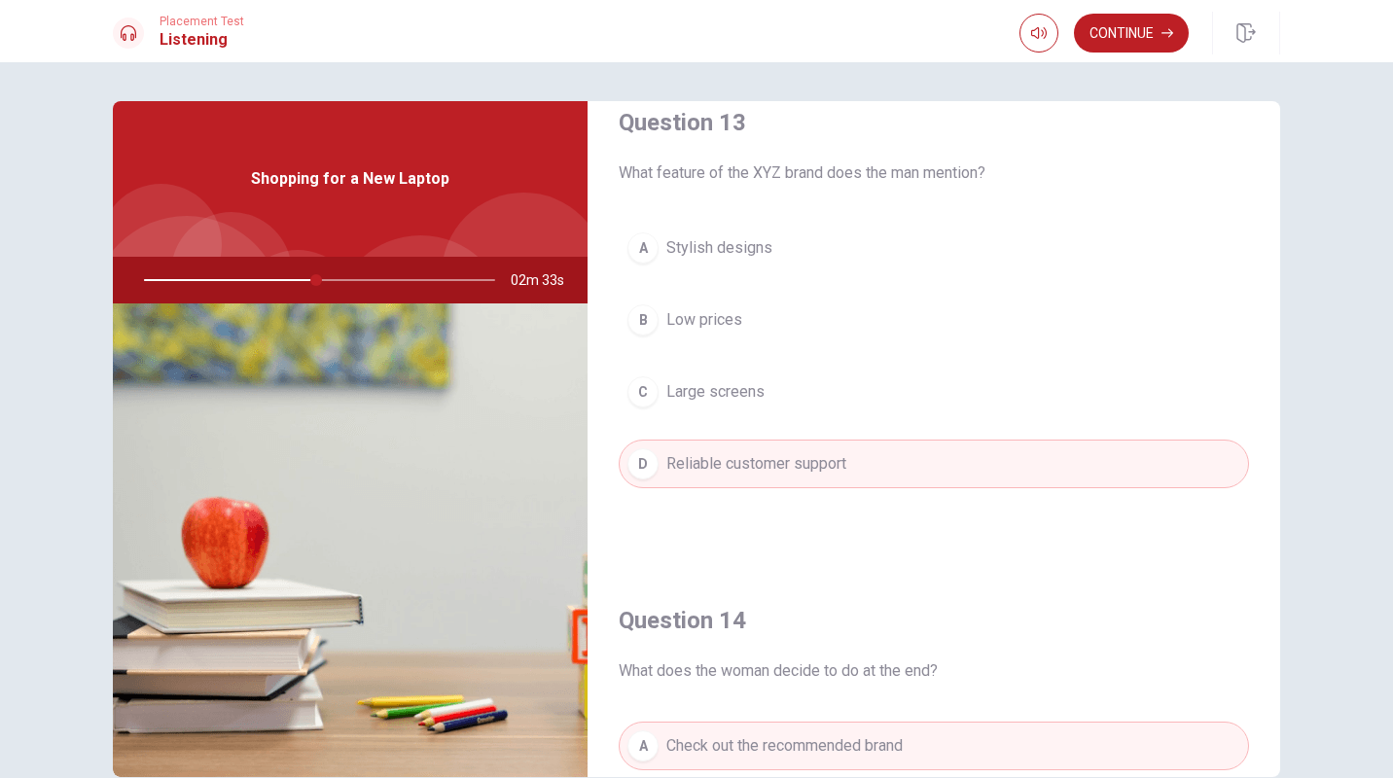
scroll to position [997, 0]
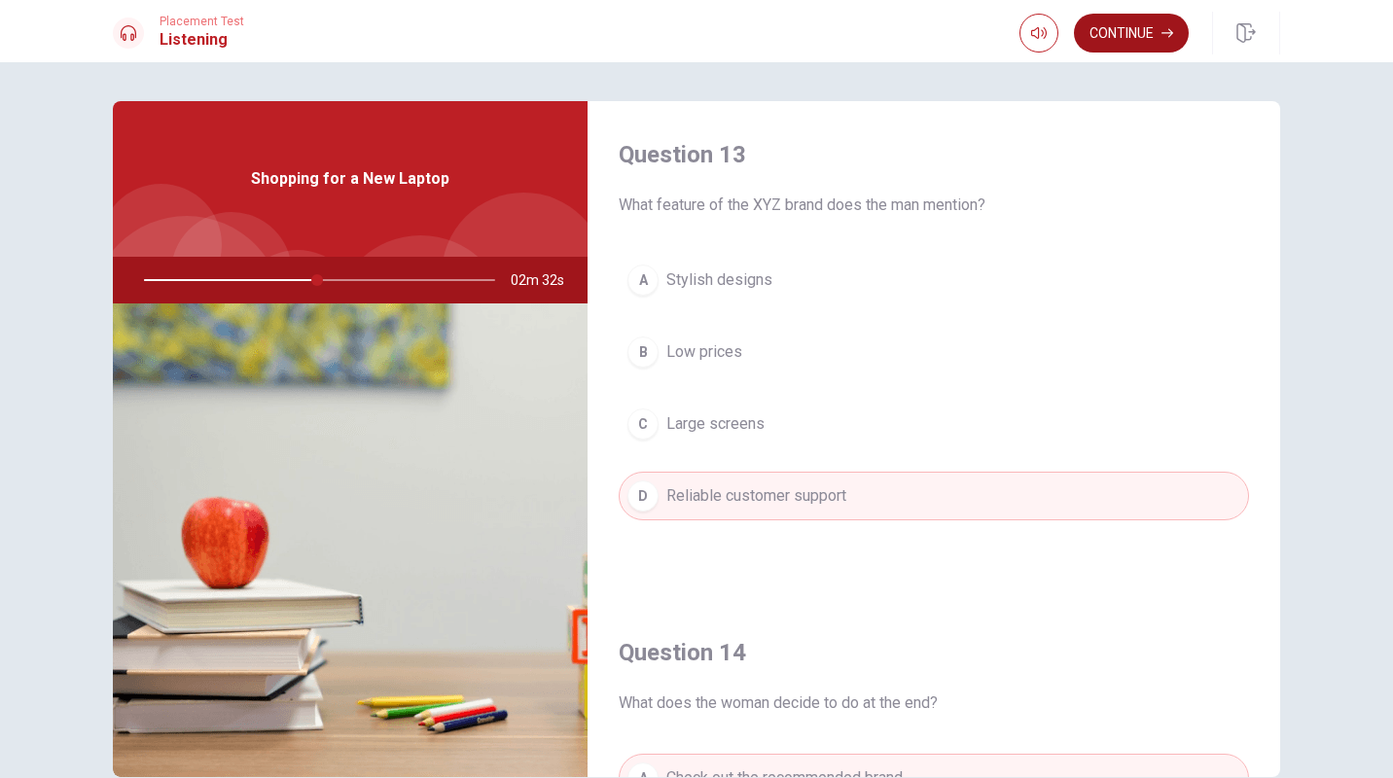
click at [1142, 41] on button "Continue" at bounding box center [1131, 33] width 115 height 39
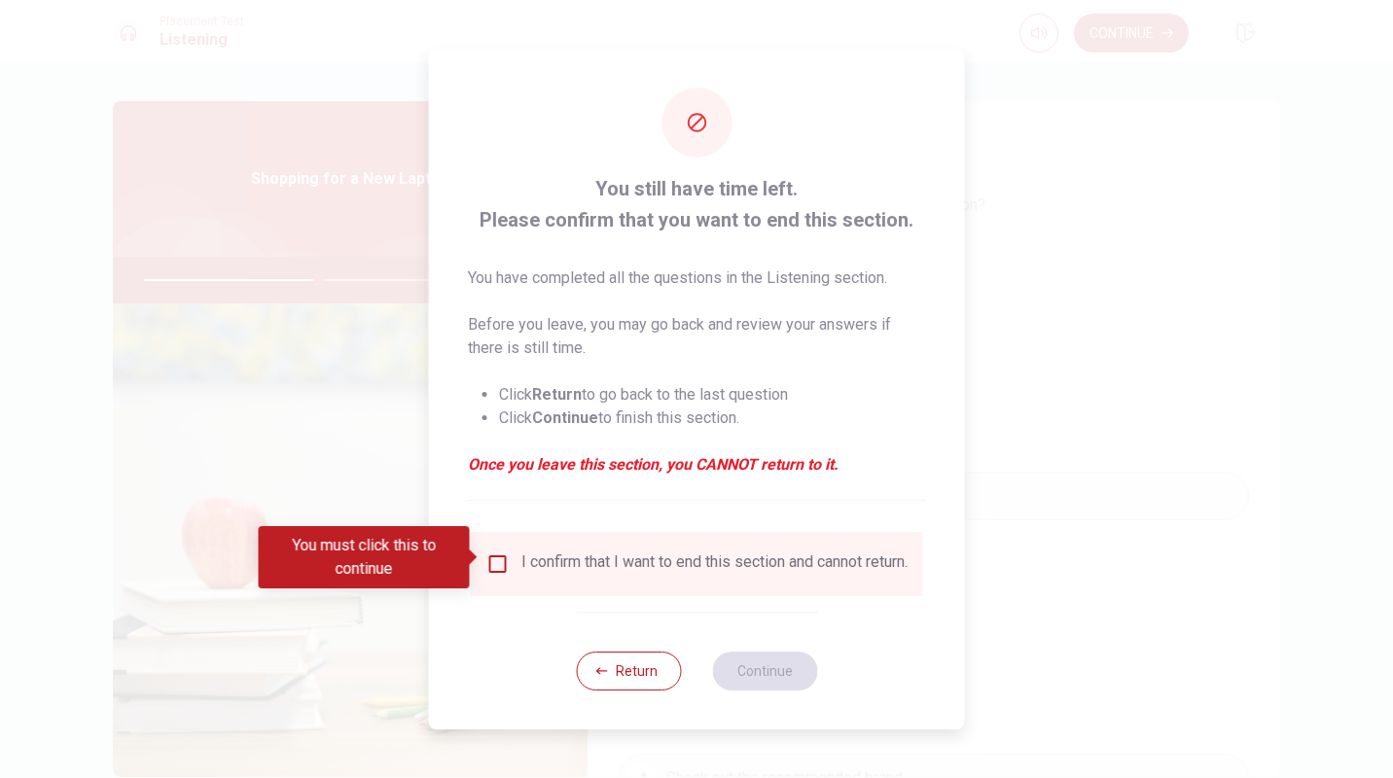
click at [486, 556] on input "You must click this to continue" at bounding box center [497, 564] width 23 height 23
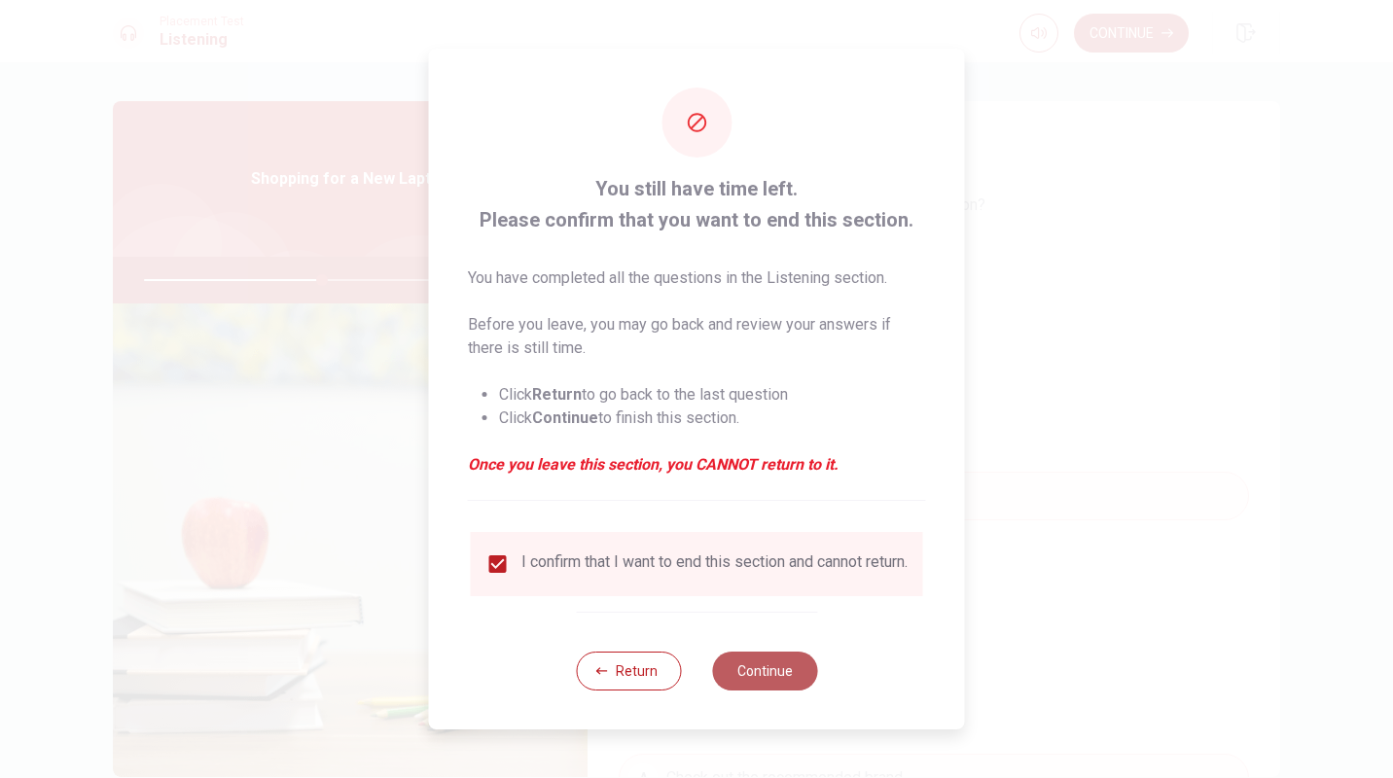
click at [773, 691] on button "Continue" at bounding box center [764, 671] width 105 height 39
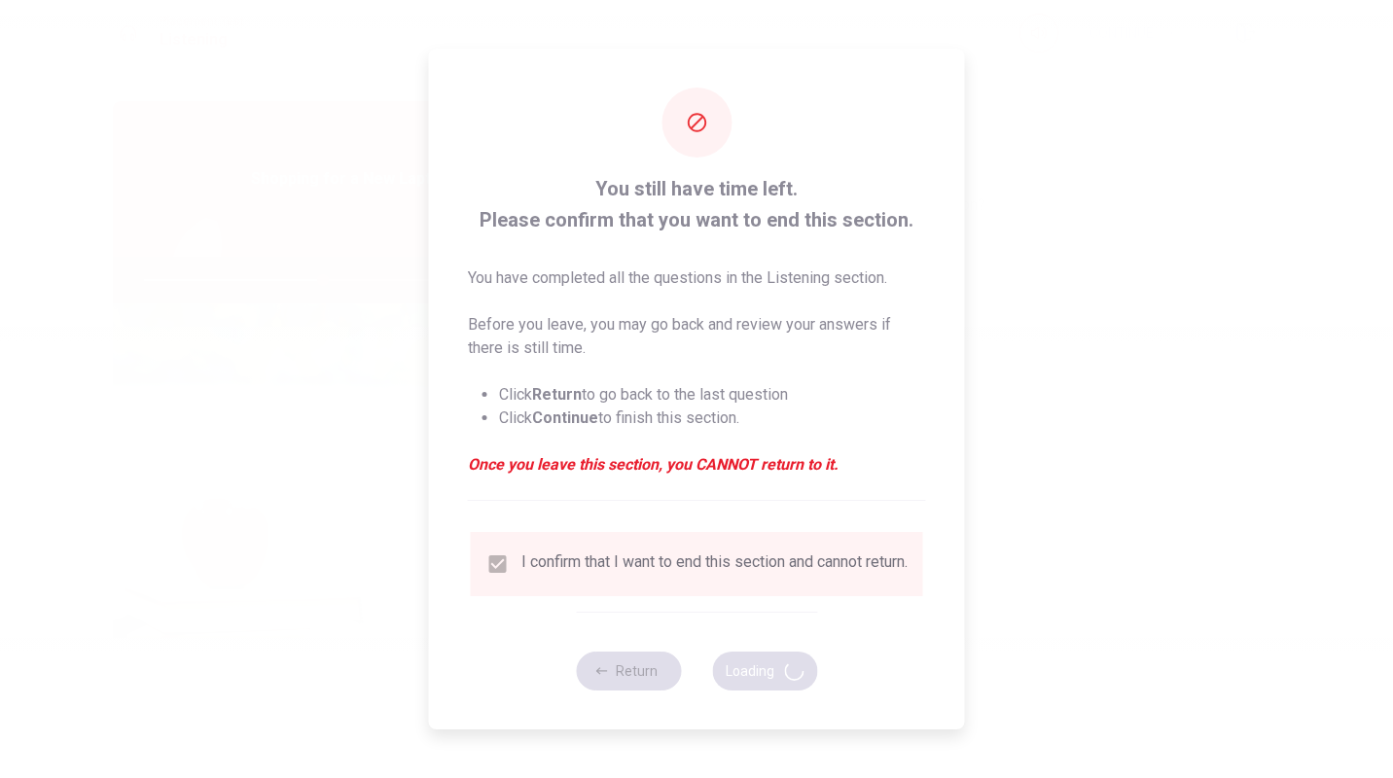
type input "51"
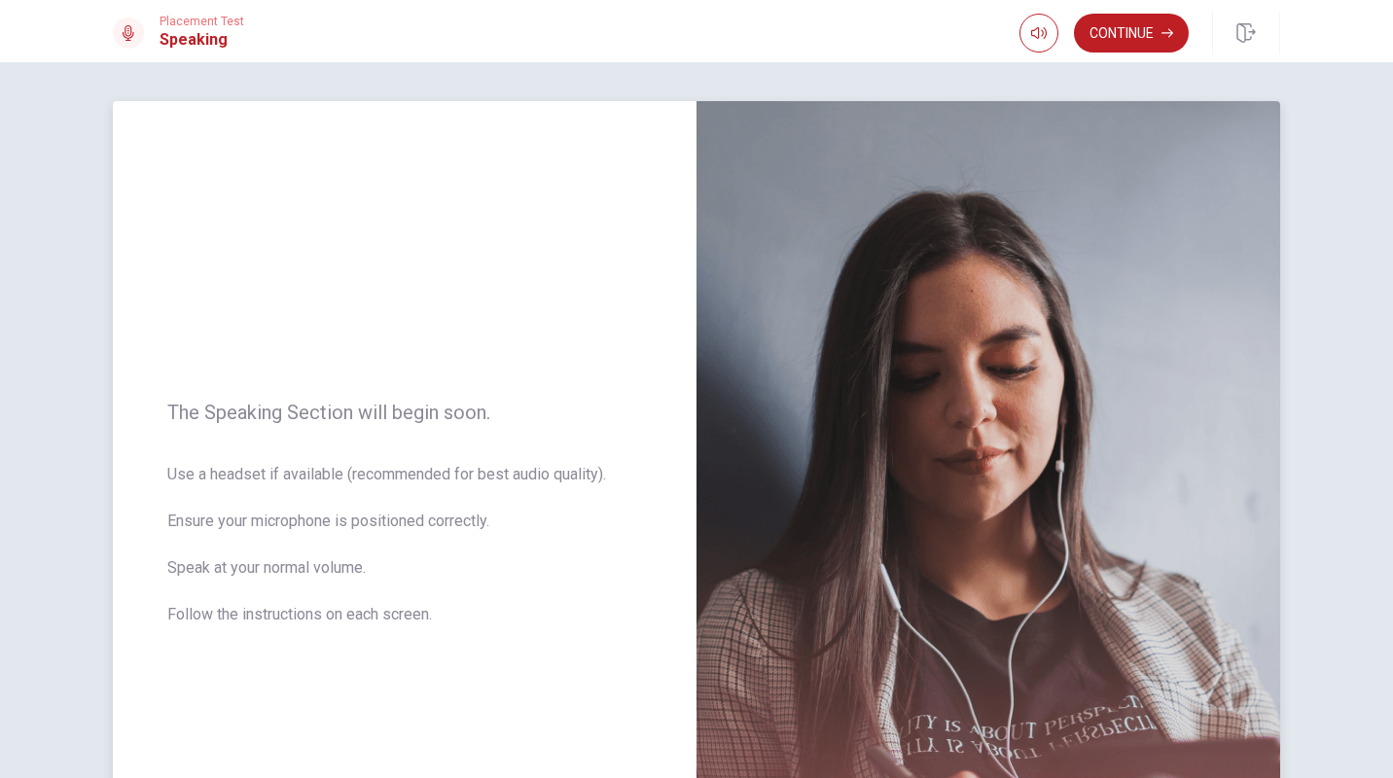
drag, startPoint x: 773, startPoint y: 695, endPoint x: 799, endPoint y: 584, distance: 113.8
click at [799, 584] on img at bounding box center [989, 525] width 584 height 848
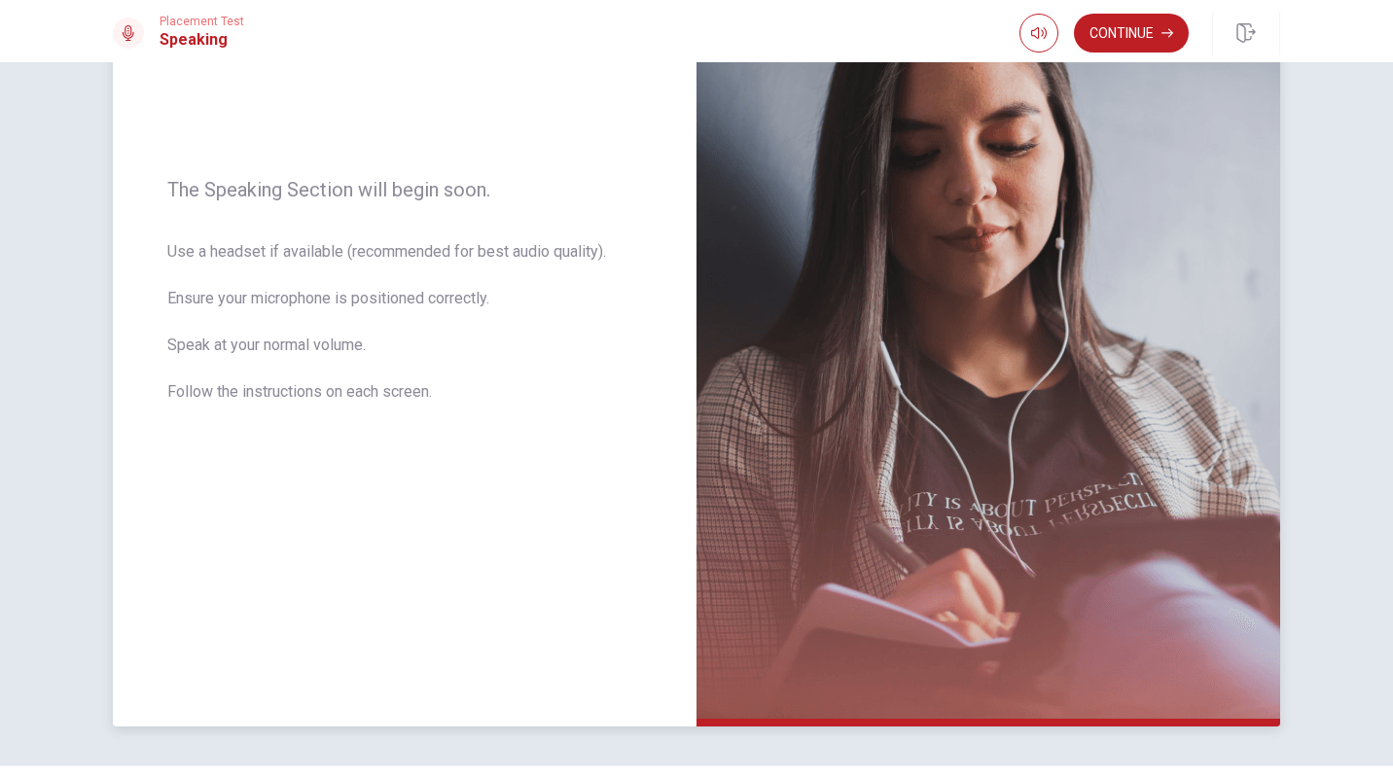
scroll to position [224, 0]
click at [1161, 33] on button "Continue" at bounding box center [1131, 33] width 115 height 39
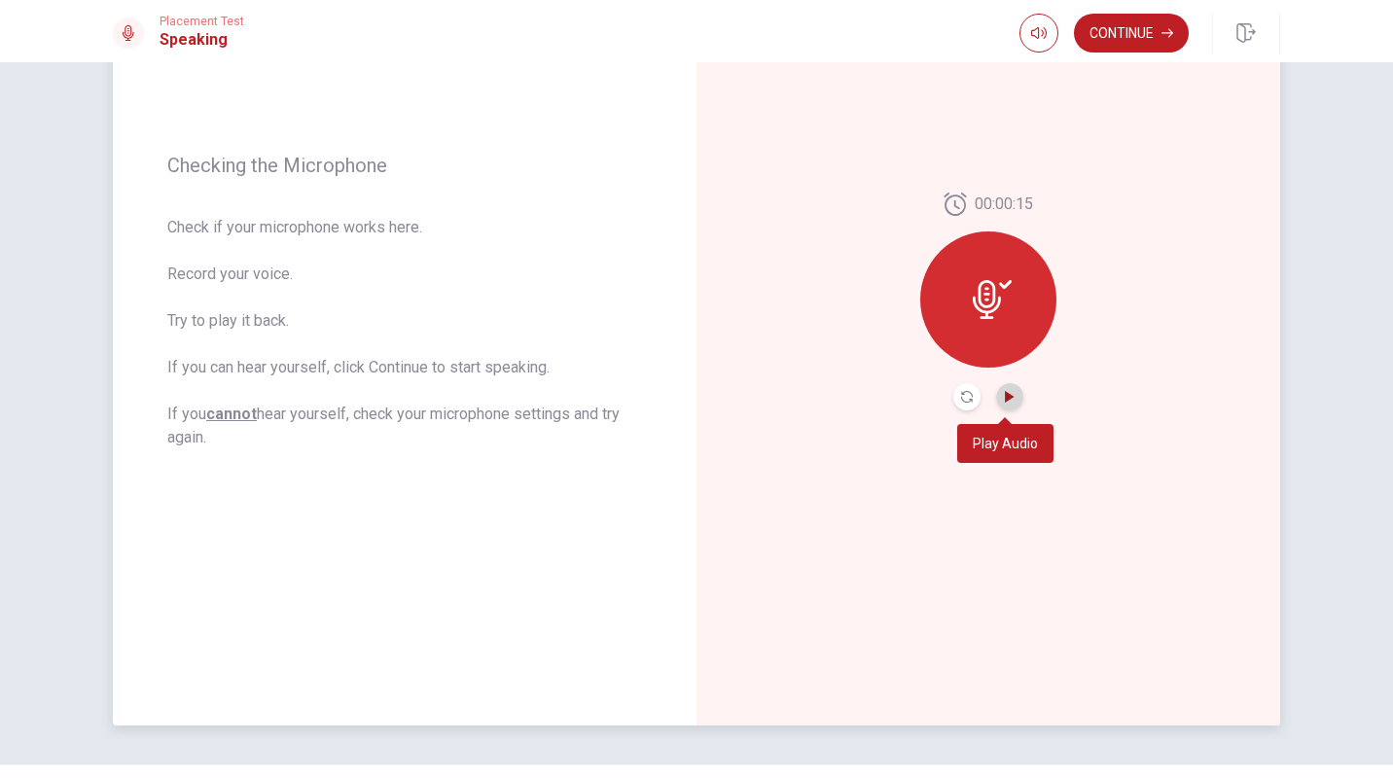
click at [1010, 394] on icon "Play Audio" at bounding box center [1010, 397] width 12 height 12
click at [1010, 394] on icon "Pause Audio" at bounding box center [1010, 397] width 10 height 12
click at [1010, 394] on icon "Play Audio" at bounding box center [1010, 397] width 12 height 12
click at [1132, 25] on button "Continue" at bounding box center [1131, 33] width 115 height 39
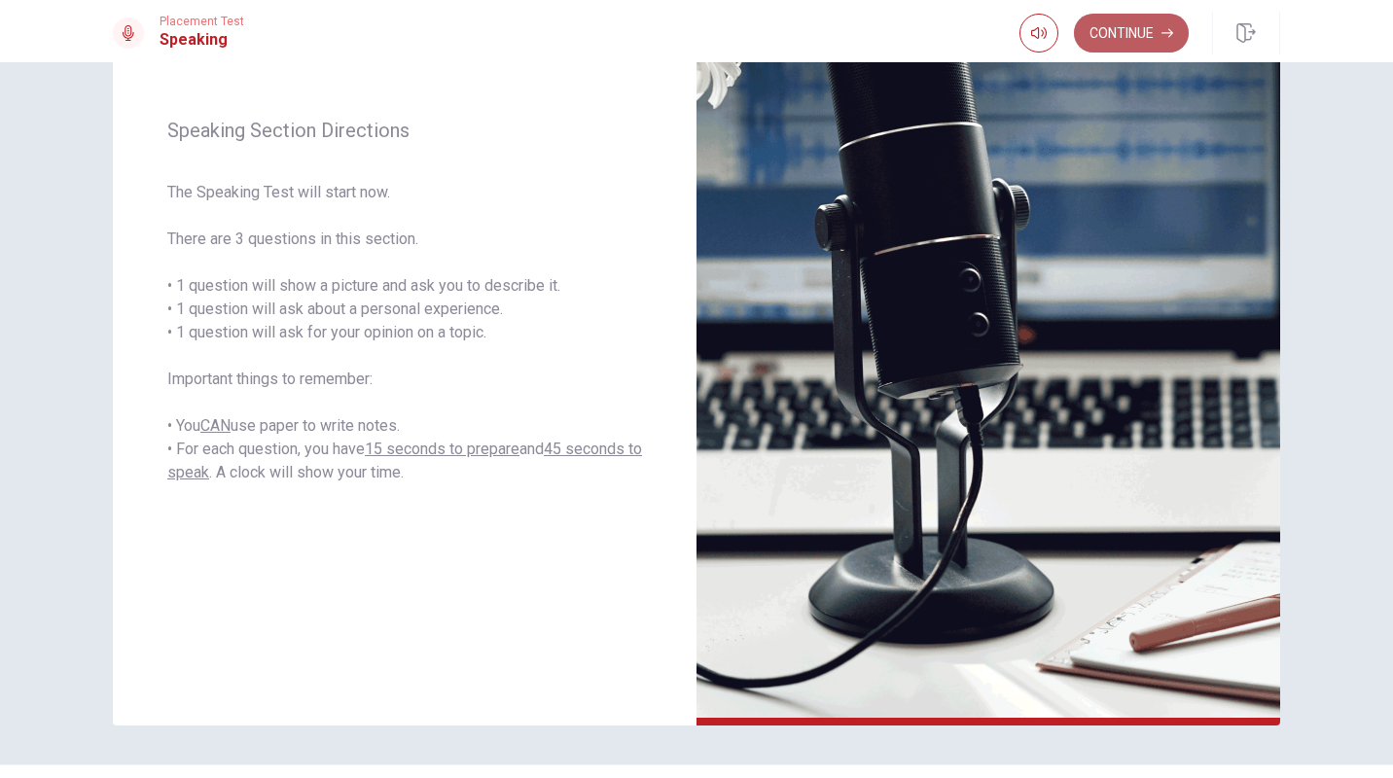
click at [1164, 44] on button "Continue" at bounding box center [1131, 33] width 115 height 39
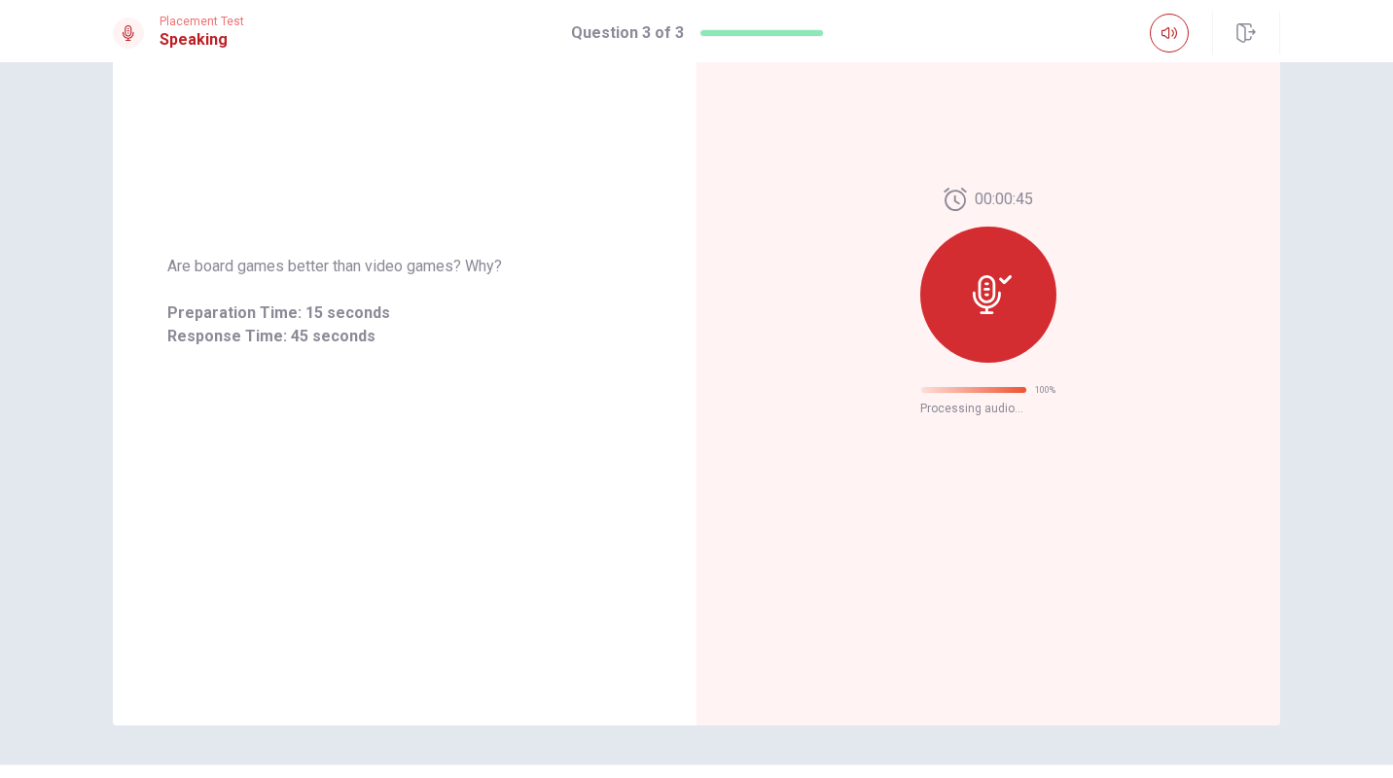
scroll to position [0, 0]
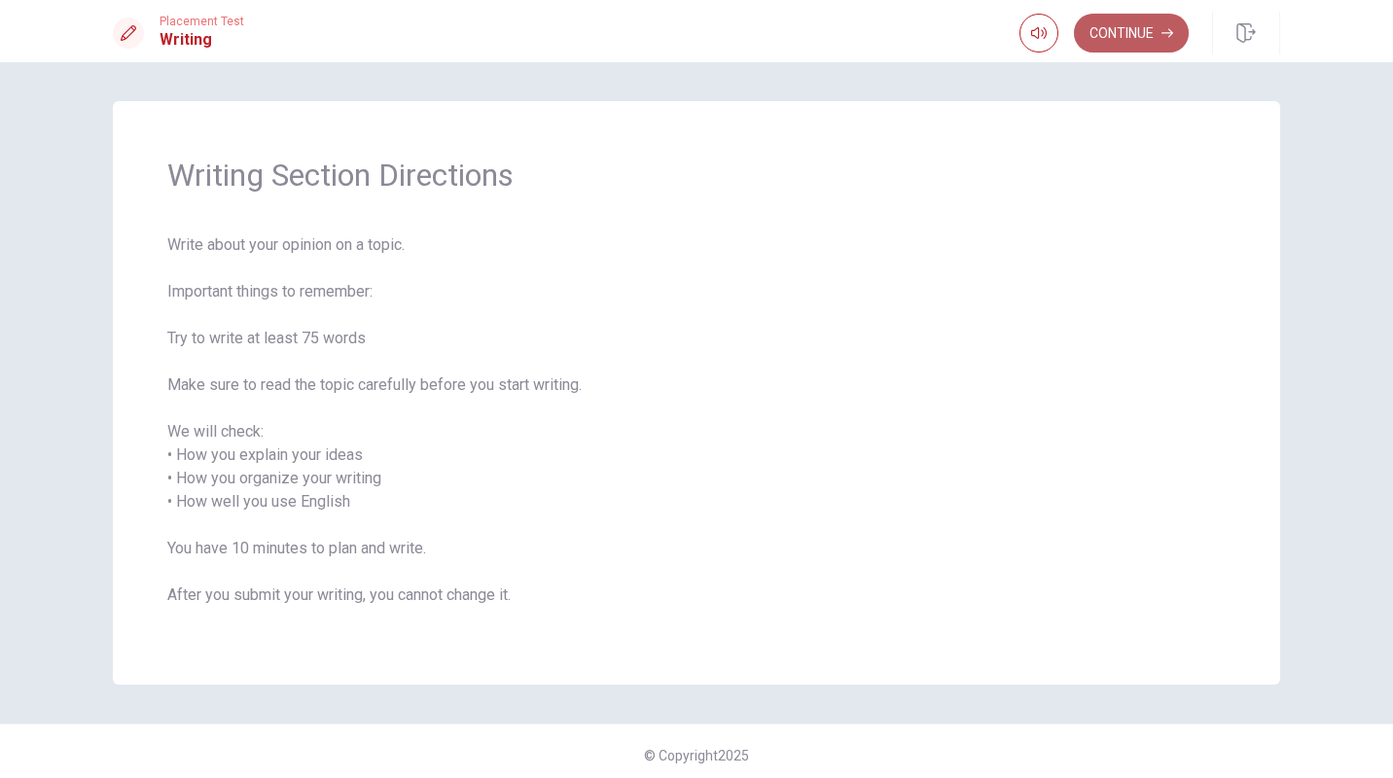
click at [1147, 42] on button "Continue" at bounding box center [1131, 33] width 115 height 39
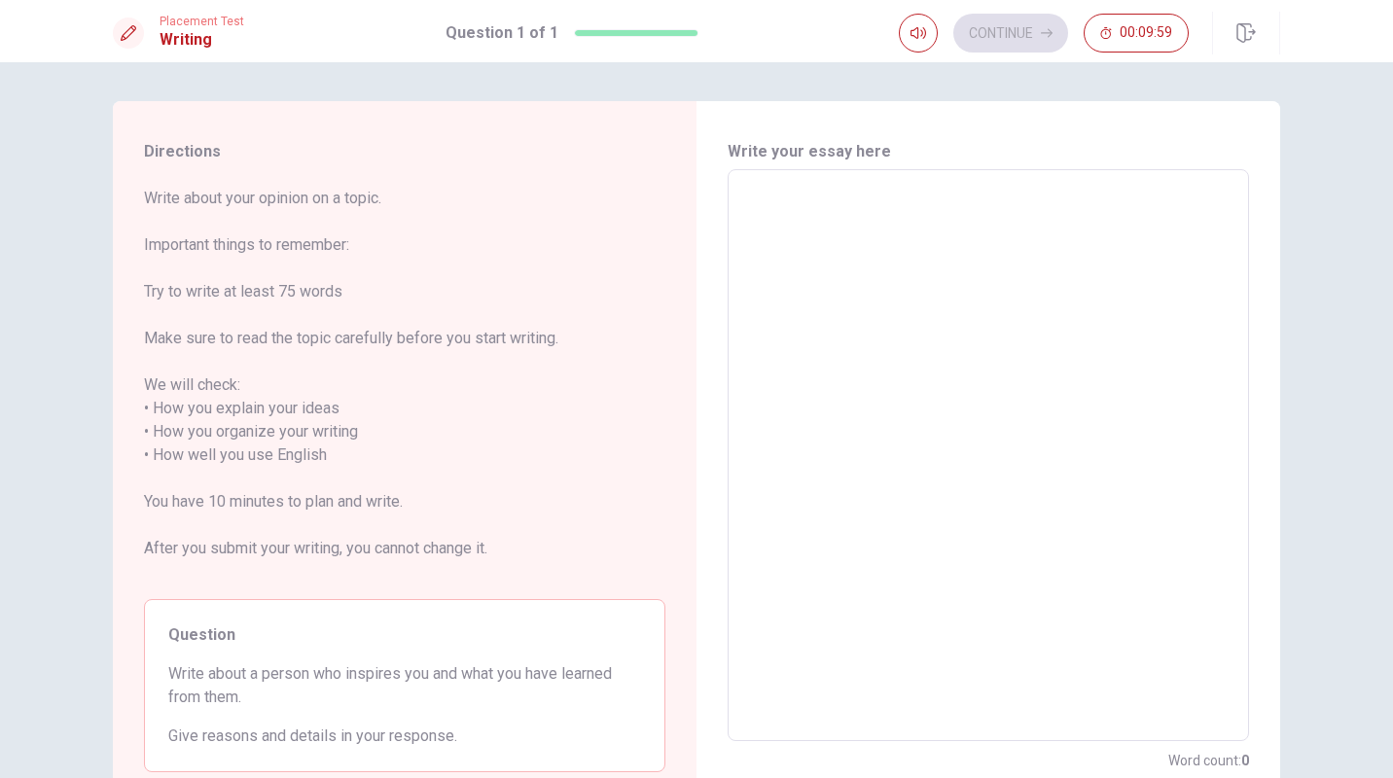
click at [822, 220] on textarea at bounding box center [988, 456] width 494 height 540
click at [576, 315] on span "Write about your opinion on a topic. Important things to remember: Try to write…" at bounding box center [404, 385] width 521 height 397
click at [798, 198] on textarea at bounding box center [988, 456] width 494 height 540
type textarea "I"
type textarea "x"
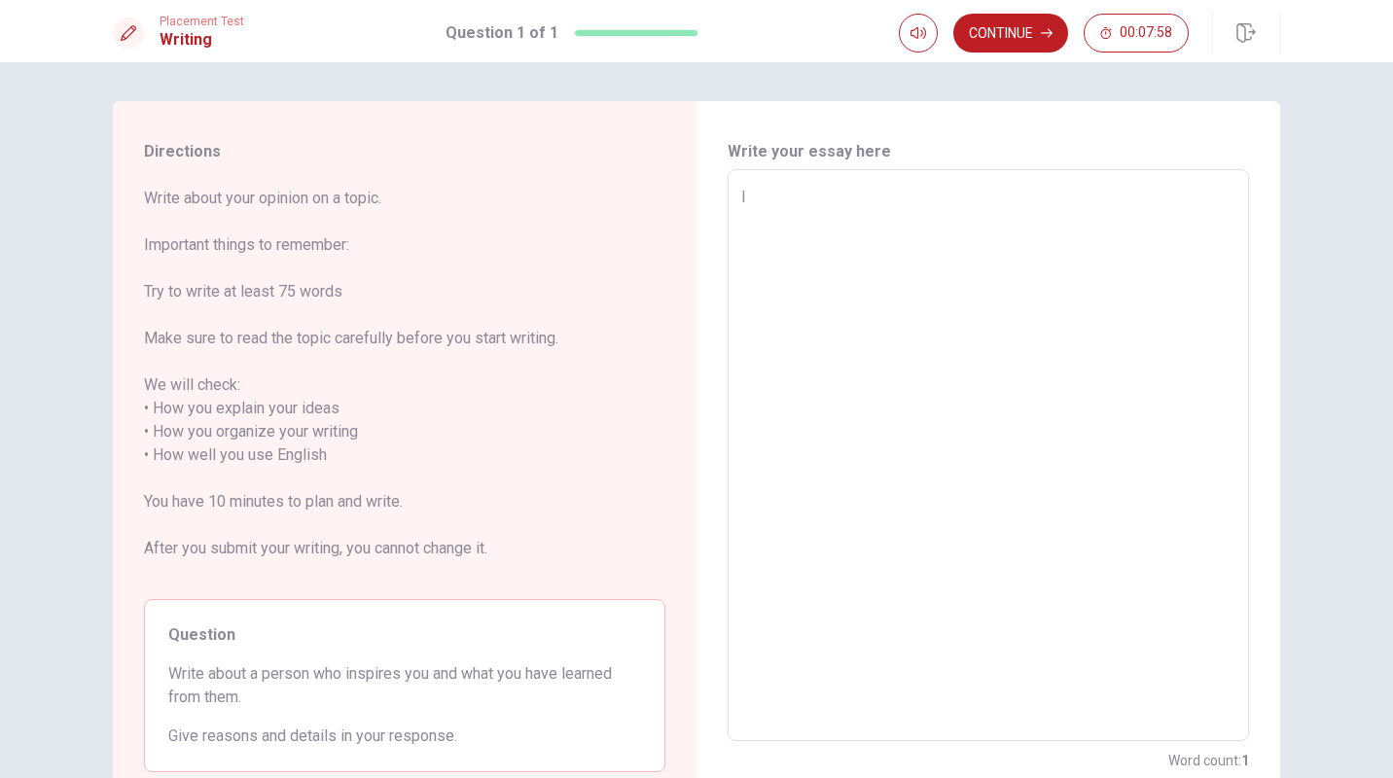
type textarea "I"
type textarea "x"
type textarea "I w"
type textarea "x"
type textarea "I wa"
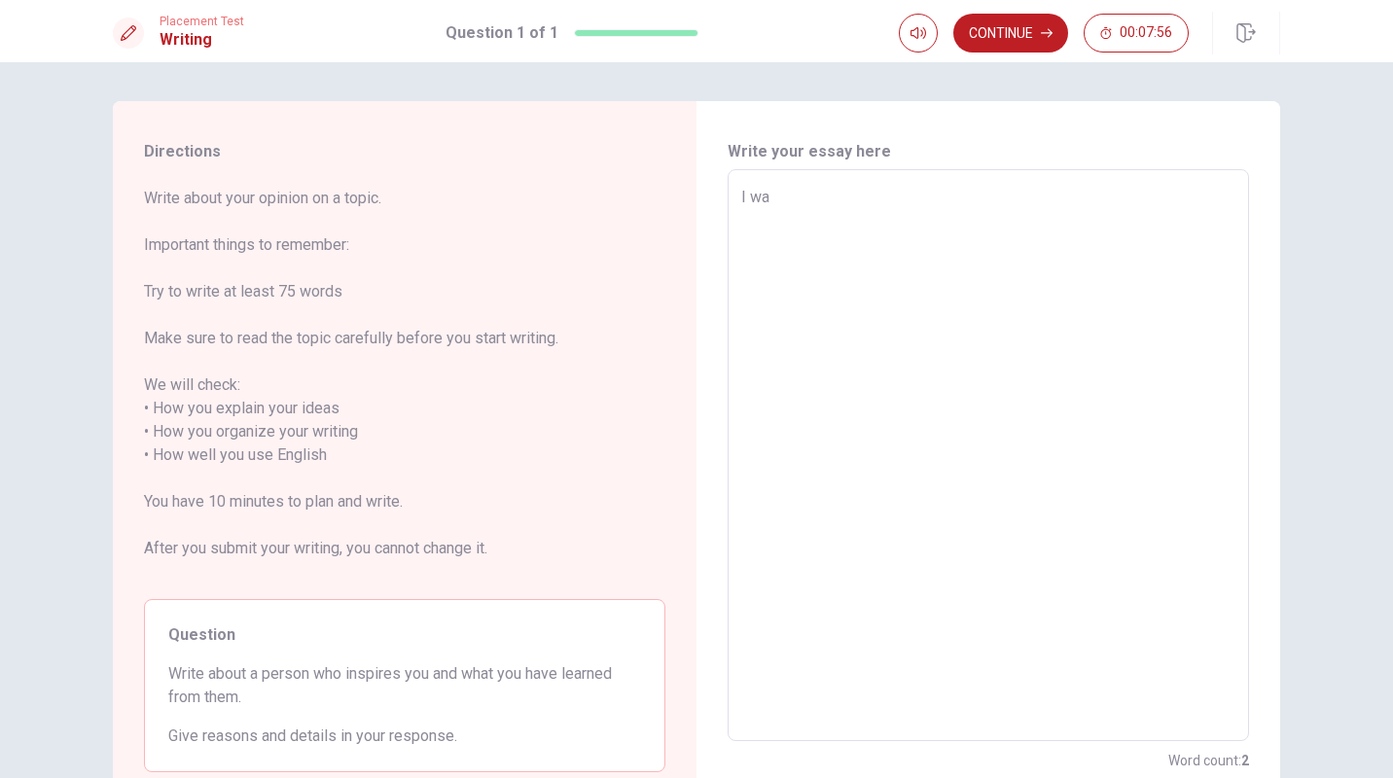
type textarea "x"
type textarea "I waz"
type textarea "x"
type textarea "I wa"
type textarea "x"
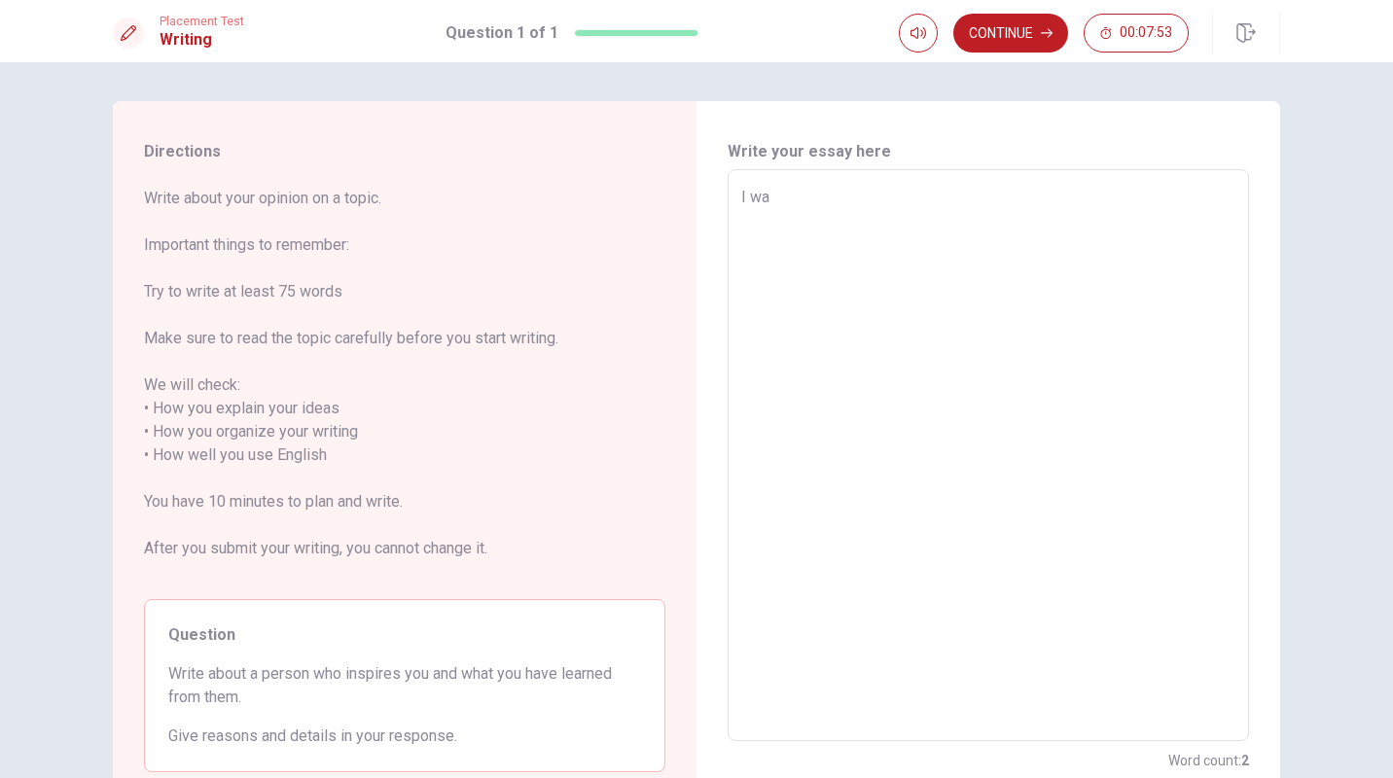
type textarea "I was"
type textarea "x"
type textarea "I was"
type textarea "x"
type textarea "I was i"
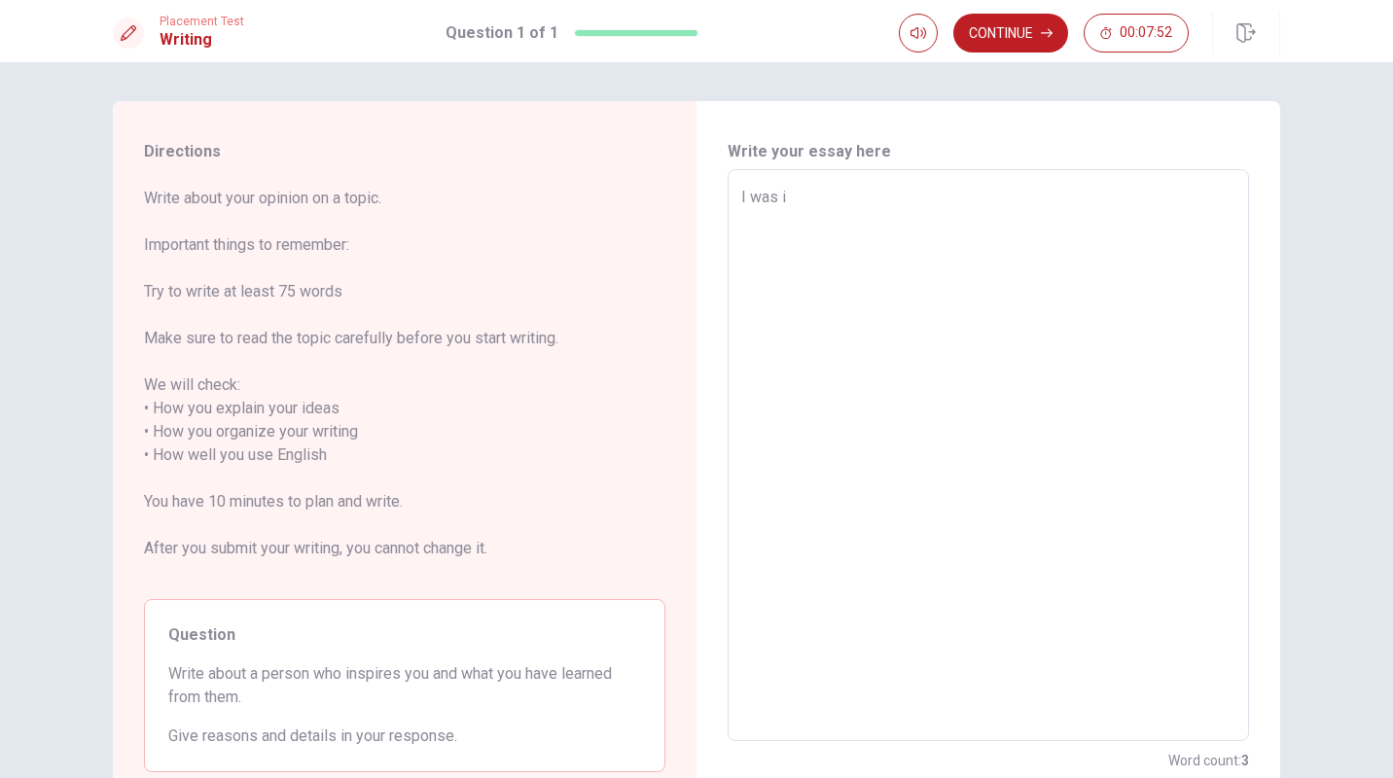
type textarea "x"
type textarea "I was in"
type textarea "x"
type textarea "I was ins"
type textarea "x"
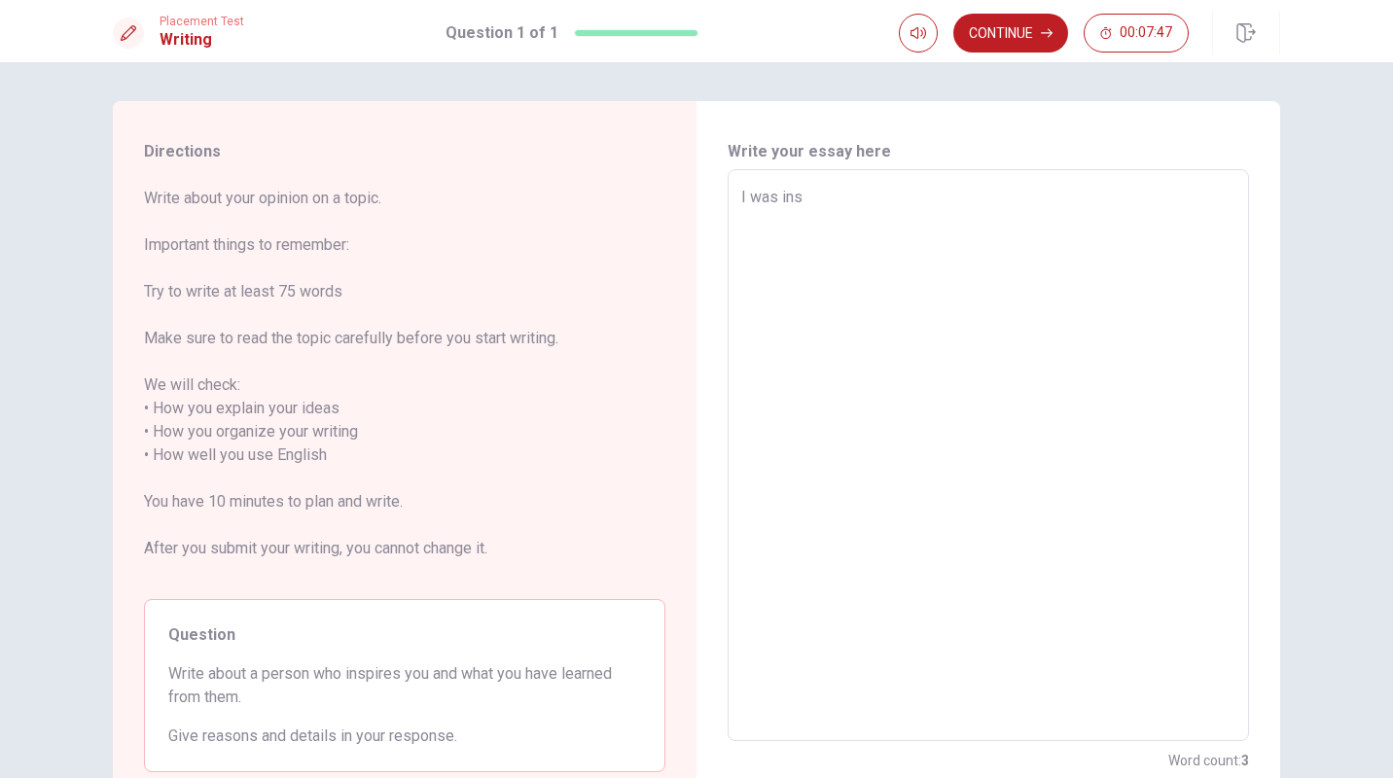
type textarea "I was insp"
type textarea "x"
type textarea "I was inspi"
type textarea "x"
type textarea "I was inspir"
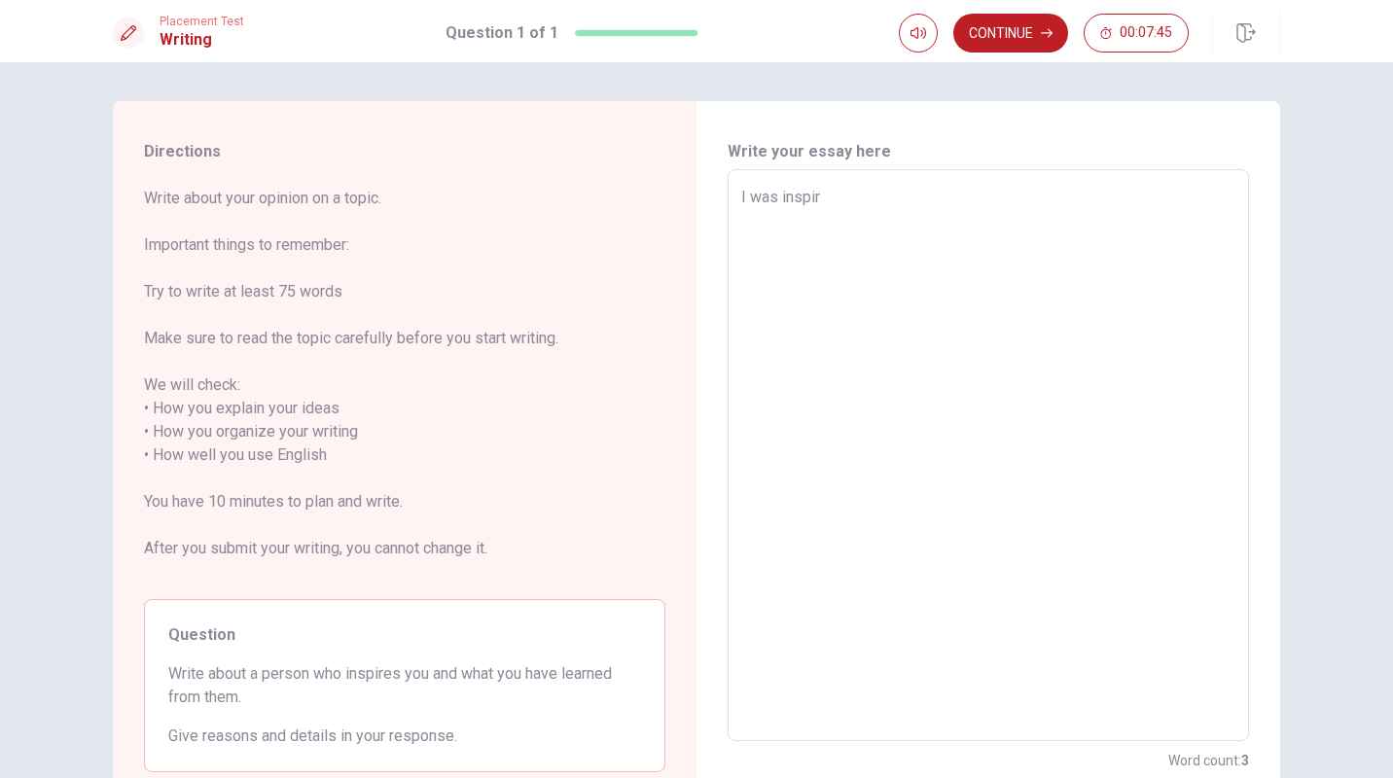
type textarea "x"
type textarea "I was inspire"
type textarea "x"
type textarea "I was inspired"
type textarea "x"
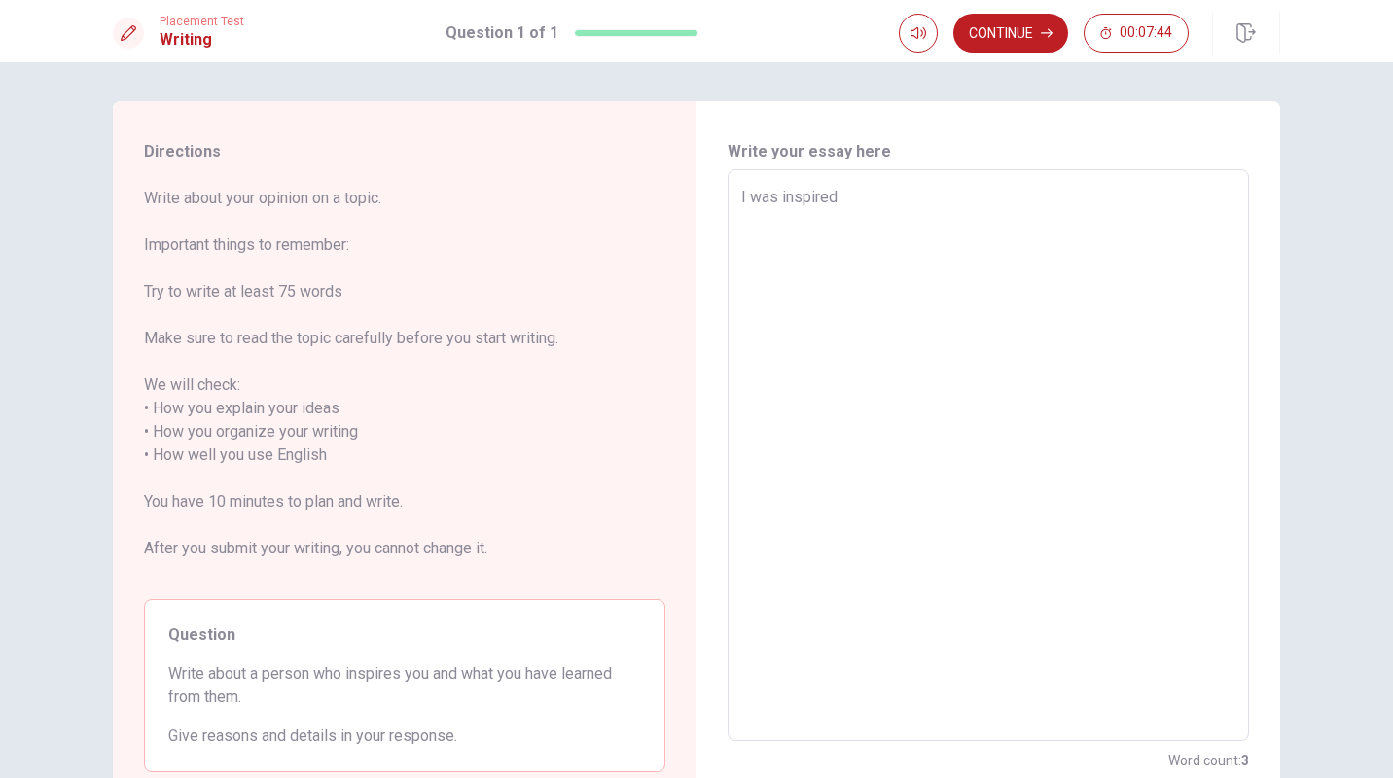
type textarea "I was inspired"
type textarea "x"
type textarea "I was inspired b"
type textarea "x"
type textarea "I was inspired by"
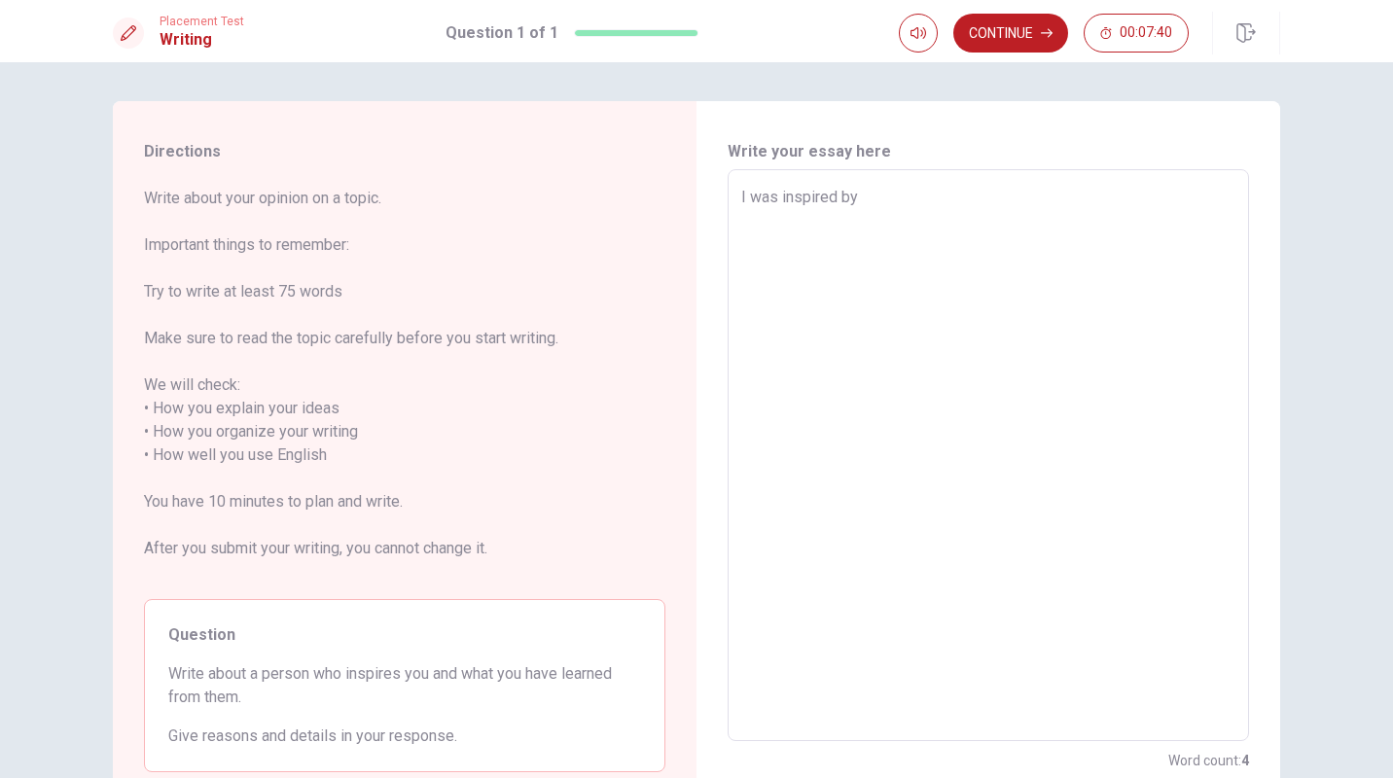
type textarea "x"
type textarea "I was inspired by"
type textarea "x"
type textarea "I was inspired by S"
type textarea "x"
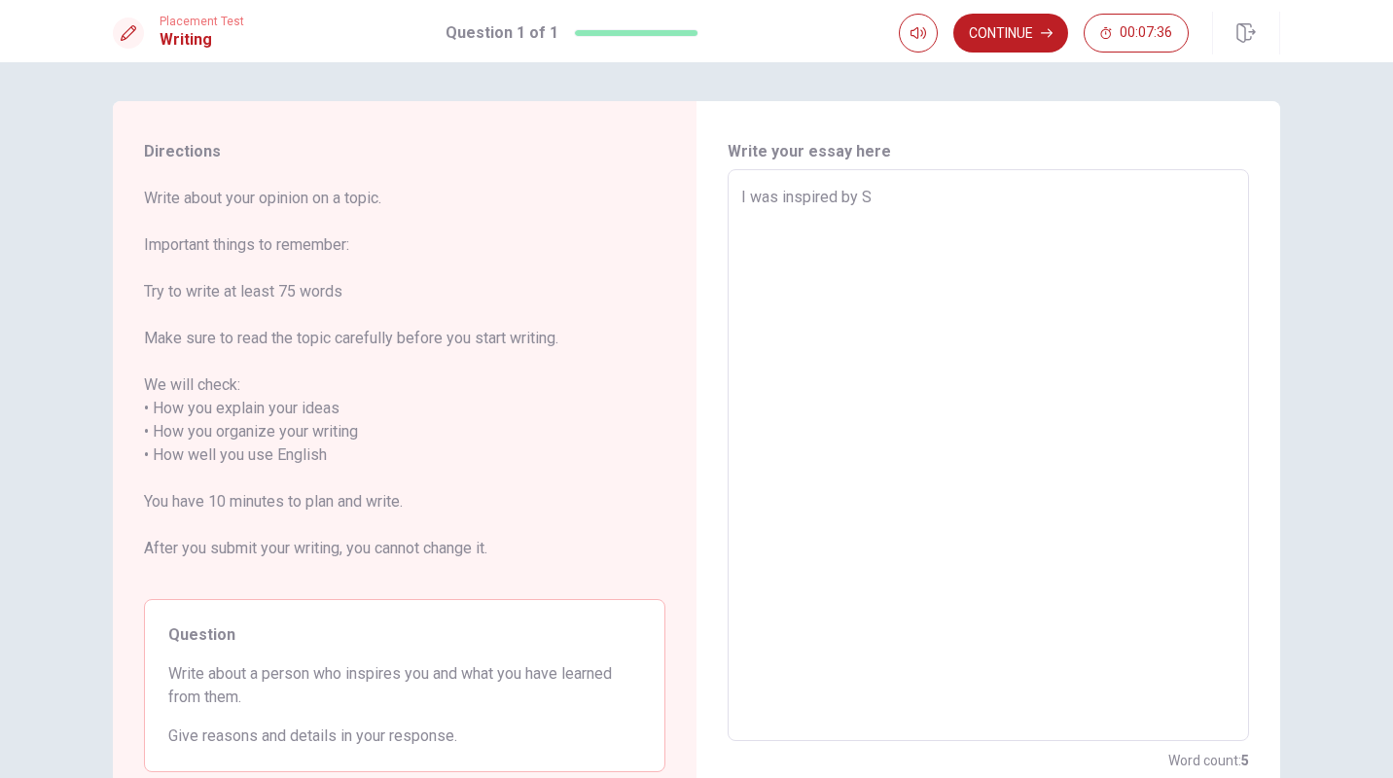
type textarea "I was inspired by [PERSON_NAME]"
type textarea "x"
type textarea "I was inspired by [PERSON_NAME]"
type textarea "x"
type textarea "I was inspired by [PERSON_NAME]"
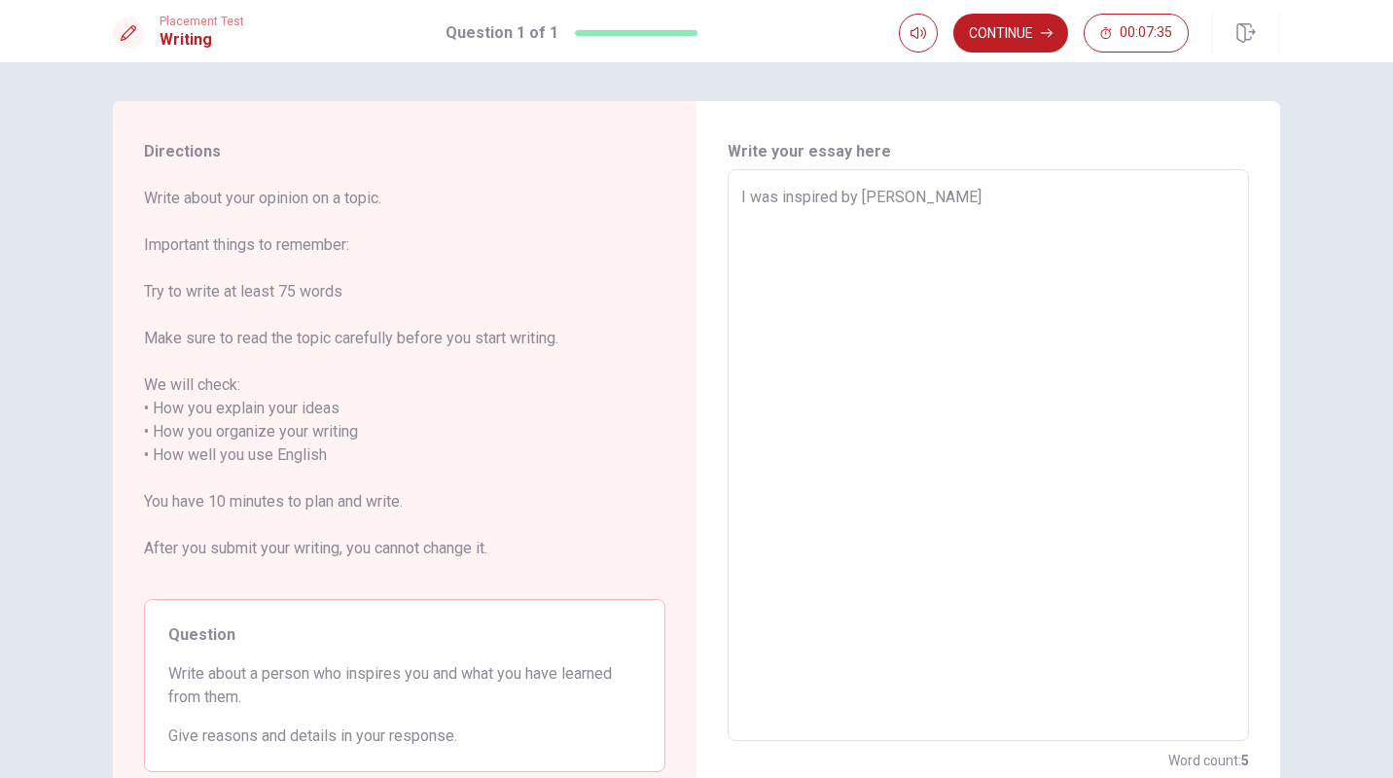
type textarea "x"
type textarea "I was inspired by [PERSON_NAME]"
type textarea "x"
type textarea "I was inspired by [PERSON_NAME]"
type textarea "x"
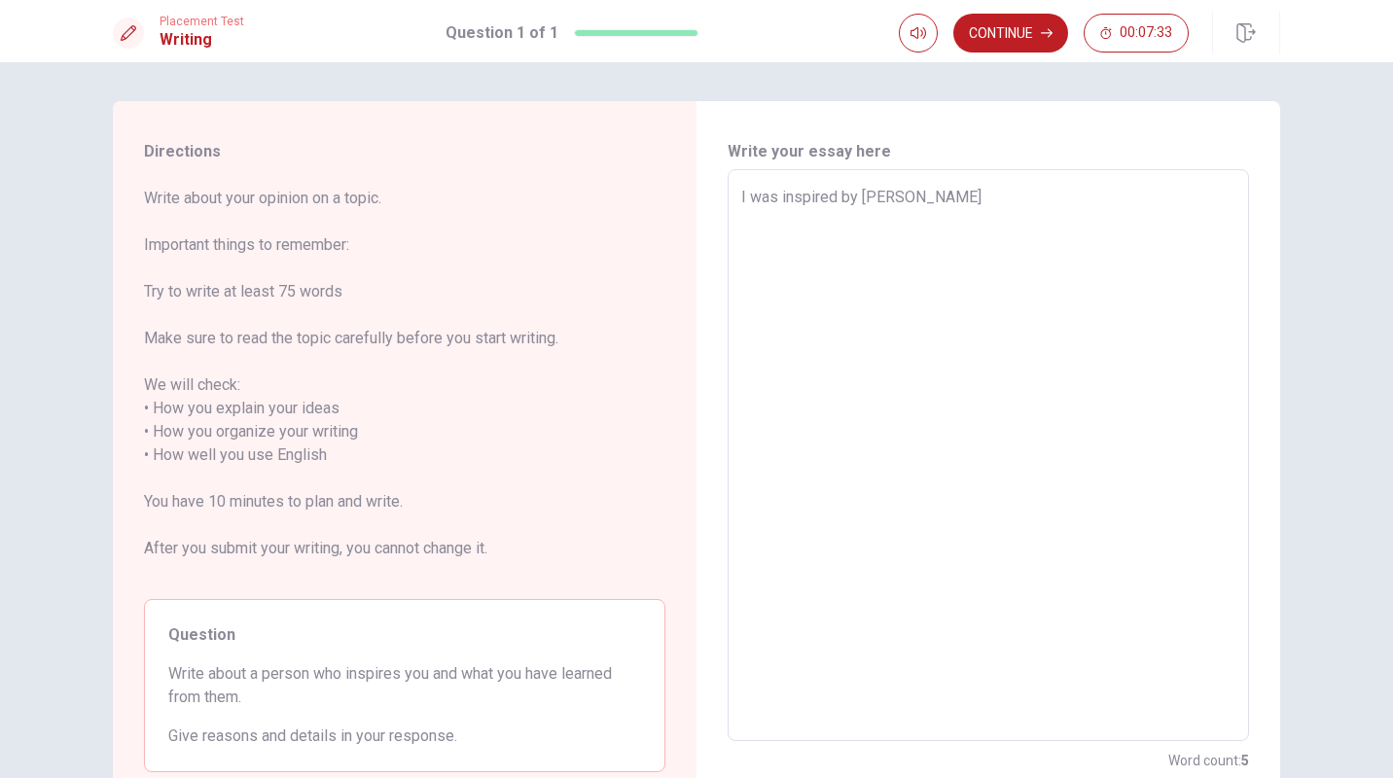
type textarea "I was inspired by [PERSON_NAME]"
type textarea "x"
type textarea "I was inspired by [PERSON_NAME]"
type textarea "x"
type textarea "I was inspired by Shunske n"
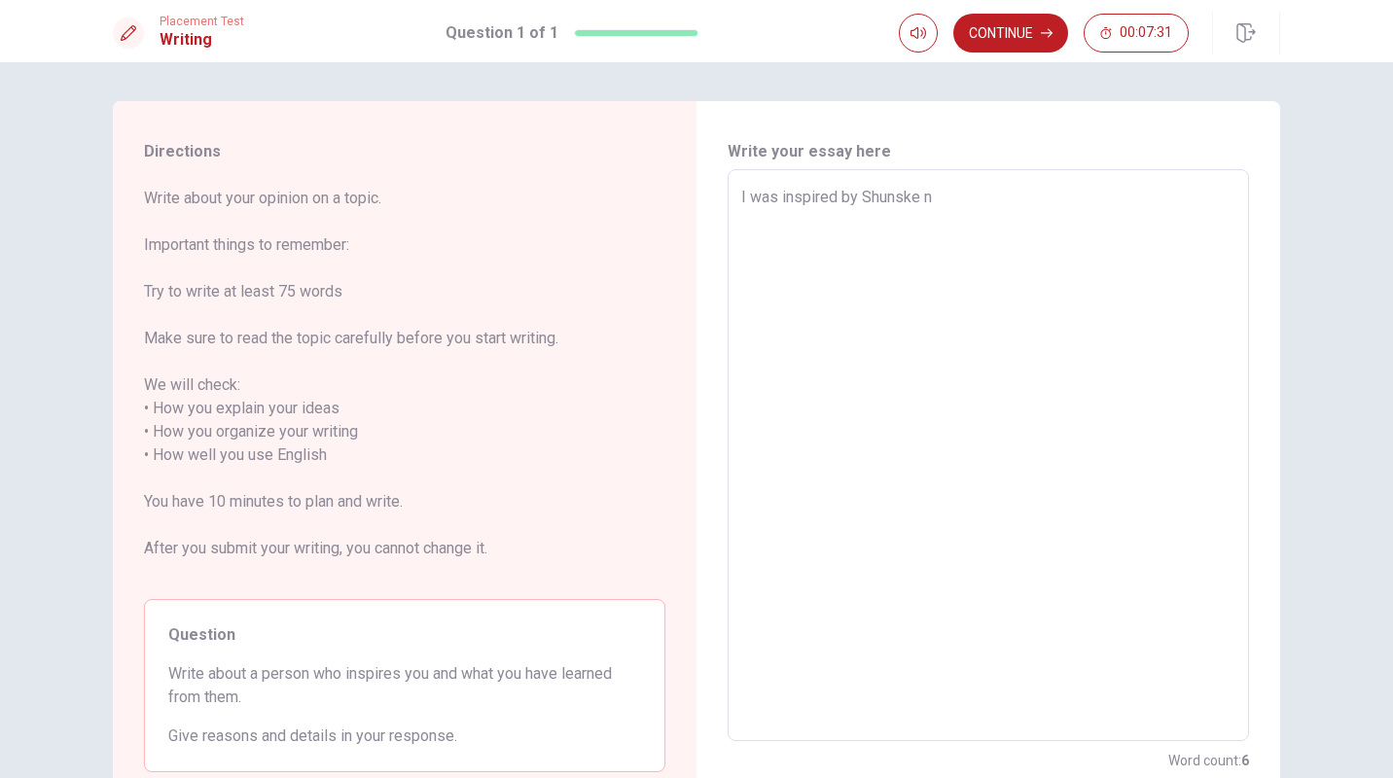
type textarea "x"
type textarea "I was inspired by [PERSON_NAME]"
type textarea "x"
type textarea "I was inspired by [PERSON_NAME]"
type textarea "x"
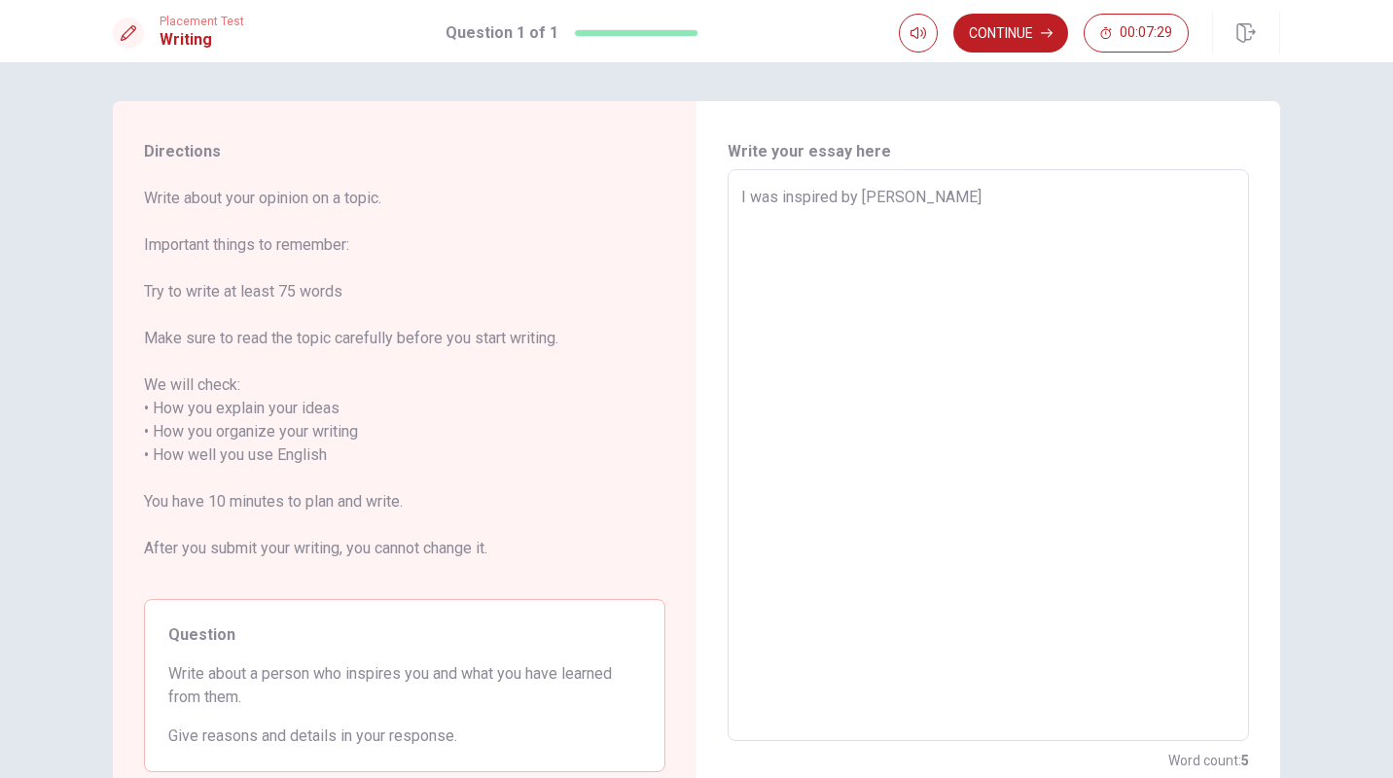
type textarea "I was inspired by Shunske な"
type textarea "x"
type textarea "I was inspired by Shunske なｋ"
type textarea "x"
type textarea "I was inspired by [PERSON_NAME]"
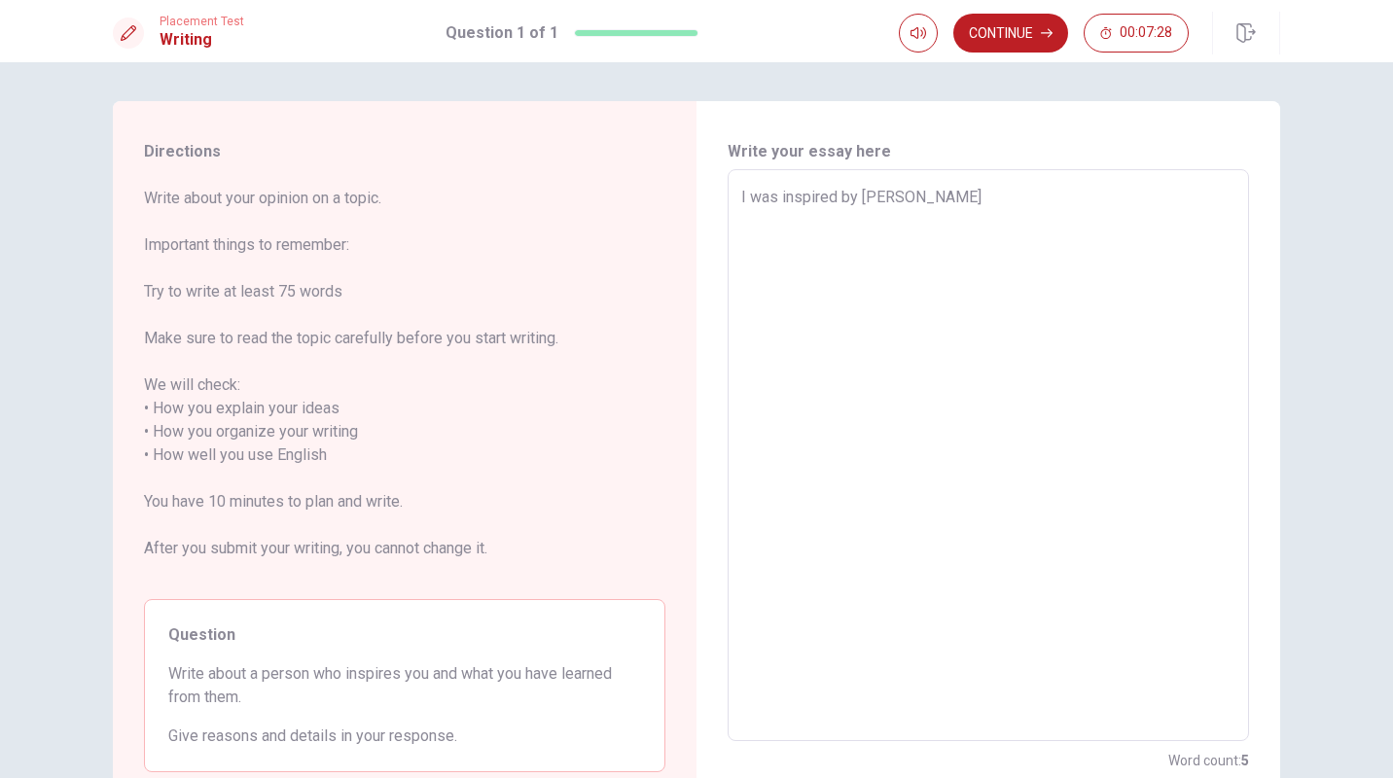
type textarea "x"
type textarea "I was inspired by Shunske なかｍ"
type textarea "x"
type textarea "I was inspired by [PERSON_NAME]"
type textarea "x"
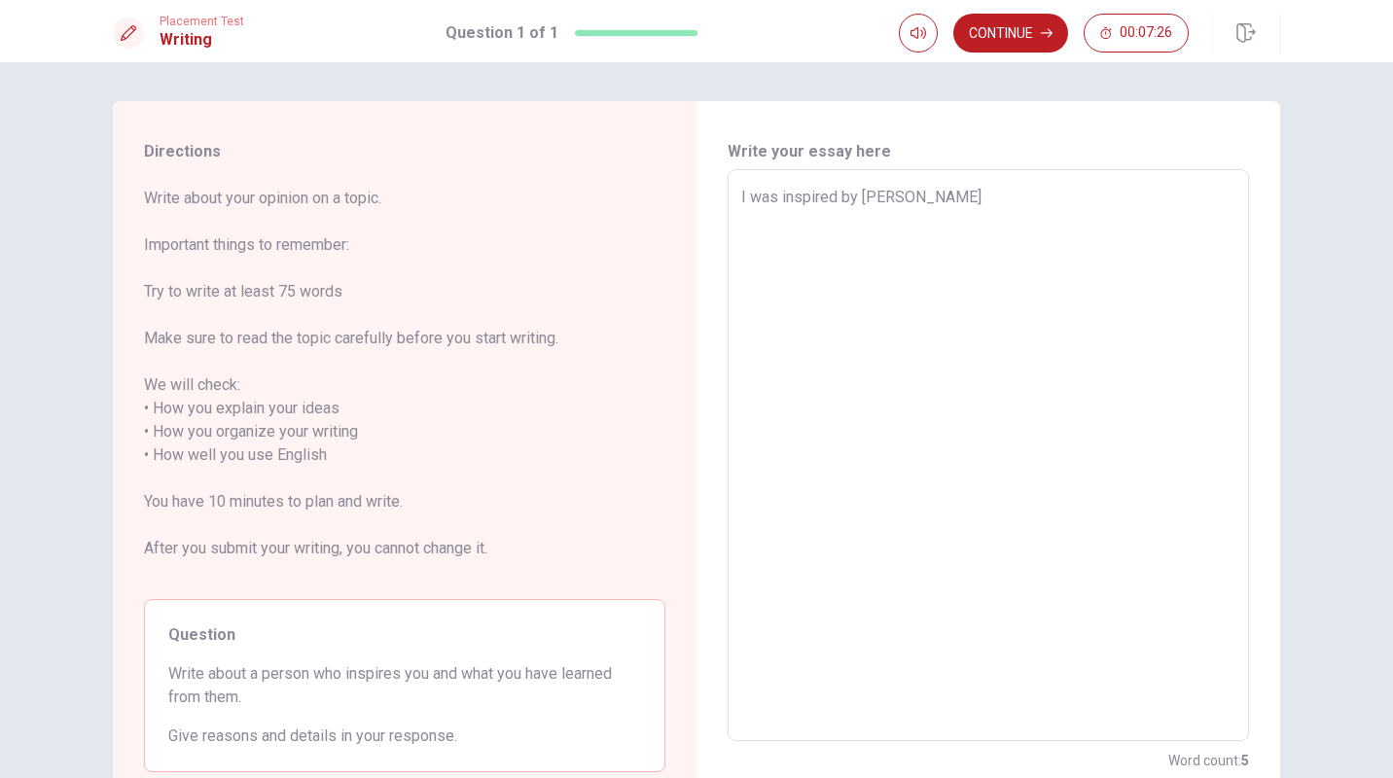
type textarea "I was inspired by Shunske なかむｒ"
type textarea "x"
type textarea "I was inspired by [PERSON_NAME]"
type textarea "x"
type textarea "I was inspired by [PERSON_NAME]"
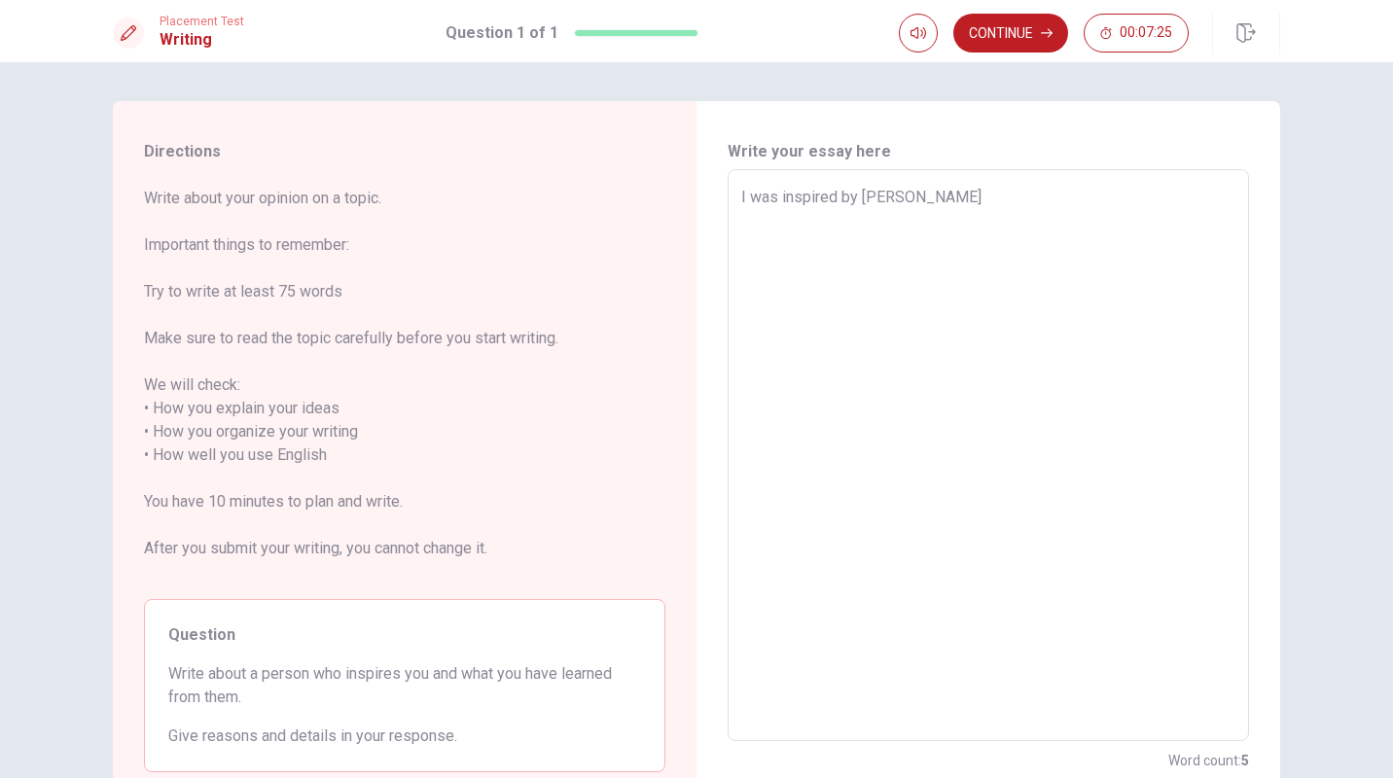
type textarea "x"
type textarea "I was inspired by [PERSON_NAME]"
type textarea "x"
type textarea "I was inspired by Shunske な"
type textarea "x"
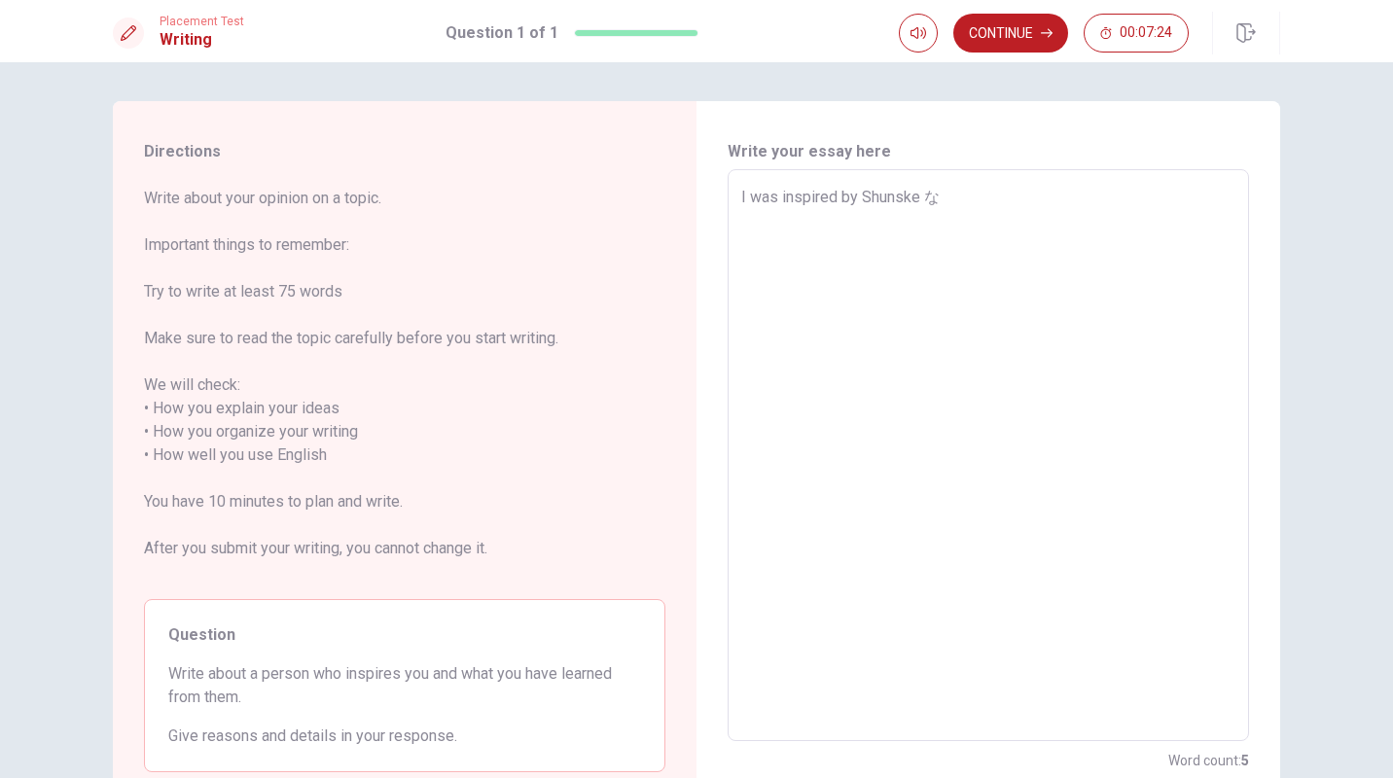
type textarea "I was inspired by [PERSON_NAME]"
type textarea "x"
type textarea "I was inspired by [PERSON_NAME] N"
type textarea "x"
type textarea "I was inspired by [PERSON_NAME]"
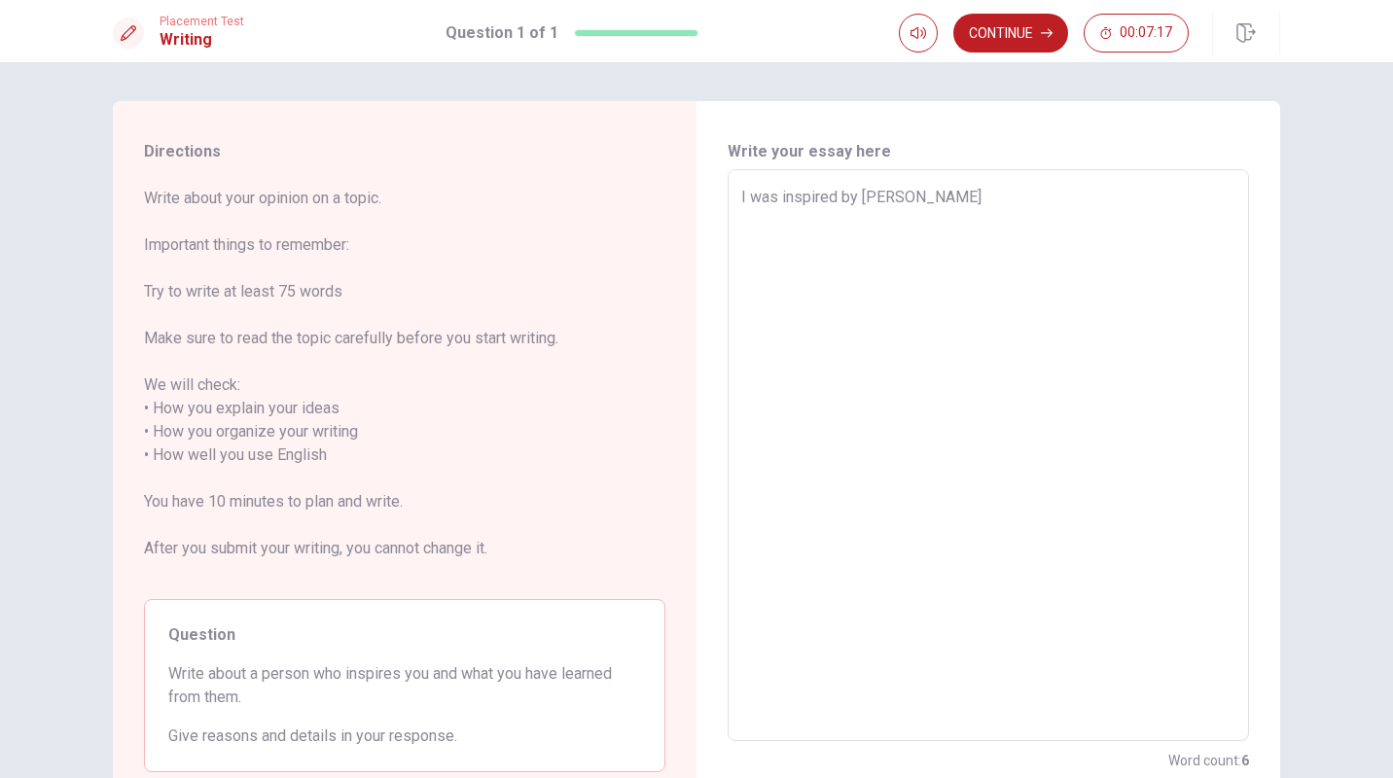
type textarea "x"
type textarea "I was inspired by [PERSON_NAME]"
type textarea "x"
type textarea "I was inspired by [PERSON_NAME]"
type textarea "x"
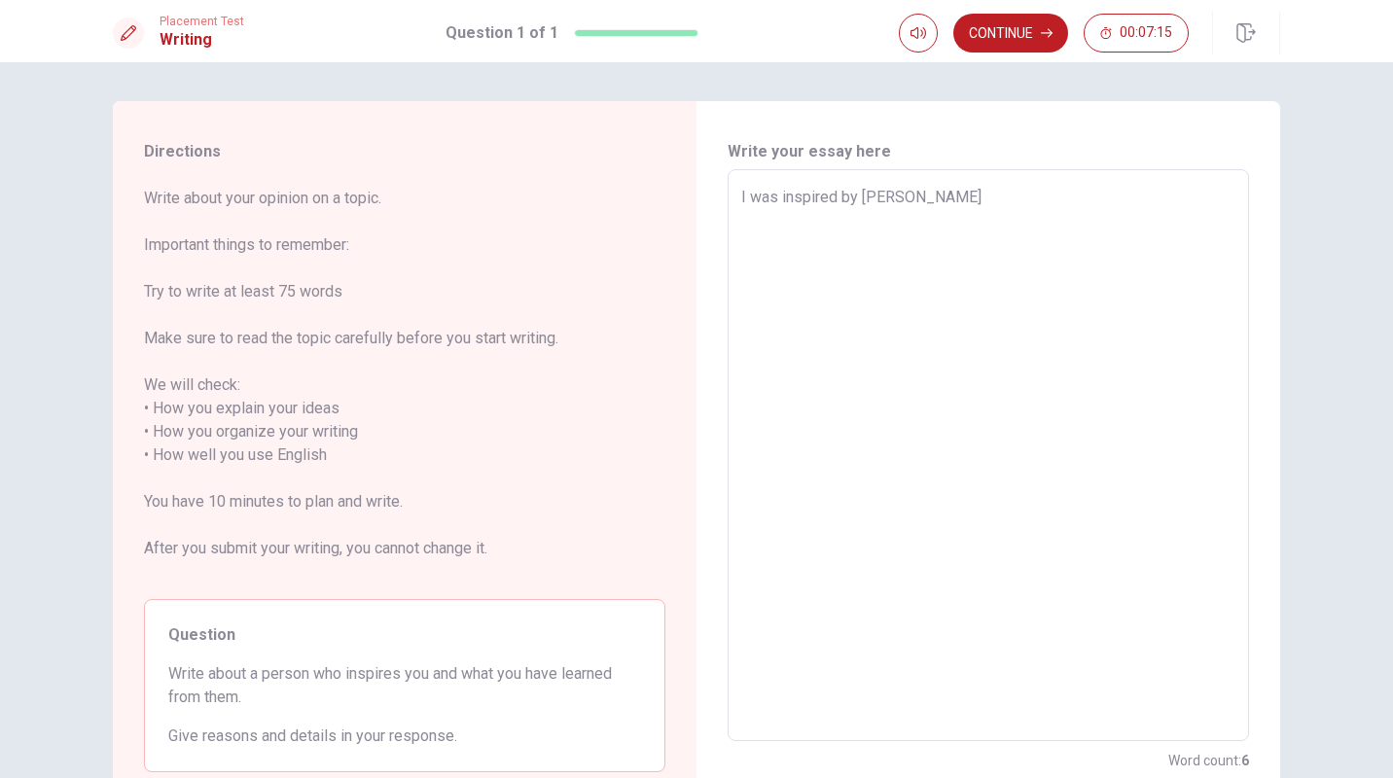
type textarea "I was inspired by [PERSON_NAME]"
type textarea "x"
type textarea "I was inspired by [PERSON_NAME]"
type textarea "x"
type textarea "I was inspired by [PERSON_NAME]"
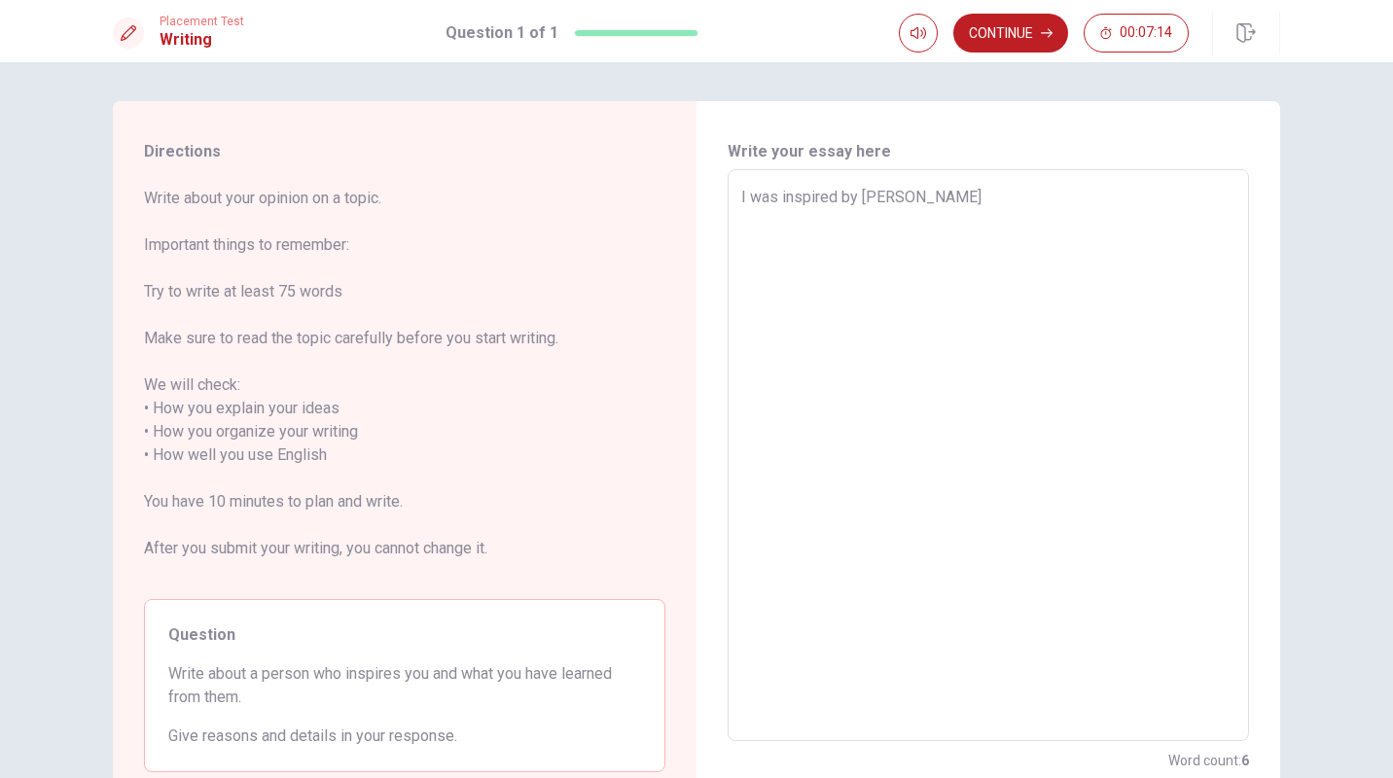
type textarea "x"
type textarea "I was inspired by [PERSON_NAME]"
type textarea "x"
type textarea "I was inspired by [PERSON_NAME]."
type textarea "x"
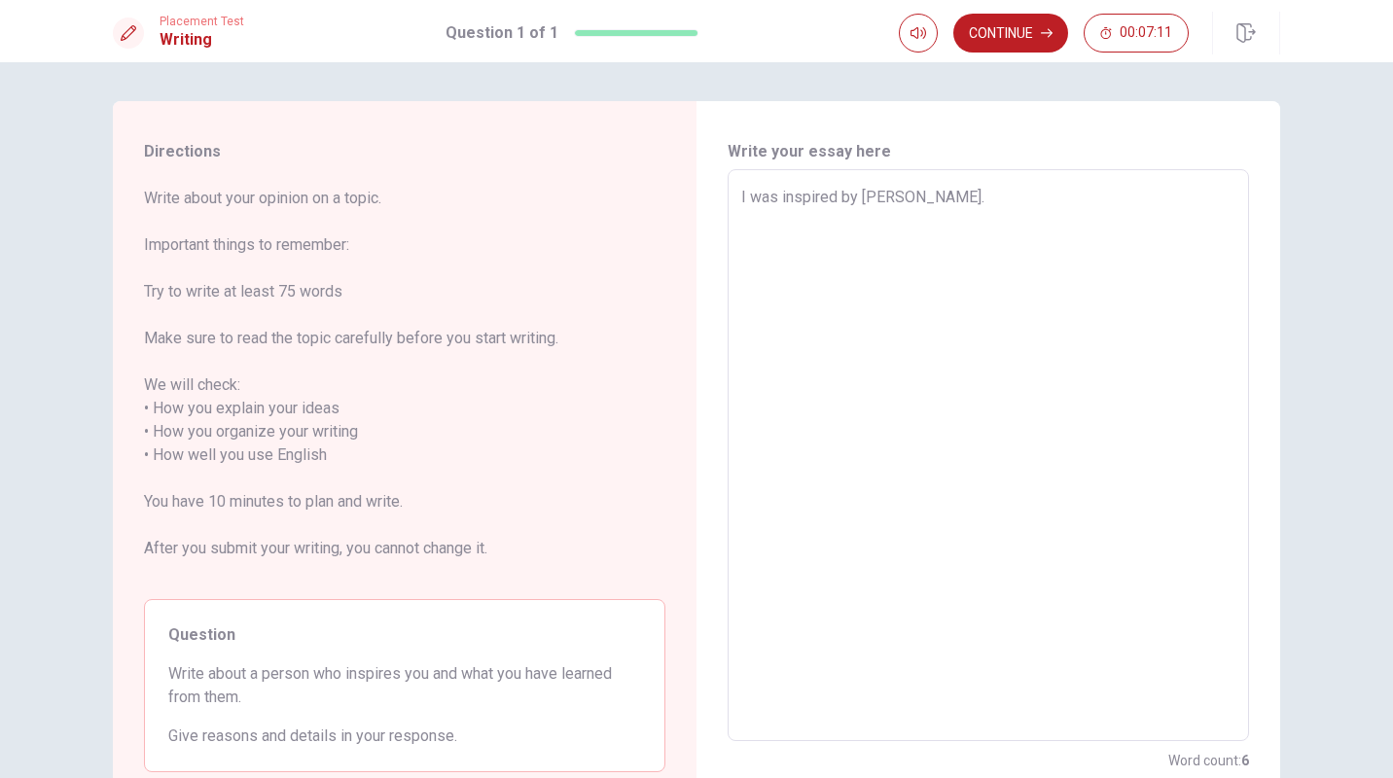
type textarea "I was inspired by [PERSON_NAME]."
type textarea "x"
type textarea "I was inspired by [PERSON_NAME]."
type textarea "x"
type textarea "I was inspired by [PERSON_NAME]."
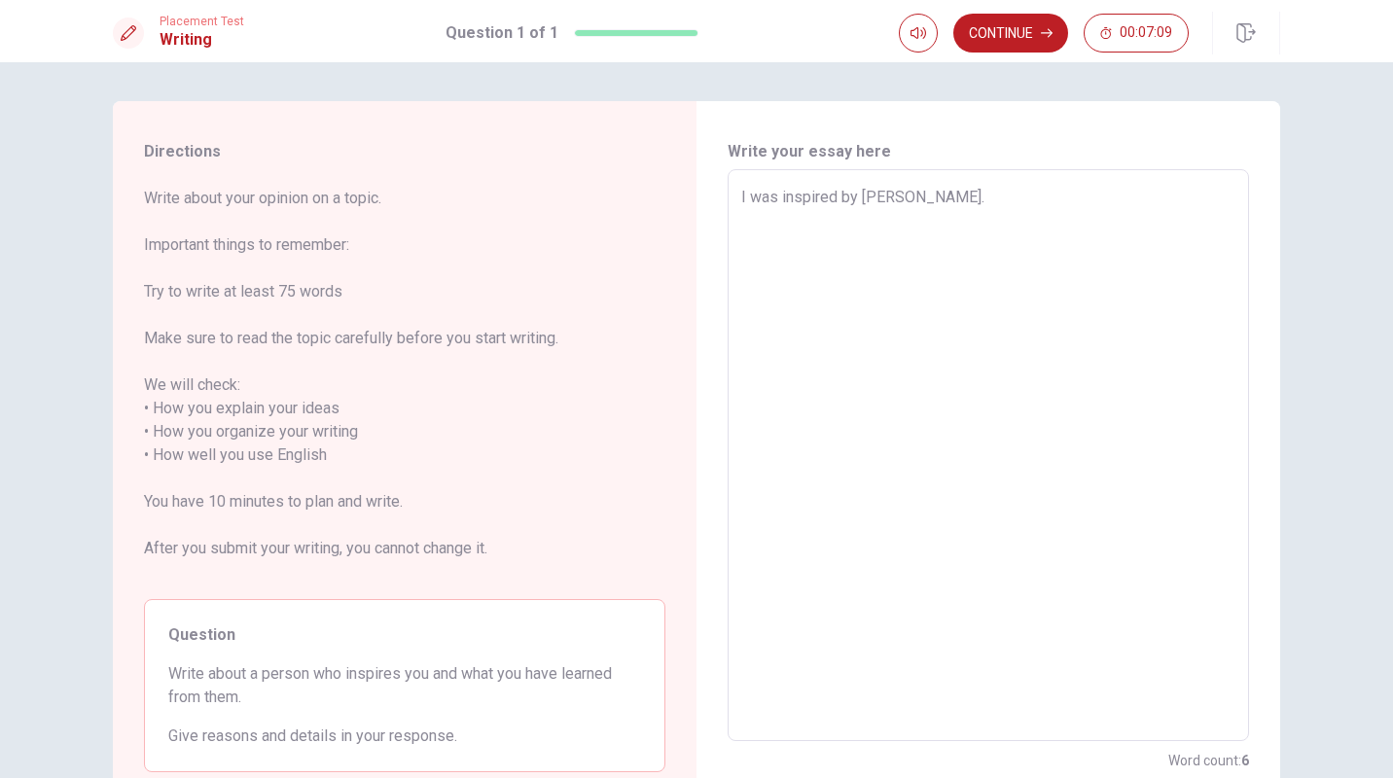
type textarea "x"
type textarea "I was inspired by [PERSON_NAME]."
type textarea "x"
type textarea "I was inspired by [PERSON_NAME]."
type textarea "x"
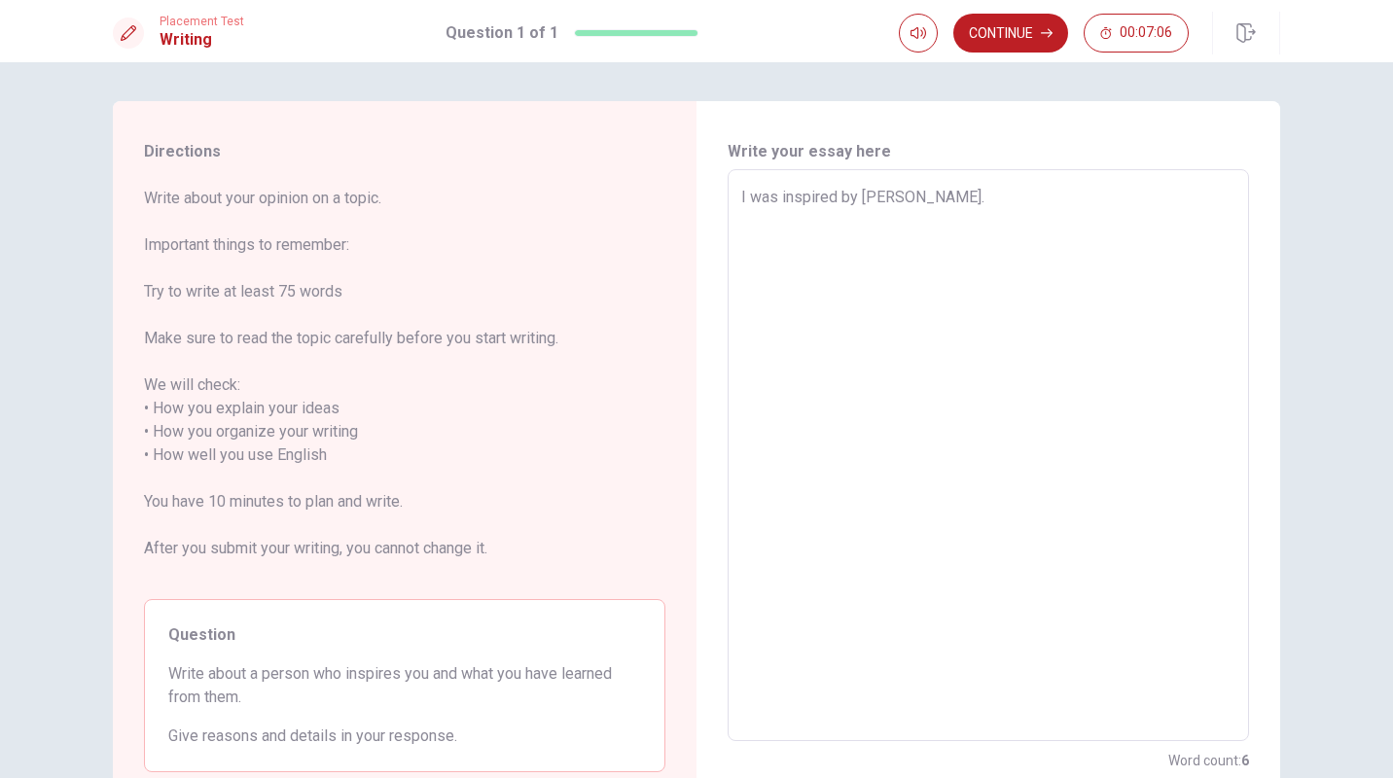
type textarea "I was inspired by [PERSON_NAME]. T"
type textarea "x"
type textarea "I was inspired by [PERSON_NAME]. Th"
type textarea "x"
type textarea "I was inspired by [PERSON_NAME]. The"
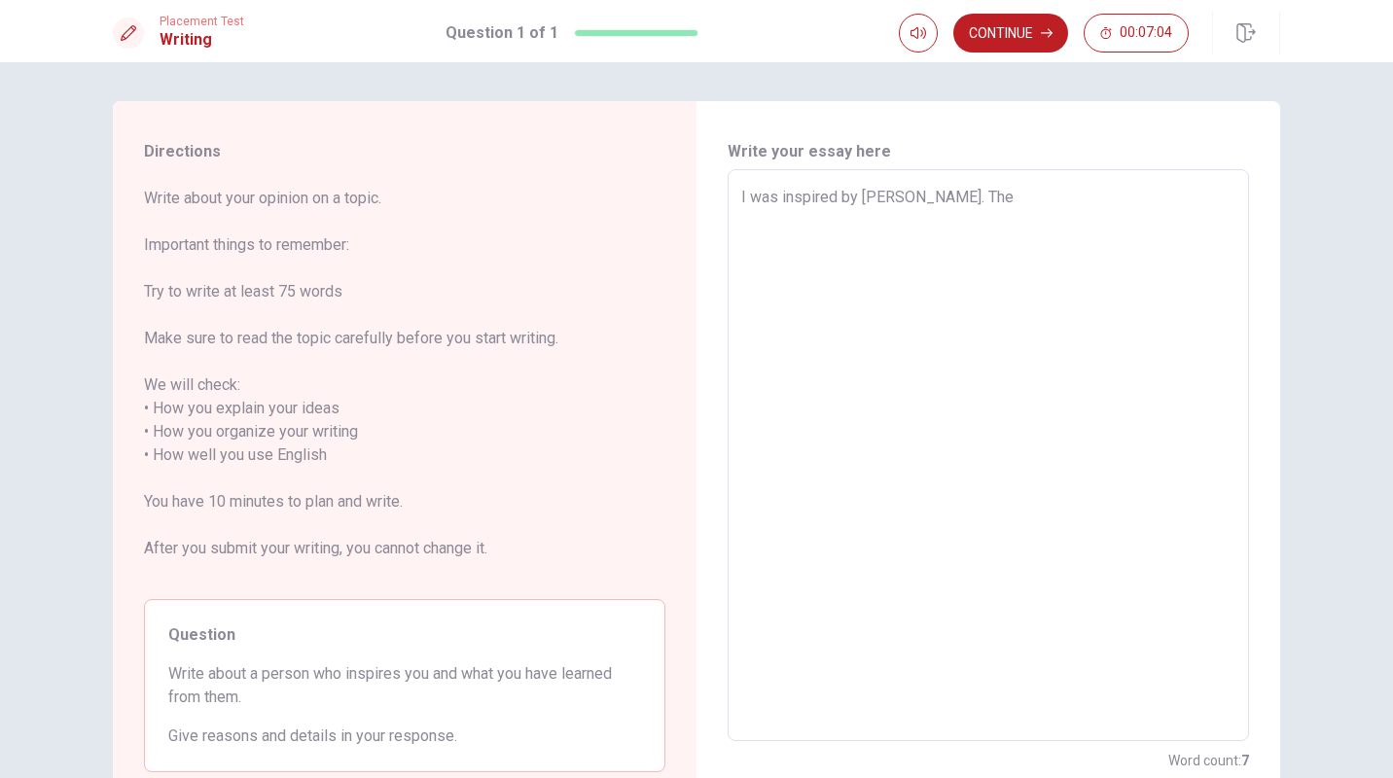
type textarea "x"
type textarea "I was inspired by [PERSON_NAME]. The"
type textarea "x"
type textarea "I was inspired by [PERSON_NAME]. The r"
type textarea "x"
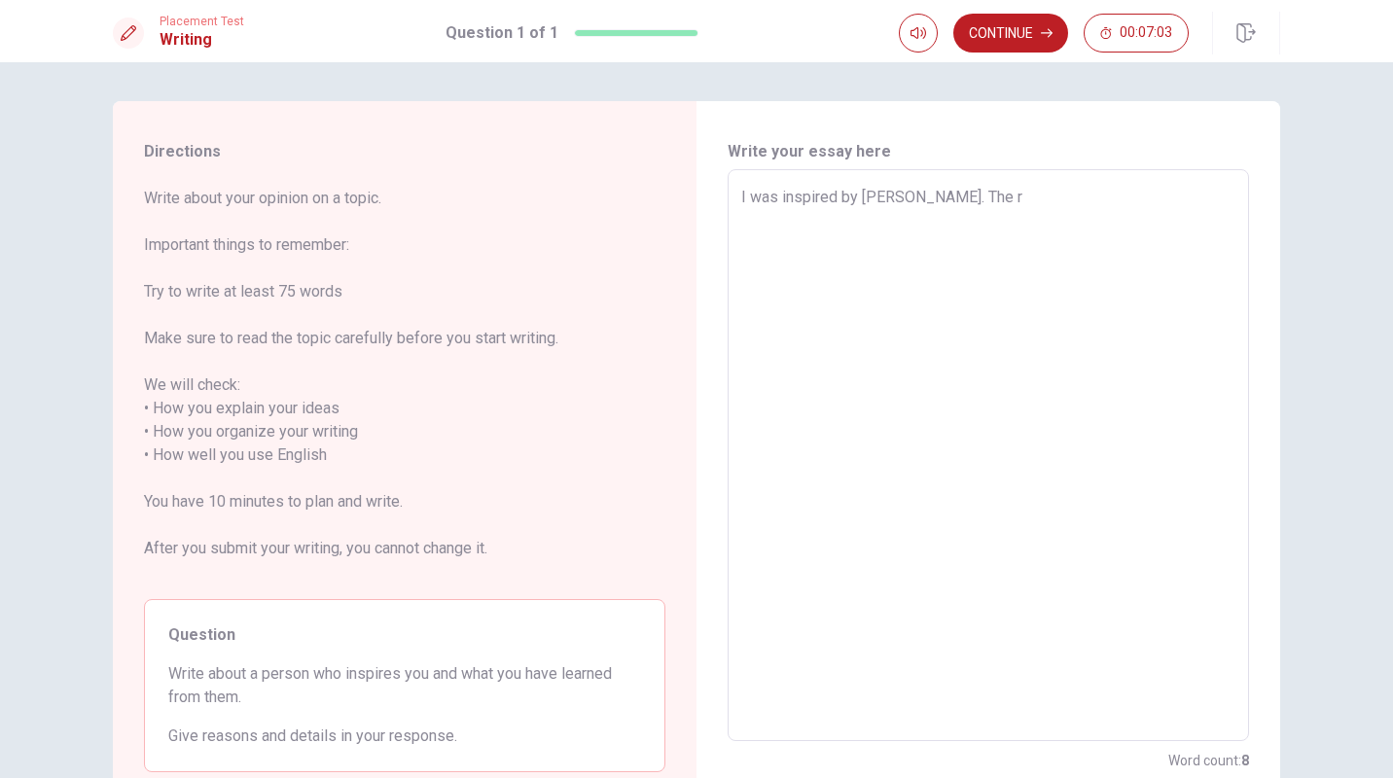
type textarea "I was inspired by [PERSON_NAME]. The re"
type textarea "x"
type textarea "I was inspired by [PERSON_NAME]. The [PERSON_NAME]"
type textarea "x"
type textarea "I was inspired by [PERSON_NAME]. The [PERSON_NAME]"
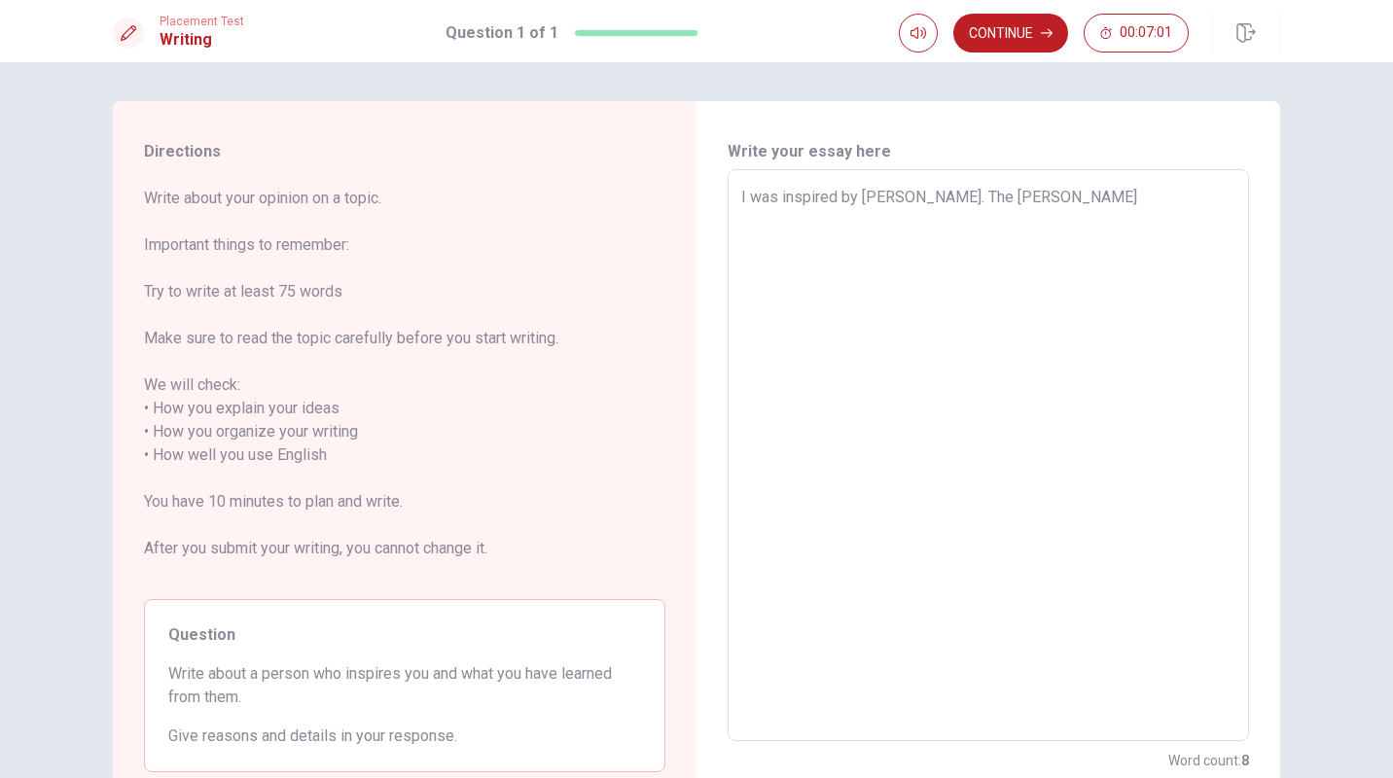
type textarea "x"
type textarea "I was inspired by [PERSON_NAME]. The reaso"
type textarea "x"
type textarea "I was inspired by [PERSON_NAME]. The reason"
type textarea "x"
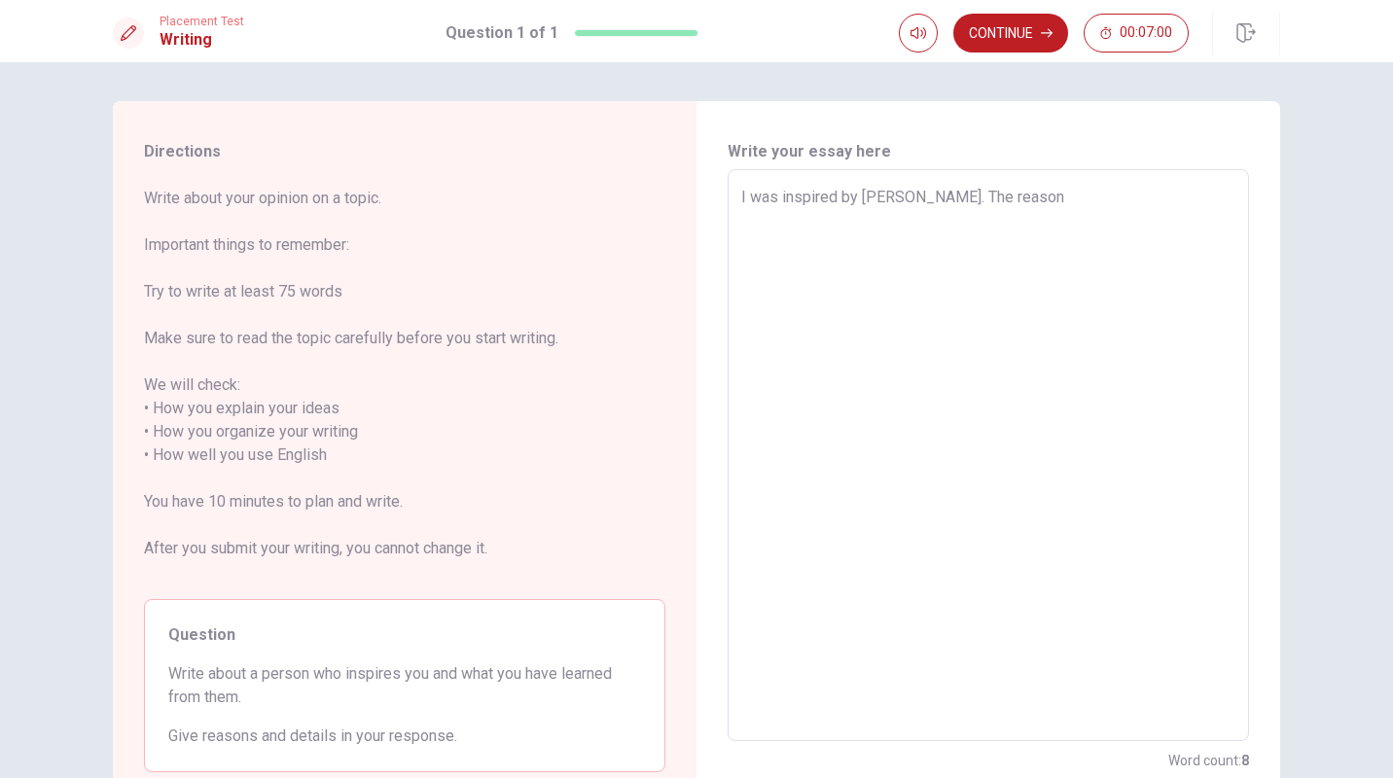
type textarea "I was inspired by [PERSON_NAME]. The reason"
type textarea "x"
type textarea "I was inspired by [PERSON_NAME]. The reason i"
type textarea "x"
type textarea "I was inspired by [PERSON_NAME]. The reason is"
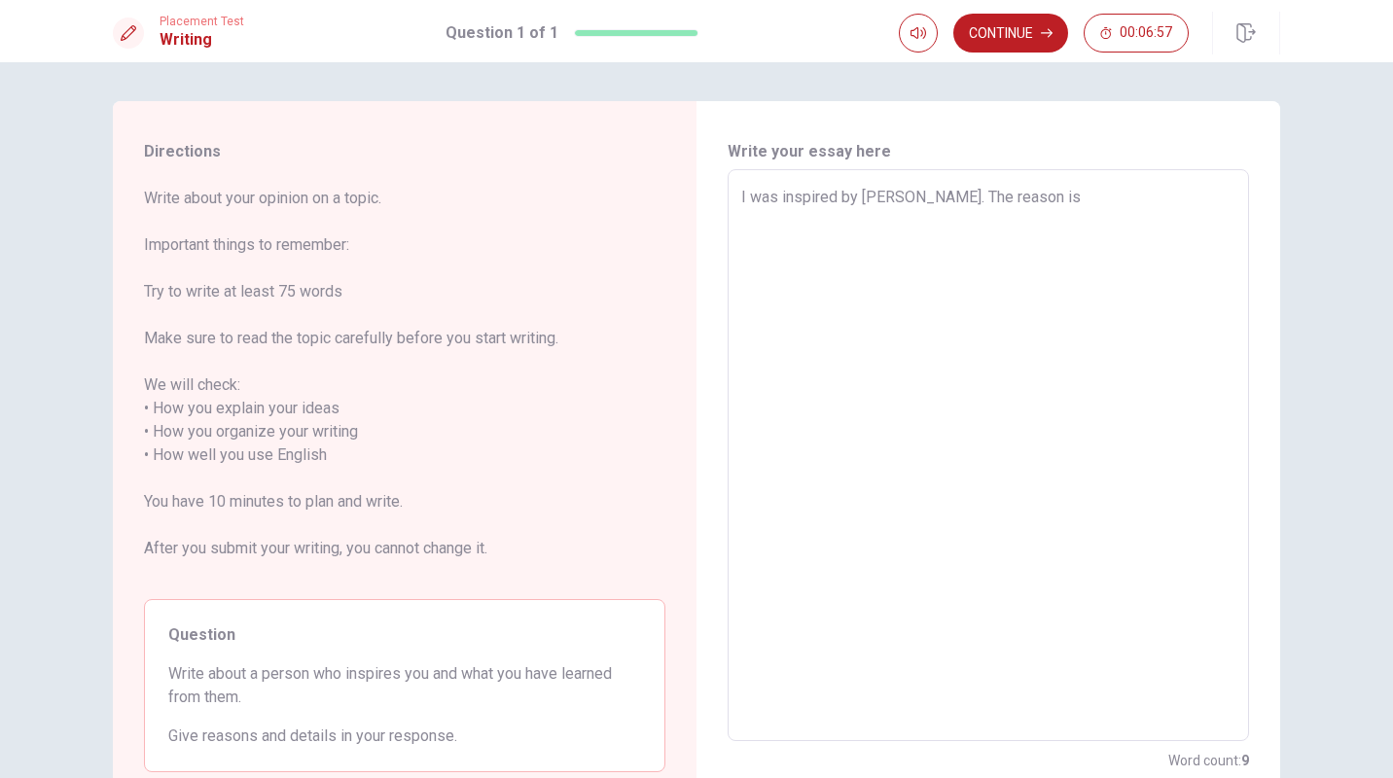
type textarea "x"
type textarea "I was inspired by [PERSON_NAME]. The reason is"
type textarea "x"
type textarea "I was inspired by [PERSON_NAME]. The reason is t"
type textarea "x"
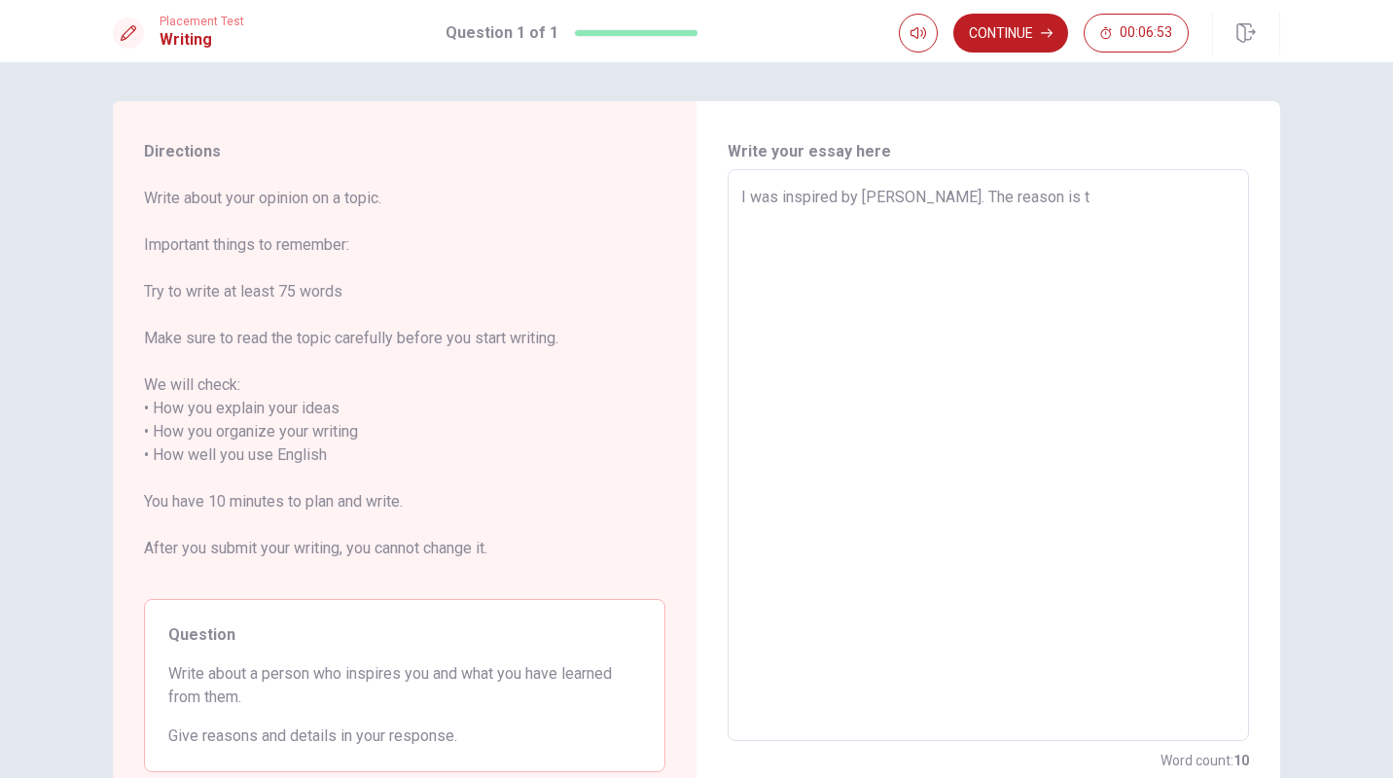
type textarea "I was inspired by [PERSON_NAME]. The reason is th"
type textarea "x"
type textarea "I was inspired by [PERSON_NAME]. The reason is tha"
type textarea "x"
type textarea "I was inspired by [PERSON_NAME]. The reason is that"
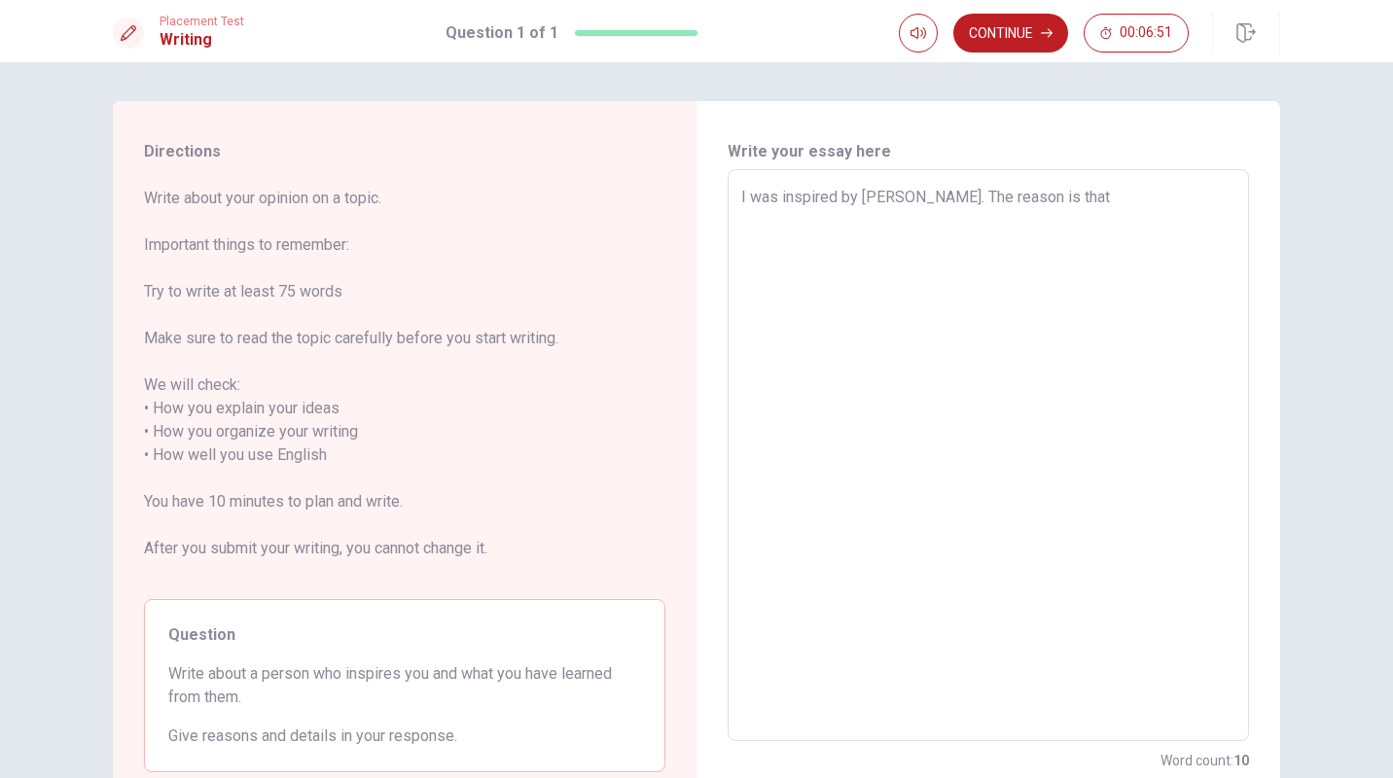
type textarea "x"
type textarea "I was inspired by [PERSON_NAME]. The reason is that"
type textarea "x"
type textarea "I was inspired by [PERSON_NAME]. The reason is that h"
type textarea "x"
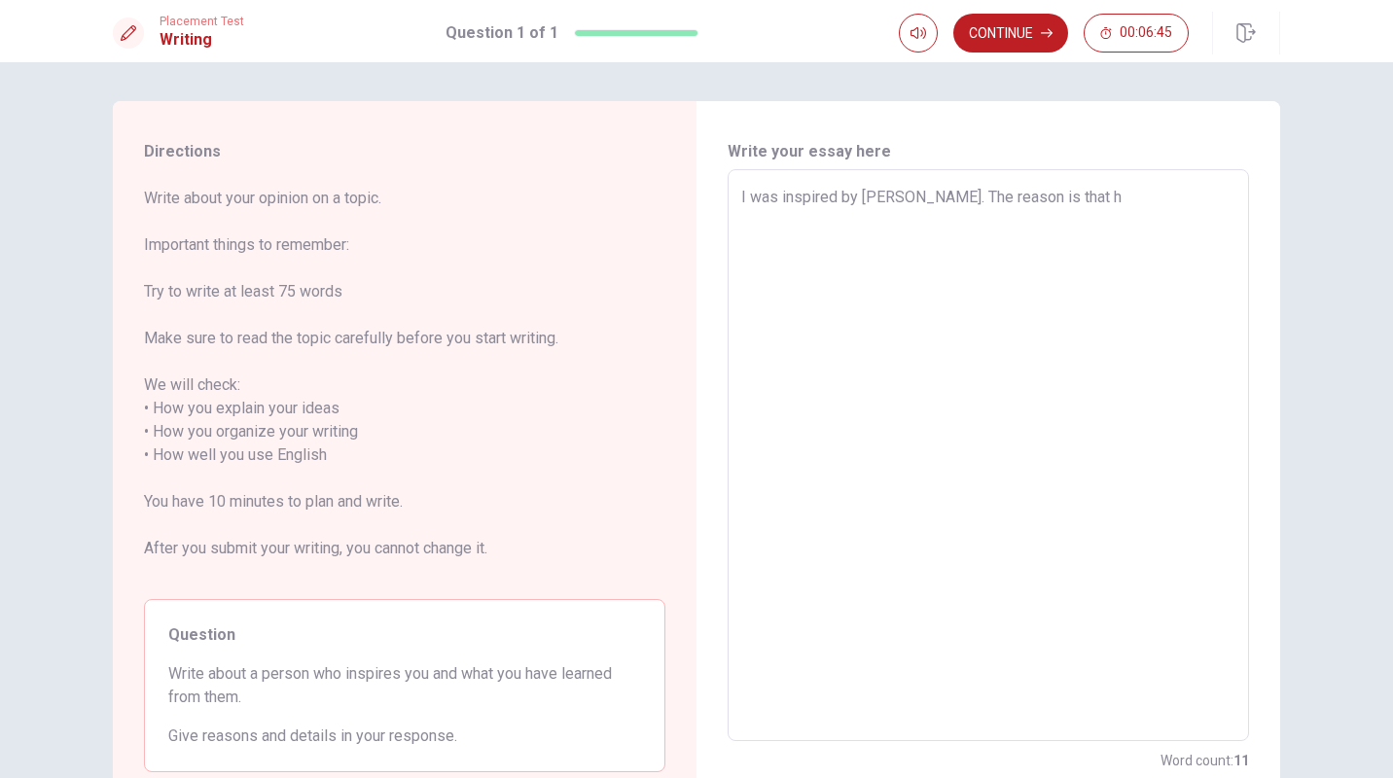
type textarea "I was inspired by [PERSON_NAME]. The reason is that he"
type textarea "x"
type textarea "I was inspired by [PERSON_NAME]. The reason is that he"
type textarea "x"
type textarea "I was inspired by [PERSON_NAME]. The reason is that he g"
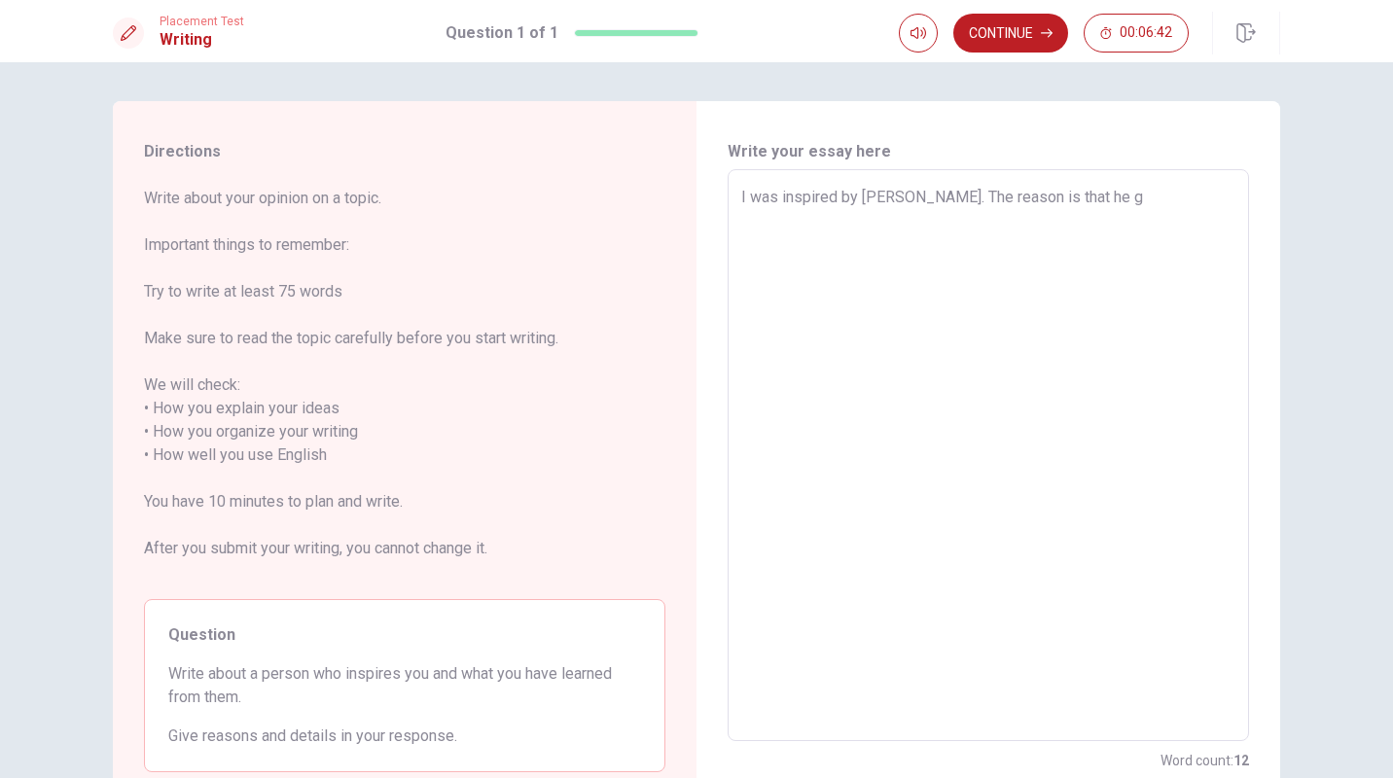
type textarea "x"
type textarea "I was inspired by [PERSON_NAME]. The reason is that he ga"
type textarea "x"
type textarea "I was inspired by [PERSON_NAME]. The reason is that he gav"
type textarea "x"
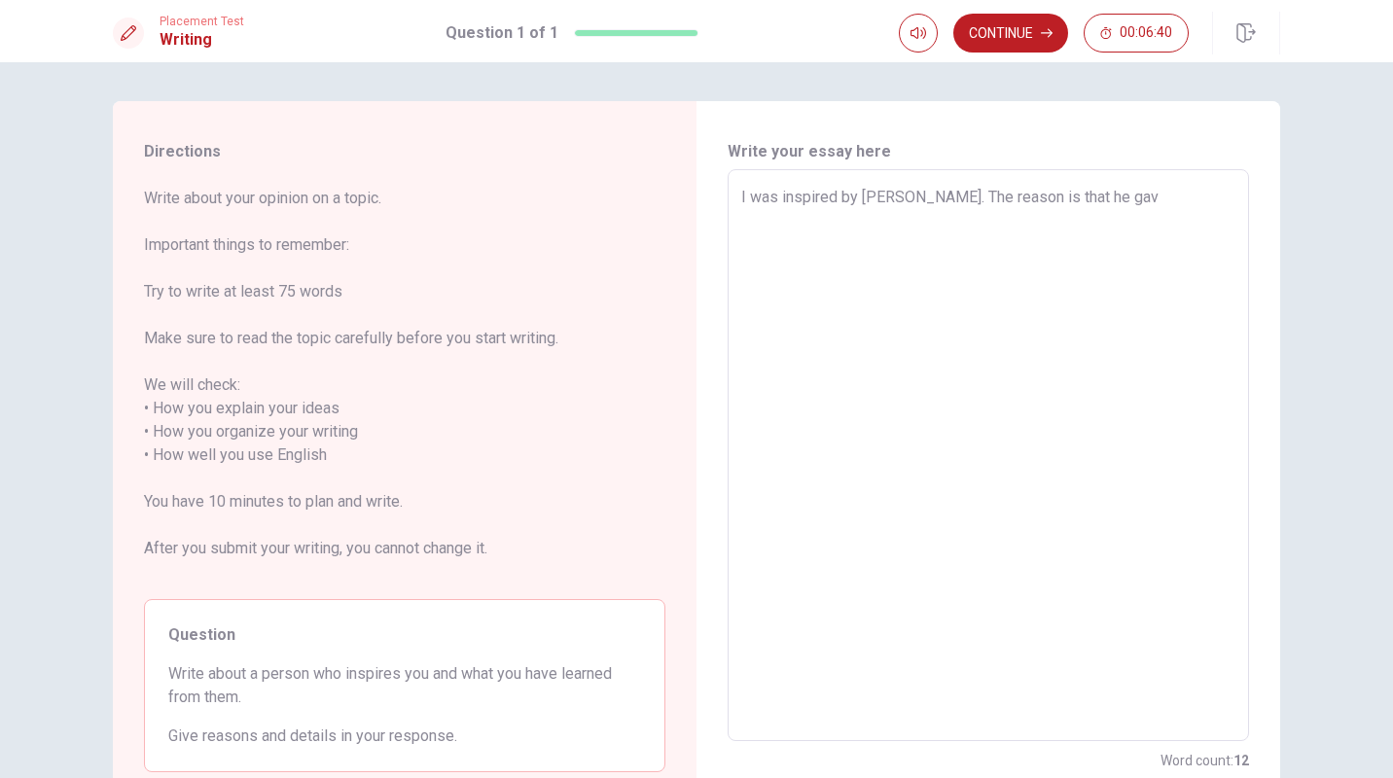
type textarea "I was inspired by [PERSON_NAME]. The reason is that he gavr"
type textarea "x"
type textarea "I was inspired by [PERSON_NAME]. The reason is that he gav"
type textarea "x"
type textarea "I was inspired by [PERSON_NAME]. The reason is that he gave"
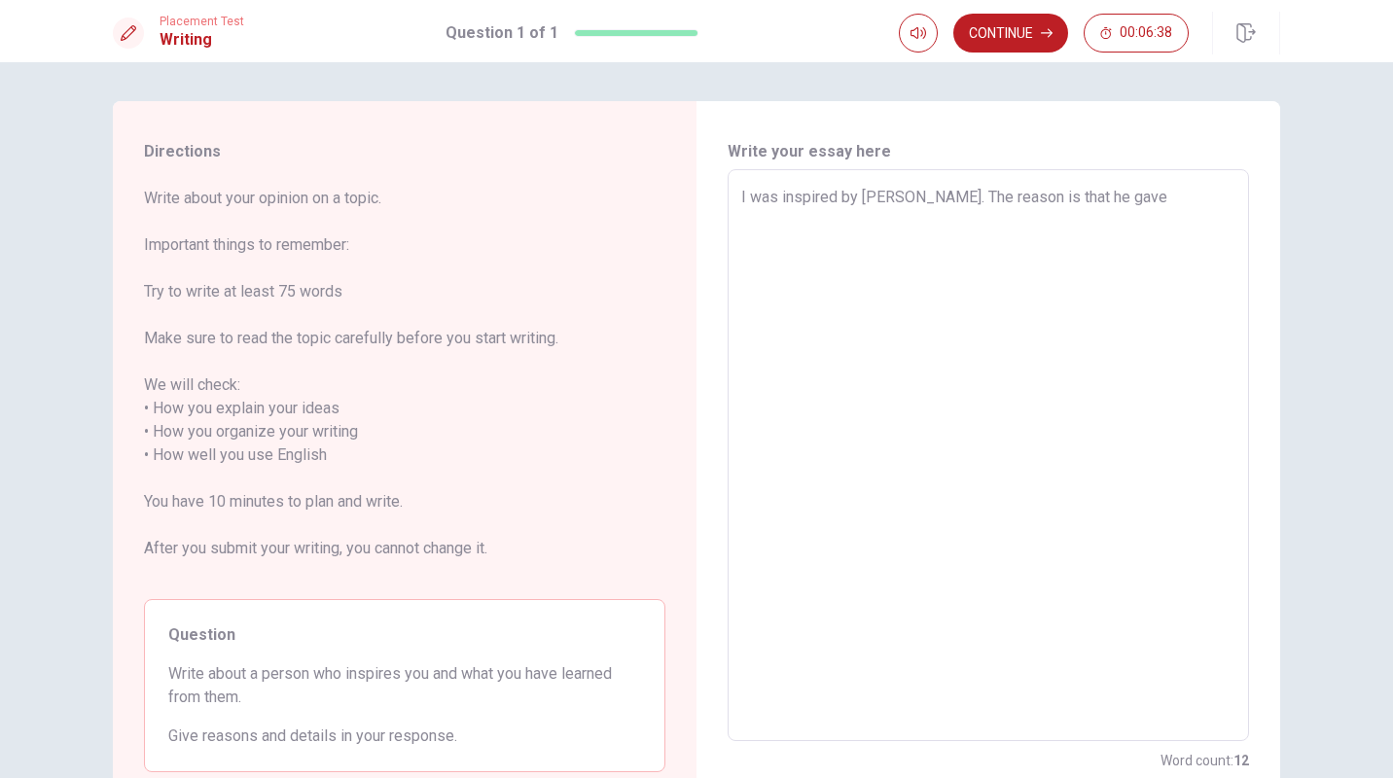
type textarea "x"
type textarea "I was inspired by [PERSON_NAME]. The reason is that he gave"
type textarea "x"
type textarea "I was inspired by [PERSON_NAME]. The reason is that he gave m"
type textarea "x"
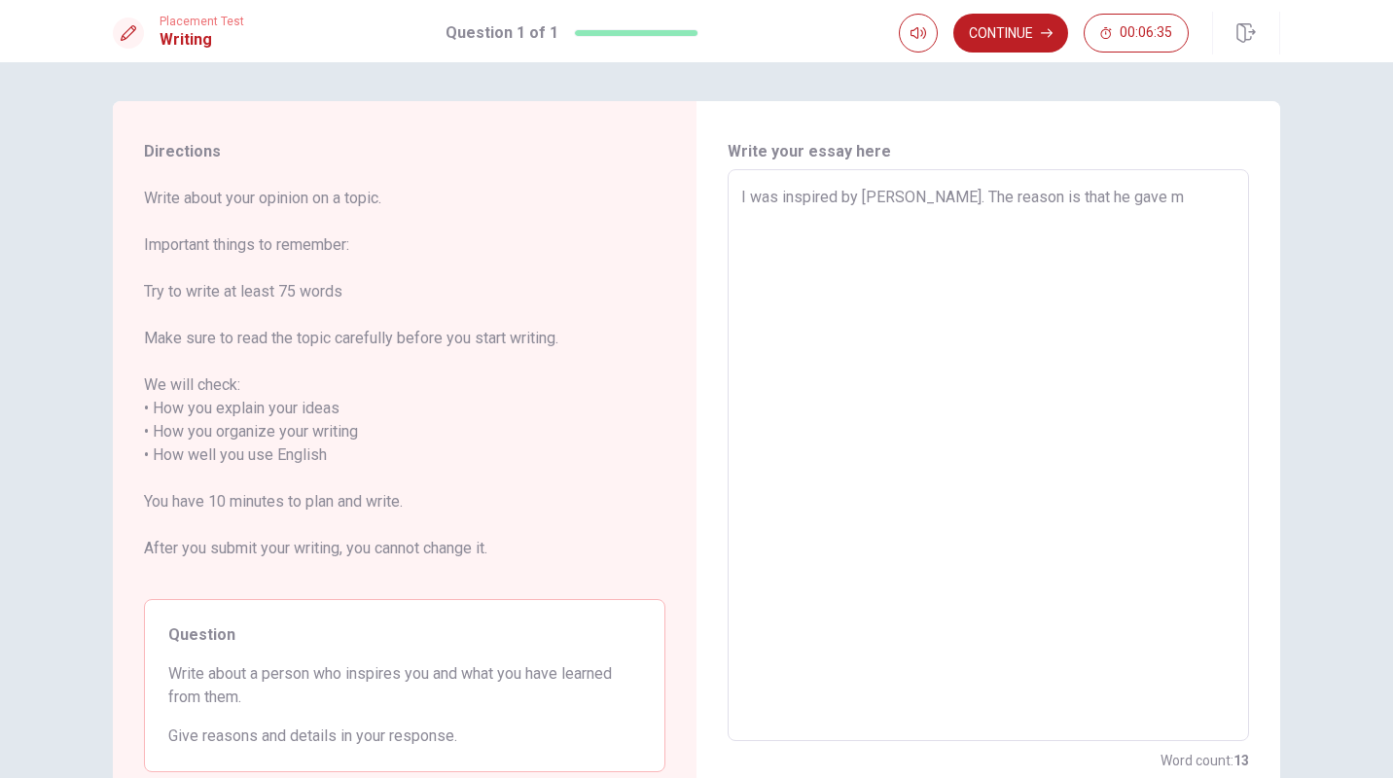
type textarea "I was inspired by [PERSON_NAME]. The reason is that he gave me"
type textarea "x"
type textarea "I was inspired by [PERSON_NAME]. The reason is that he gave me"
type textarea "x"
type textarea "I was inspired by [PERSON_NAME]. The reason is that he gave me t"
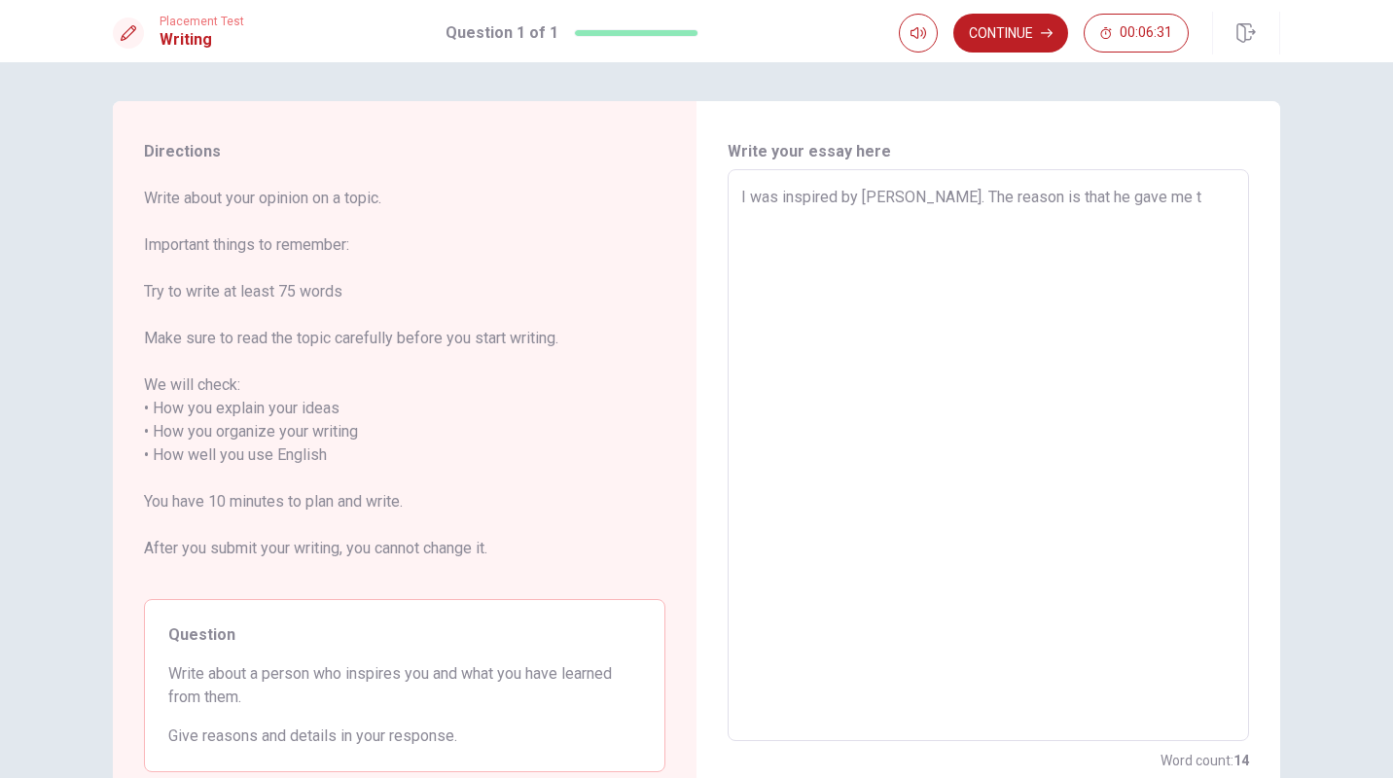
type textarea "x"
type textarea "I was inspired by [PERSON_NAME]. The reason is that he gave me th"
type textarea "x"
type textarea "I was inspired by [PERSON_NAME]. The reason is that he gave me the"
type textarea "x"
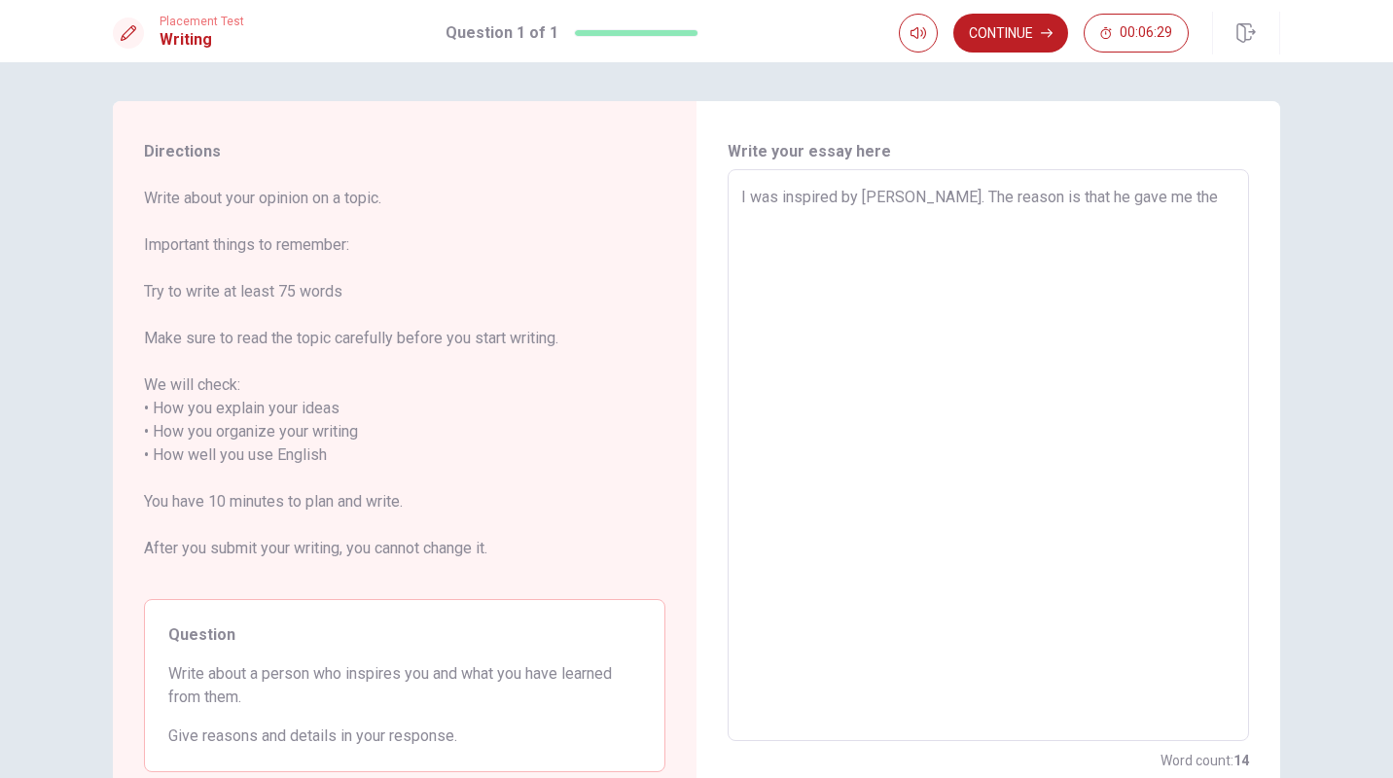
type textarea "I was inspired by [PERSON_NAME]. The reason is that he gave me the"
type textarea "x"
type textarea "I was inspired by [PERSON_NAME]. The reason is that he gave me the m"
type textarea "x"
type textarea "I was inspired by [PERSON_NAME]. The reason is that he gave me the mo"
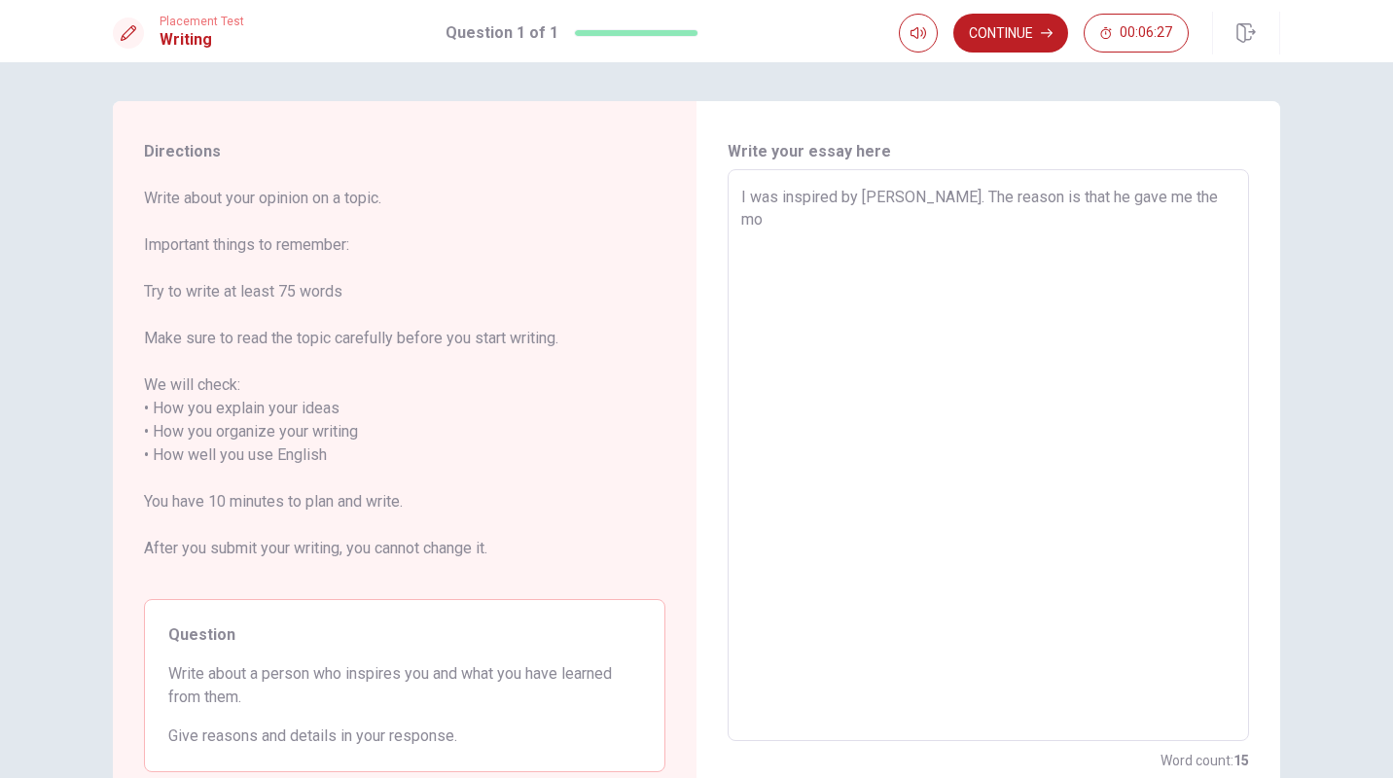
type textarea "x"
type textarea "I was inspired by [PERSON_NAME]. The reason is that he gave me the mot"
type textarea "x"
type textarea "I was inspired by [PERSON_NAME]. The reason is that he gave me the moti"
type textarea "x"
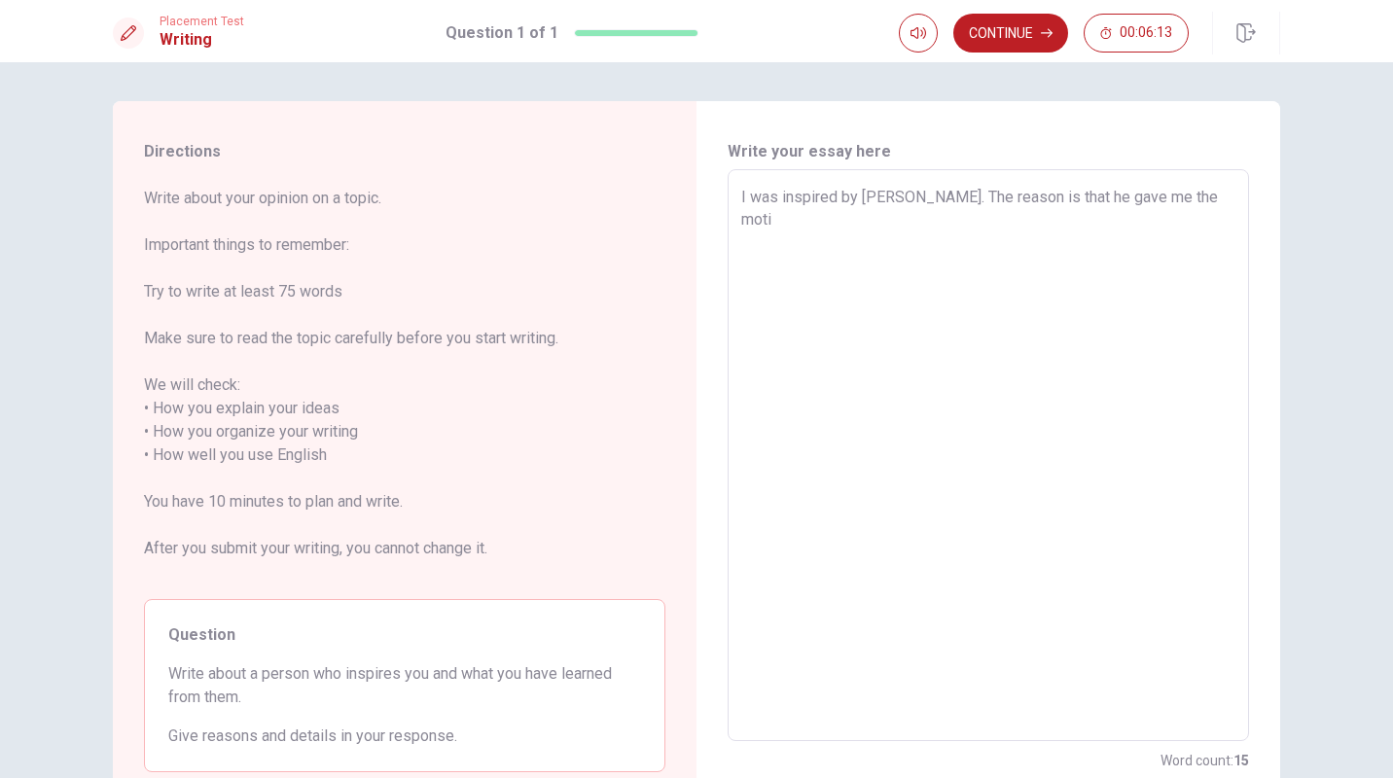
type textarea "I was inspired by [PERSON_NAME]. The reason is that he gave me the motiv"
type textarea "x"
click at [1127, 215] on textarea "I was inspired by [PERSON_NAME]. The reason is that he gave me the motivation t…" at bounding box center [988, 456] width 494 height 540
click at [814, 241] on textarea "I was inspired by [PERSON_NAME]. The reason is that he gave me the motivation t…" at bounding box center [988, 456] width 494 height 540
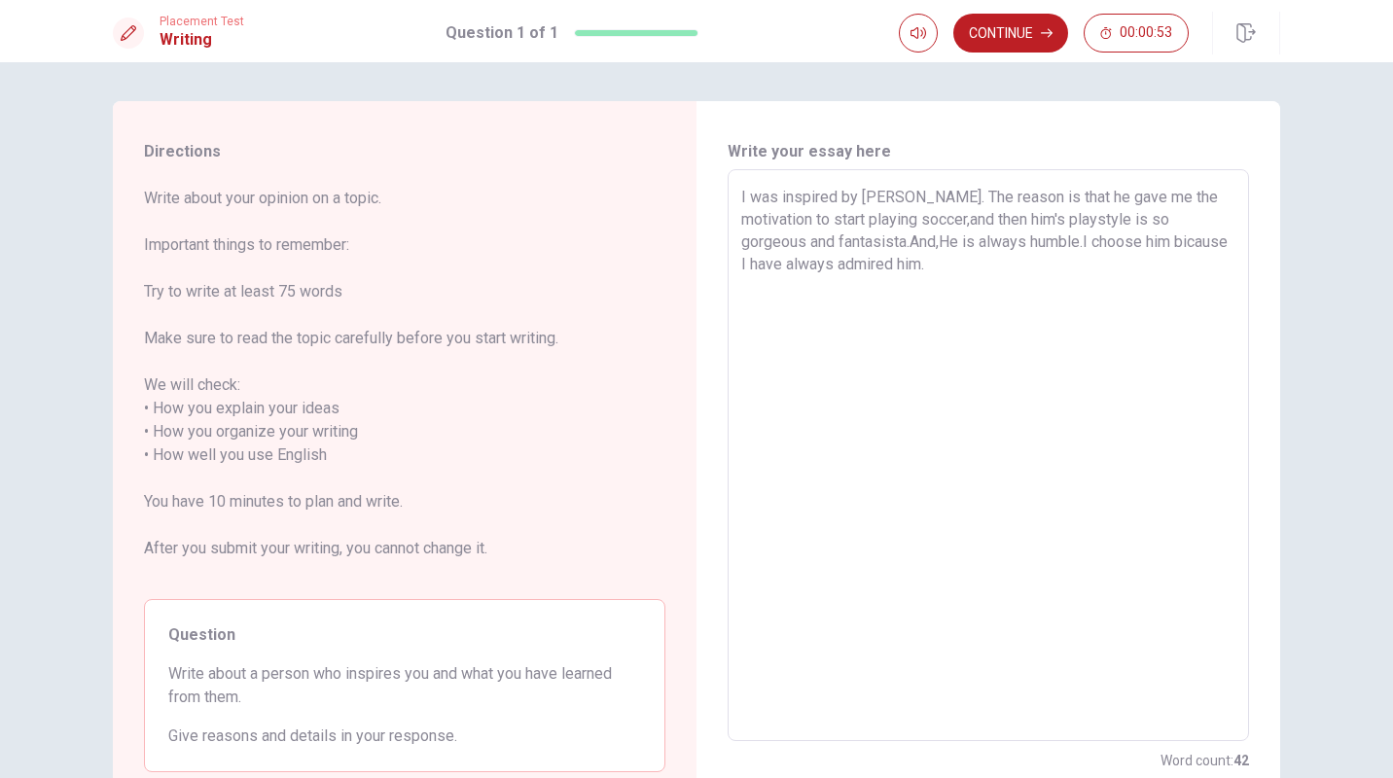
click at [1084, 242] on textarea "I was inspired by [PERSON_NAME]. The reason is that he gave me the motivation t…" at bounding box center [988, 456] width 494 height 540
click at [1060, 220] on textarea "I was inspired by [PERSON_NAME]. The reason is that he gave me the motivation t…" at bounding box center [988, 456] width 494 height 540
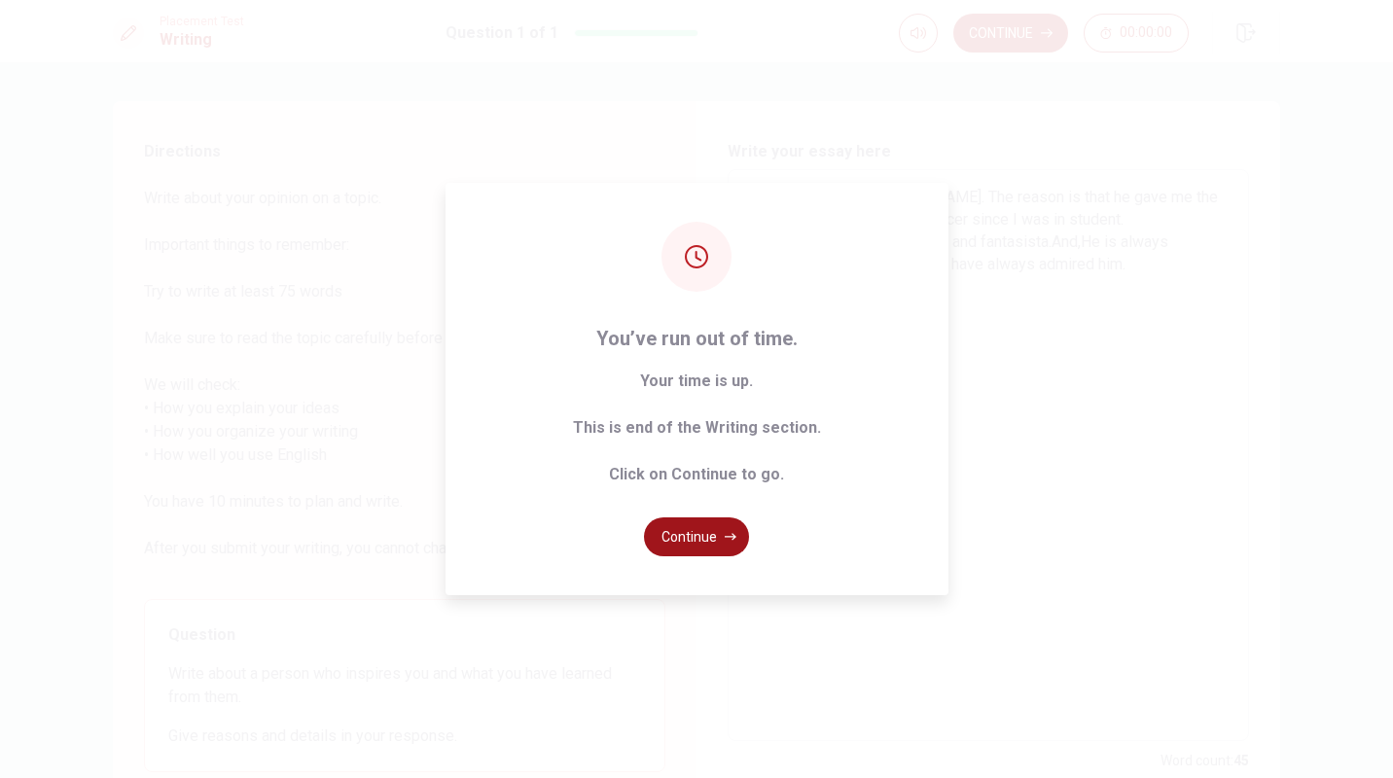
click at [690, 521] on button "Continue" at bounding box center [696, 537] width 105 height 39
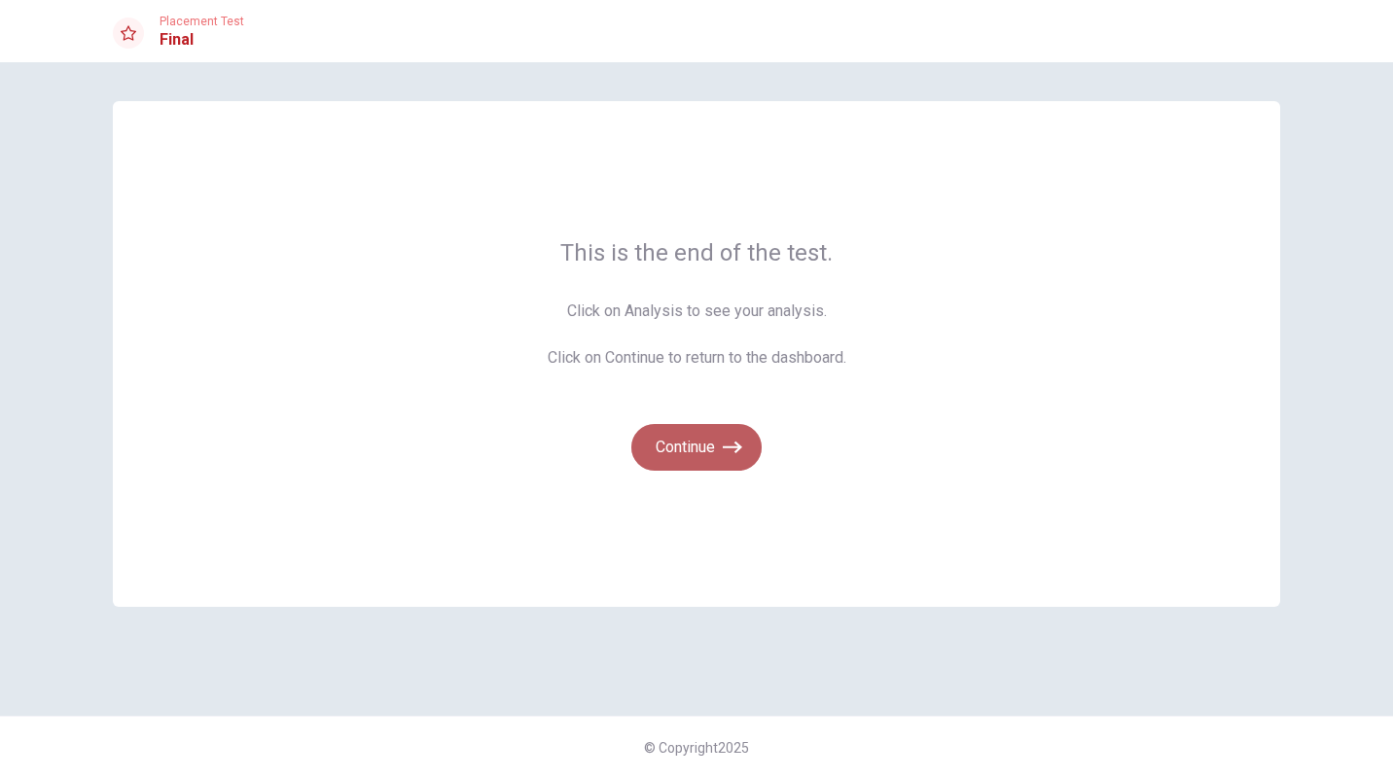
click at [710, 460] on button "Continue" at bounding box center [696, 447] width 130 height 47
